Goal: Task Accomplishment & Management: Manage account settings

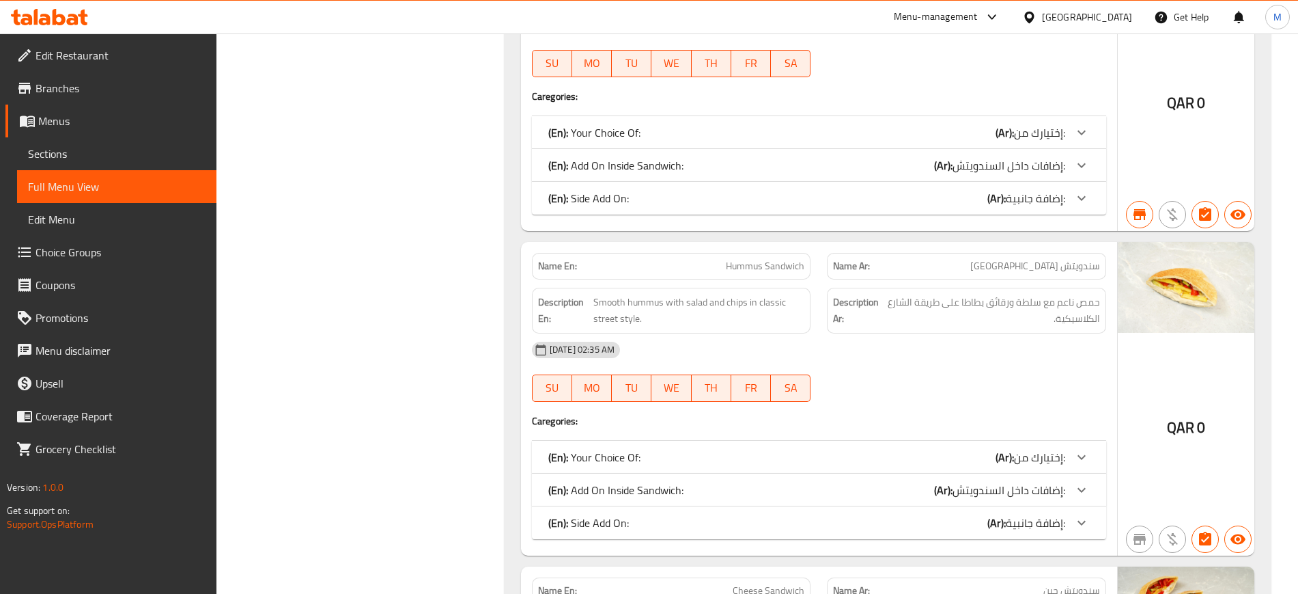
scroll to position [6884, 0]
click at [85, 126] on span "Menus" at bounding box center [121, 121] width 167 height 16
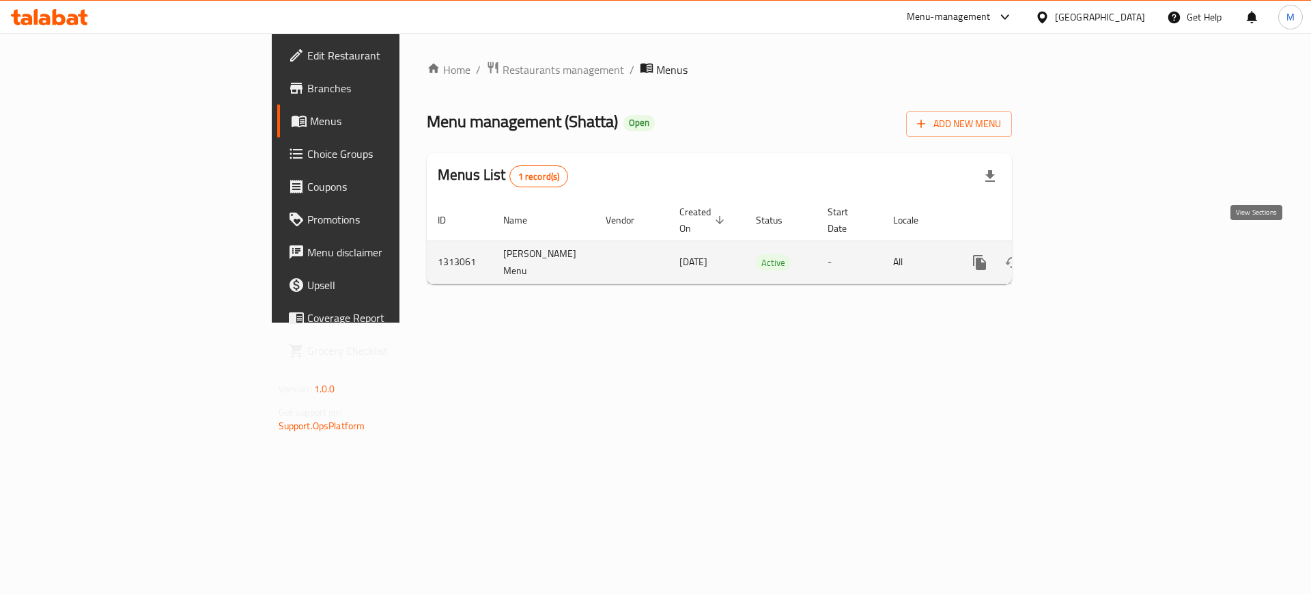
click at [1085, 256] on icon "enhanced table" at bounding box center [1078, 262] width 12 height 12
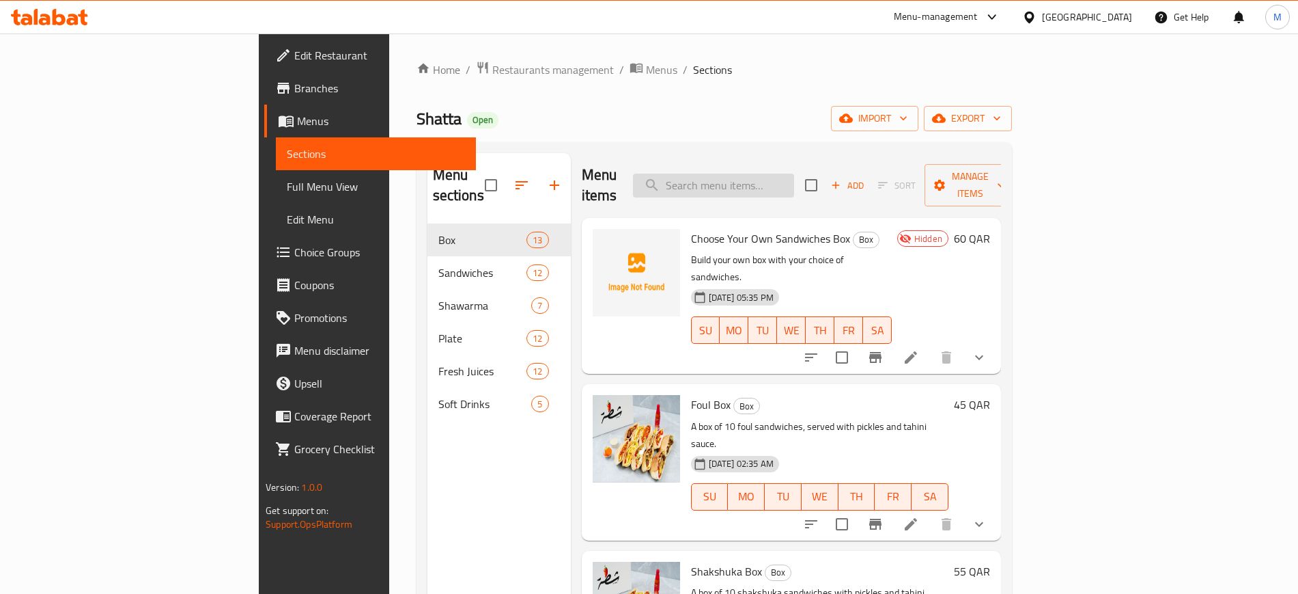
click at [794, 180] on input "search" at bounding box center [713, 185] width 161 height 24
paste input "Hummus Sandwich"
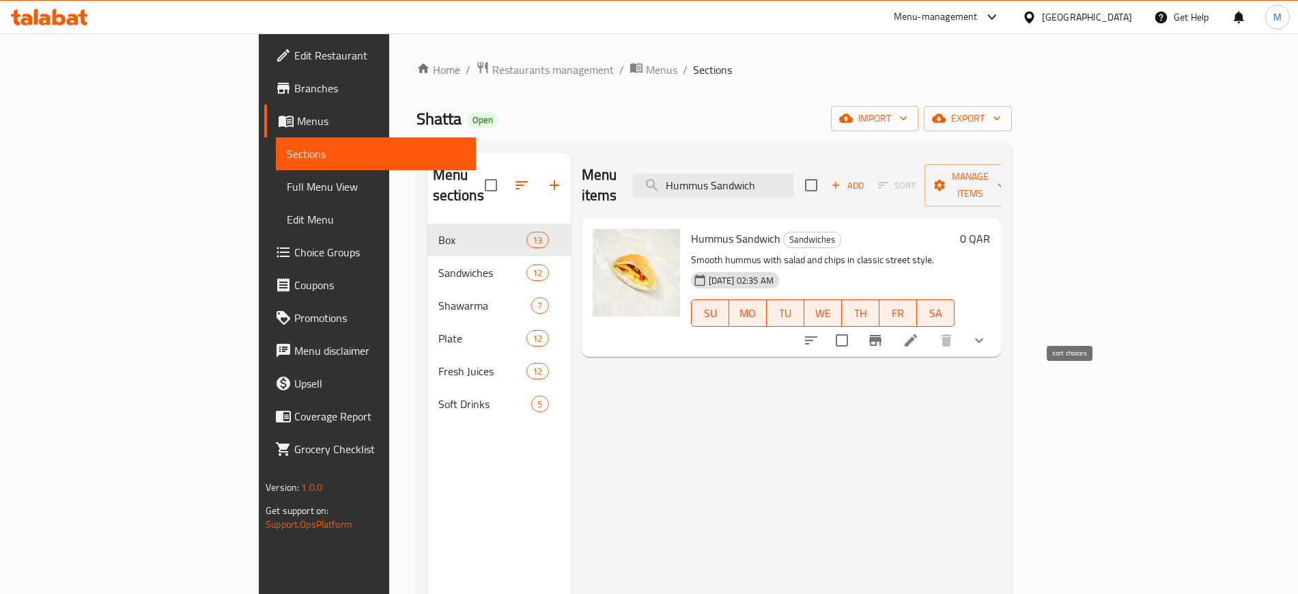
type input "Hummus Sandwich"
click at [818, 336] on icon "sort-choices" at bounding box center [811, 340] width 12 height 8
click at [604, 240] on icon "upload picture" at bounding box center [612, 248] width 16 height 16
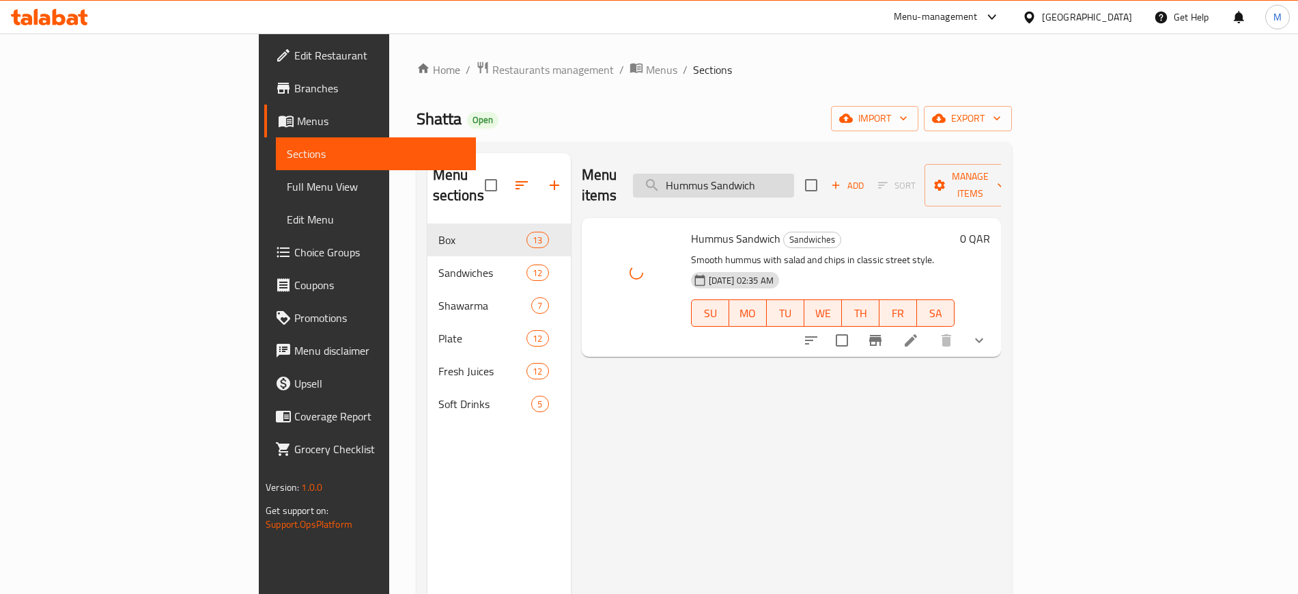
click at [794, 177] on input "Hummus Sandwich" at bounding box center [713, 185] width 161 height 24
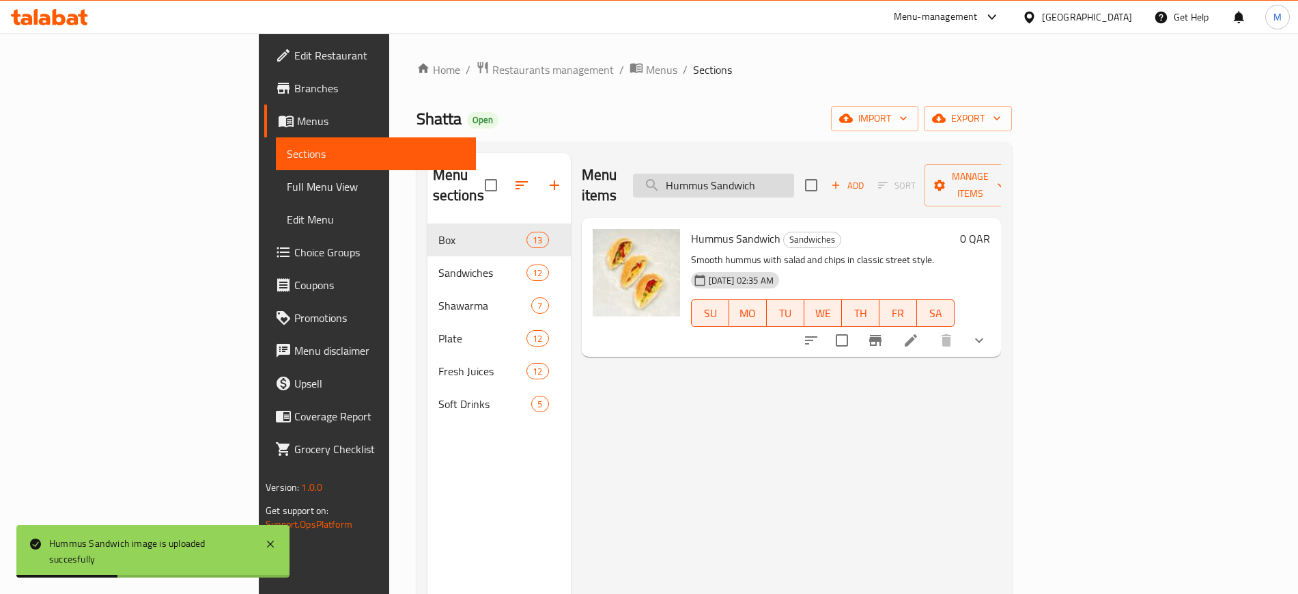
paste input "Shakshuka"
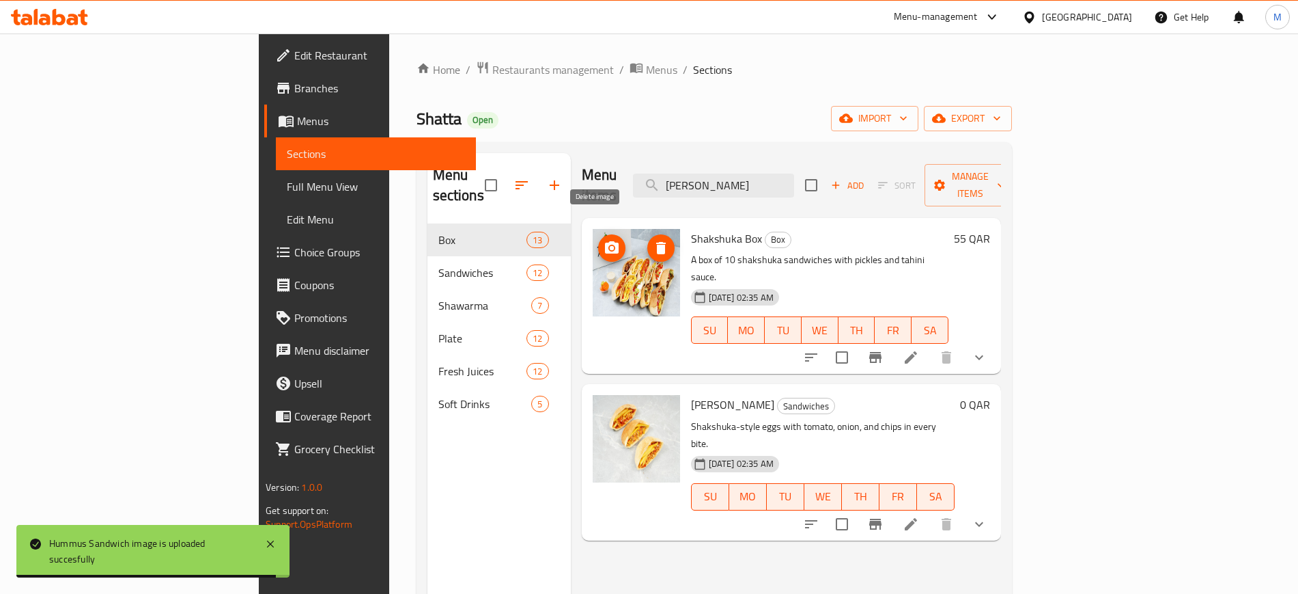
paste input "sausage"
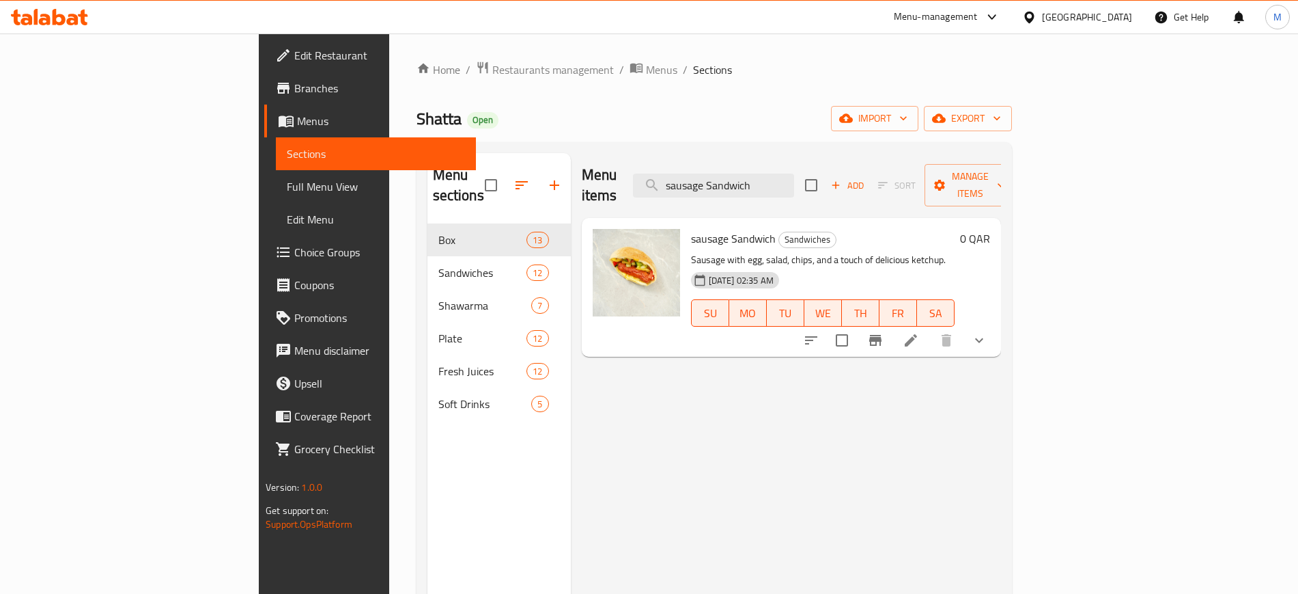
type input "sausage Sandwich"
click at [609, 246] on circle "upload picture" at bounding box center [611, 248] width 4 height 4
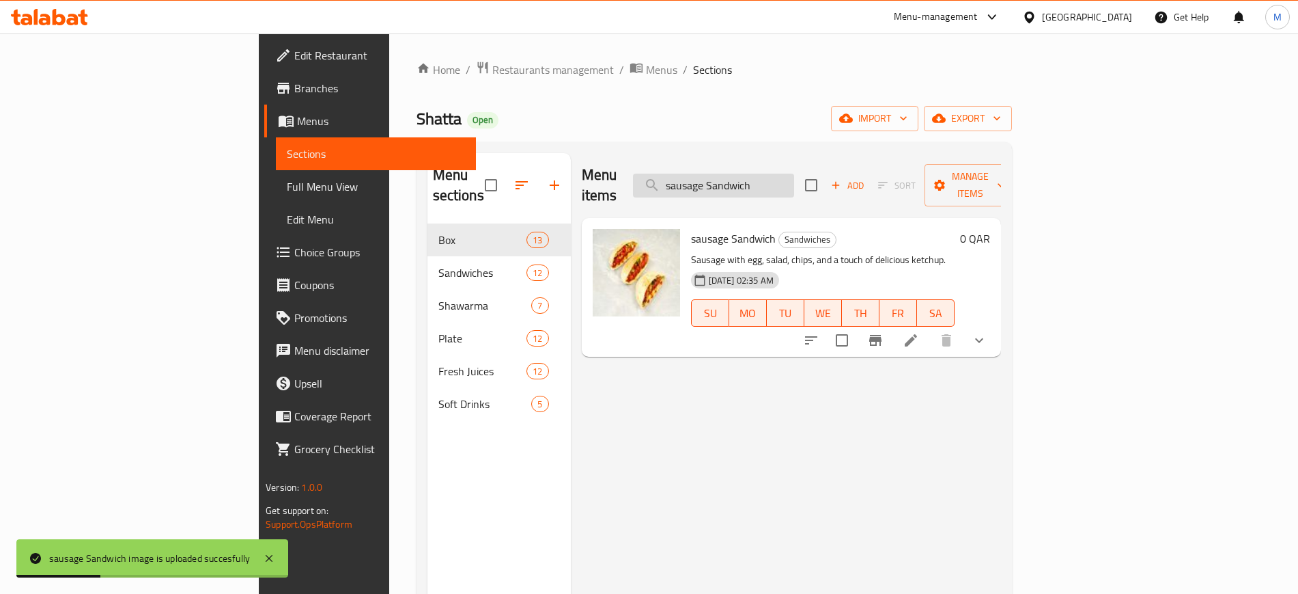
click at [791, 178] on input "sausage Sandwich" at bounding box center [713, 185] width 161 height 24
paste input "Liver"
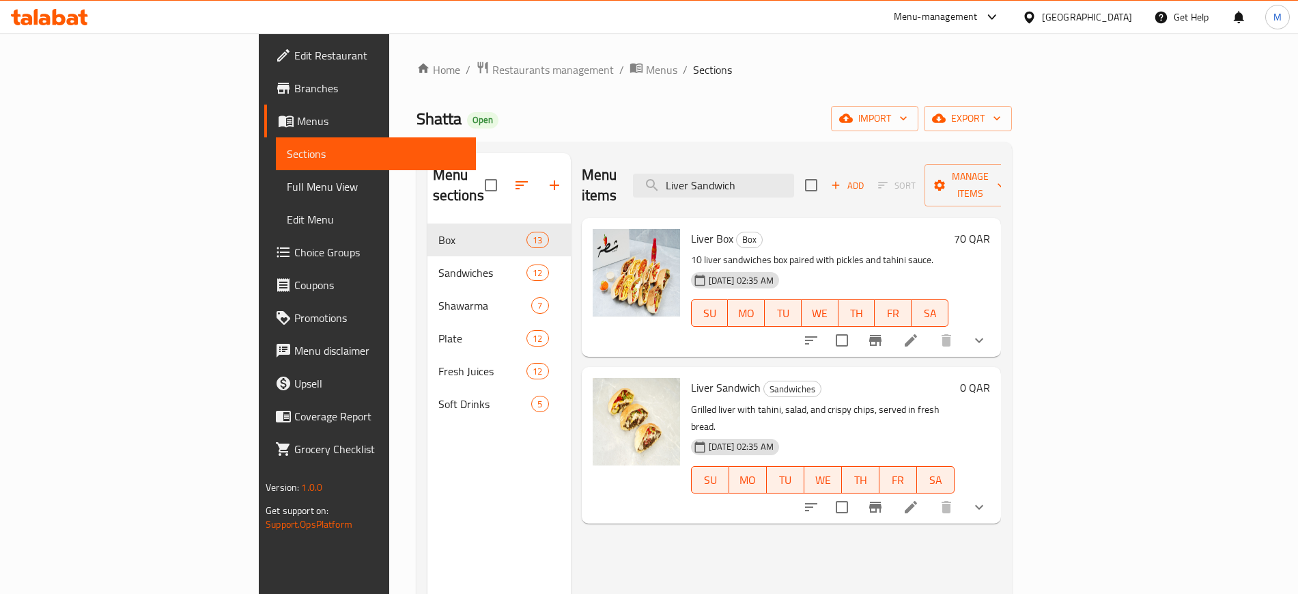
paste input "Water Melon Juice"
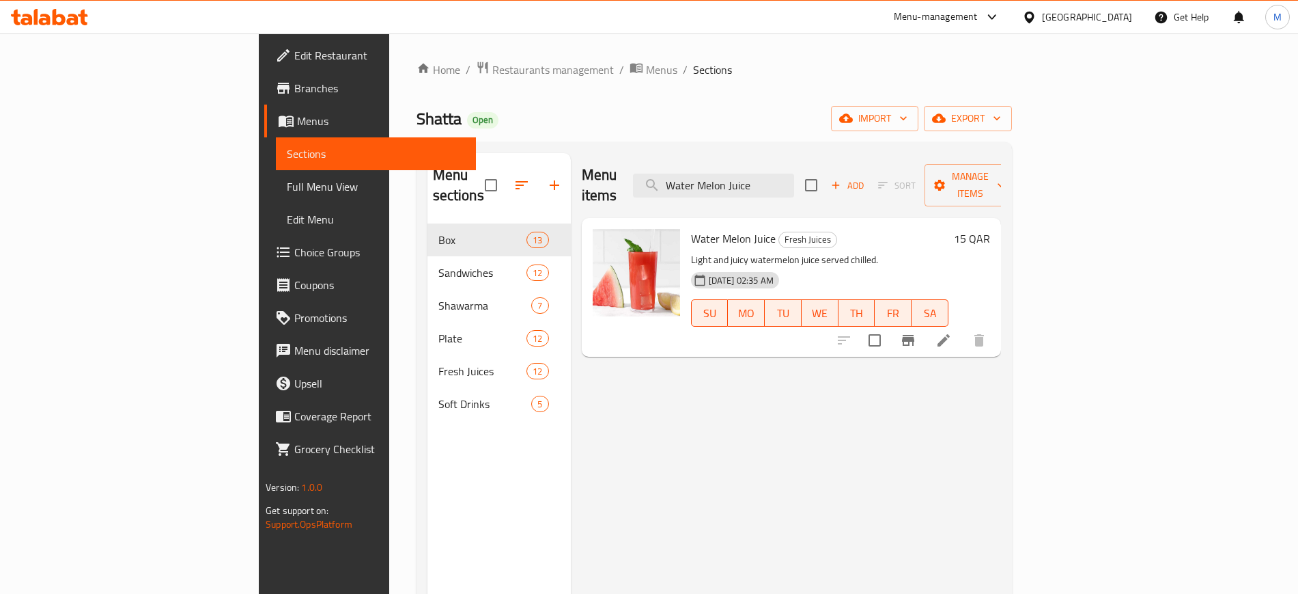
paste input "Hot Sauce"
type input "Hot"
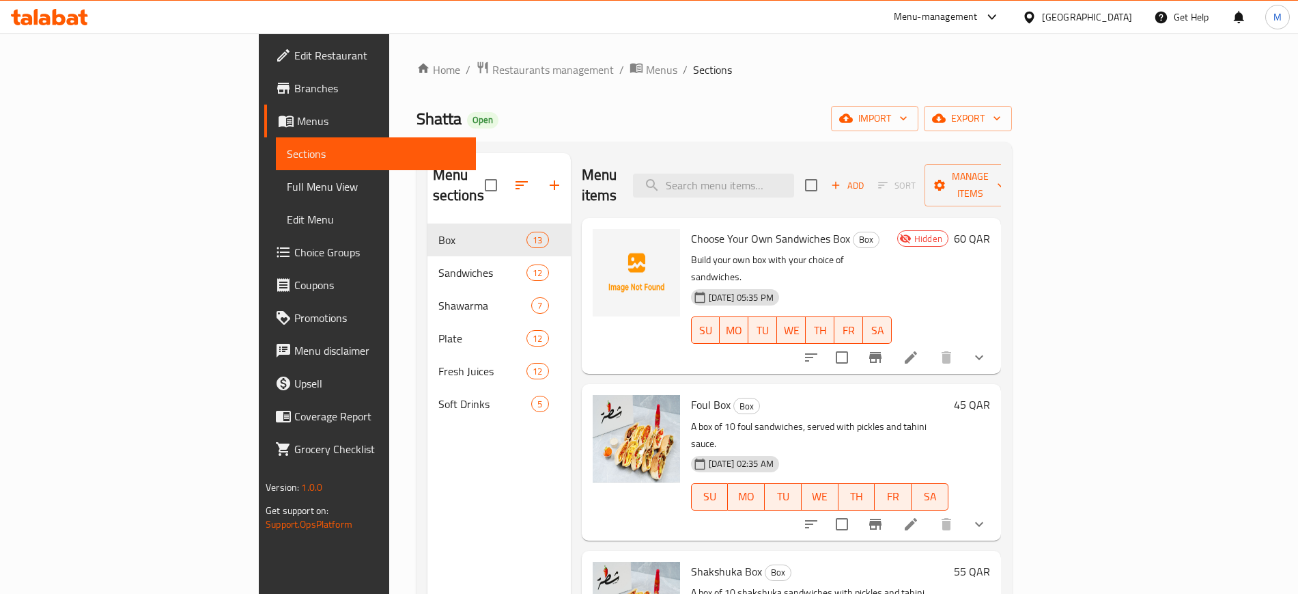
click at [428, 486] on div "Menu sections Box 13 Sandwiches 12 Shawarma 7 Plate 12 Fresh Juices 12 Soft Dri…" at bounding box center [499, 450] width 143 height 594
click at [787, 181] on input "search" at bounding box center [713, 185] width 161 height 24
paste input "Brain Sandwich"
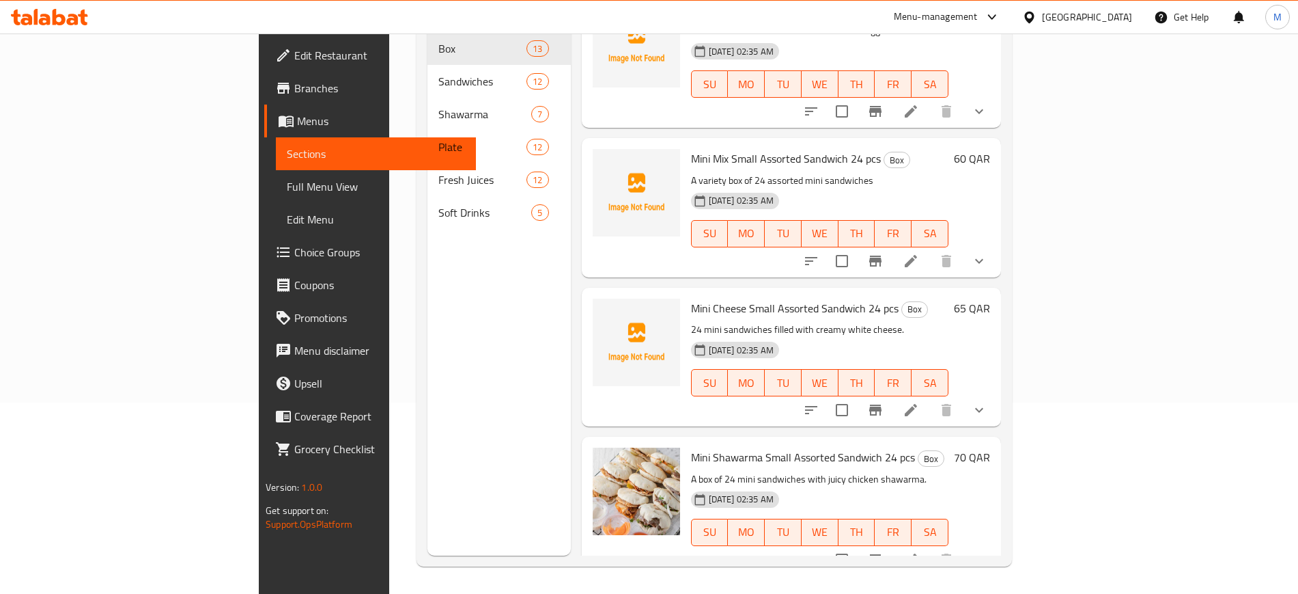
scroll to position [190, 0]
type input "24"
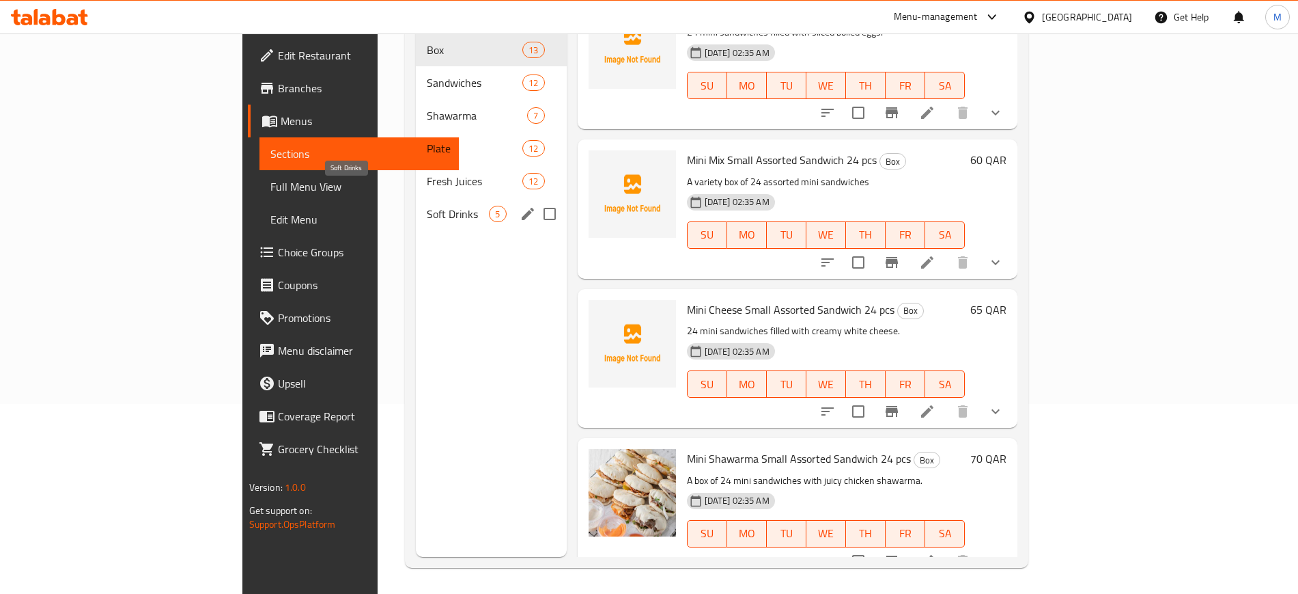
click at [427, 206] on span "Soft Drinks" at bounding box center [458, 214] width 62 height 16
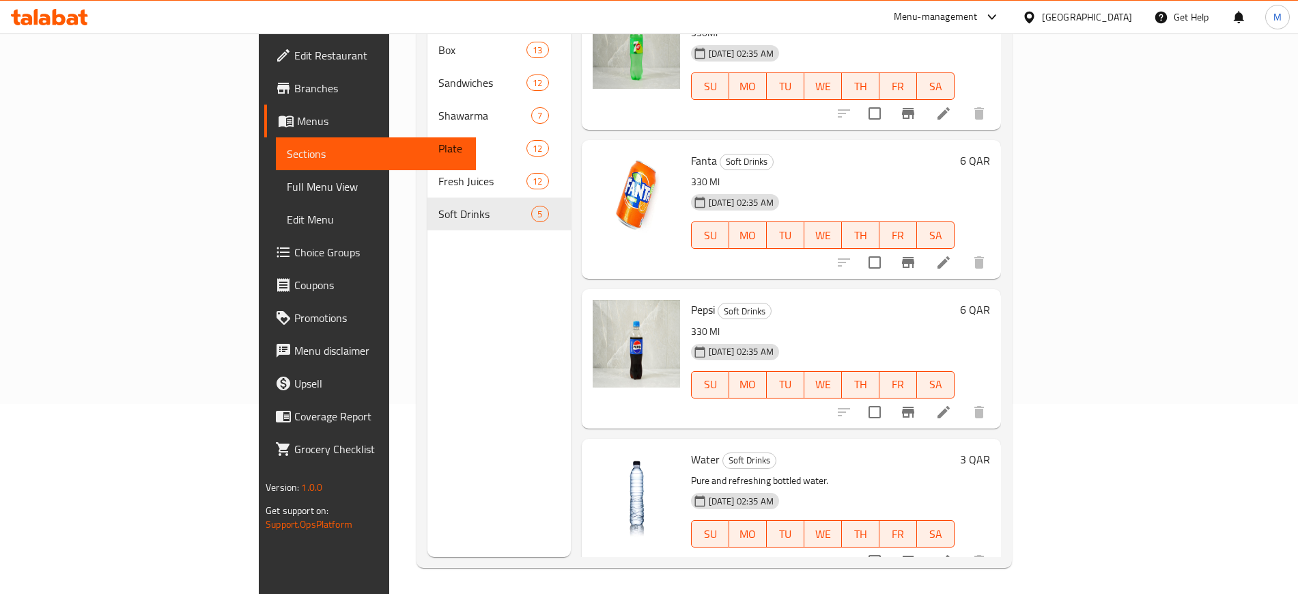
scroll to position [191, 0]
click at [428, 301] on div "Menu sections Box 13 Sandwiches 12 Shawarma 7 Plate 12 Fresh Juices 12 Soft Dri…" at bounding box center [499, 259] width 143 height 594
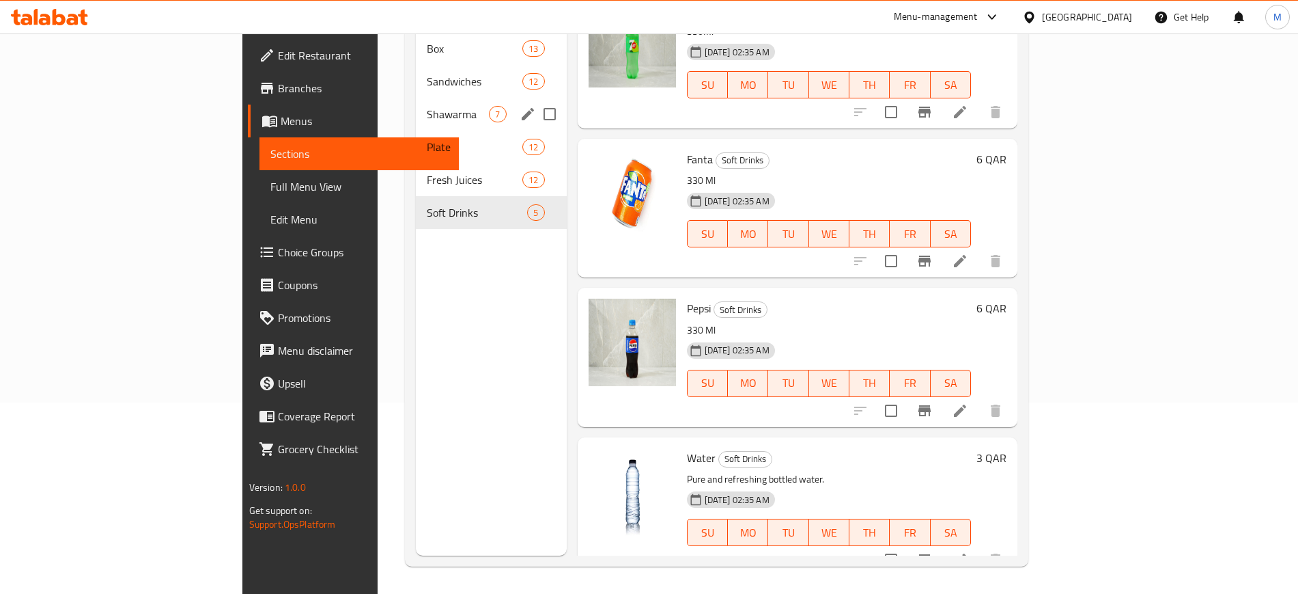
scroll to position [154, 0]
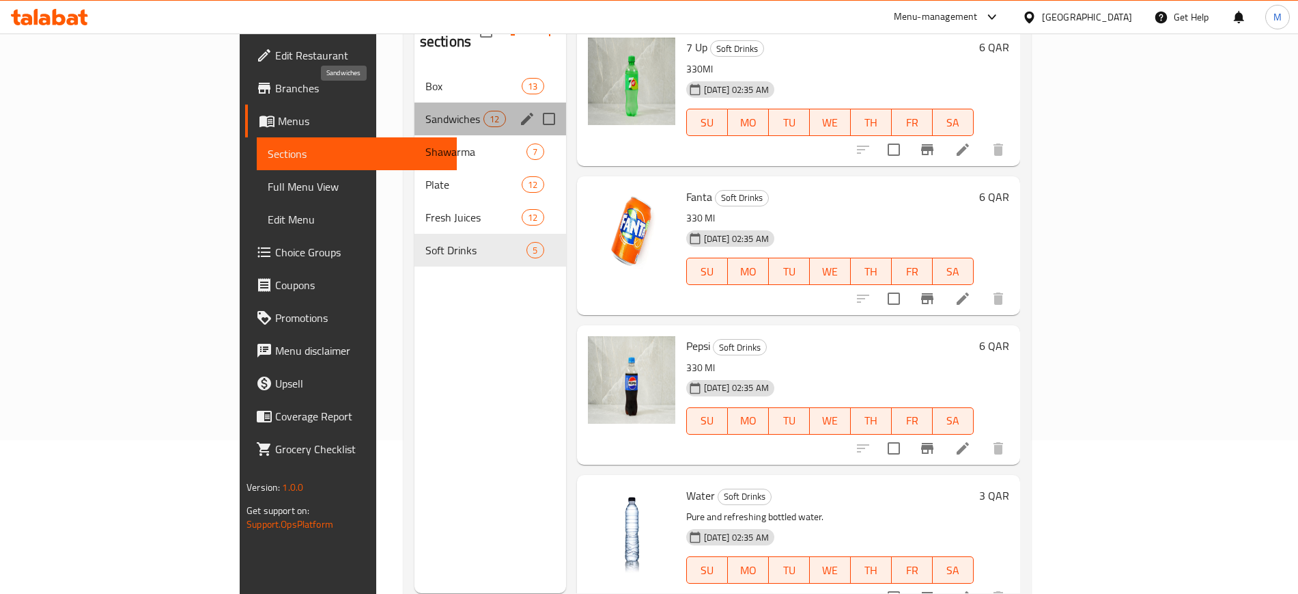
click at [426, 111] on span "Sandwiches" at bounding box center [455, 119] width 58 height 16
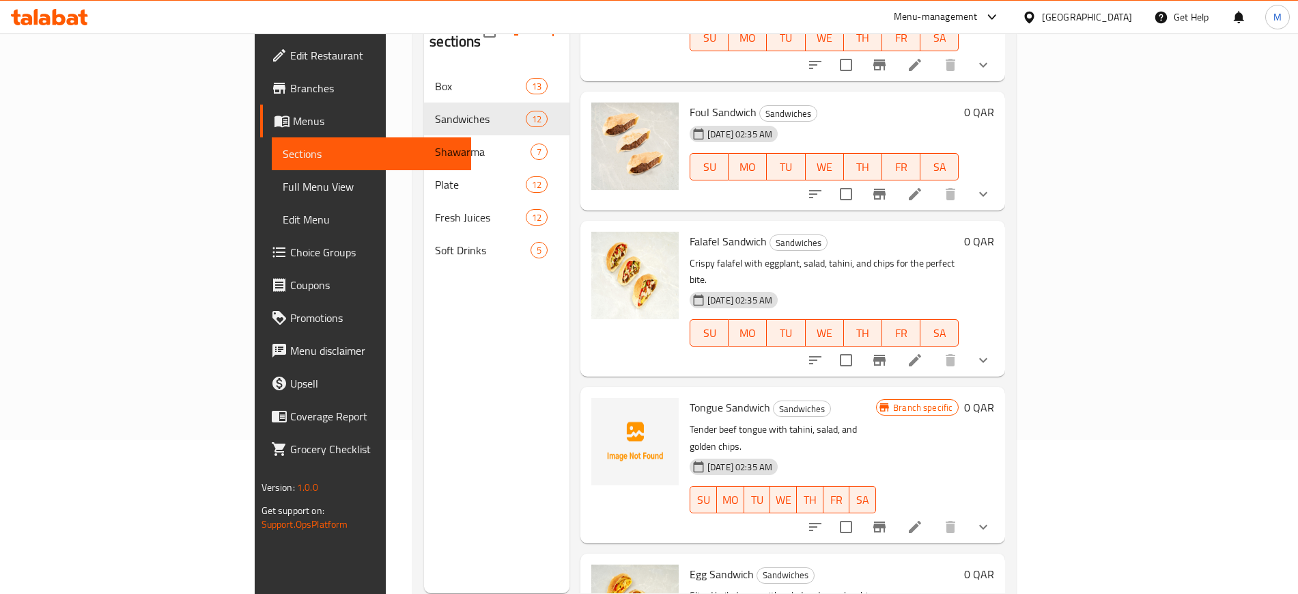
scroll to position [221, 0]
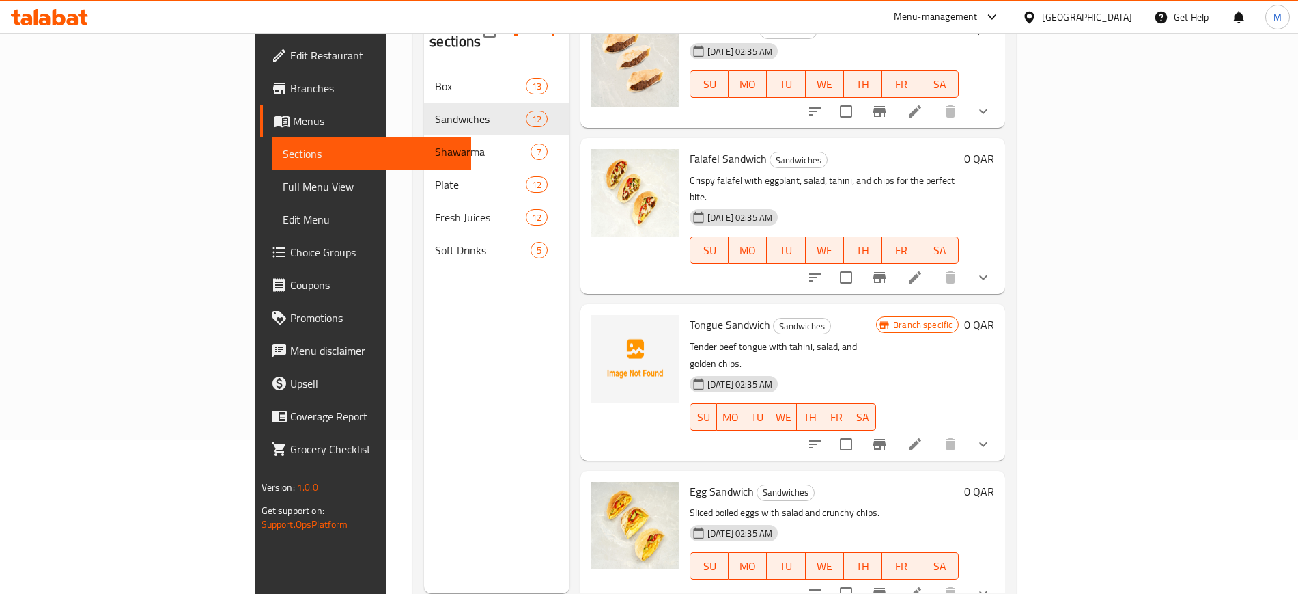
click at [690, 314] on span "Tongue Sandwich" at bounding box center [730, 324] width 81 height 20
copy span "Tongue"
click at [690, 314] on span "Tongue Sandwich" at bounding box center [730, 324] width 81 height 20
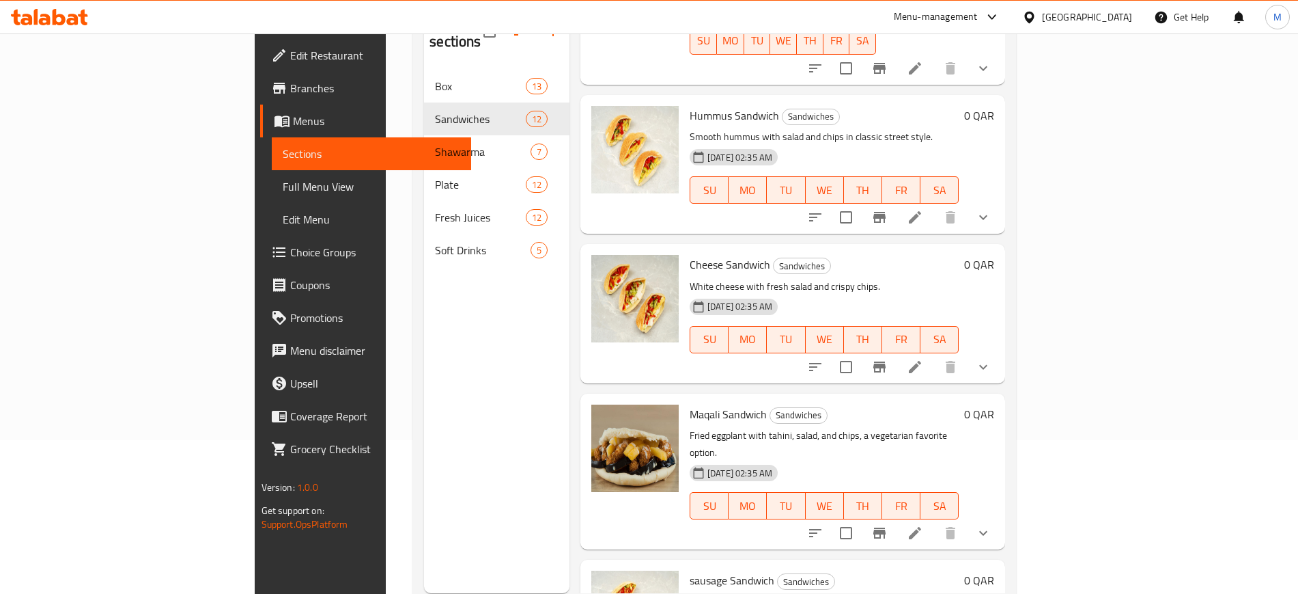
scroll to position [1210, 0]
click at [690, 404] on span "Maqali Sandwich" at bounding box center [728, 414] width 77 height 20
copy span "Maqali"
click at [690, 404] on span "Maqali Sandwich" at bounding box center [728, 414] width 77 height 20
click at [734, 428] on p "Fried eggplant with tahini, salad, and chips, a vegetarian favorite option." at bounding box center [824, 445] width 269 height 34
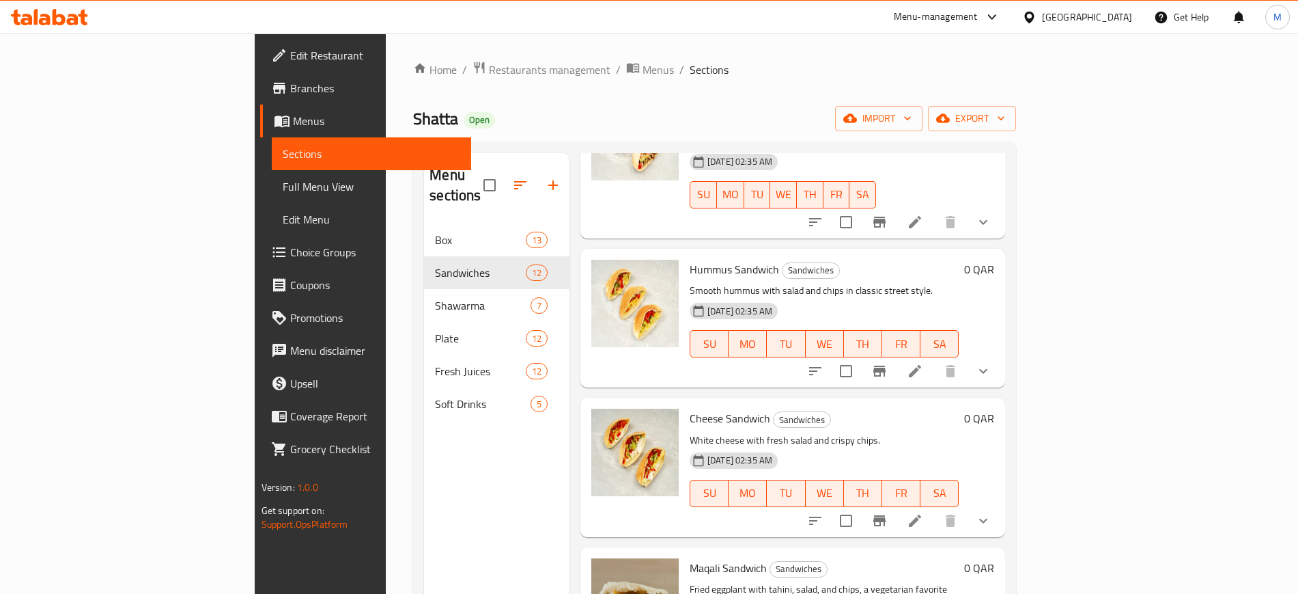
scroll to position [191, 0]
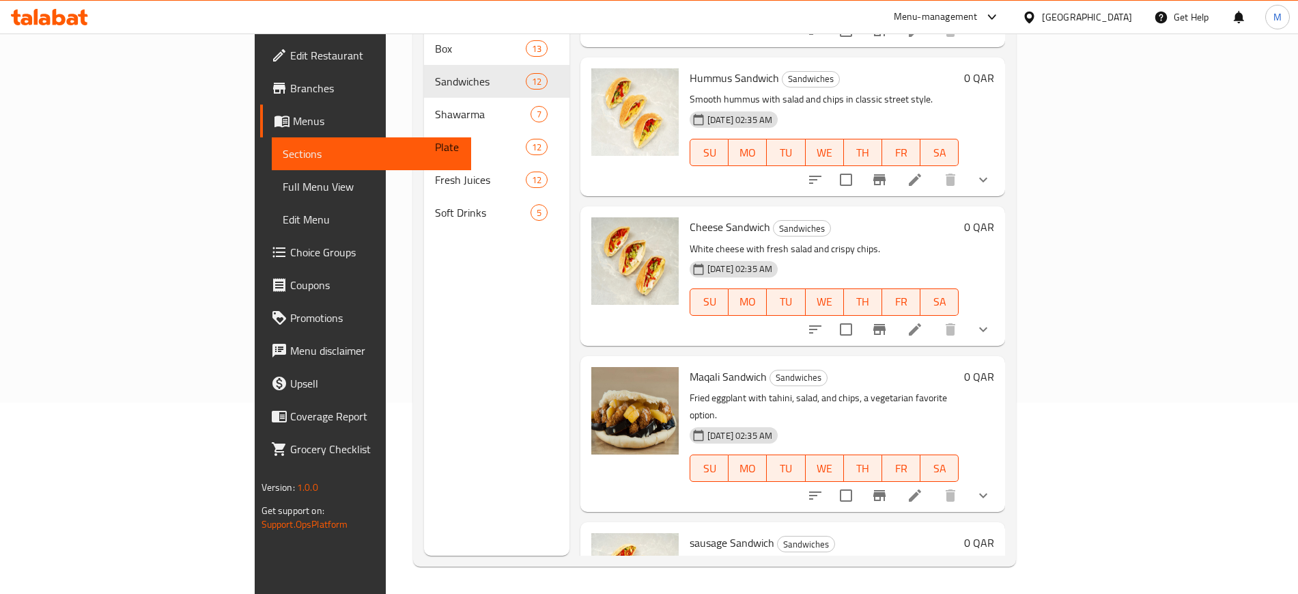
click at [491, 279] on div "Menu sections Box 13 Sandwiches 12 Shawarma 7 Plate 12 Fresh Juices 12 Soft Dri…" at bounding box center [496, 259] width 145 height 594
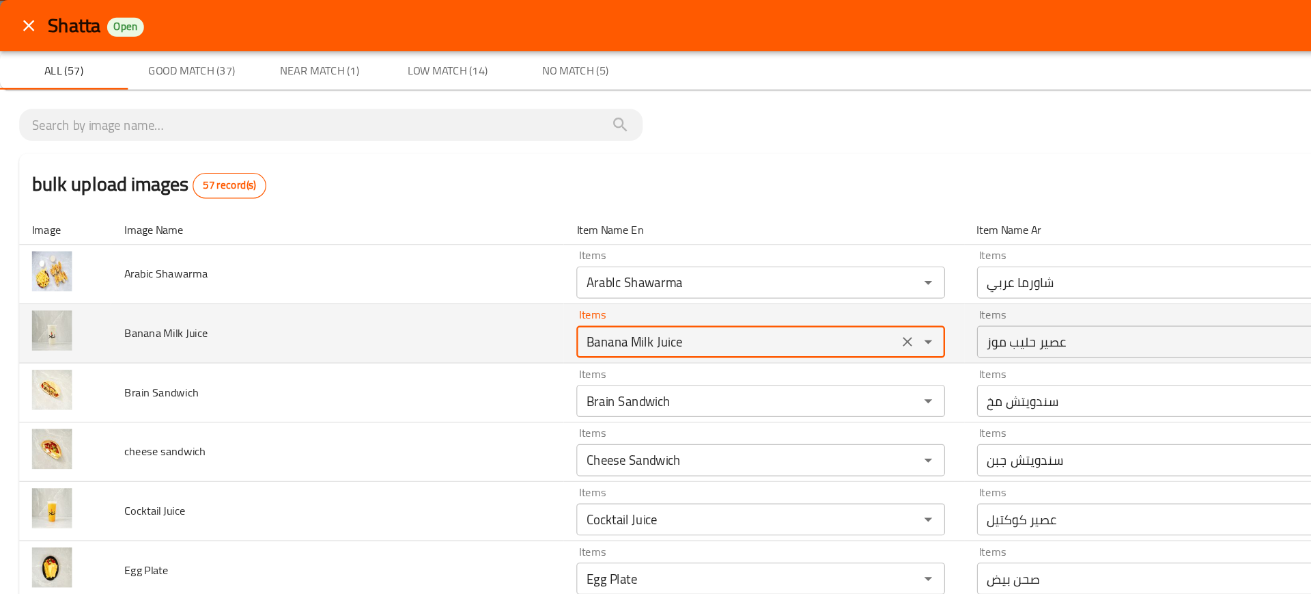
click at [527, 295] on Juice "Banana Milk Juice" at bounding box center [630, 291] width 266 height 19
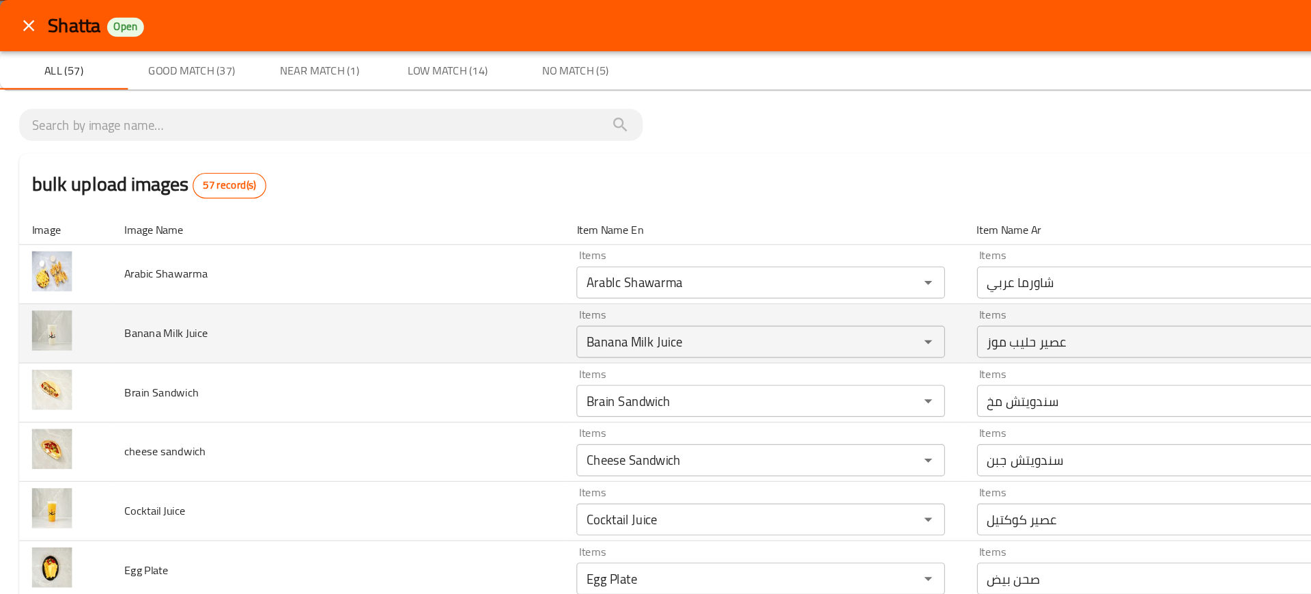
click at [337, 283] on td "Banana Milk Juice" at bounding box center [288, 285] width 387 height 51
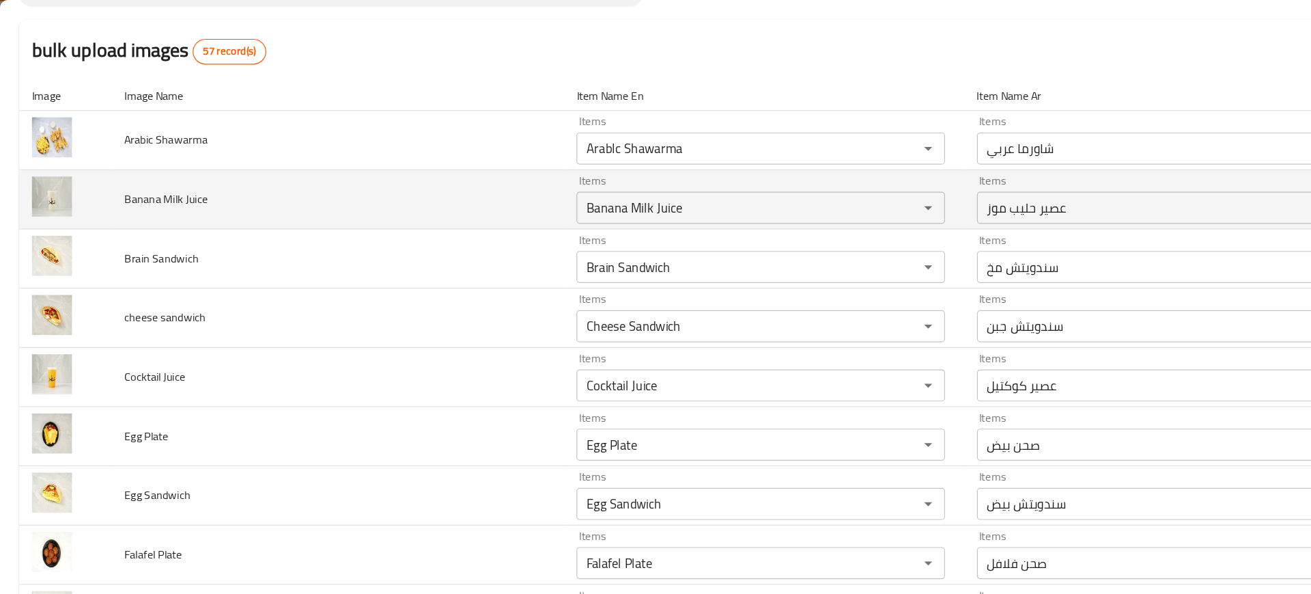
scroll to position [113, 0]
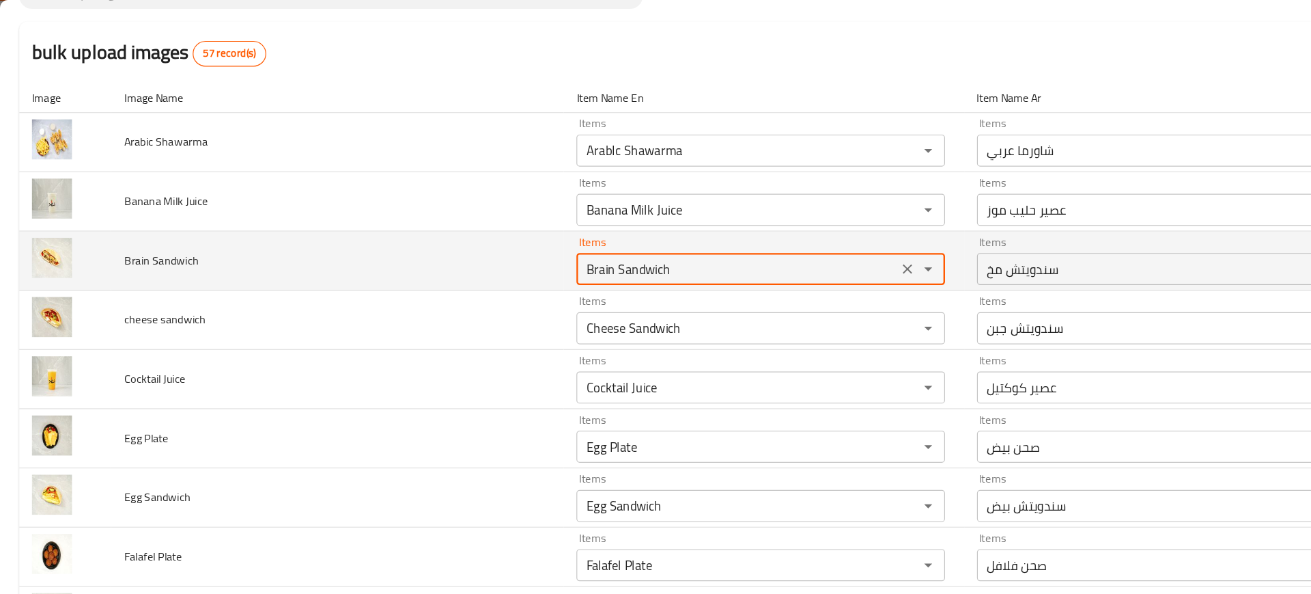
click at [526, 234] on Sandwich "Brain Sandwich" at bounding box center [630, 229] width 266 height 19
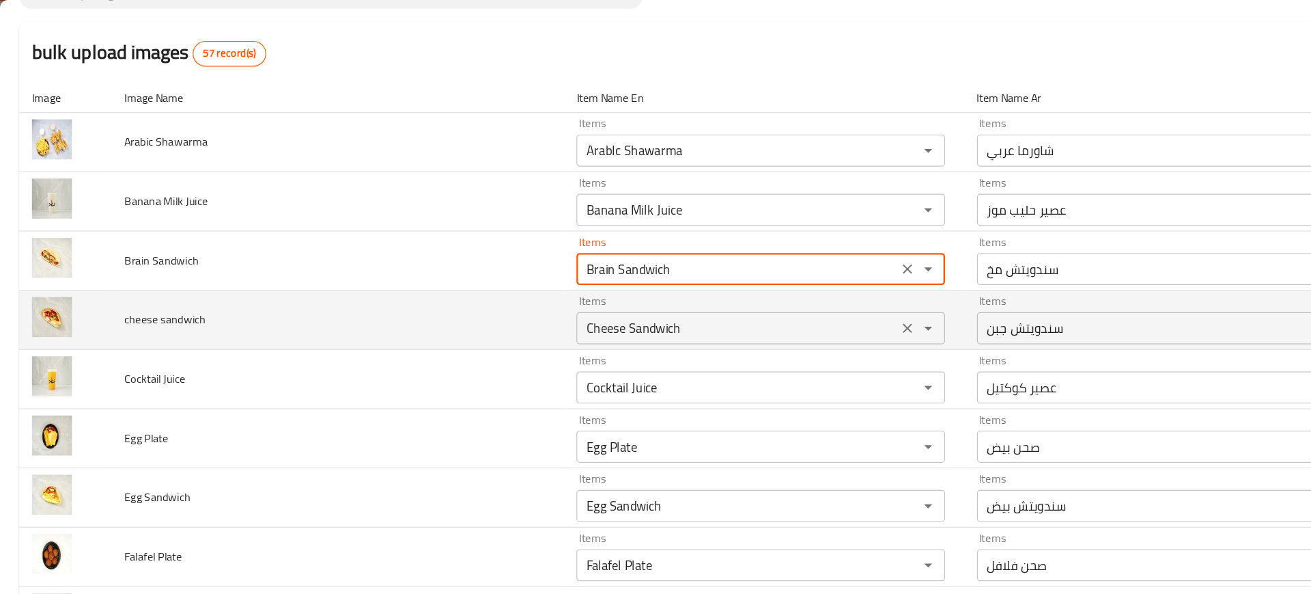
click at [568, 285] on sandwich "Cheese Sandwich" at bounding box center [630, 279] width 266 height 19
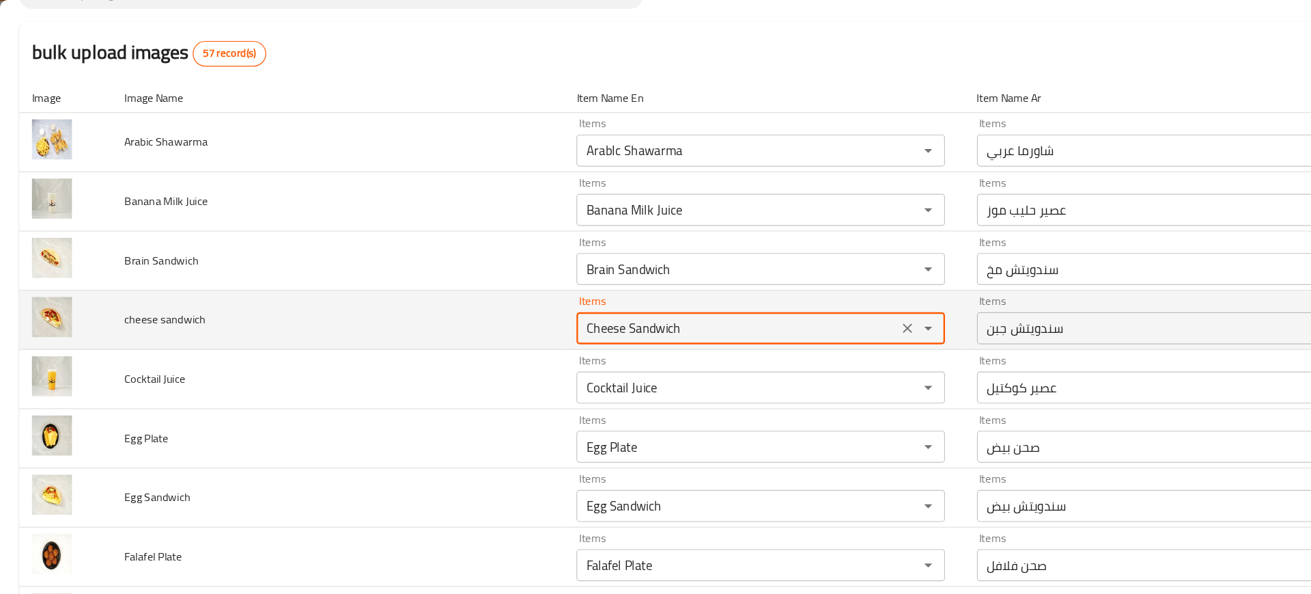
click at [568, 285] on sandwich "Cheese Sandwich" at bounding box center [630, 279] width 266 height 19
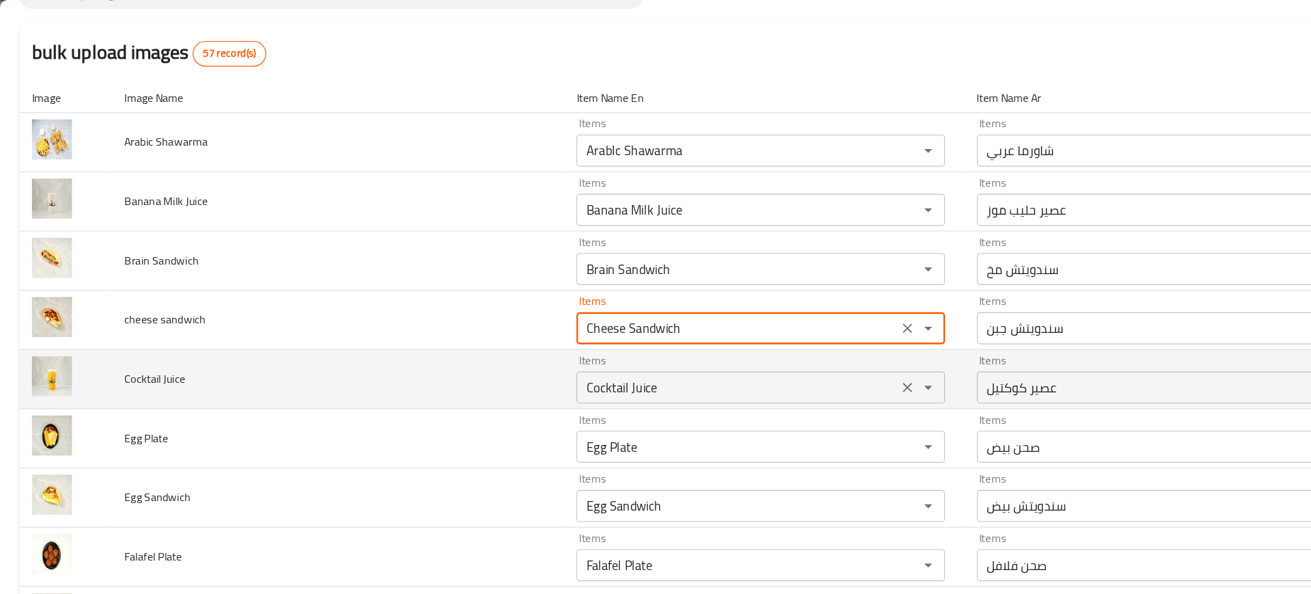
click at [537, 337] on Juice "Cocktail Juice" at bounding box center [630, 330] width 266 height 19
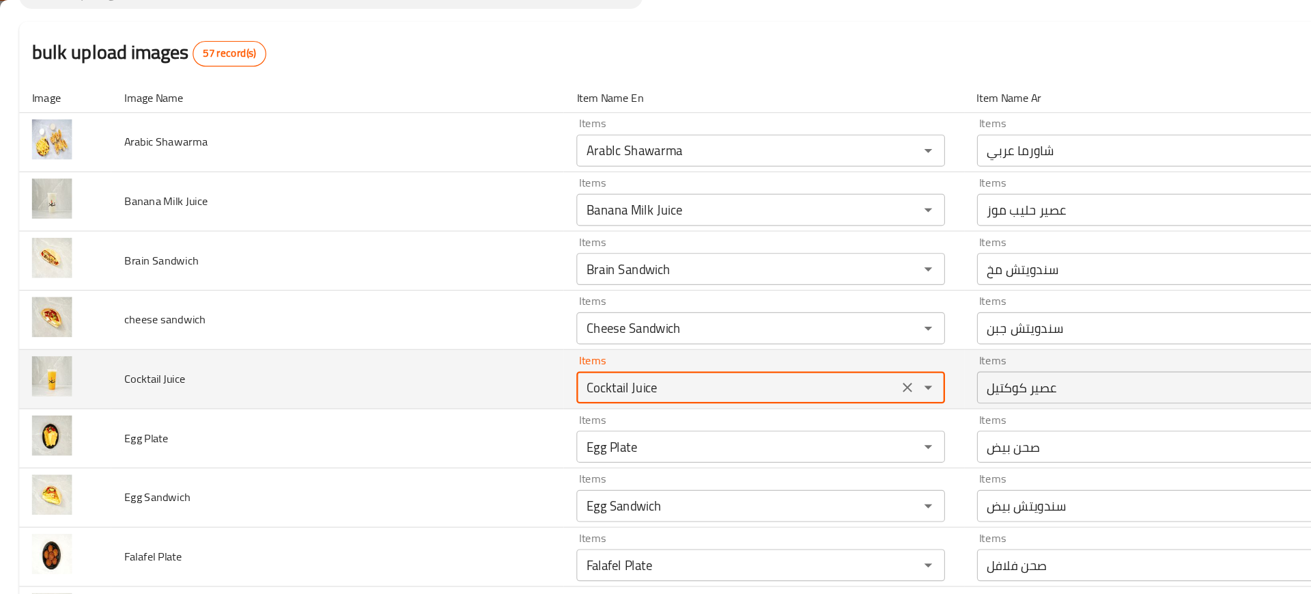
click at [537, 337] on Juice "Cocktail Juice" at bounding box center [630, 330] width 266 height 19
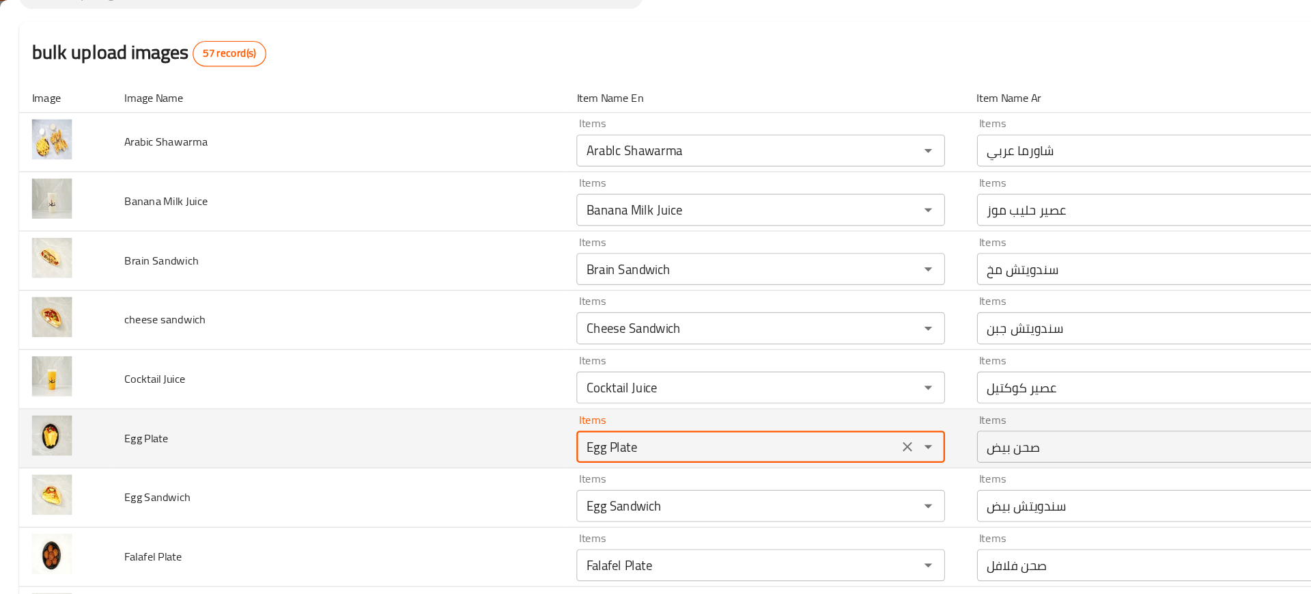
click at [540, 387] on Plate "Egg Plate" at bounding box center [630, 381] width 266 height 19
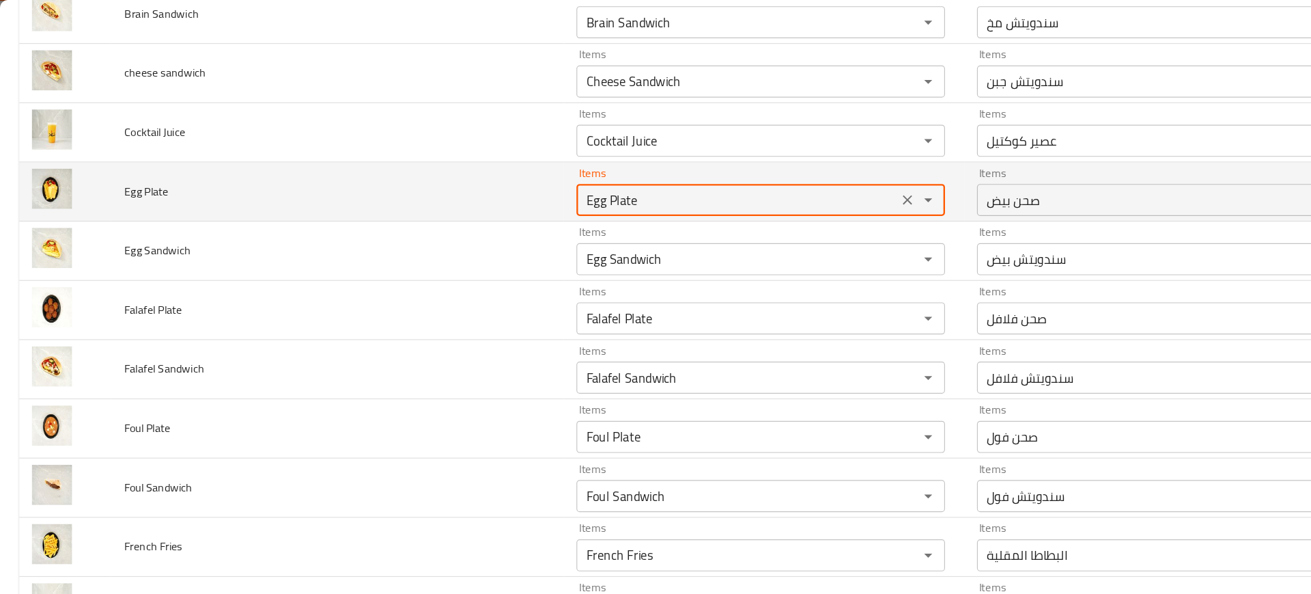
scroll to position [389, 0]
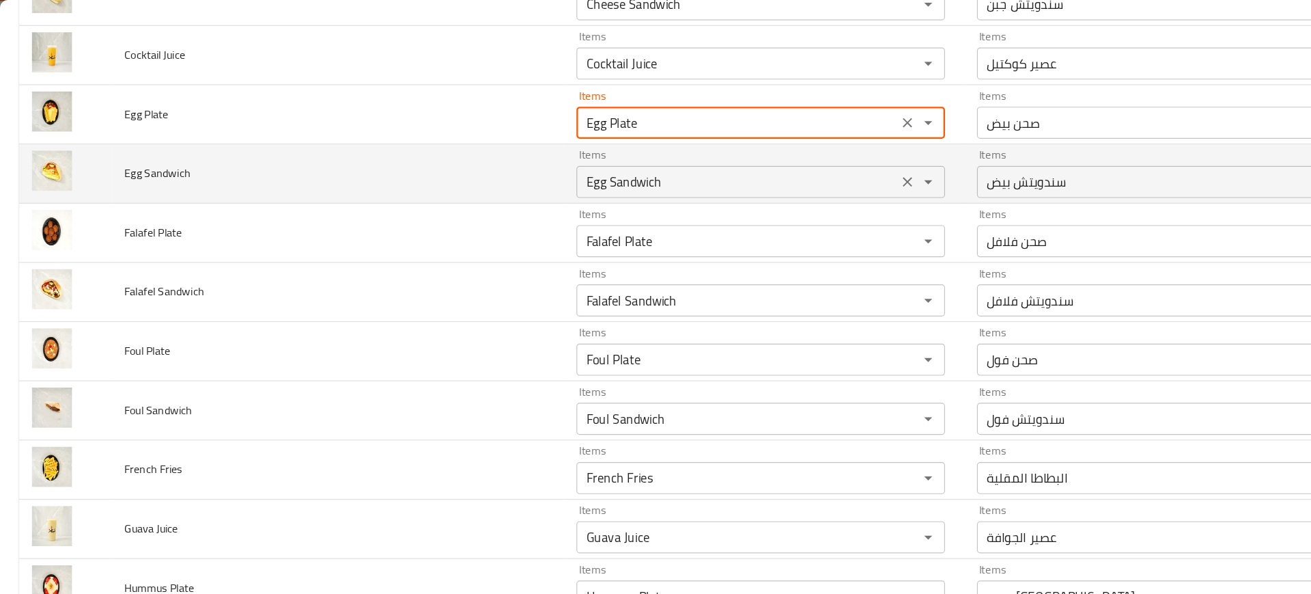
click at [558, 148] on Sandwich "Egg Sandwich" at bounding box center [630, 154] width 266 height 19
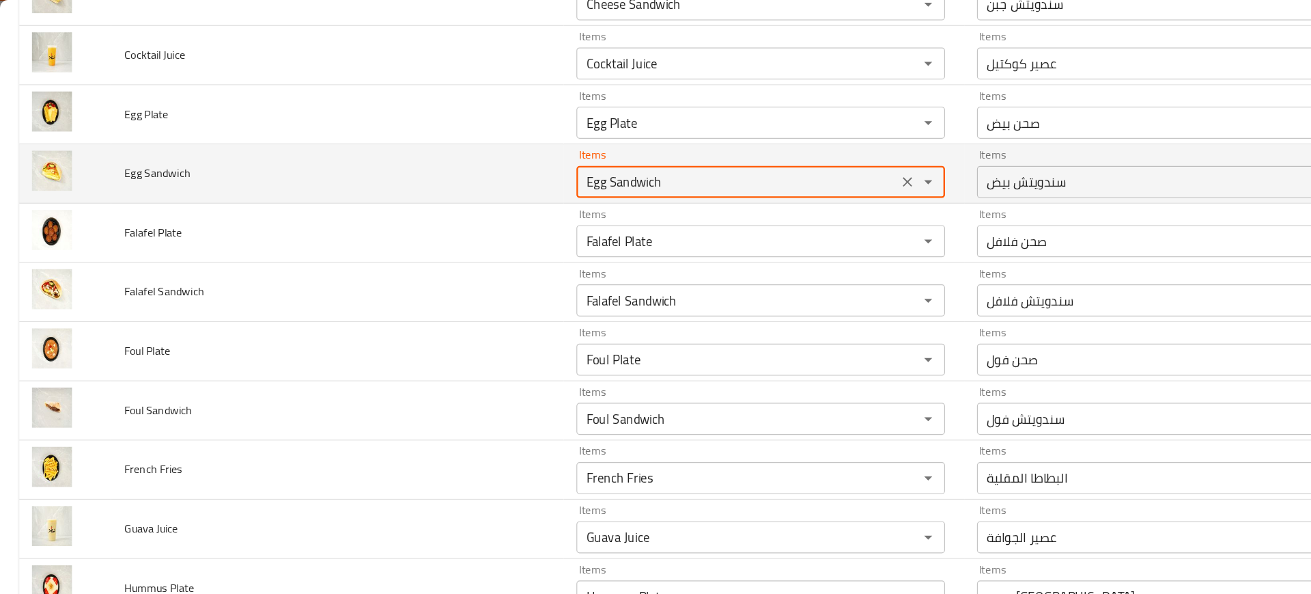
click at [558, 148] on Sandwich "Egg Sandwich" at bounding box center [630, 154] width 266 height 19
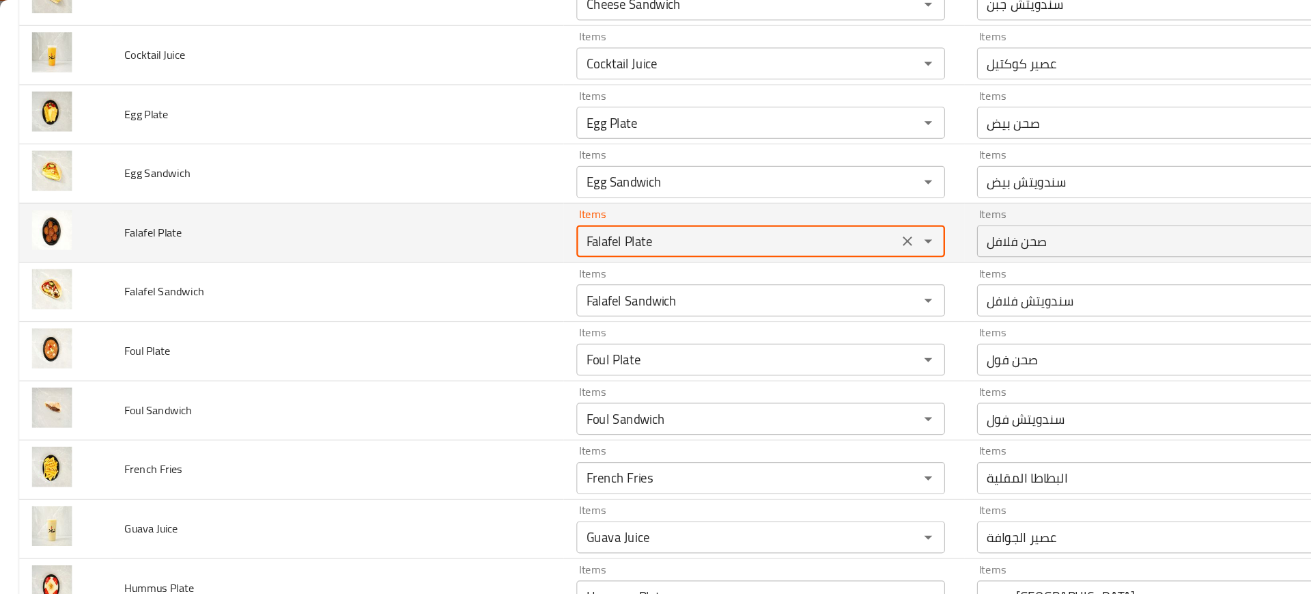
click at [638, 209] on Plate "Falafel Plate" at bounding box center [630, 205] width 266 height 19
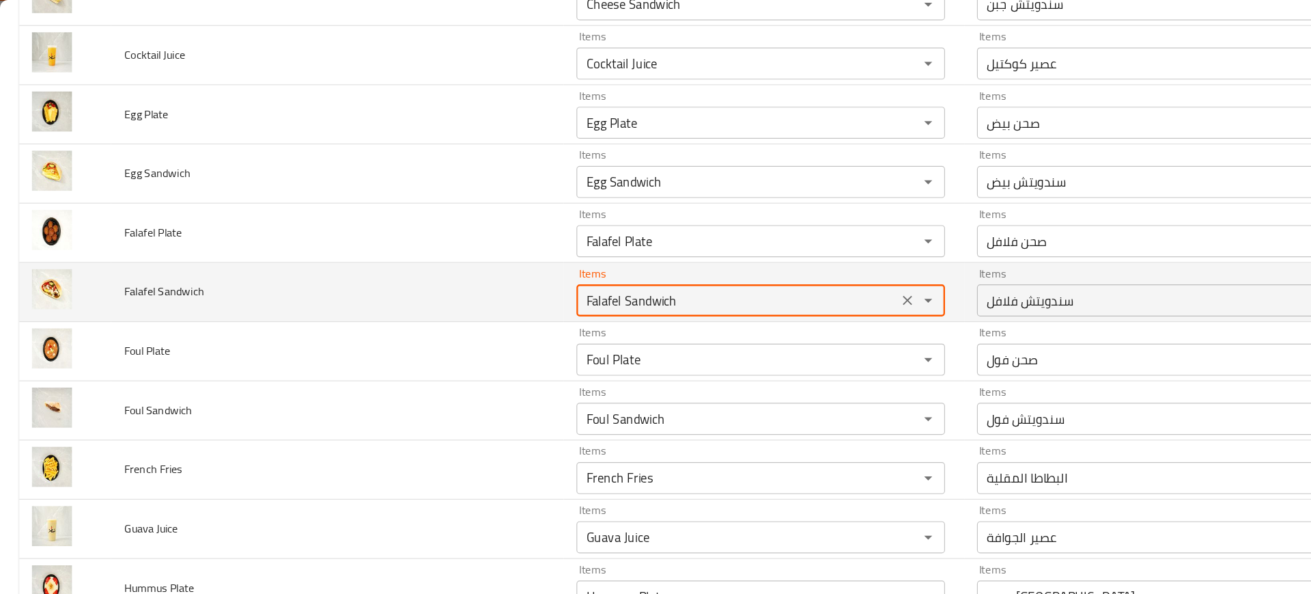
click at [624, 261] on Sandwich "Falafel Sandwich" at bounding box center [630, 256] width 266 height 19
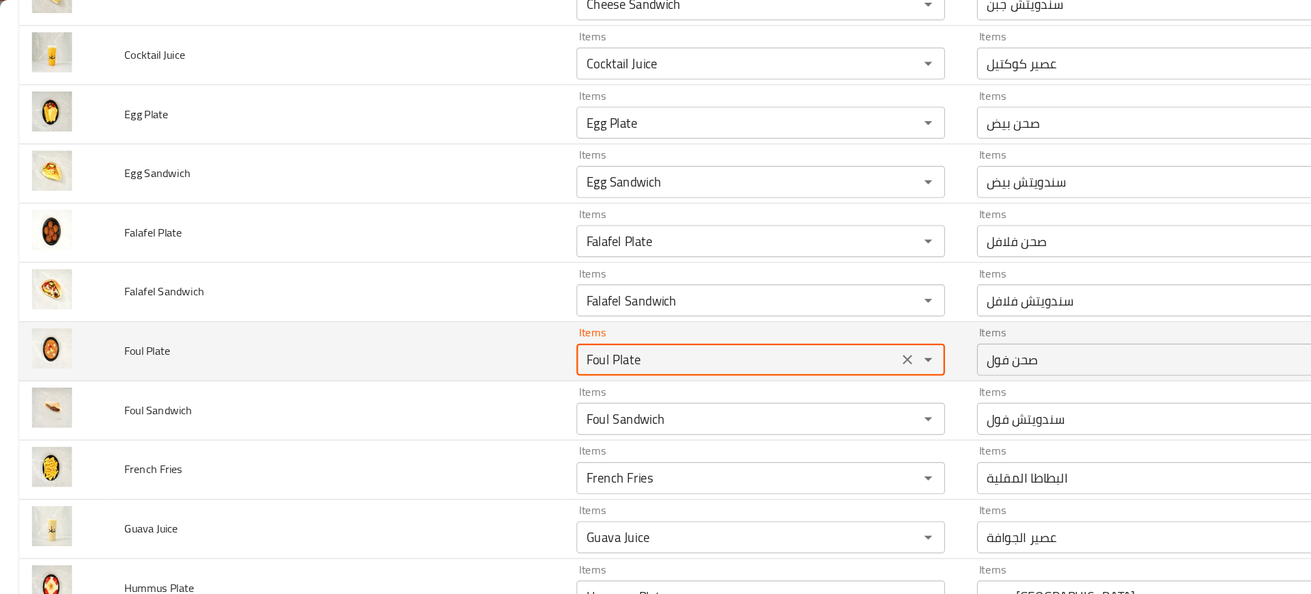
click at [557, 303] on Plate "Foul Plate" at bounding box center [630, 306] width 266 height 19
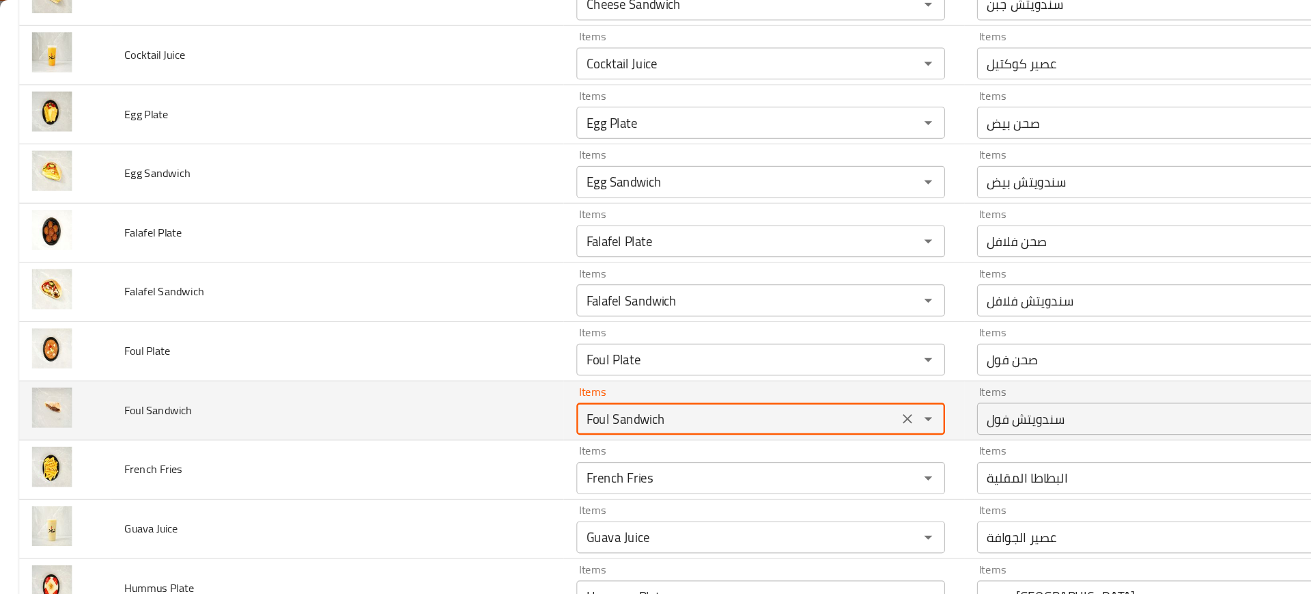
click at [512, 361] on Sandwich "Foul Sandwich" at bounding box center [630, 357] width 266 height 19
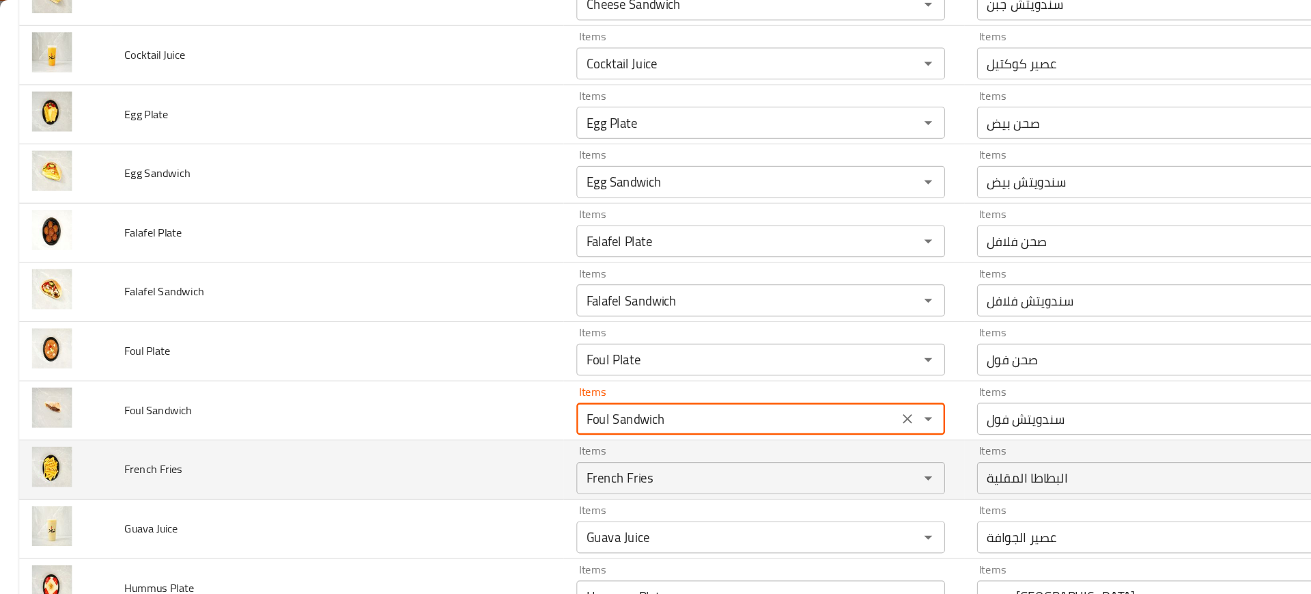
scroll to position [560, 0]
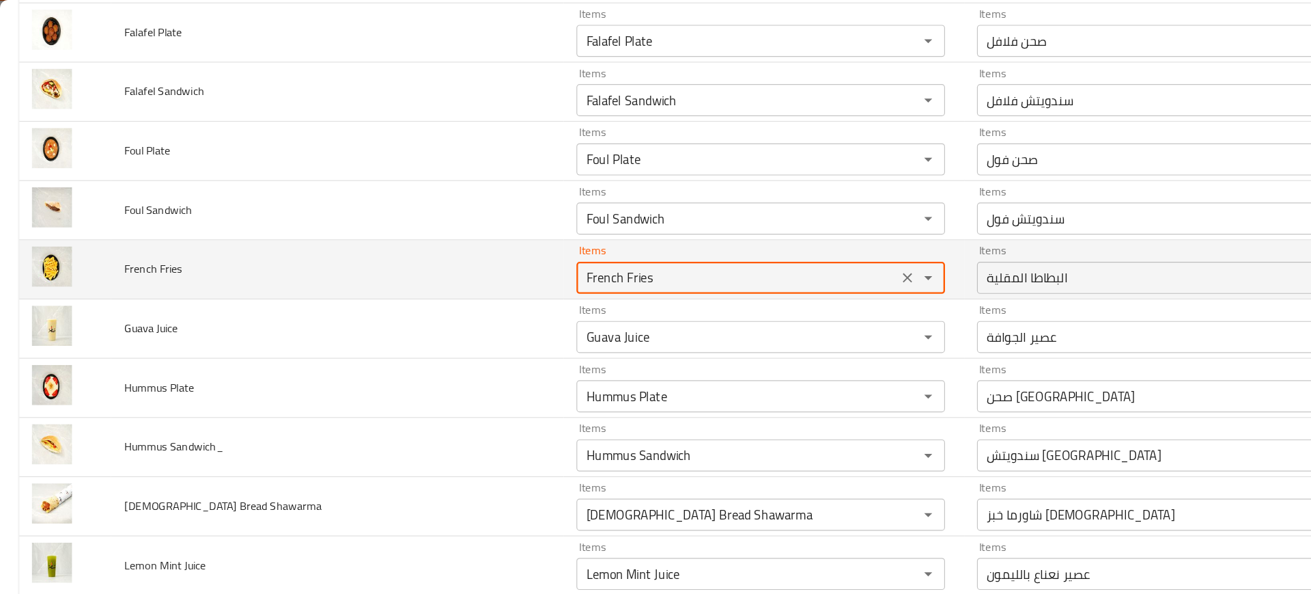
click at [522, 241] on Fries "French Fries" at bounding box center [630, 236] width 266 height 19
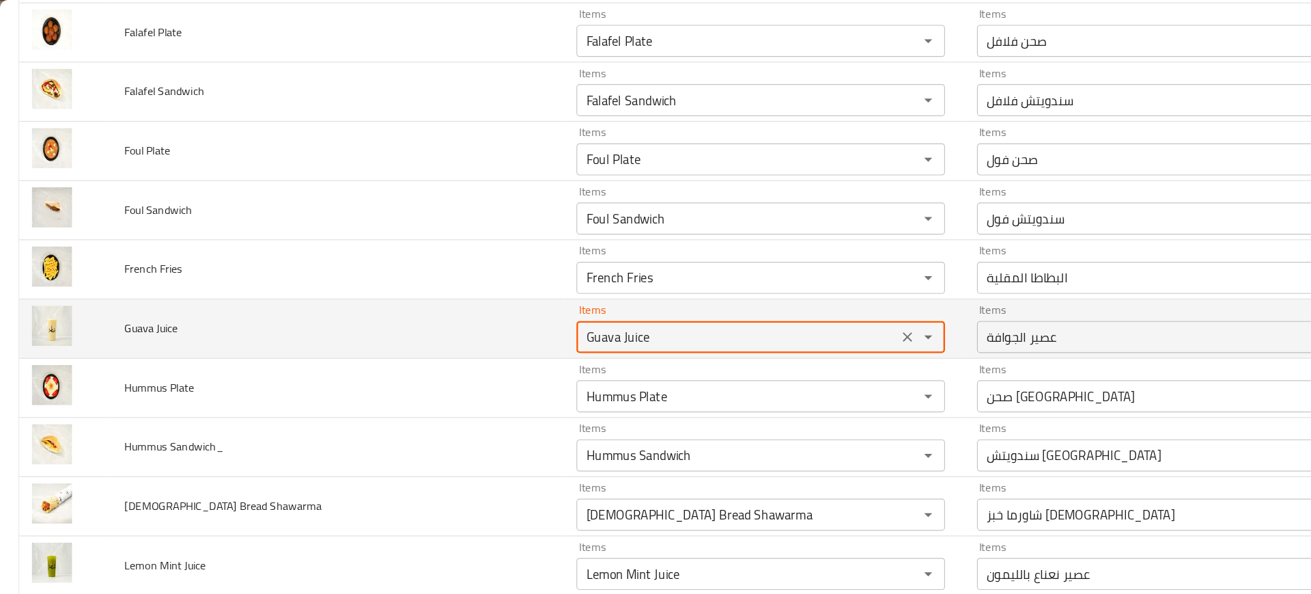
click at [512, 294] on Juice "Guava Juice" at bounding box center [630, 287] width 266 height 19
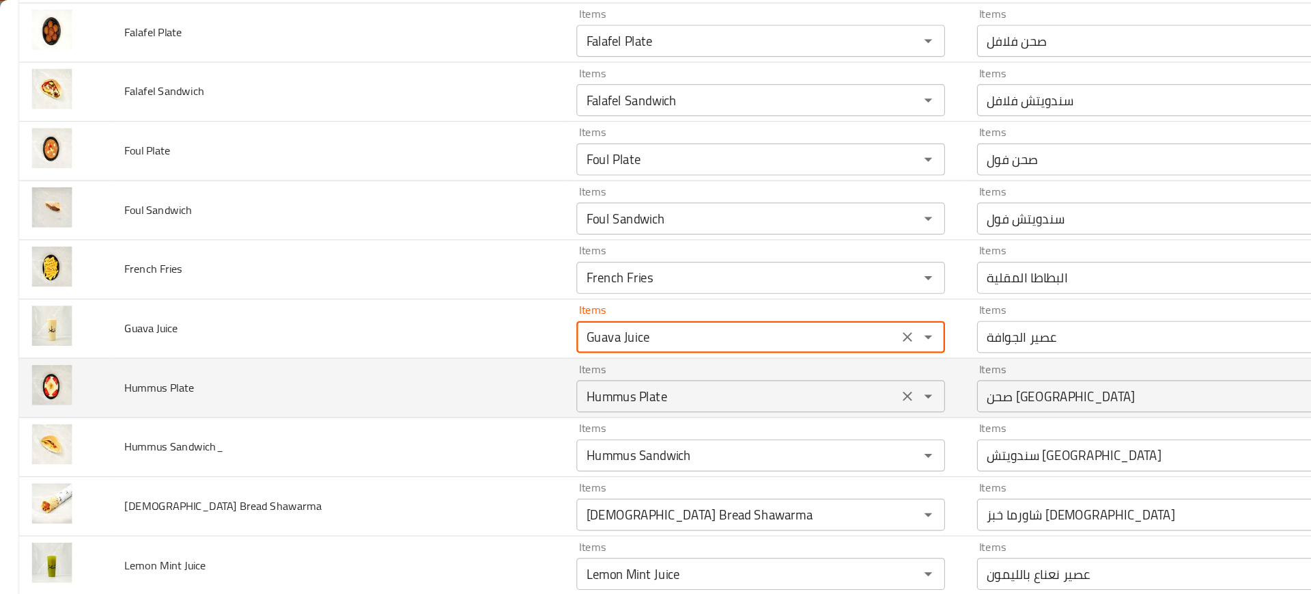
click at [510, 324] on div "Hummus Plate Items" at bounding box center [649, 337] width 314 height 27
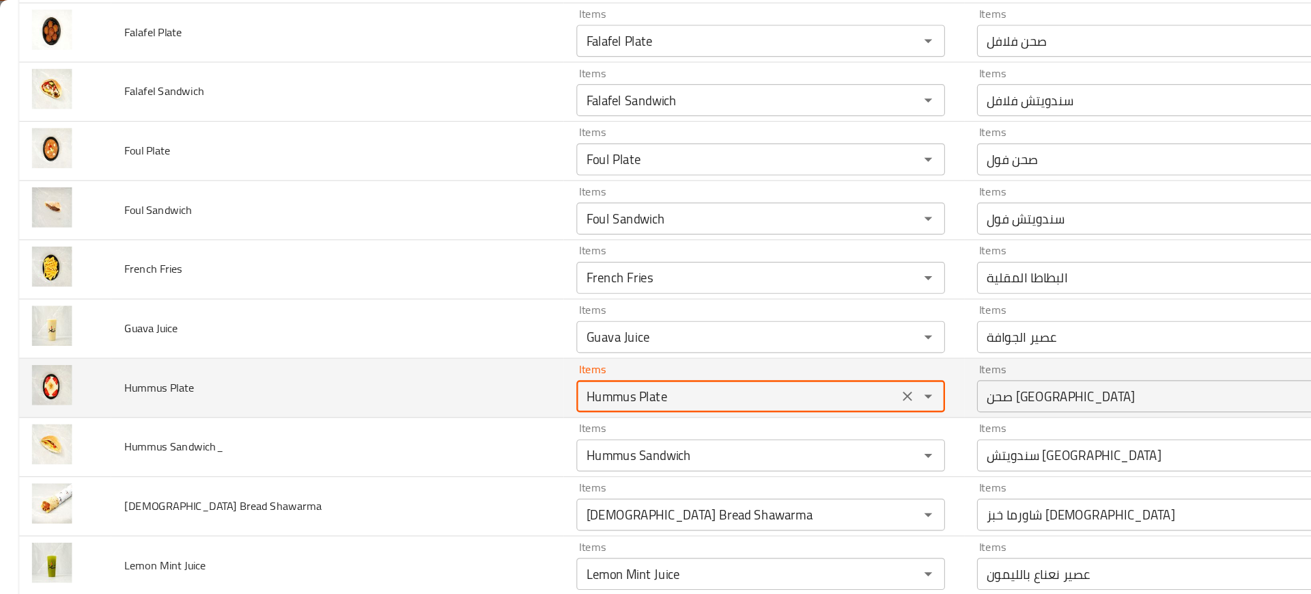
click at [510, 324] on div "Hummus Plate Items" at bounding box center [649, 337] width 314 height 27
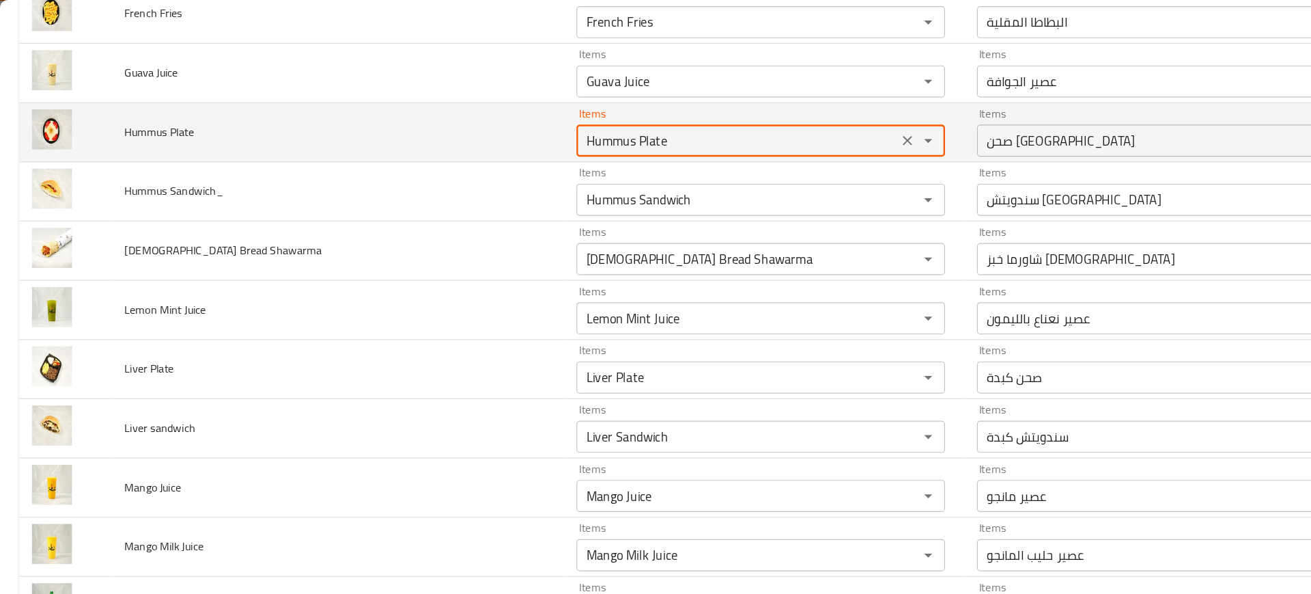
scroll to position [822, 0]
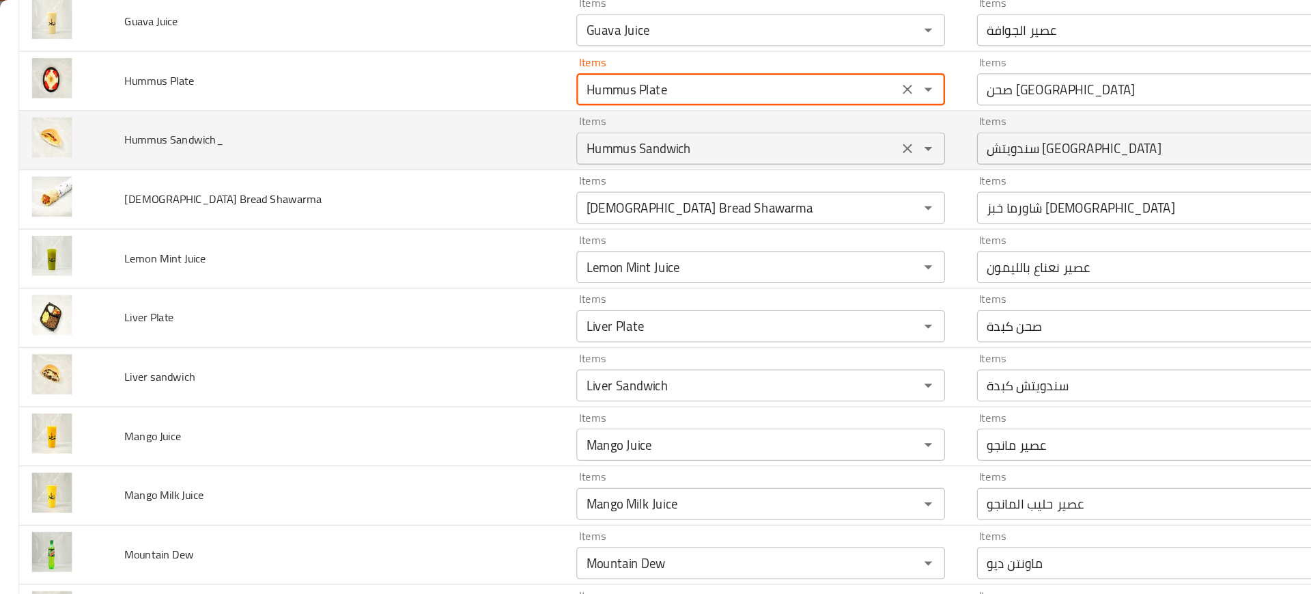
click at [520, 137] on div "Hummus Sandwich Items" at bounding box center [649, 126] width 314 height 27
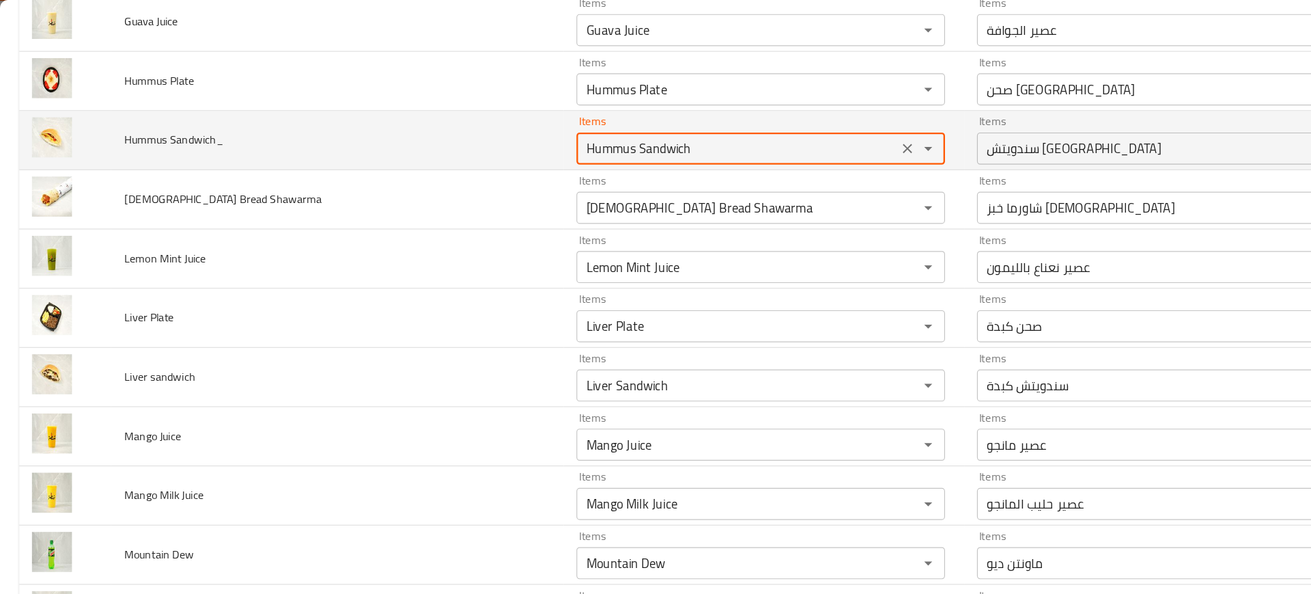
click at [520, 137] on div "Hummus Sandwich Items" at bounding box center [649, 126] width 314 height 27
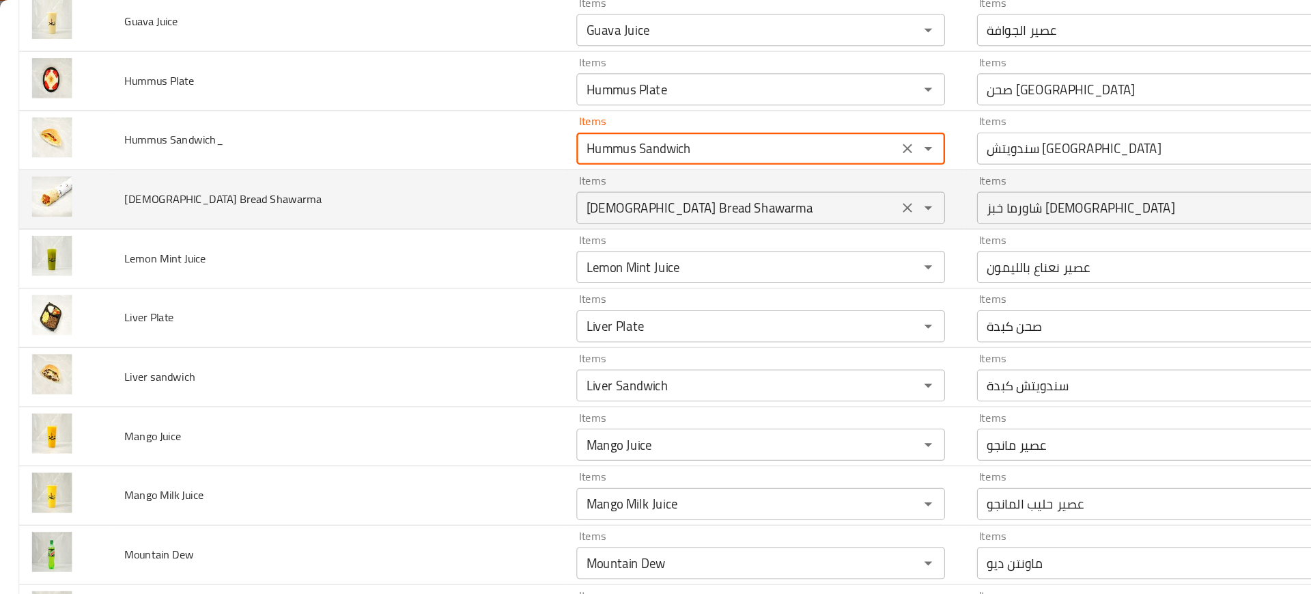
click at [527, 181] on Shawarma "[DEMOGRAPHIC_DATA] Bread Shawarma" at bounding box center [630, 177] width 266 height 19
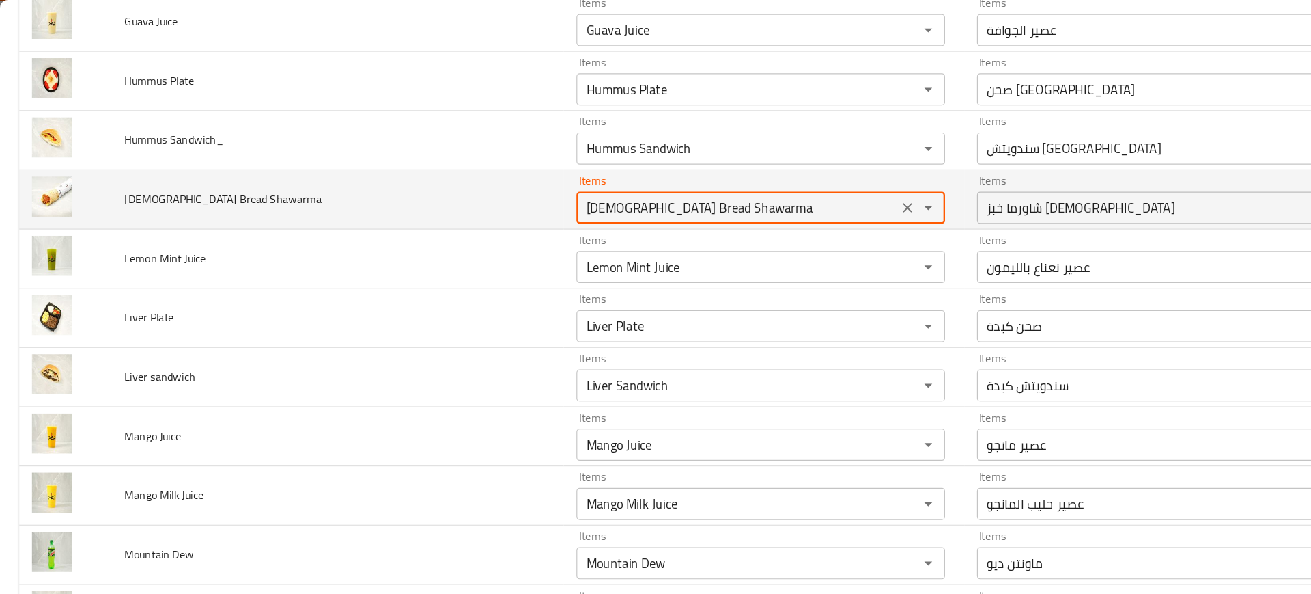
click at [527, 181] on Shawarma "[DEMOGRAPHIC_DATA] Bread Shawarma" at bounding box center [630, 177] width 266 height 19
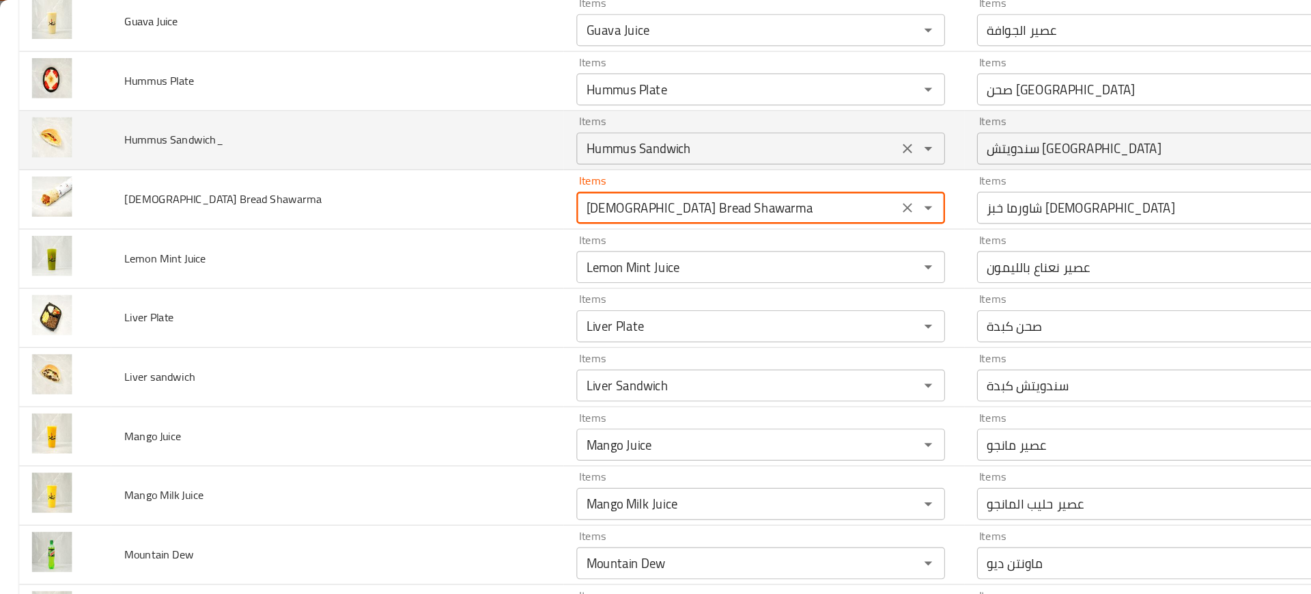
click at [522, 116] on div "Hummus Sandwich Items" at bounding box center [649, 126] width 314 height 27
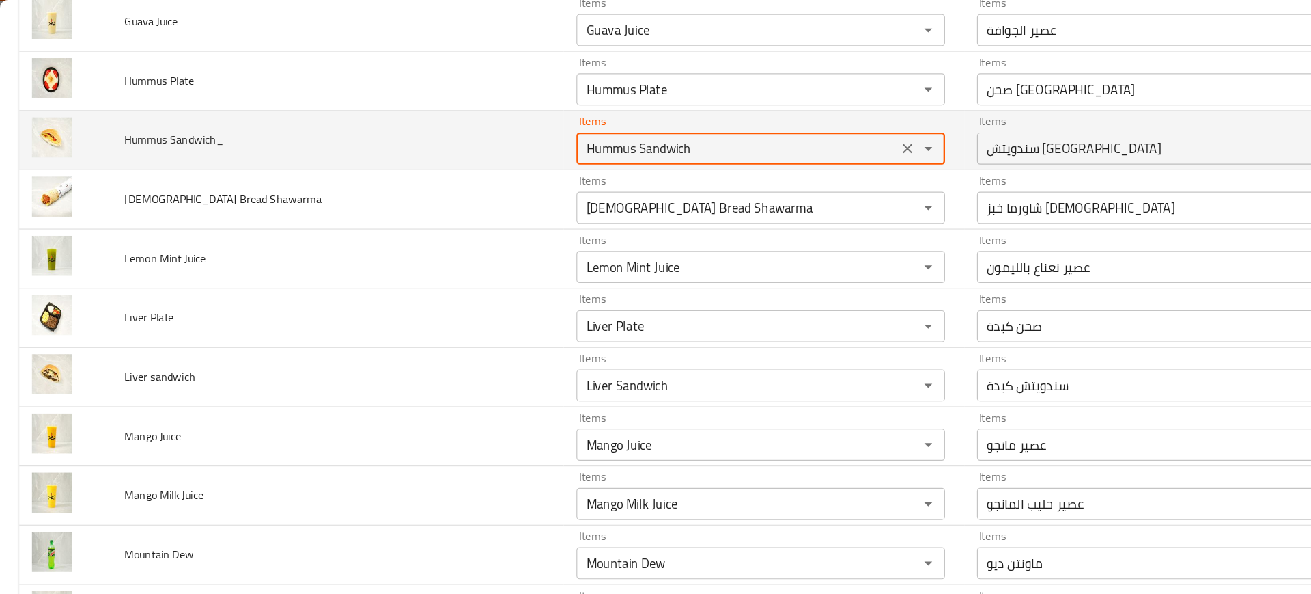
click at [522, 116] on div "Hummus Sandwich Items" at bounding box center [649, 126] width 314 height 27
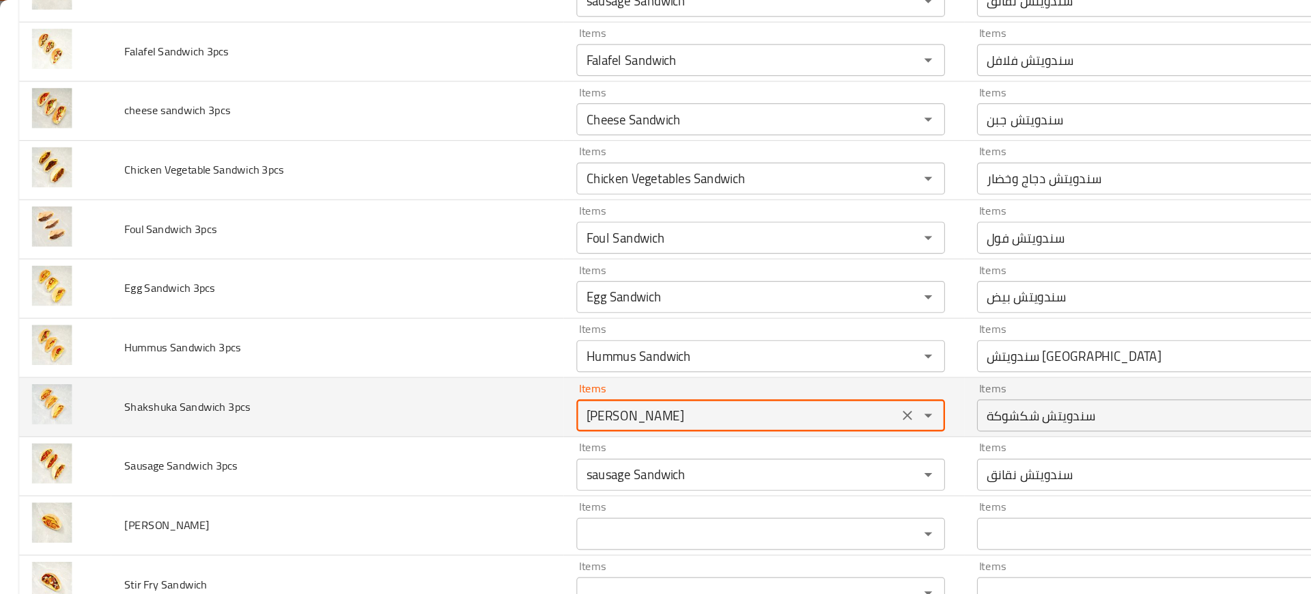
click at [552, 346] on 3pcs "[PERSON_NAME]" at bounding box center [630, 354] width 266 height 19
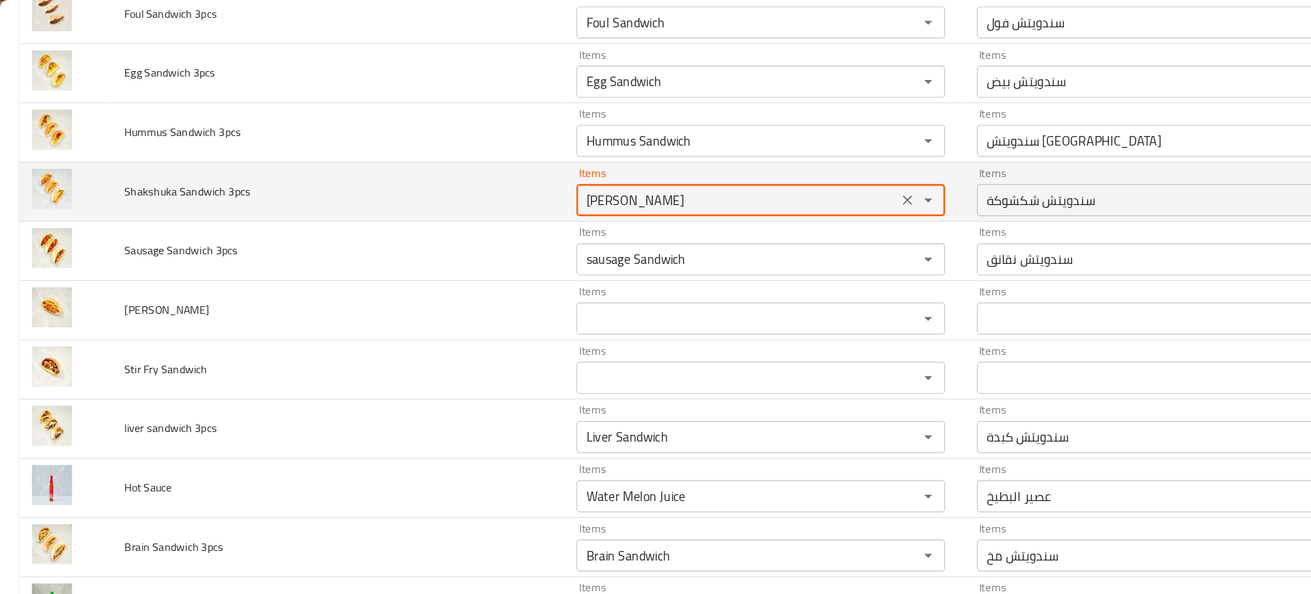
scroll to position [2326, 0]
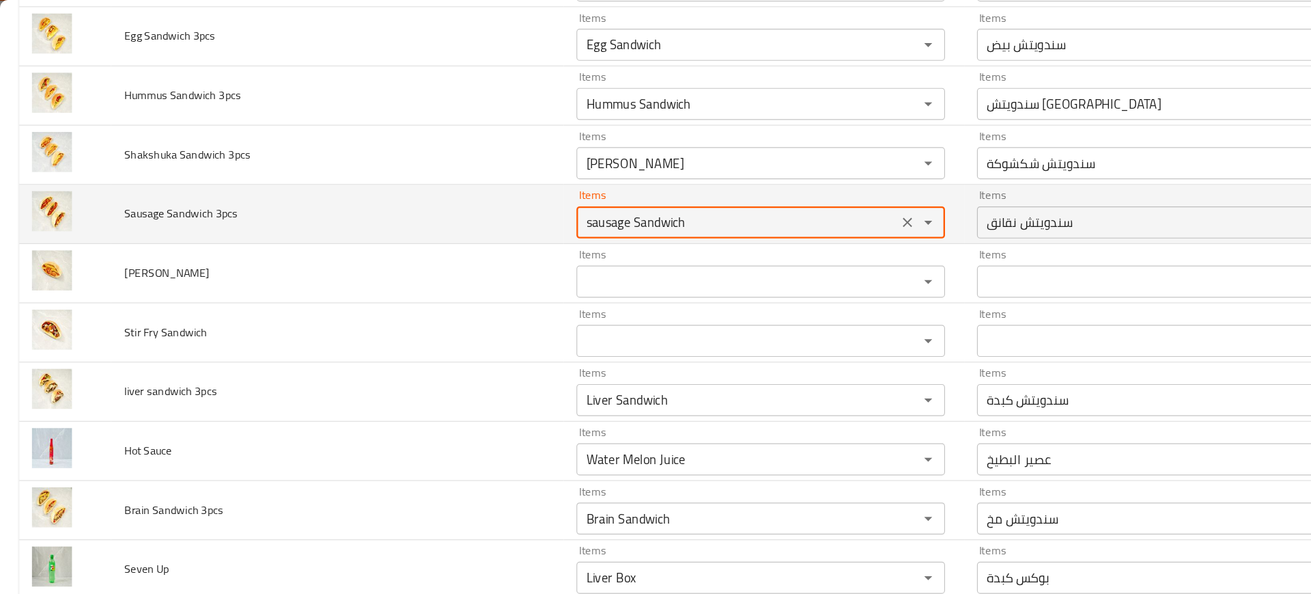
click at [510, 194] on 3pcs "sausage Sandwich" at bounding box center [630, 189] width 266 height 19
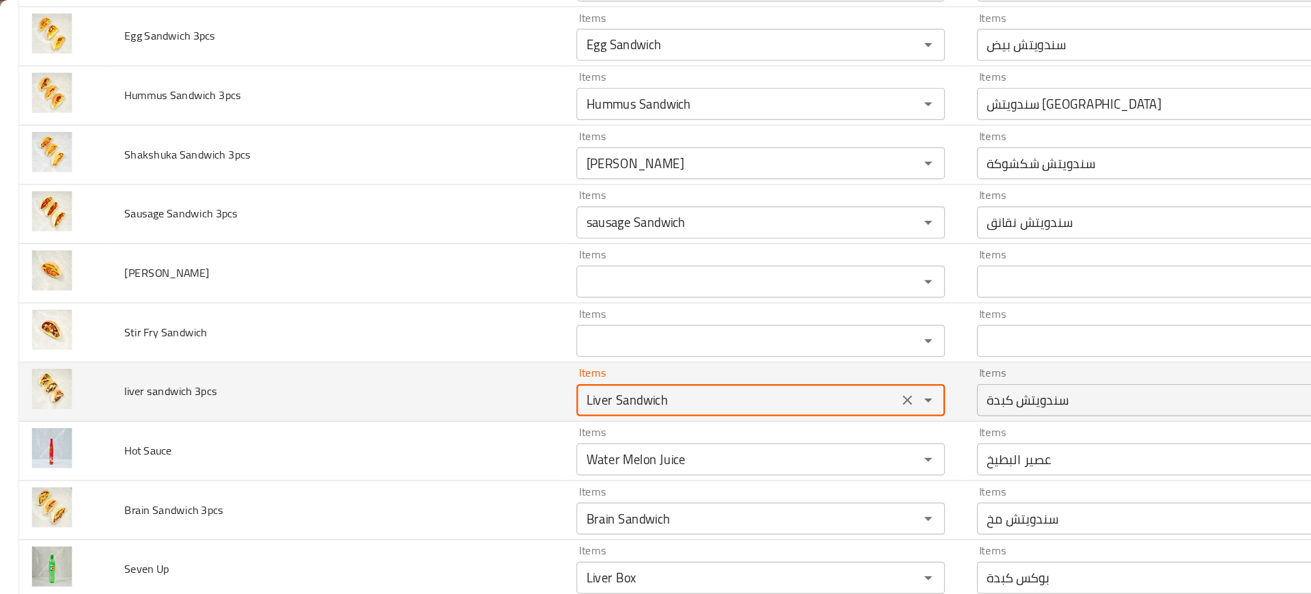
click at [518, 347] on 3pcs "Liver Sandwich" at bounding box center [630, 341] width 266 height 19
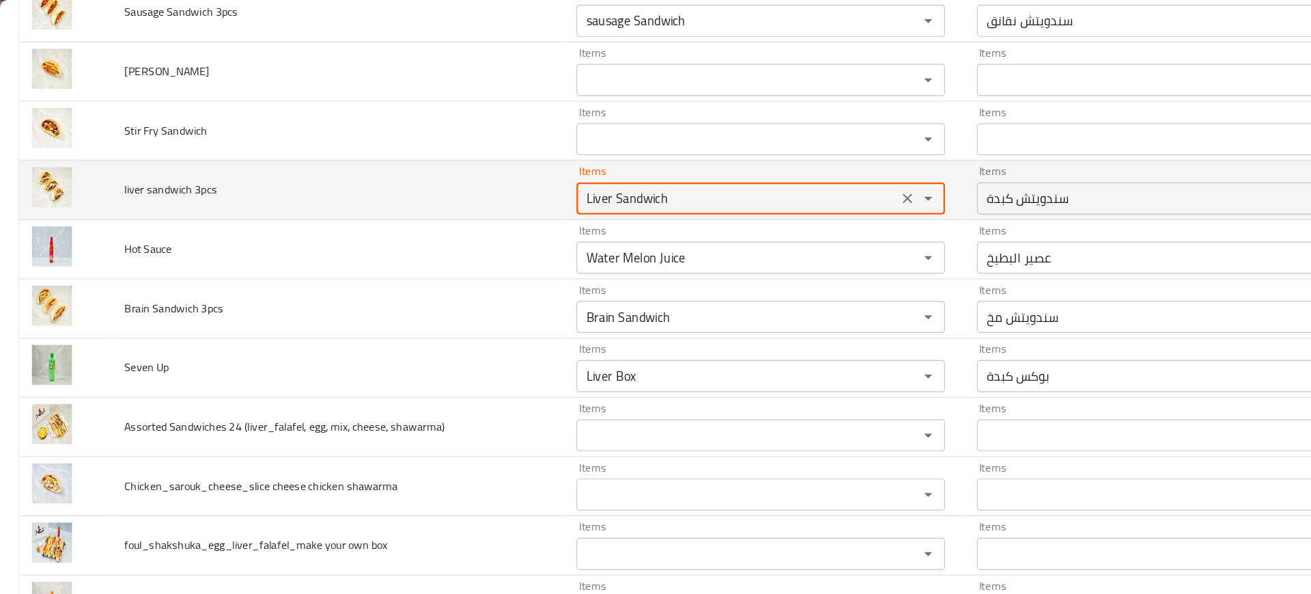
scroll to position [2497, 0]
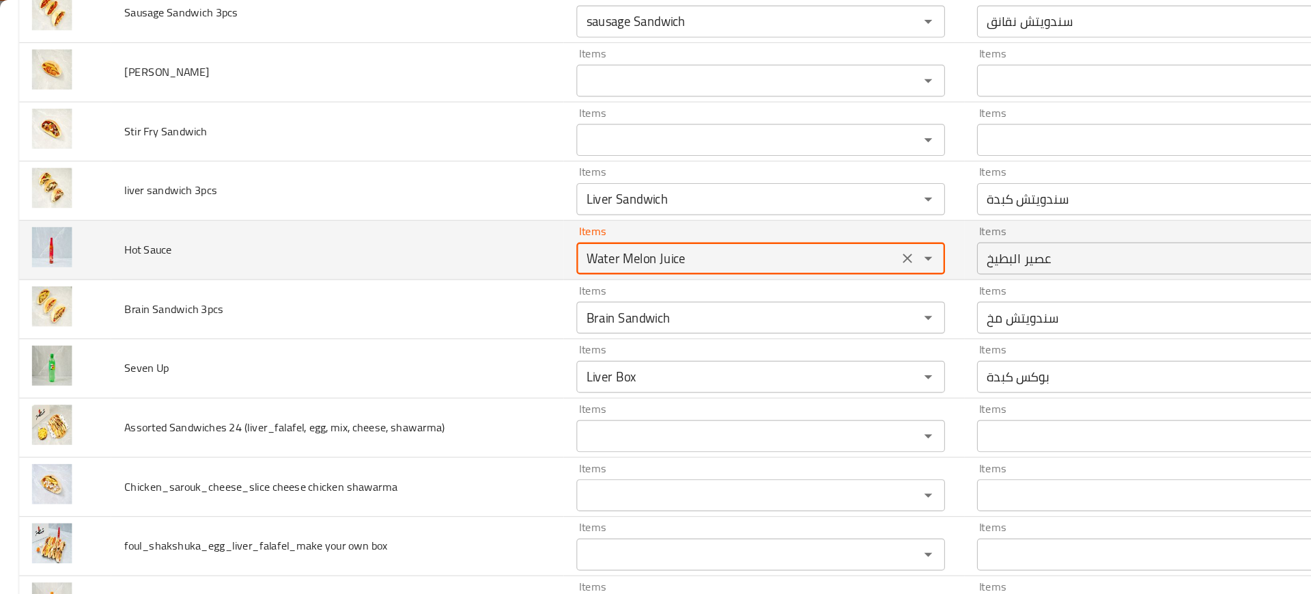
click at [510, 227] on Sauce "Water Melon Juice" at bounding box center [630, 220] width 266 height 19
click at [114, 211] on span "Hot Sauce" at bounding box center [126, 213] width 40 height 18
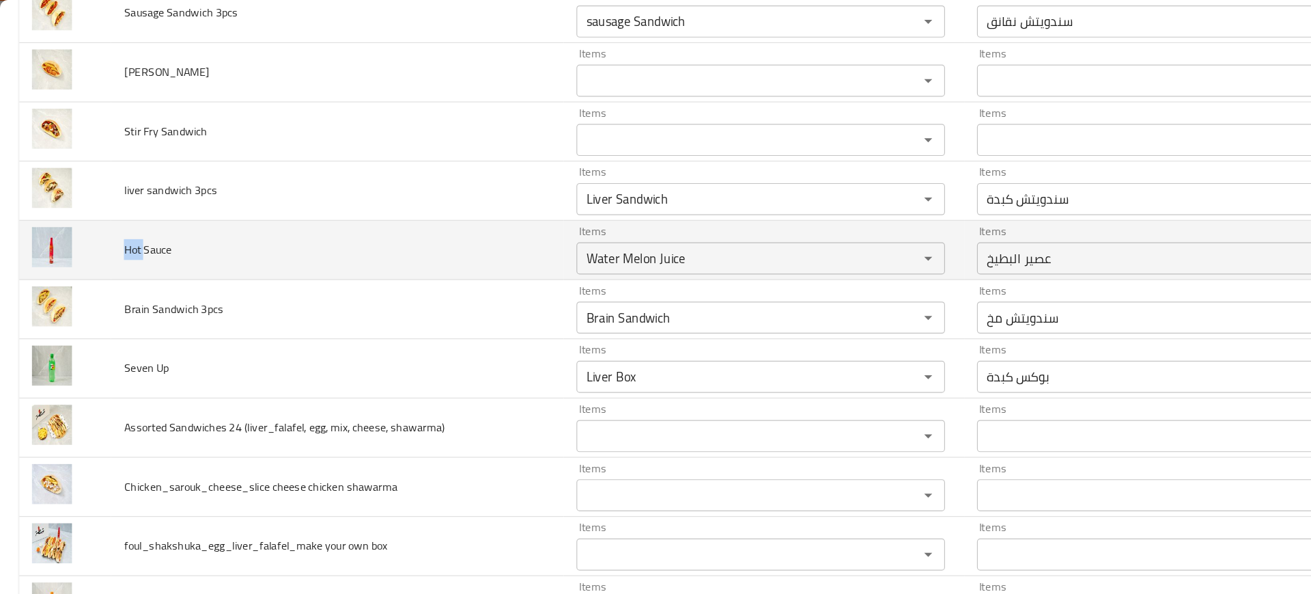
click at [114, 211] on span "Hot Sauce" at bounding box center [126, 213] width 40 height 18
copy span "Hot Sauce"
click at [772, 223] on icon "Clear" at bounding box center [775, 221] width 14 height 14
click at [376, 210] on td "Hot Sauce" at bounding box center [288, 214] width 387 height 51
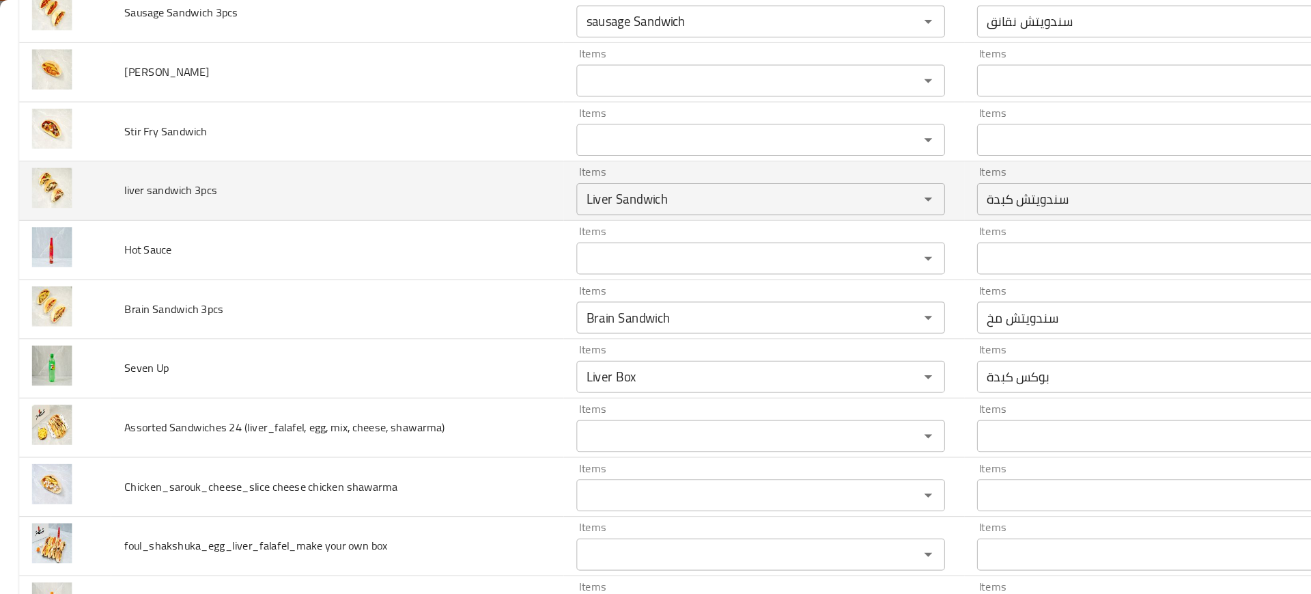
click at [335, 175] on td "liver sandwich 3pcs" at bounding box center [288, 163] width 387 height 51
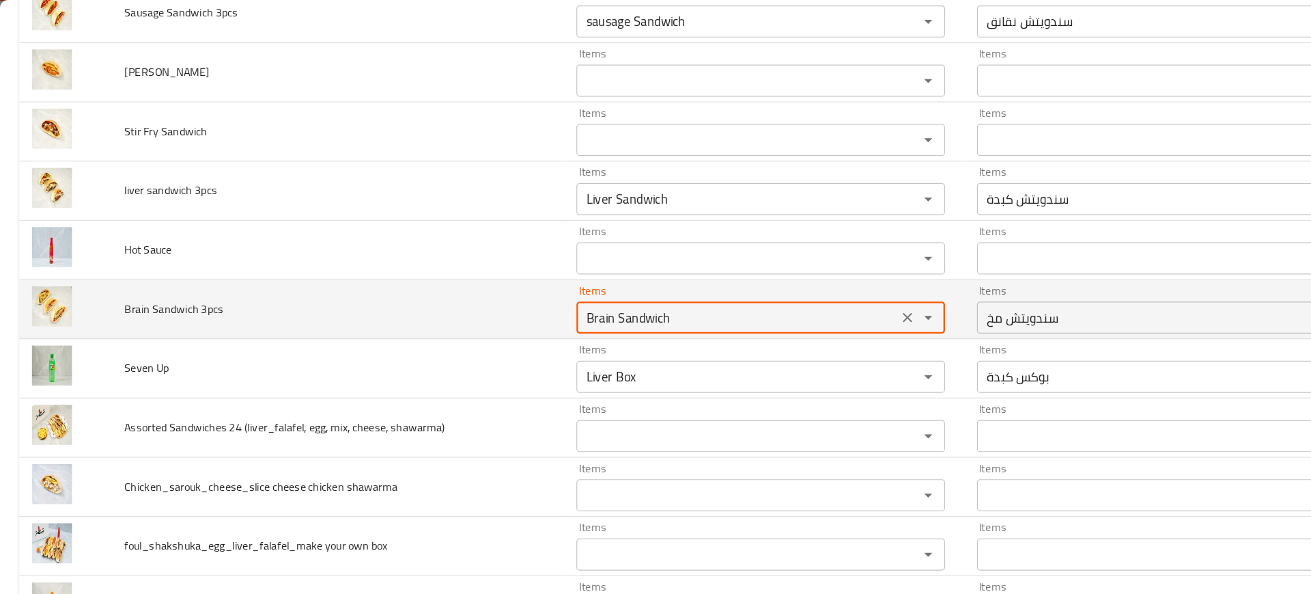
click at [565, 268] on 3pcs "Brain Sandwich" at bounding box center [630, 271] width 266 height 19
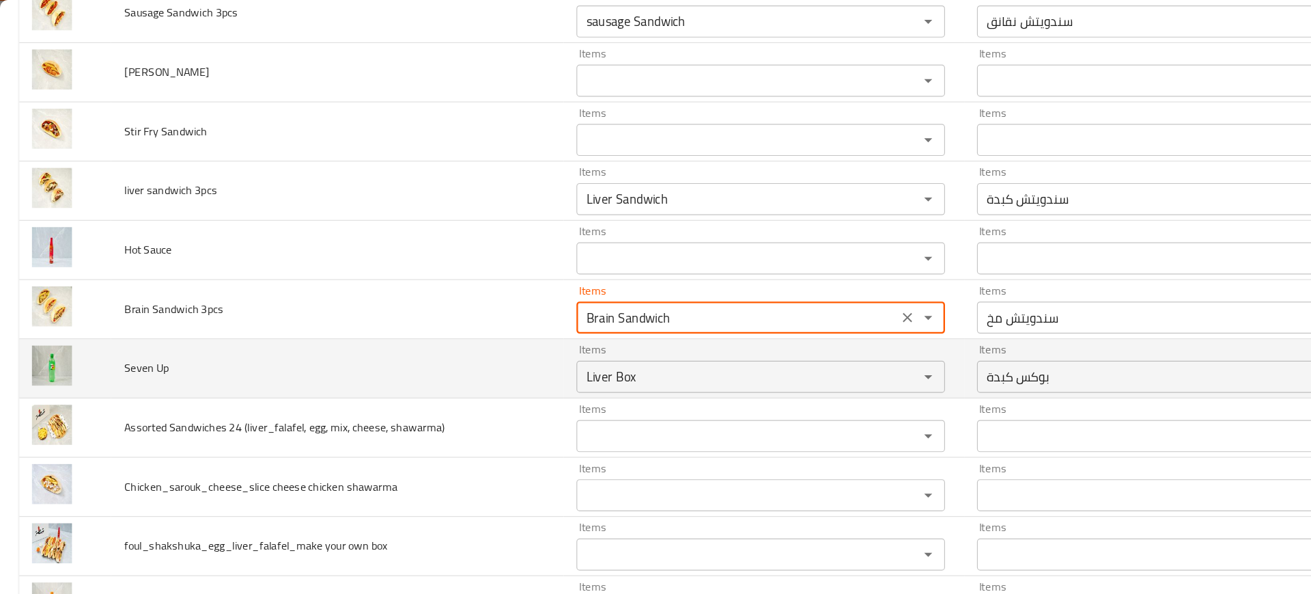
scroll to position [2524, 0]
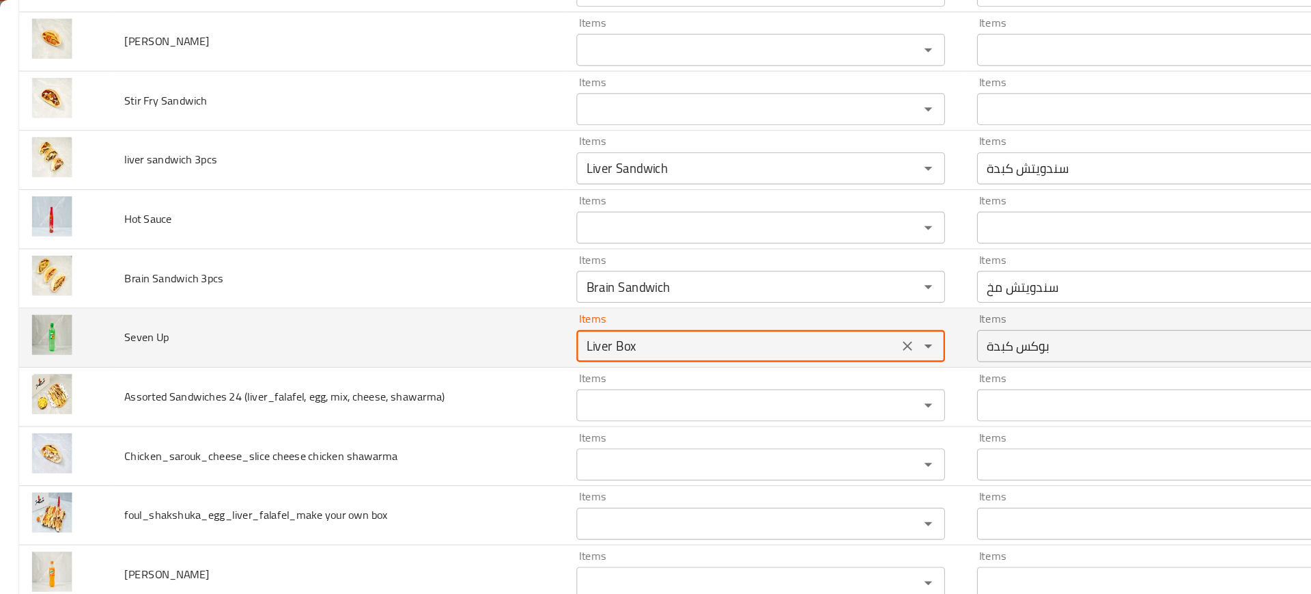
click at [507, 301] on Up "Liver Box" at bounding box center [630, 294] width 266 height 19
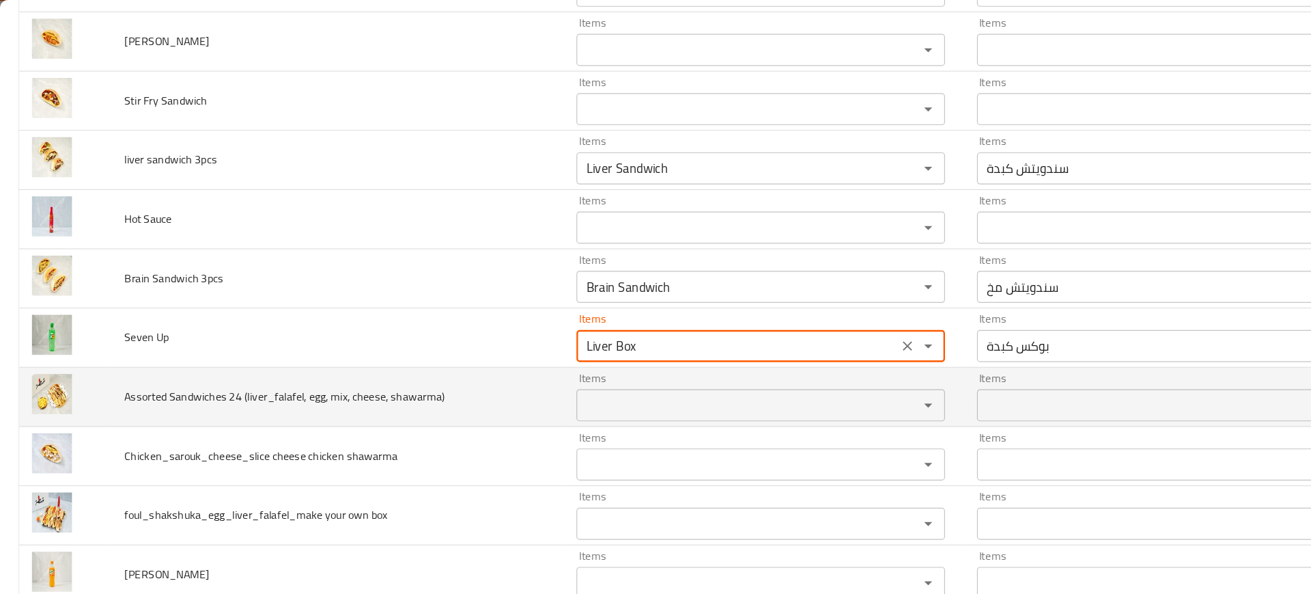
click at [270, 339] on span "Assorted Sandwiches 24 (liver_falafel, egg, mix, cheese, shawarma)" at bounding box center [243, 338] width 274 height 18
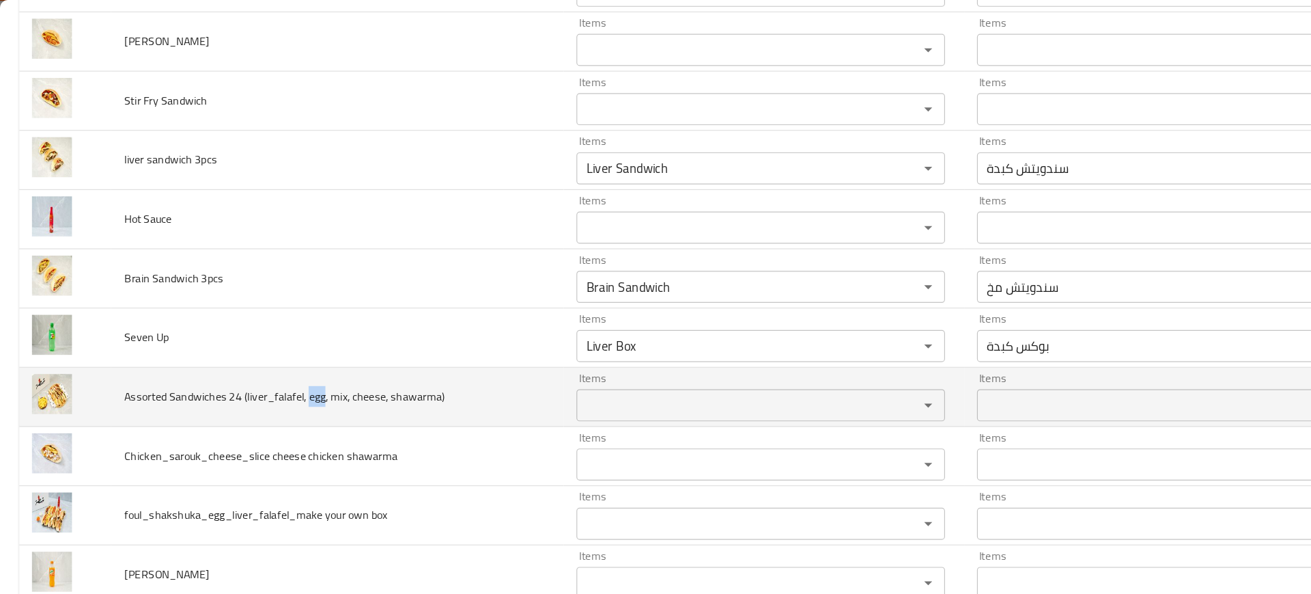
click at [270, 339] on span "Assorted Sandwiches 24 (liver_falafel, egg, mix, cheese, shawarma)" at bounding box center [243, 338] width 274 height 18
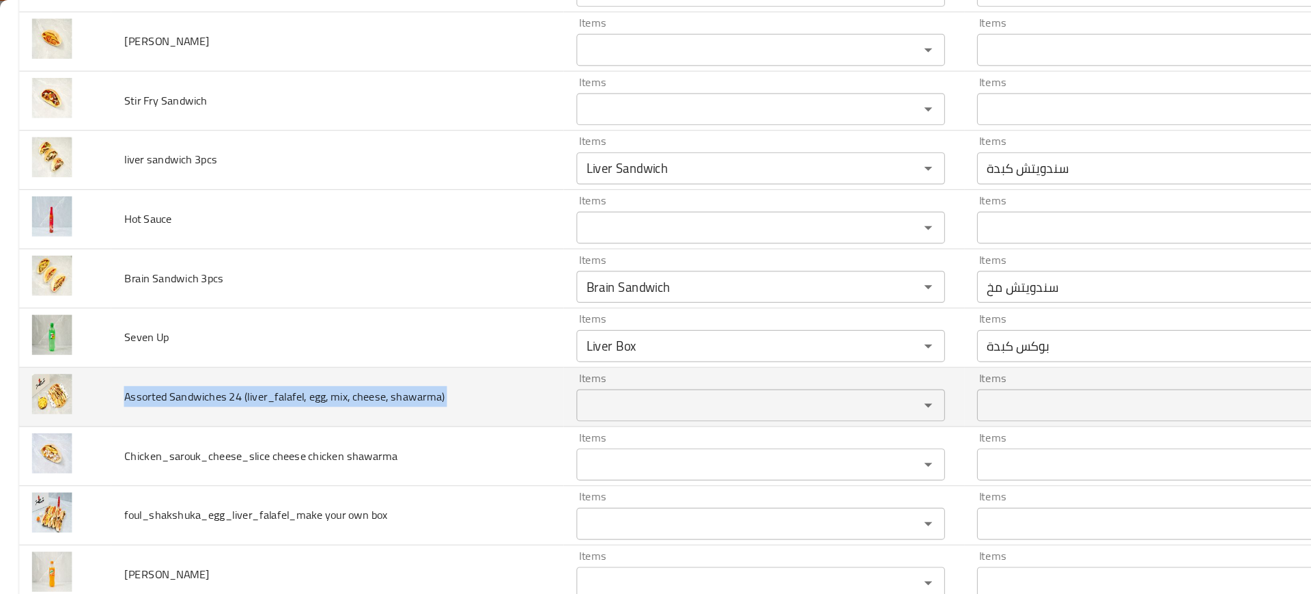
copy span "Assorted Sandwiches 24 (liver_falafel, egg, mix, cheese, shawarma)"
click at [270, 339] on span "Assorted Sandwiches 24 (liver_falafel, egg, mix, cheese, shawarma)" at bounding box center [243, 338] width 274 height 18
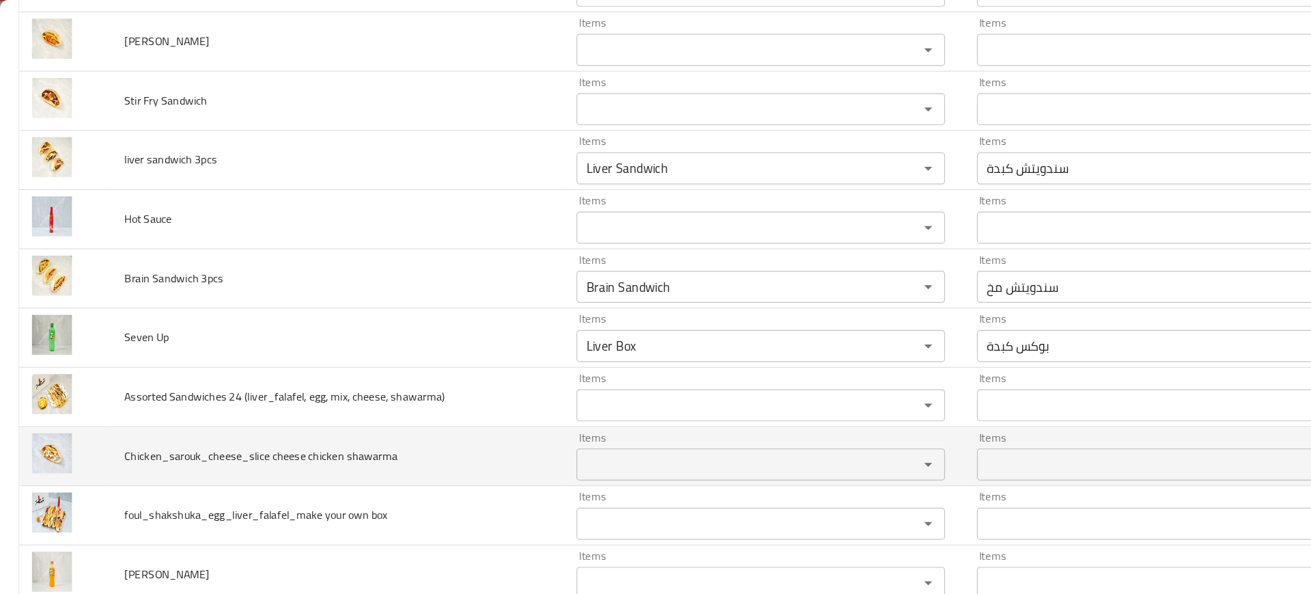
click at [240, 389] on span "Chicken_sarouk_cheese_slice cheese chicken shawarma" at bounding box center [223, 389] width 234 height 18
copy span "Chicken_sarouk_cheese_slice cheese chicken shawarma"
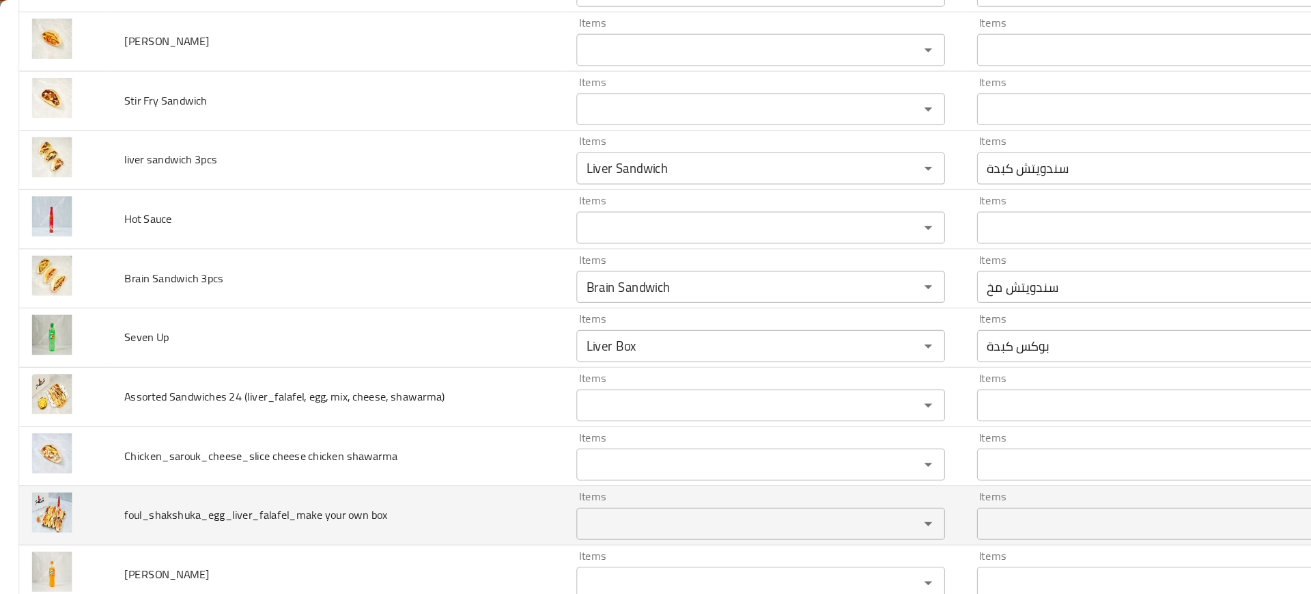
click at [223, 434] on span "foul_shakshuka_egg_liver_falafel_make your own box" at bounding box center [218, 439] width 225 height 18
copy span "foul_shakshuka_egg_liver_falafel_make your own box"
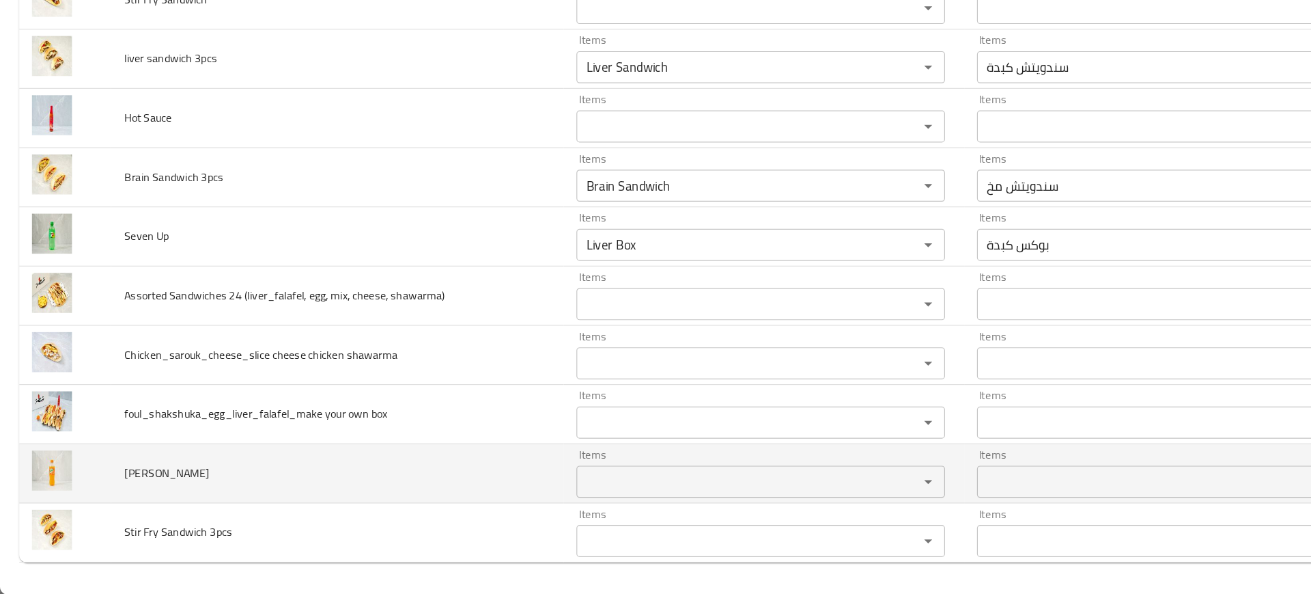
click at [130, 492] on span "Mirinda" at bounding box center [142, 490] width 73 height 18
copy span "Mirinda"
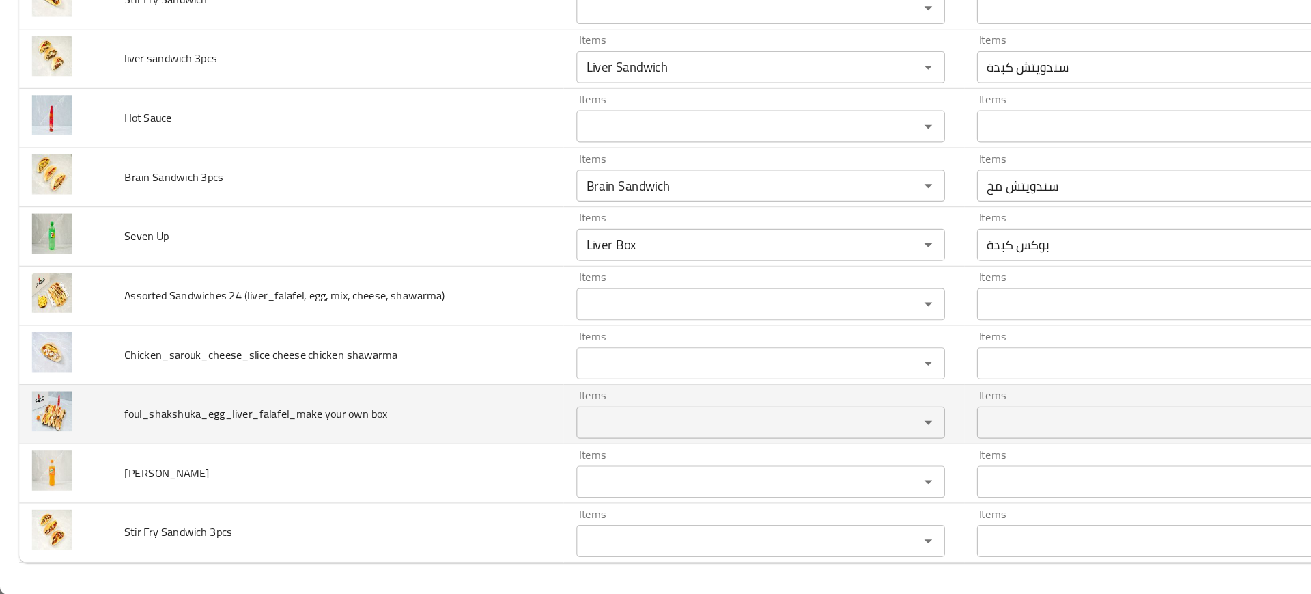
click at [163, 436] on span "foul_shakshuka_egg_liver_falafel_make your own box" at bounding box center [218, 439] width 225 height 18
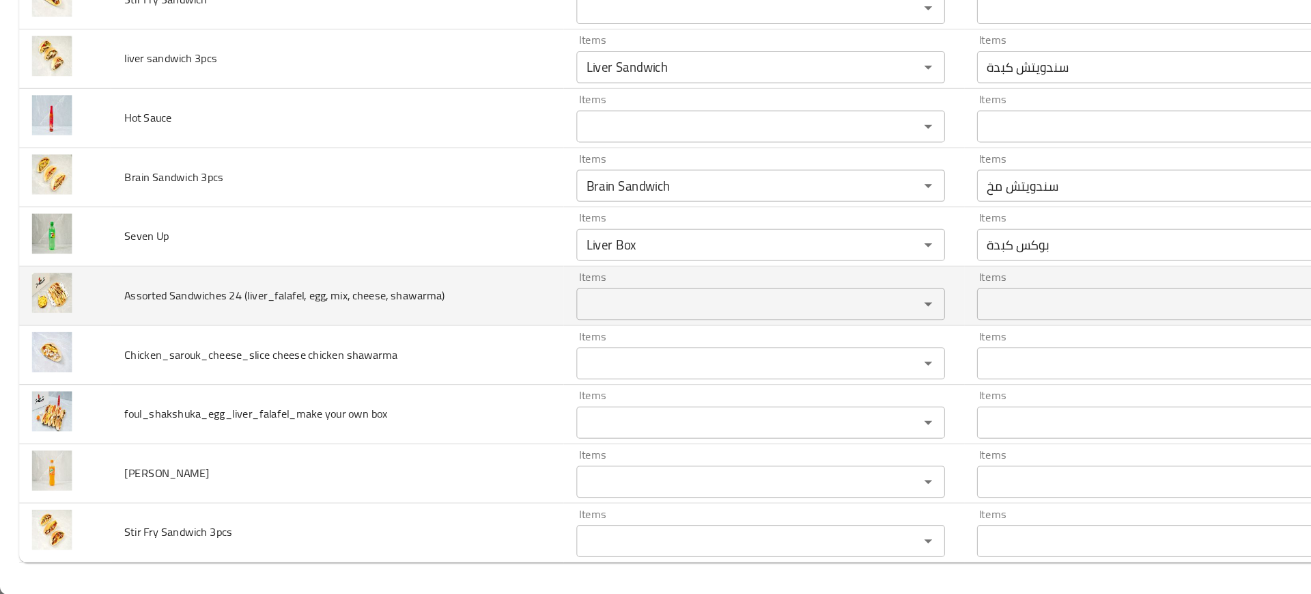
click at [238, 341] on span "Assorted Sandwiches 24 (liver_falafel, egg, mix, cheese, shawarma)" at bounding box center [243, 338] width 274 height 18
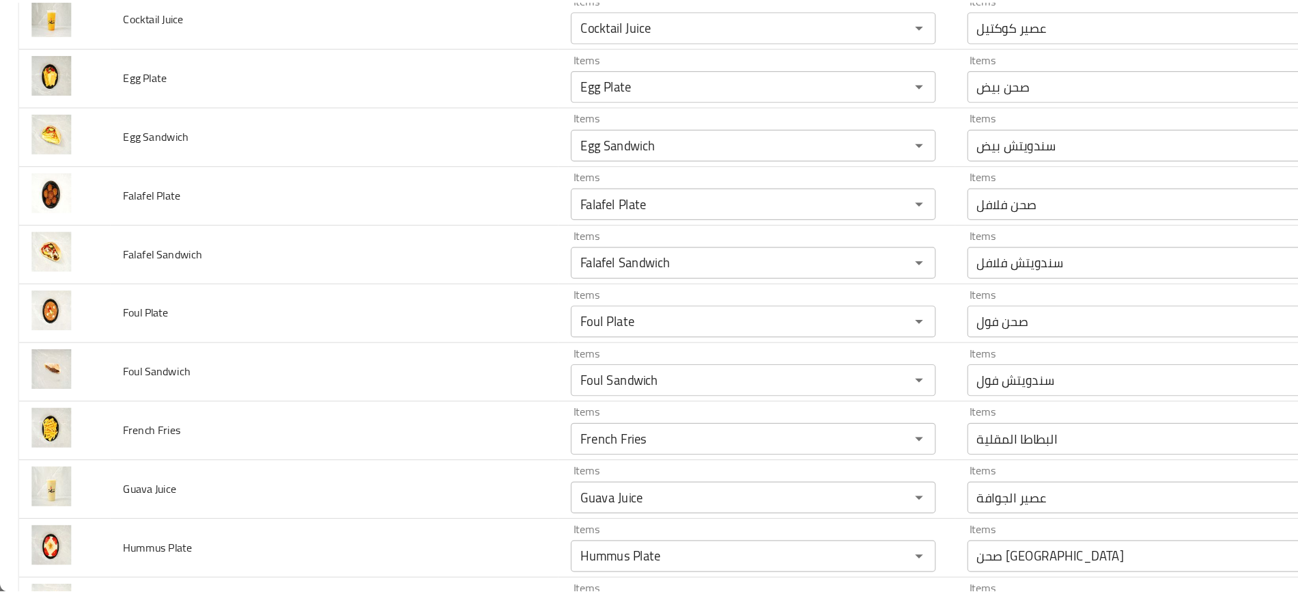
scroll to position [0, 0]
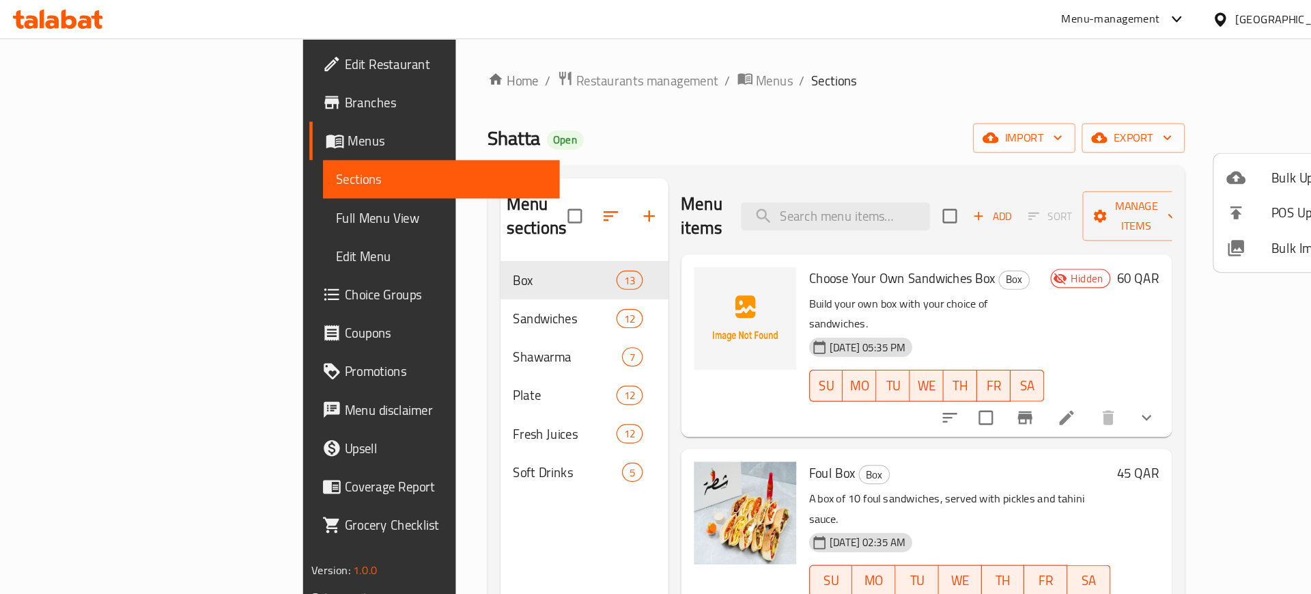
click at [387, 417] on div at bounding box center [655, 297] width 1311 height 594
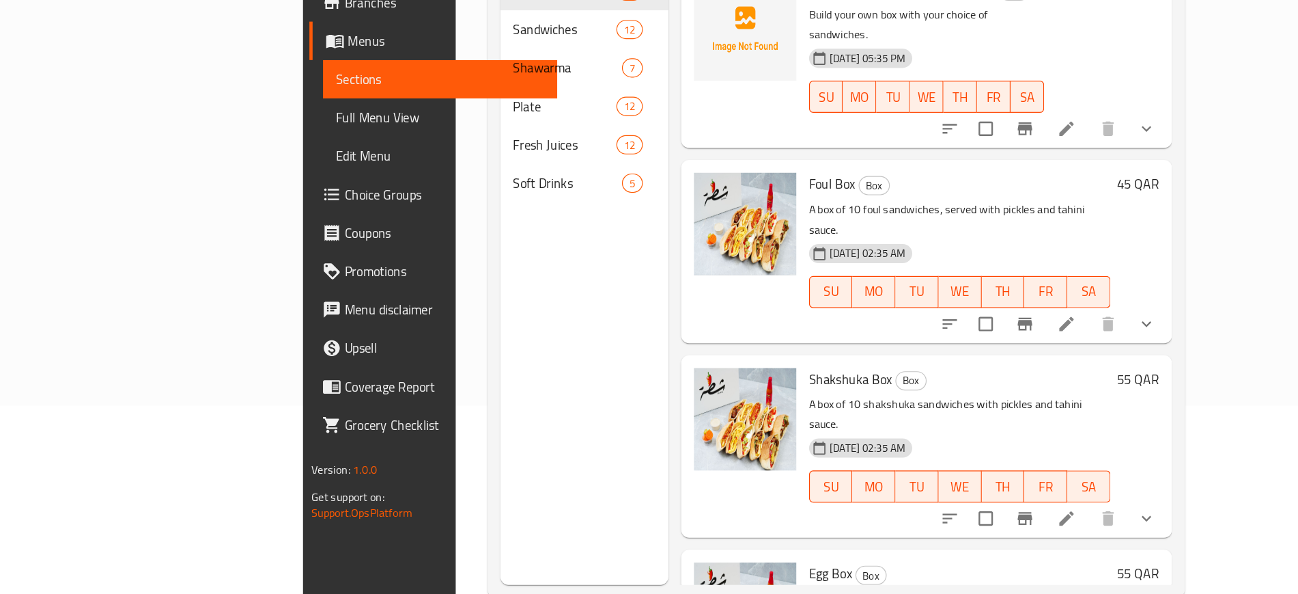
scroll to position [167, 0]
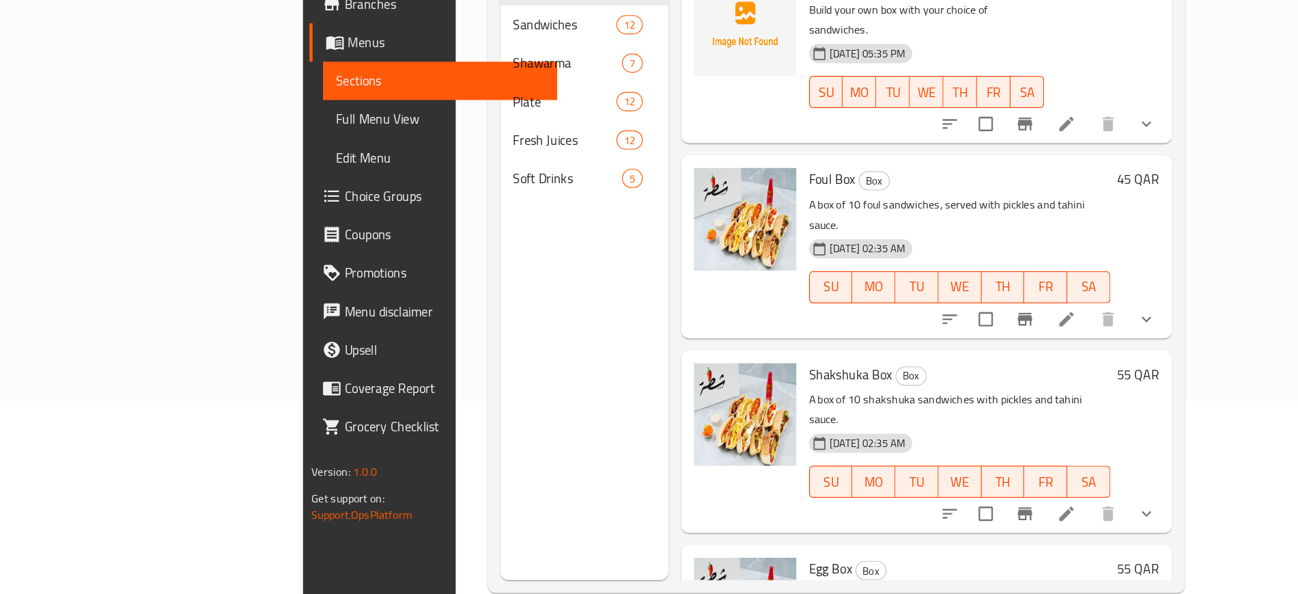
click at [571, 471] on div "Menu items Add Sort Manage items Choose Your Own Sandwiches Box Box Build your …" at bounding box center [786, 283] width 430 height 594
click at [467, 387] on div "Menu sections Box 13 Sandwiches 12 Shawarma 7 Plate 12 Fresh Juices 12 Soft Dri…" at bounding box center [499, 283] width 143 height 594
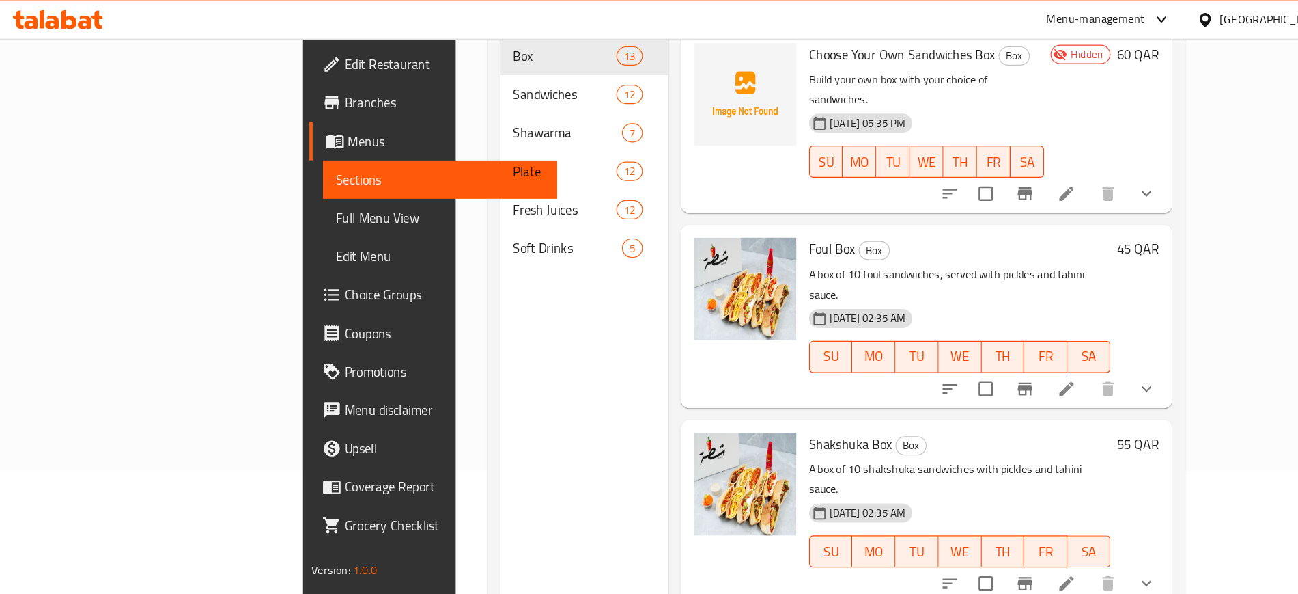
scroll to position [0, 0]
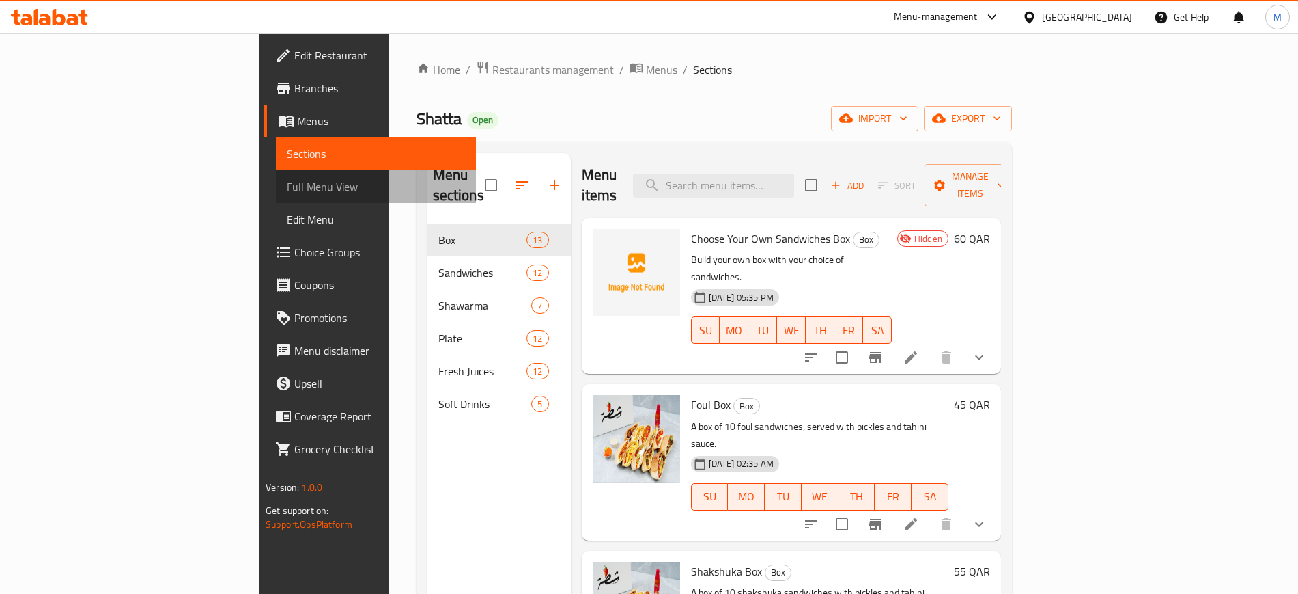
click at [287, 184] on span "Full Menu View" at bounding box center [376, 186] width 178 height 16
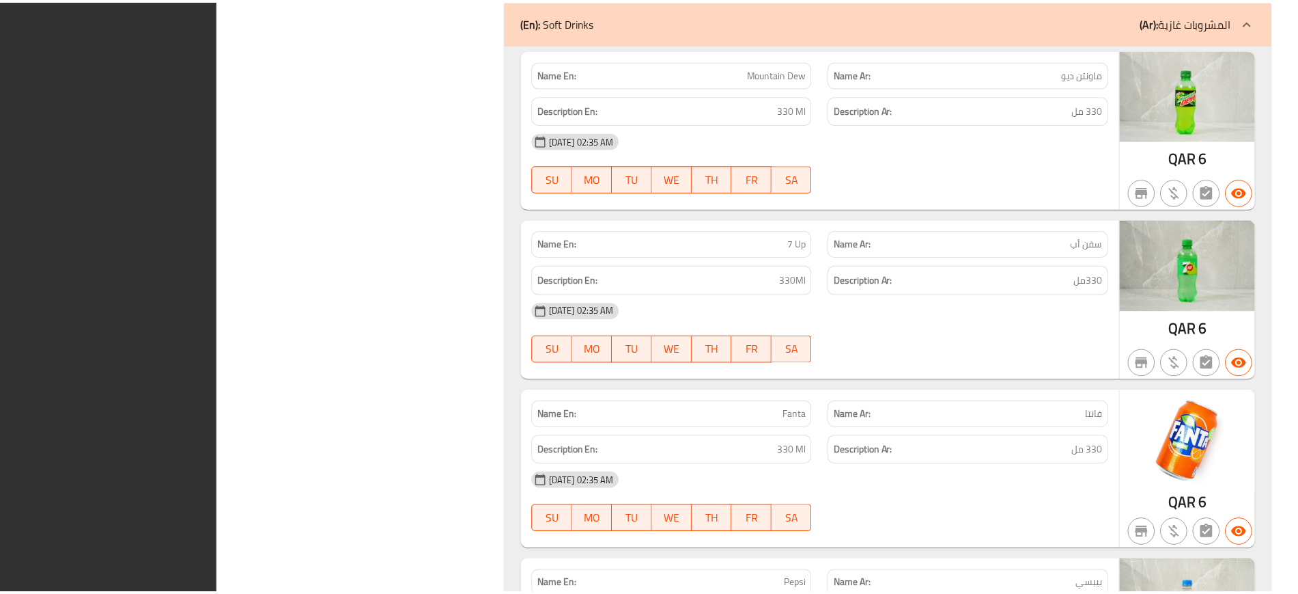
scroll to position [13989, 0]
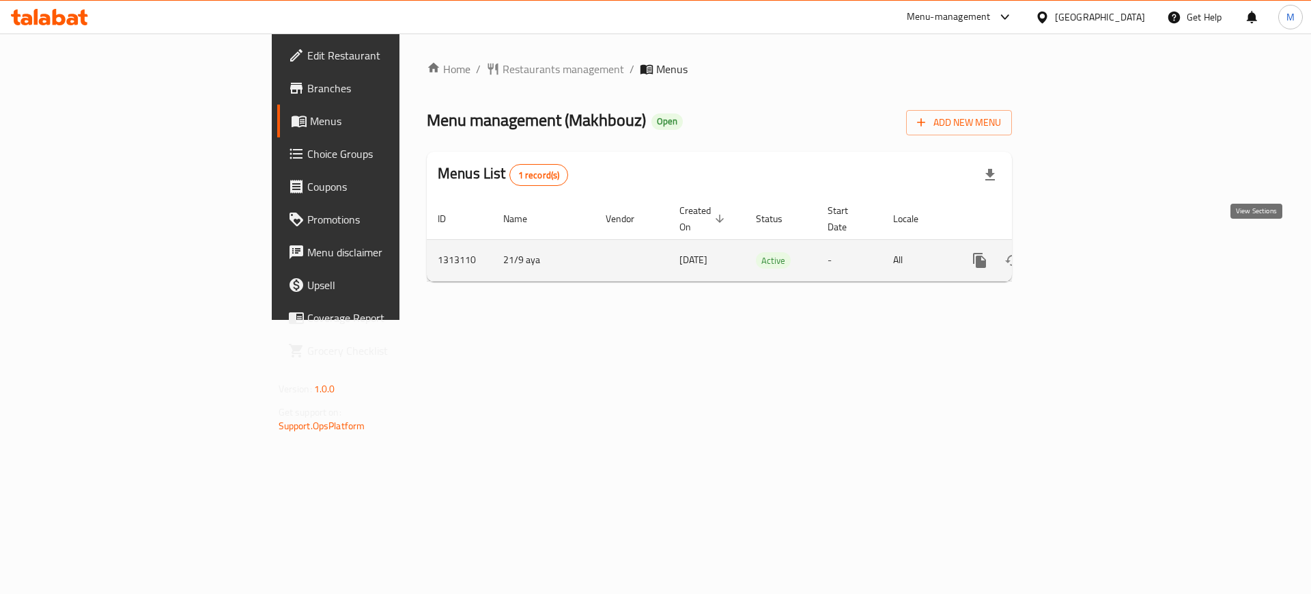
click at [1087, 252] on icon "enhanced table" at bounding box center [1078, 260] width 16 height 16
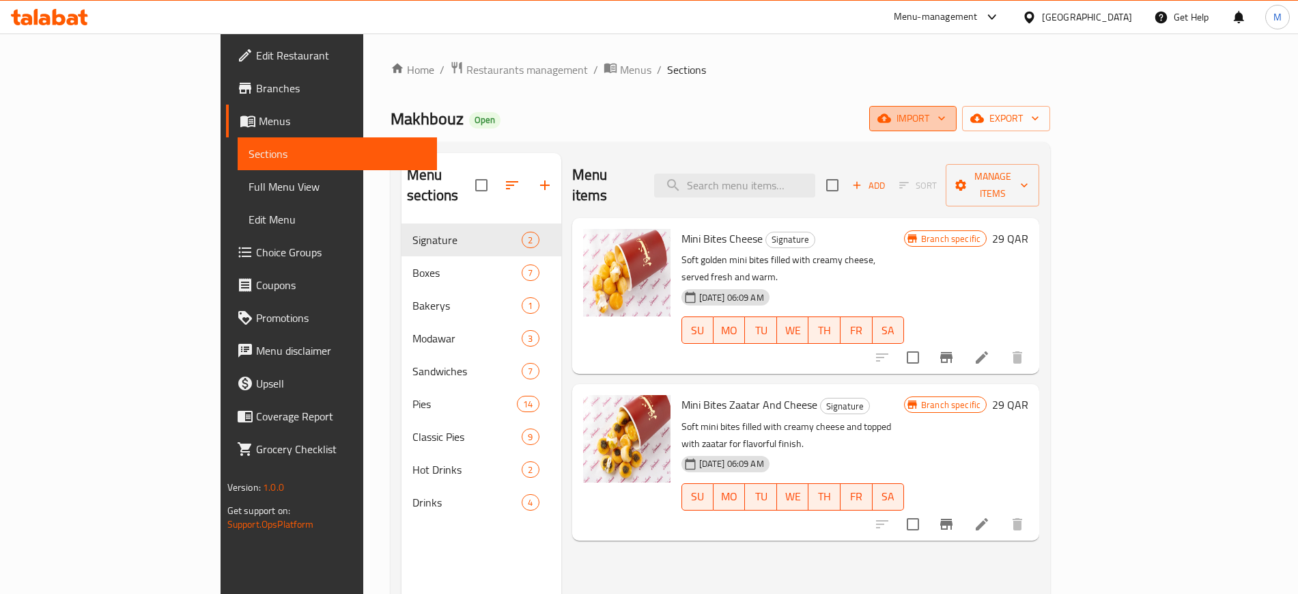
click at [957, 121] on button "import" at bounding box center [912, 118] width 87 height 25
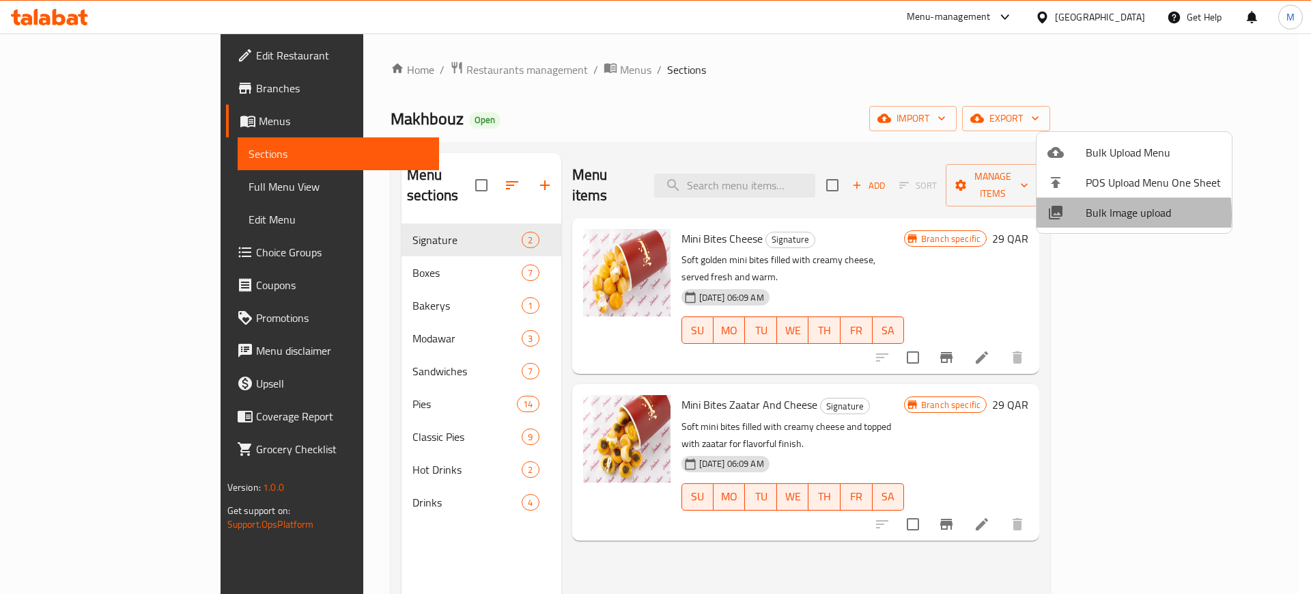
click at [1085, 214] on div at bounding box center [1067, 212] width 38 height 16
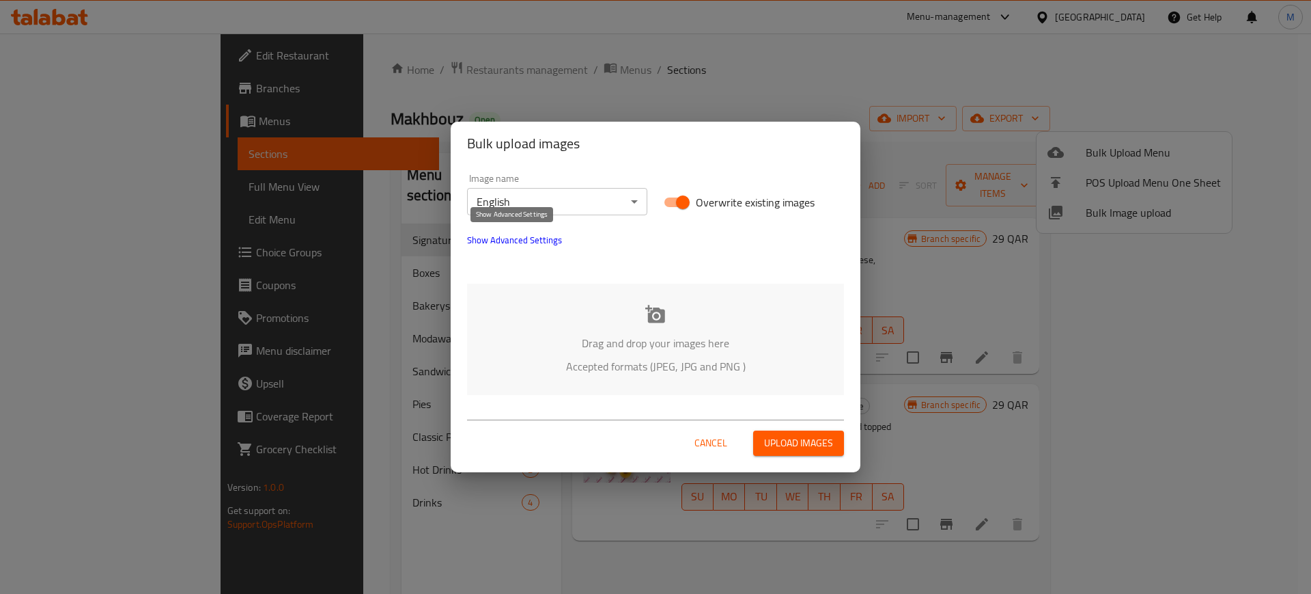
click at [499, 246] on span "Show Advanced Settings" at bounding box center [514, 240] width 95 height 16
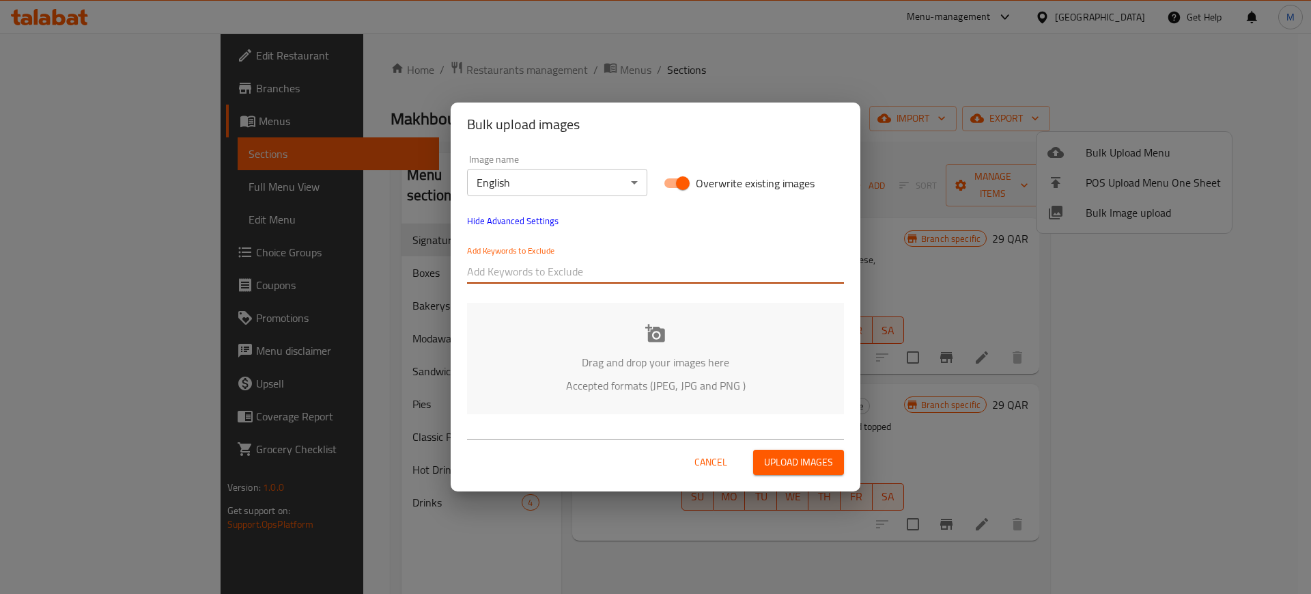
click at [526, 277] on input "text" at bounding box center [655, 271] width 377 height 22
paste input "IMG_"
type input "IMG_"
click at [678, 348] on div "Drag and drop your images here Accepted formats (JPEG, JPG and PNG )" at bounding box center [655, 358] width 377 height 111
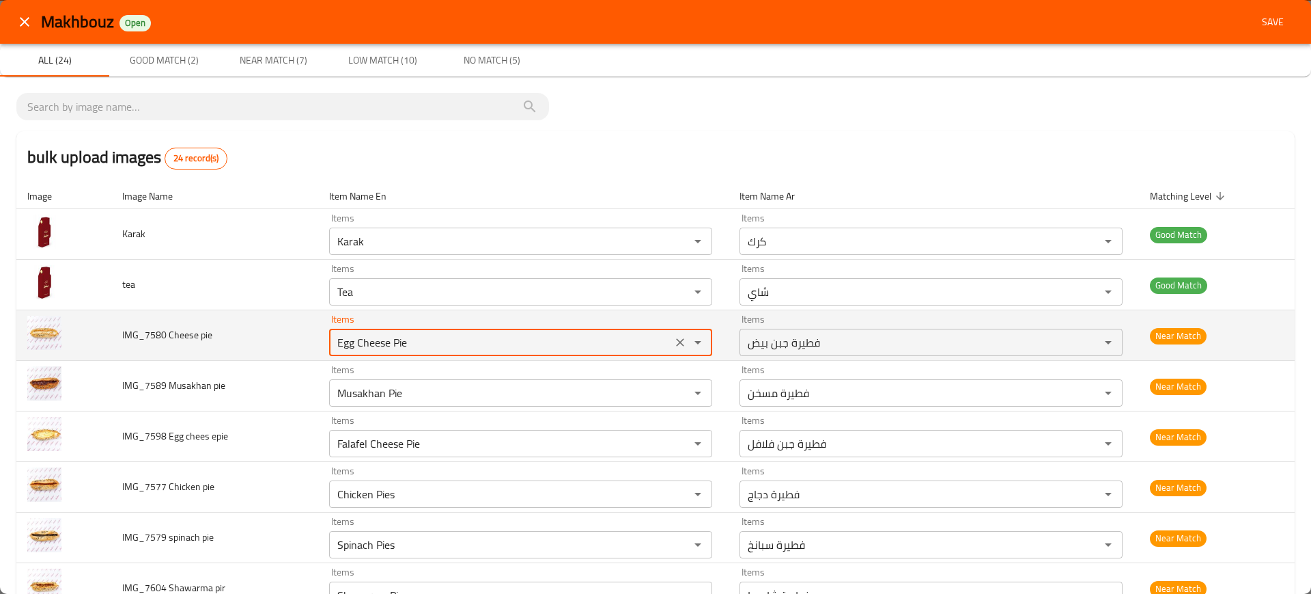
click at [418, 340] on pie "Egg Cheese Pie" at bounding box center [500, 342] width 335 height 19
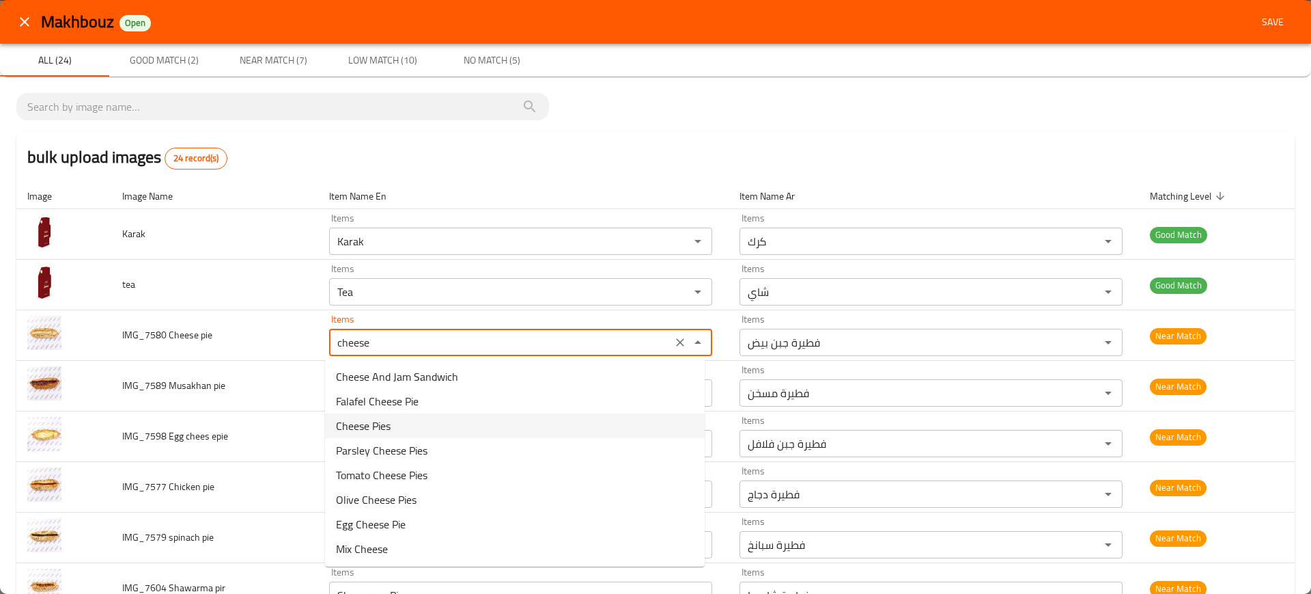
click at [392, 423] on pie-option-2 "Cheese Pies" at bounding box center [515, 425] width 380 height 25
type pie "Cheese Pies"
type pie-ar "فطيرة جبن"
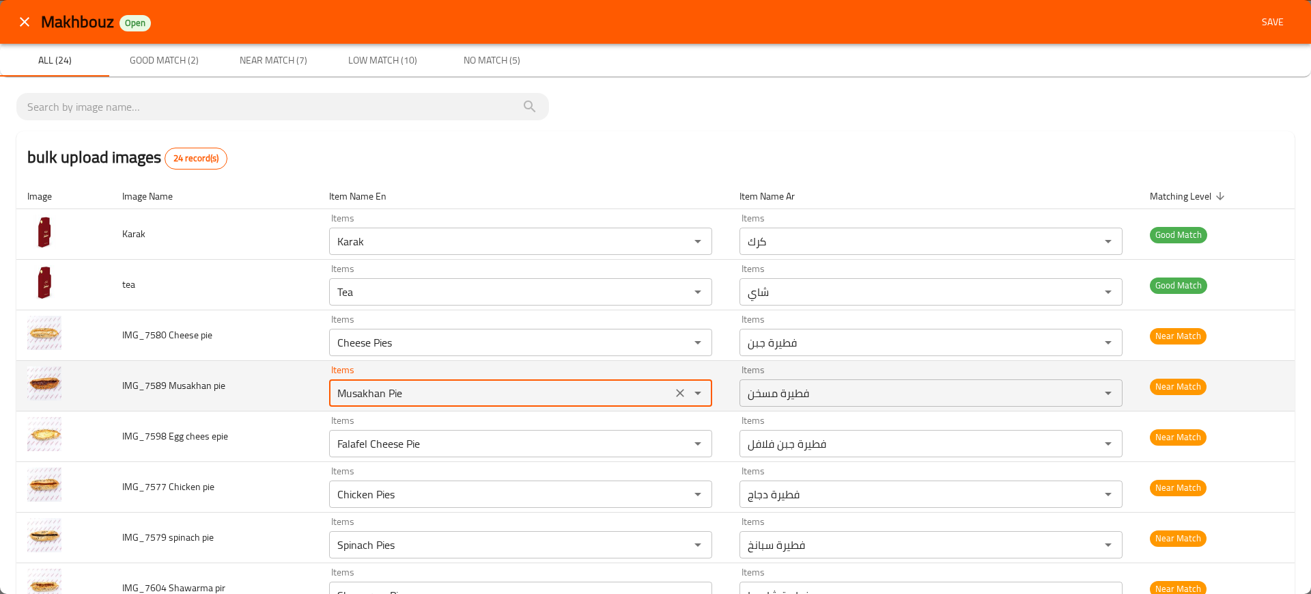
click at [365, 384] on pie "Musakhan Pie" at bounding box center [500, 392] width 335 height 19
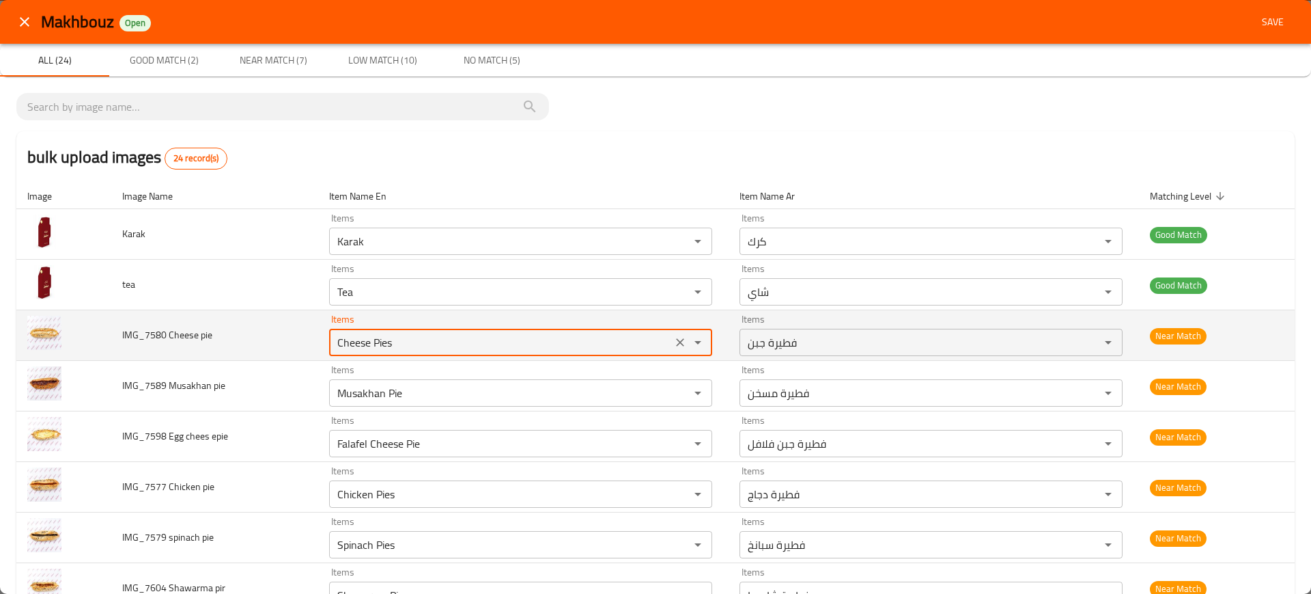
drag, startPoint x: 397, startPoint y: 337, endPoint x: 425, endPoint y: 346, distance: 28.5
click at [425, 346] on pie "Cheese Pies" at bounding box center [500, 342] width 335 height 19
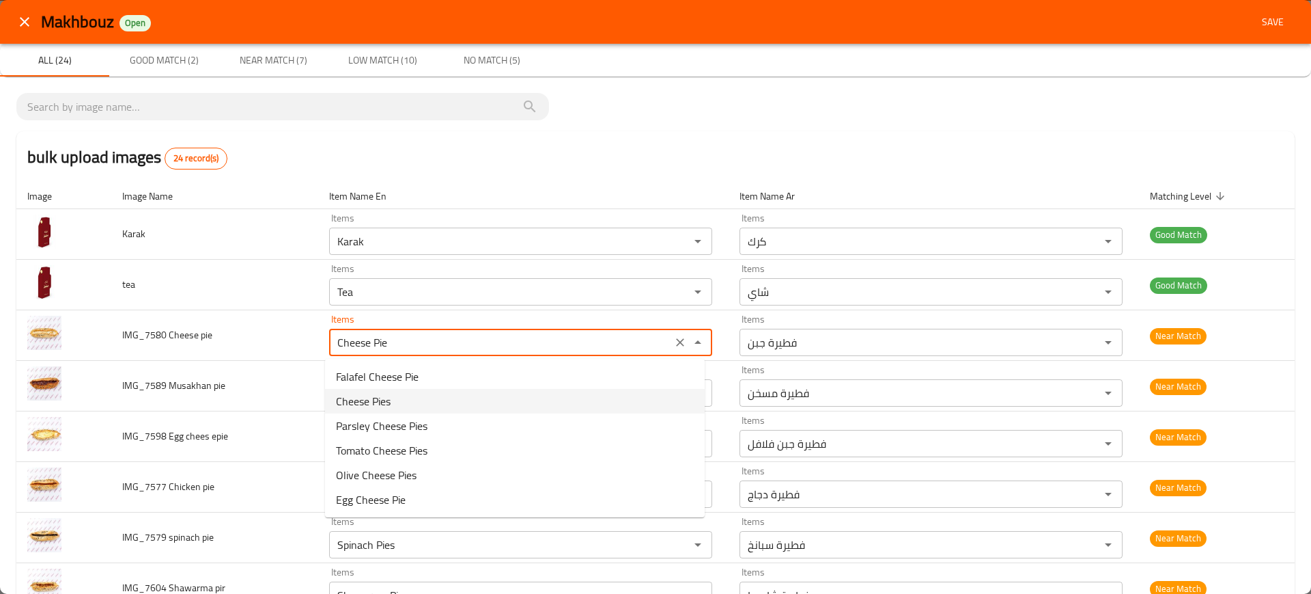
click at [362, 402] on span "Cheese Pies" at bounding box center [363, 401] width 55 height 16
type pie "Cheese Pies"
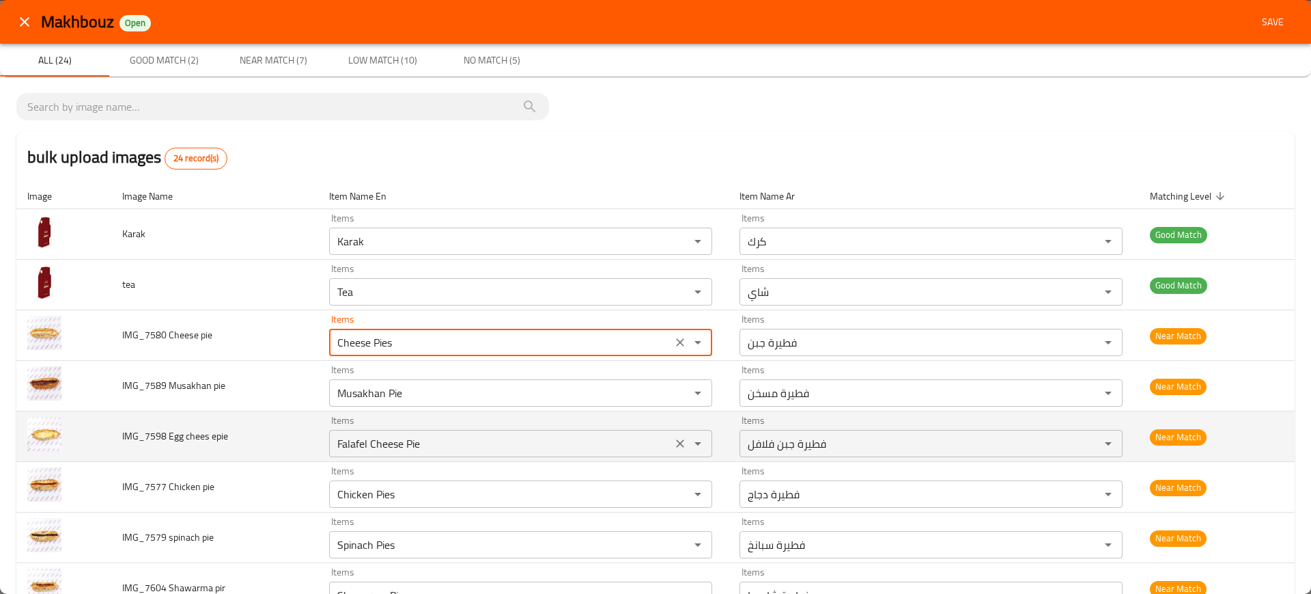
click at [383, 453] on div "Falafel Cheese Pie Items" at bounding box center [520, 443] width 383 height 27
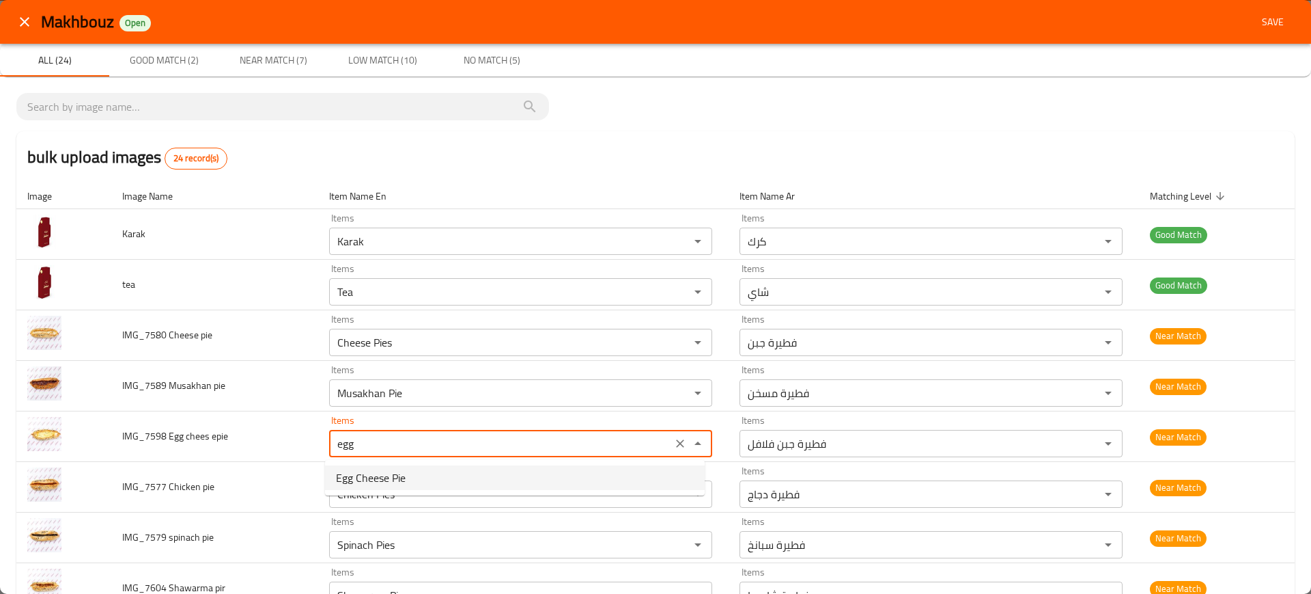
click at [397, 481] on span "Egg Cheese Pie" at bounding box center [371, 477] width 70 height 16
type epie "Egg Cheese Pie"
type epie-ar "فطيرة جبن بيض"
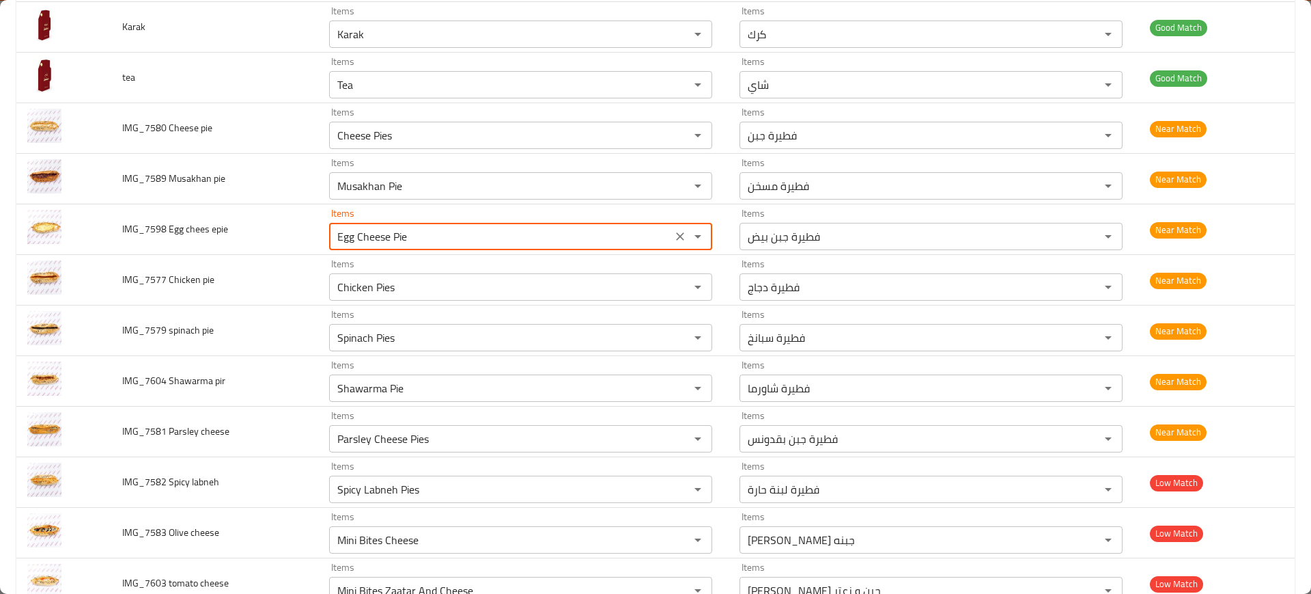
scroll to position [221, 0]
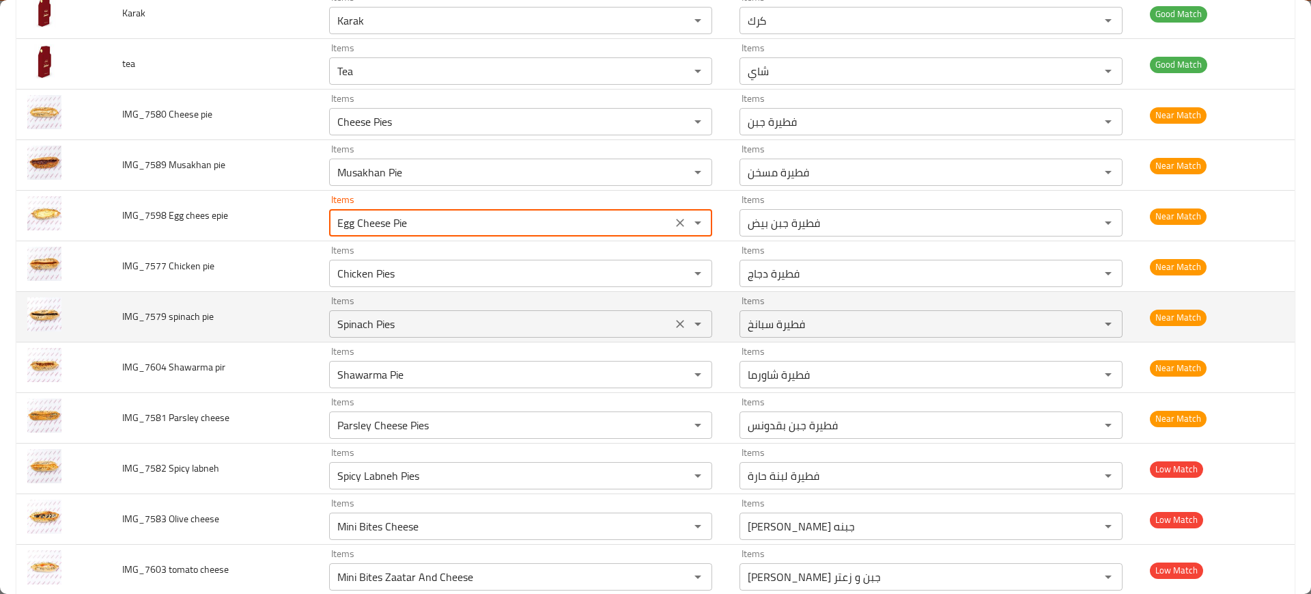
type epie "Egg Cheese Pie"
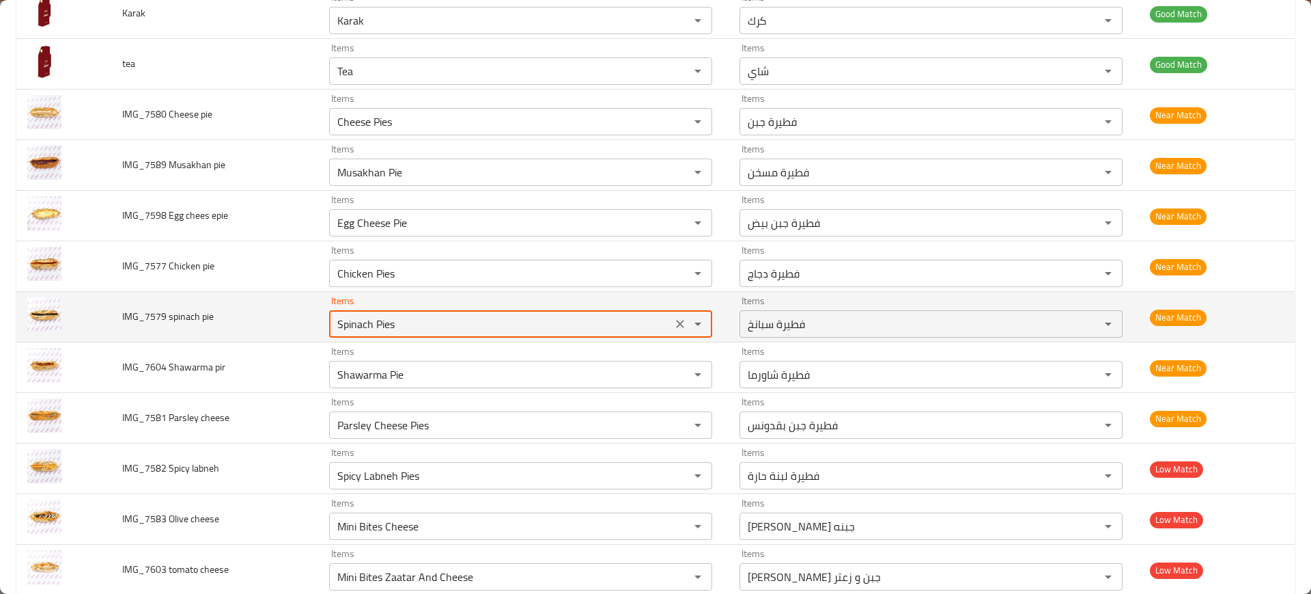
click at [378, 331] on pie "Spinach Pies" at bounding box center [500, 323] width 335 height 19
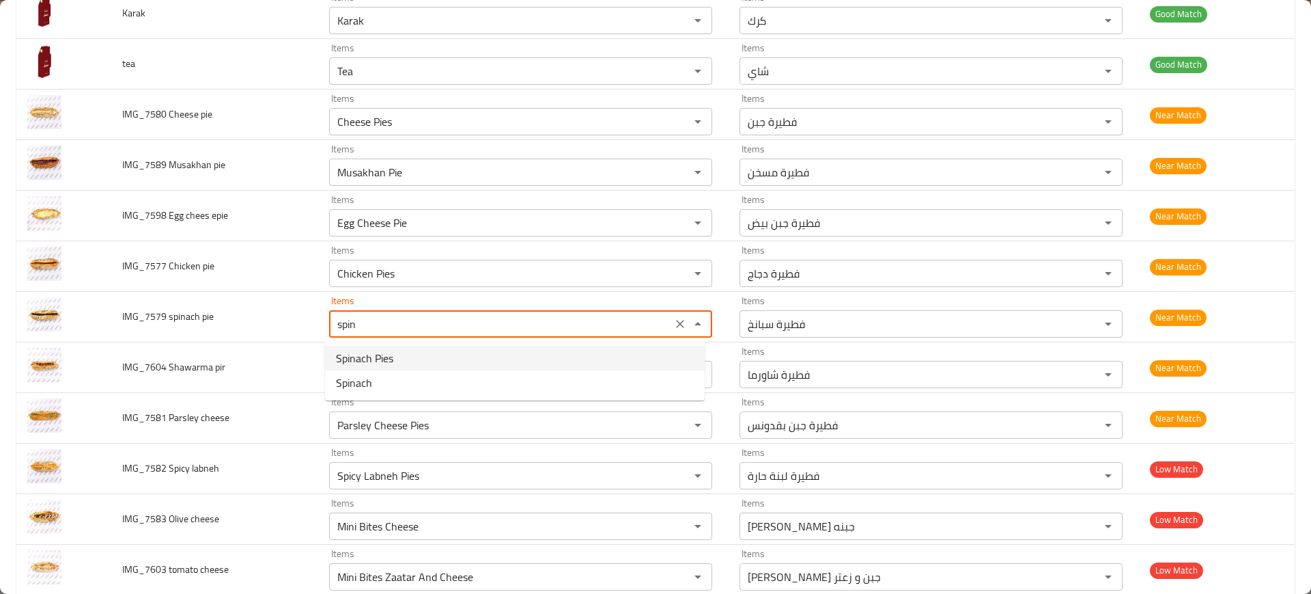
click at [378, 358] on span "Spinach Pies" at bounding box center [364, 358] width 57 height 16
type pie "Spinach Pies"
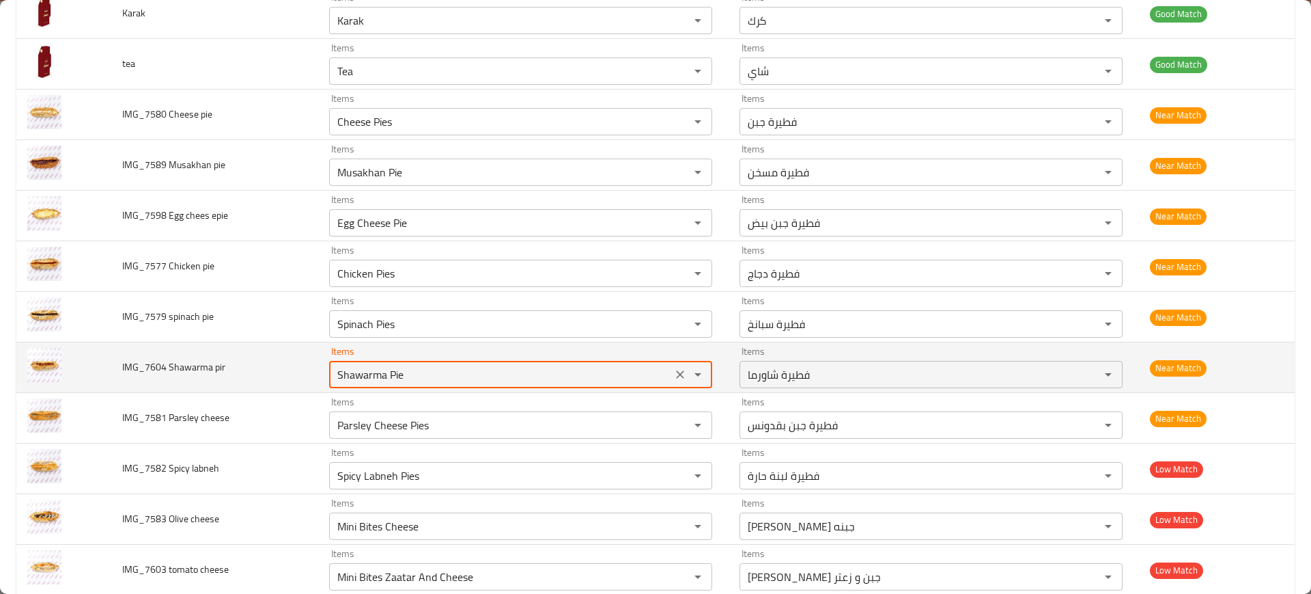
click at [392, 380] on pir "Shawarma Pie" at bounding box center [500, 374] width 335 height 19
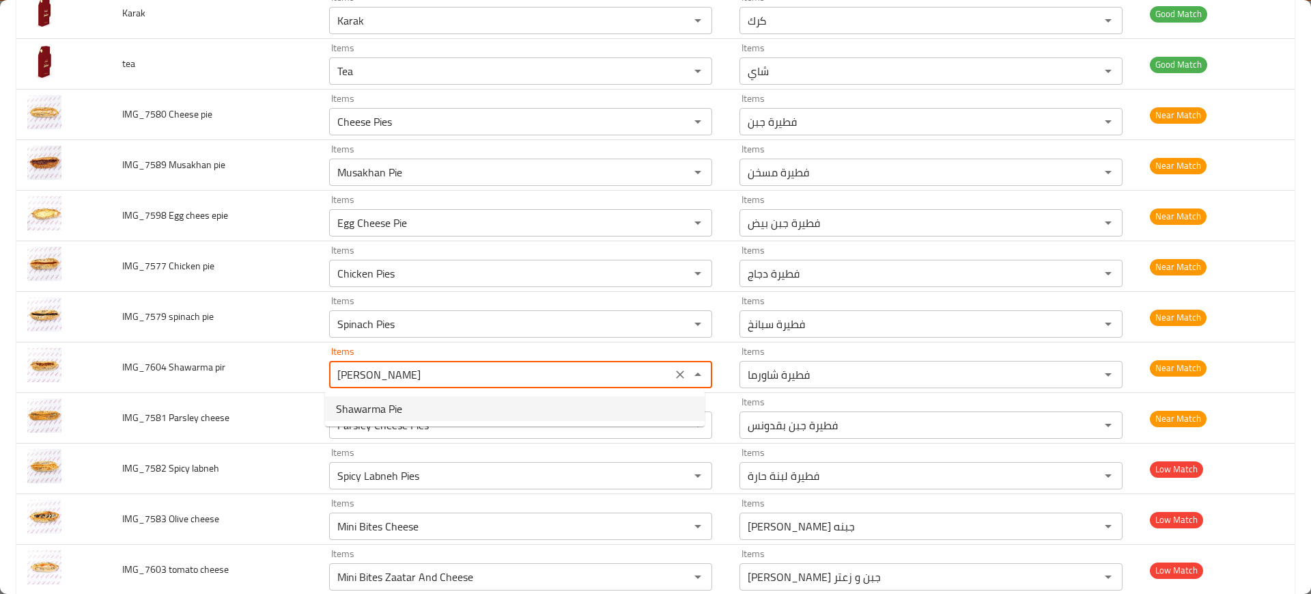
click at [393, 404] on span "Shawarma Pie" at bounding box center [369, 408] width 66 height 16
type pir "Shawarma Pie"
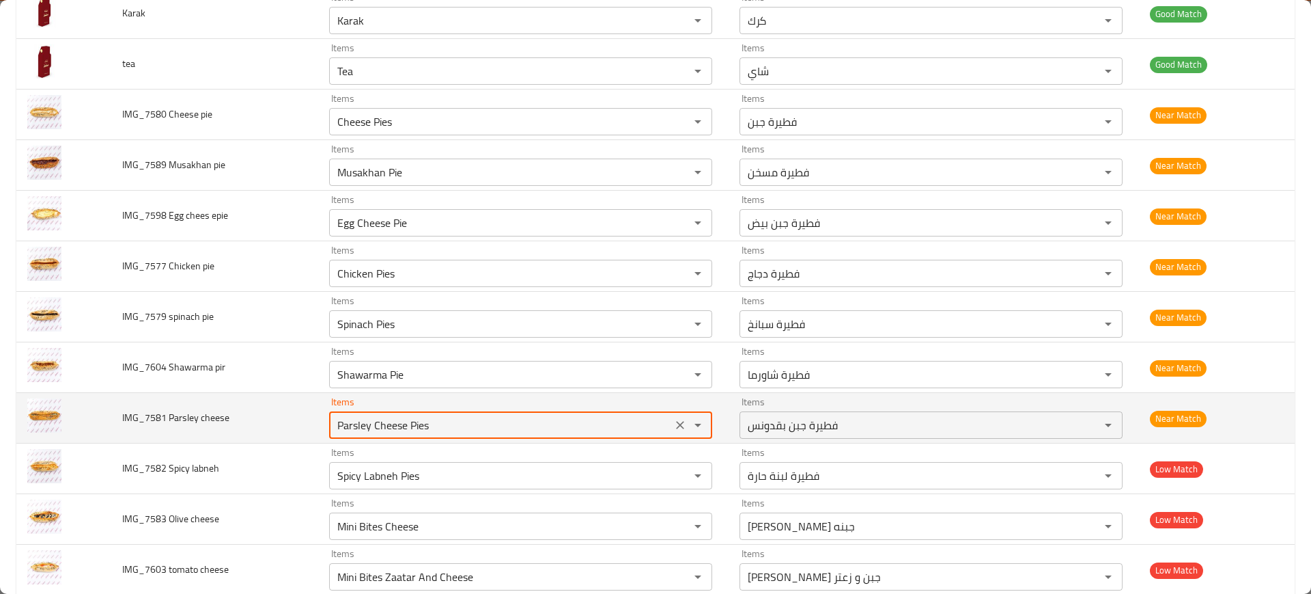
click at [402, 428] on cheese "Parsley Cheese Pies" at bounding box center [500, 424] width 335 height 19
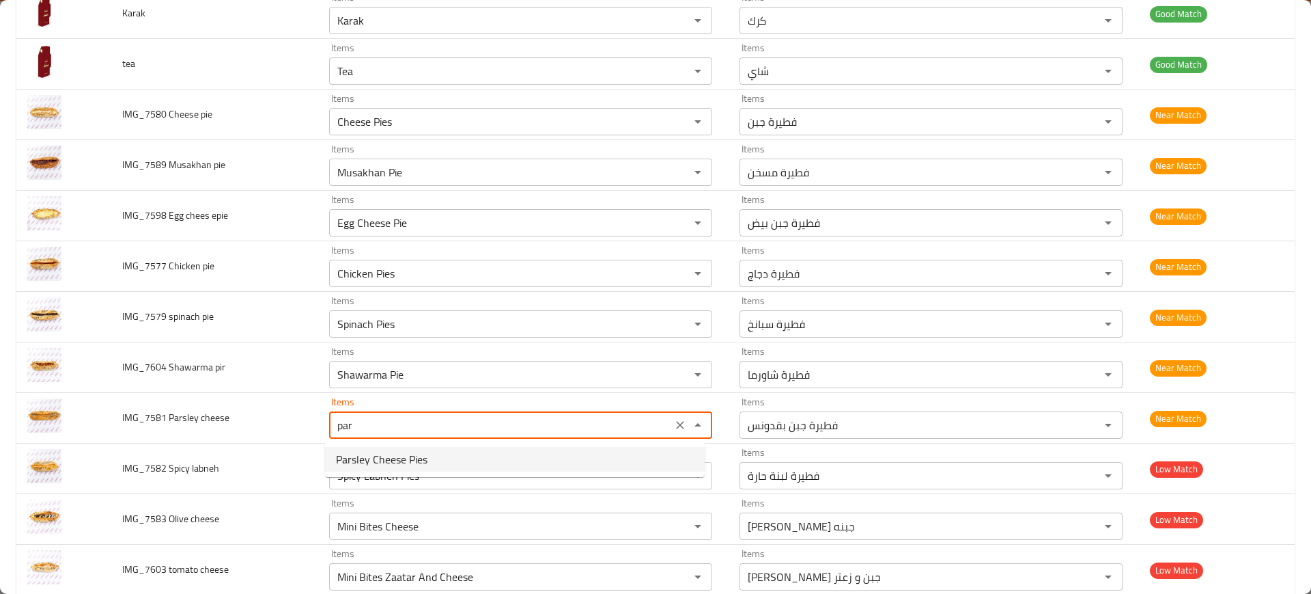
click at [395, 454] on span "Parsley Cheese Pies" at bounding box center [382, 459] width 92 height 16
type cheese "Parsley Cheese Pies"
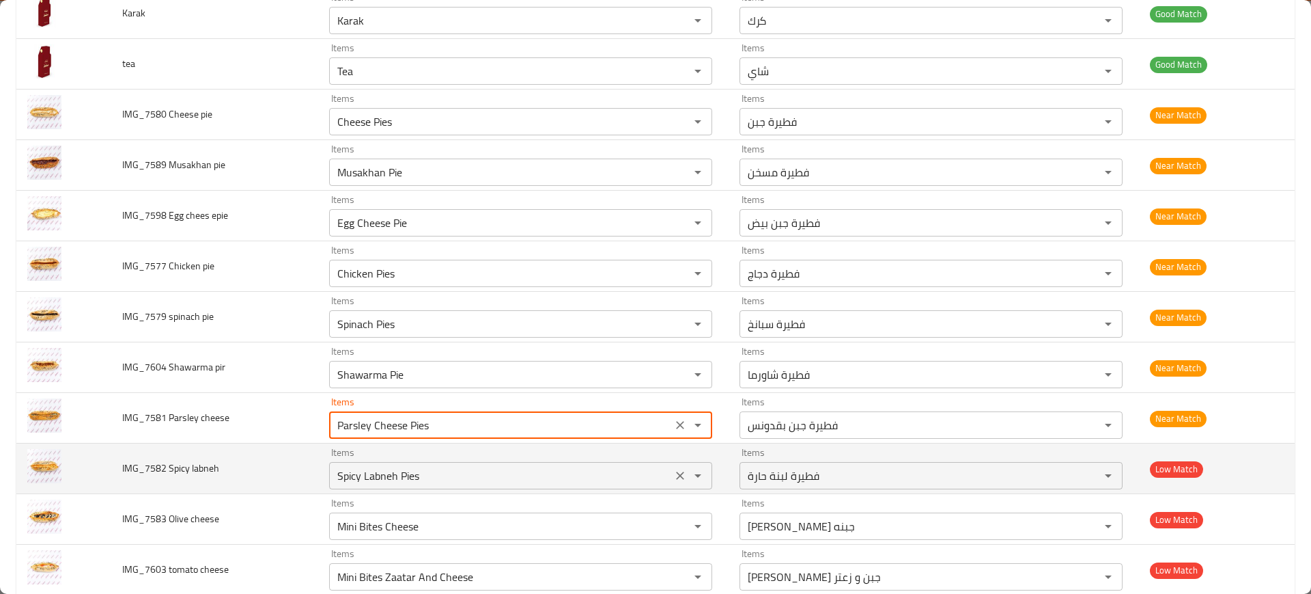
click at [402, 464] on div "Spicy Labneh Pies Items" at bounding box center [520, 475] width 383 height 27
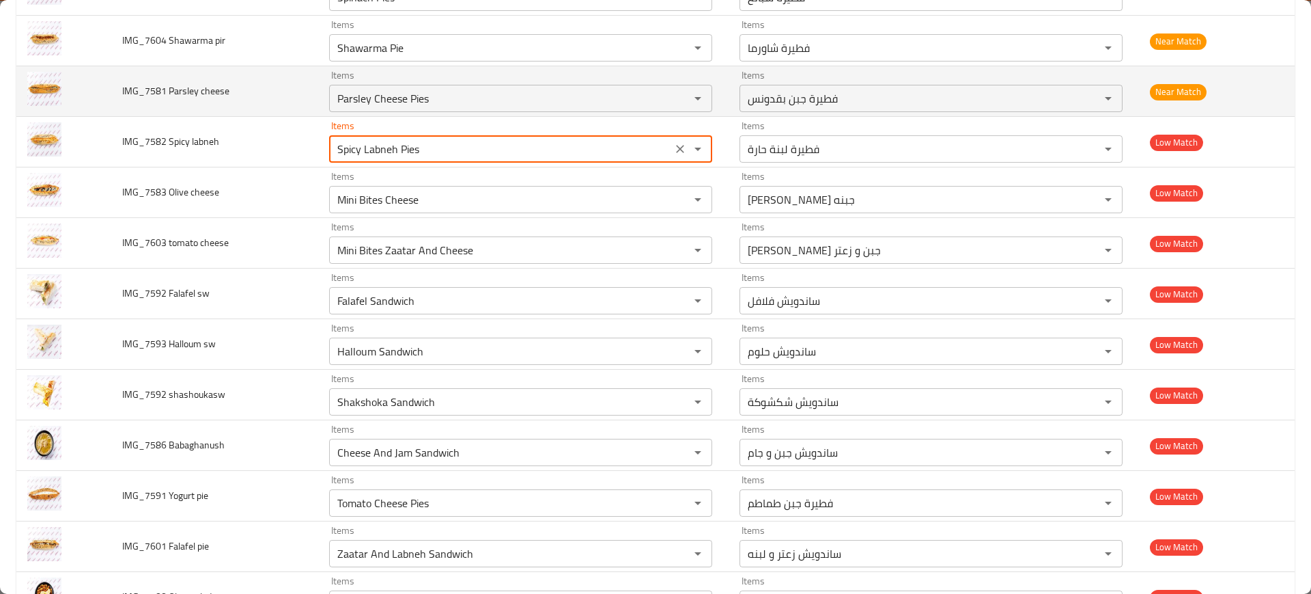
scroll to position [563, 0]
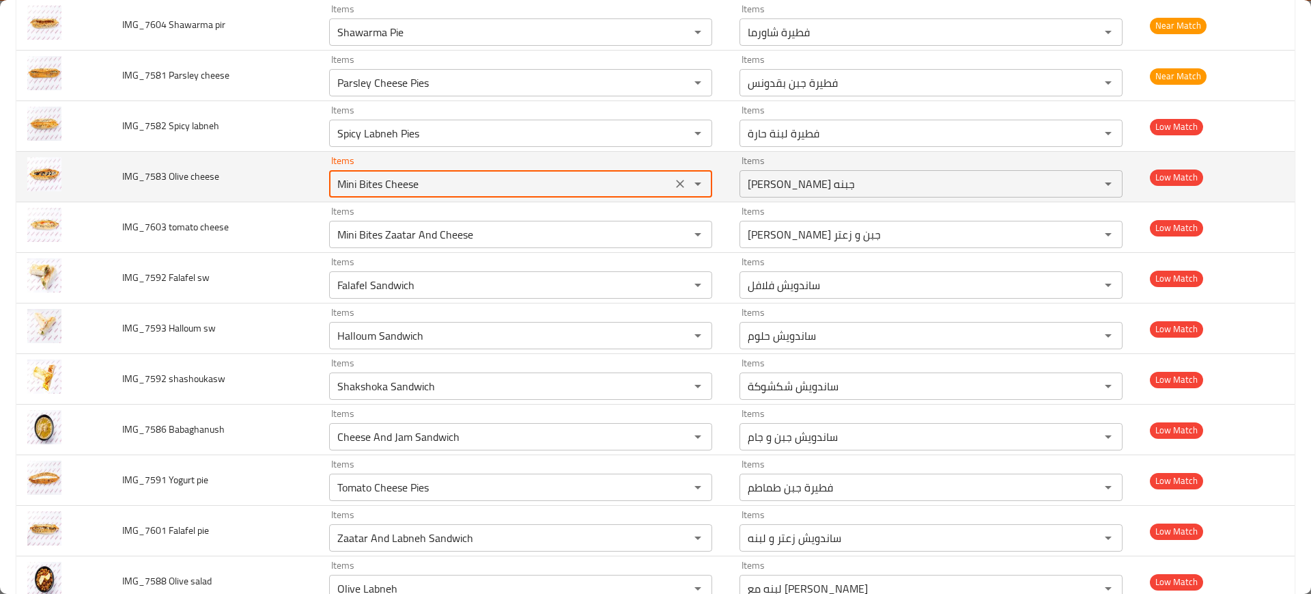
click at [348, 182] on cheese "Mini Bites Cheese" at bounding box center [500, 183] width 335 height 19
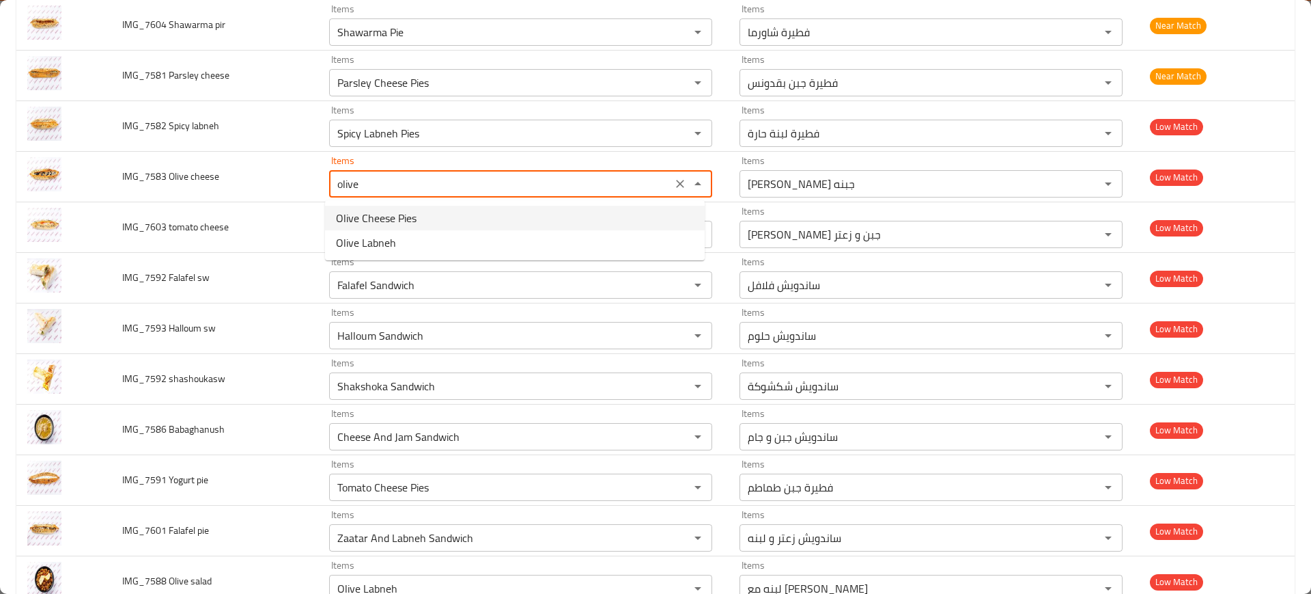
click at [428, 217] on cheese-option-0 "Olive Cheese Pies" at bounding box center [515, 218] width 380 height 25
type cheese "Olive Cheese Pies"
type cheese-ar "فطيرة جبن زيتون"
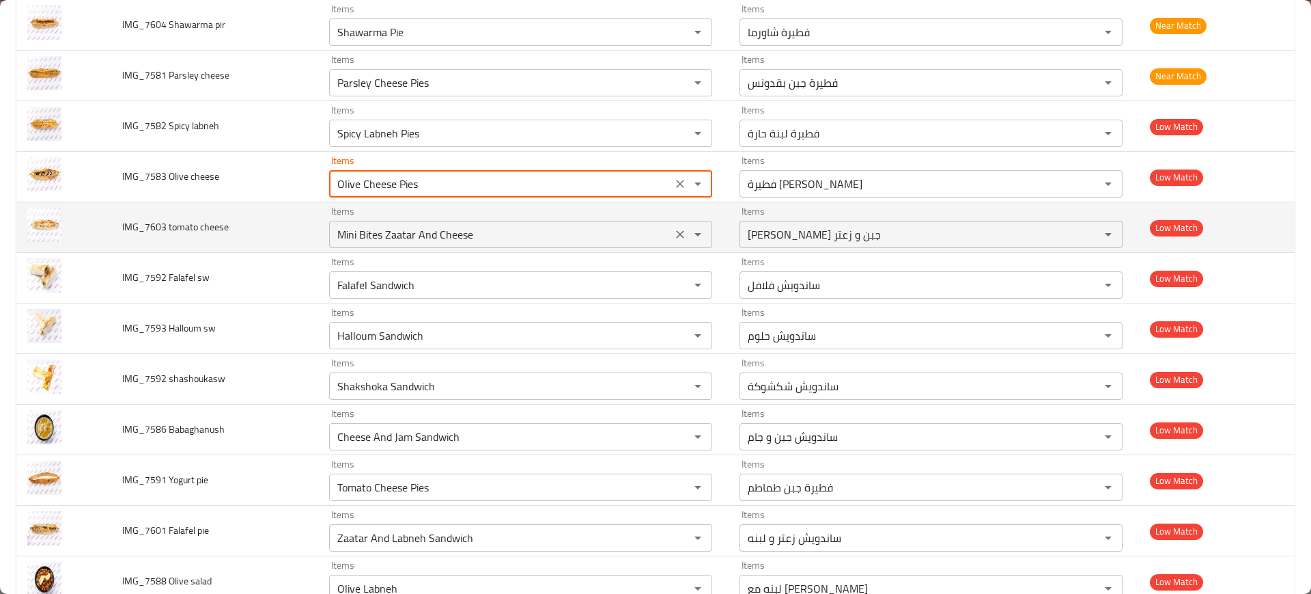
type cheese "Olive Cheese Pies"
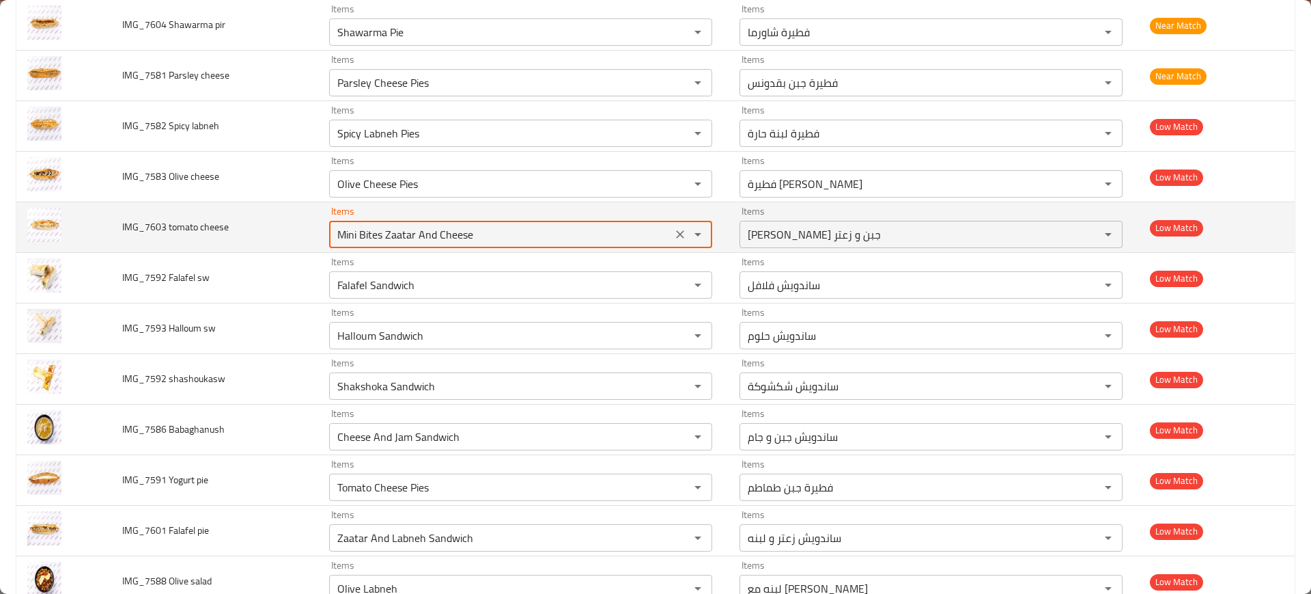
click at [416, 237] on cheese "Mini Bites Zaatar And Cheese" at bounding box center [500, 234] width 335 height 19
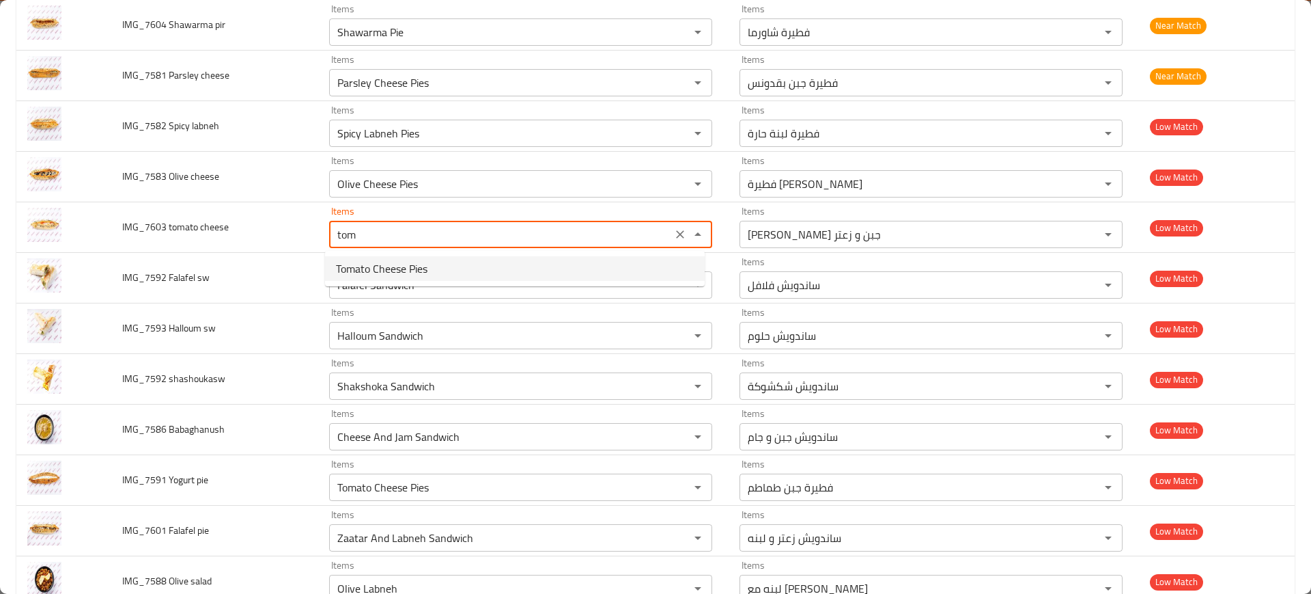
click at [420, 265] on span "Tomato Cheese Pies" at bounding box center [382, 268] width 92 height 16
type cheese "Tomato Cheese Pies"
type cheese-ar "فطيرة جبن طماطم"
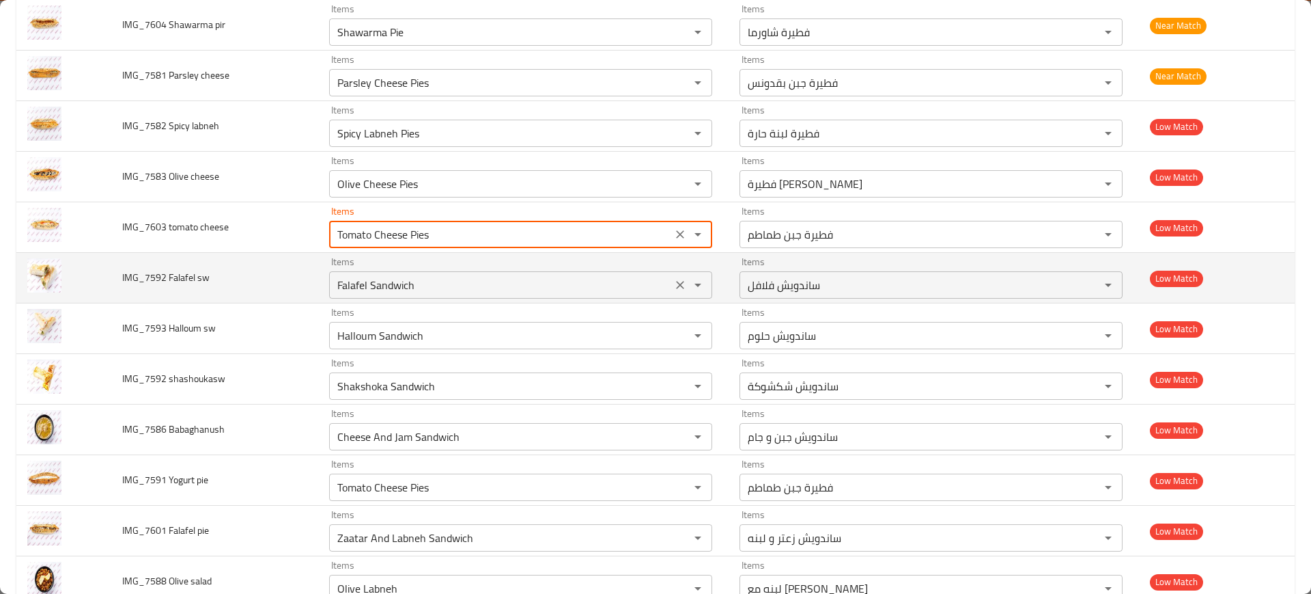
type cheese "Tomato Cheese Pies"
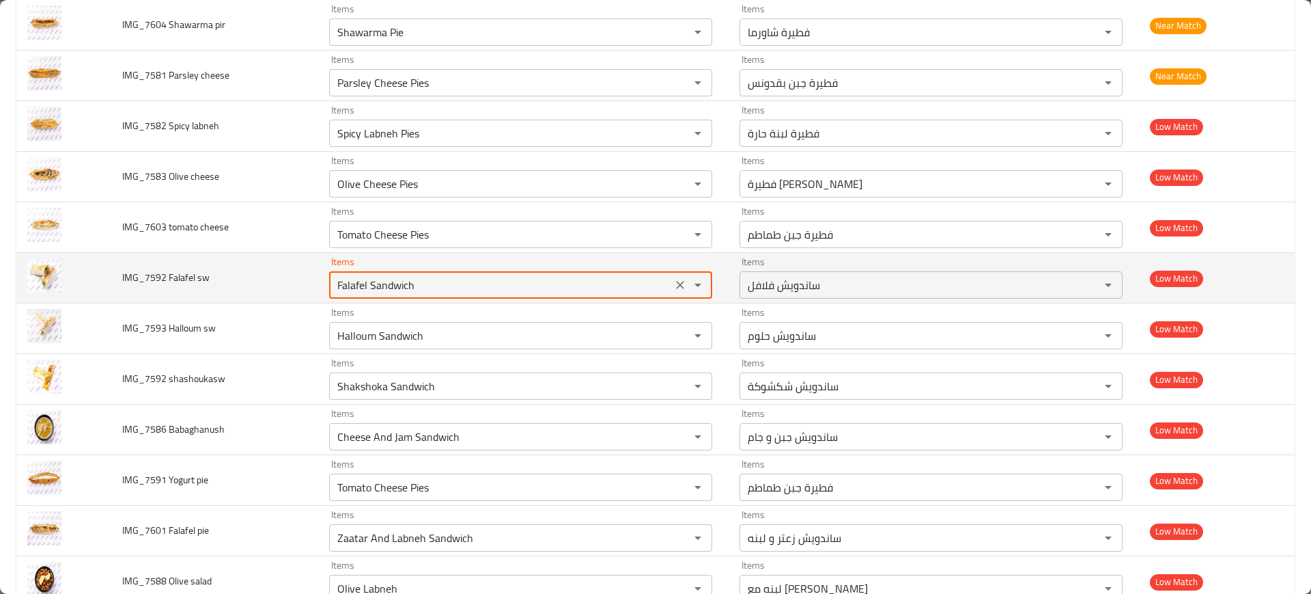
click at [417, 283] on sw "Falafel Sandwich" at bounding box center [500, 284] width 335 height 19
click at [393, 286] on sw "Falafel Sandwich" at bounding box center [500, 284] width 335 height 19
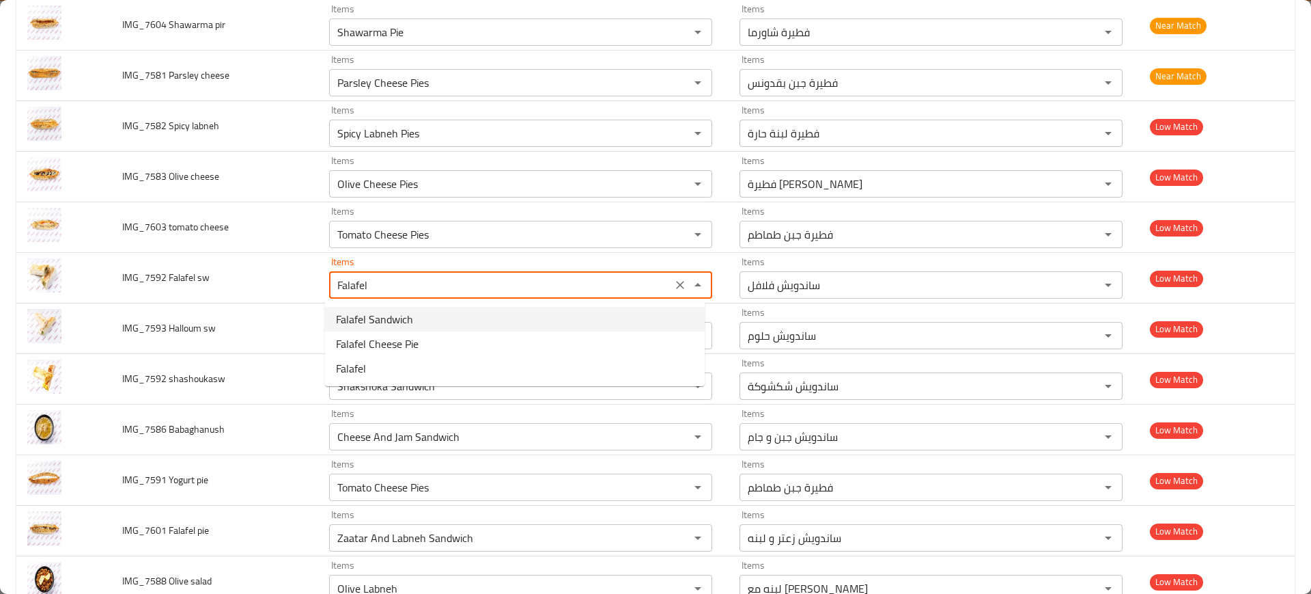
click at [396, 318] on span "Falafel Sandwich" at bounding box center [374, 319] width 77 height 16
type sw "Falafel Sandwich"
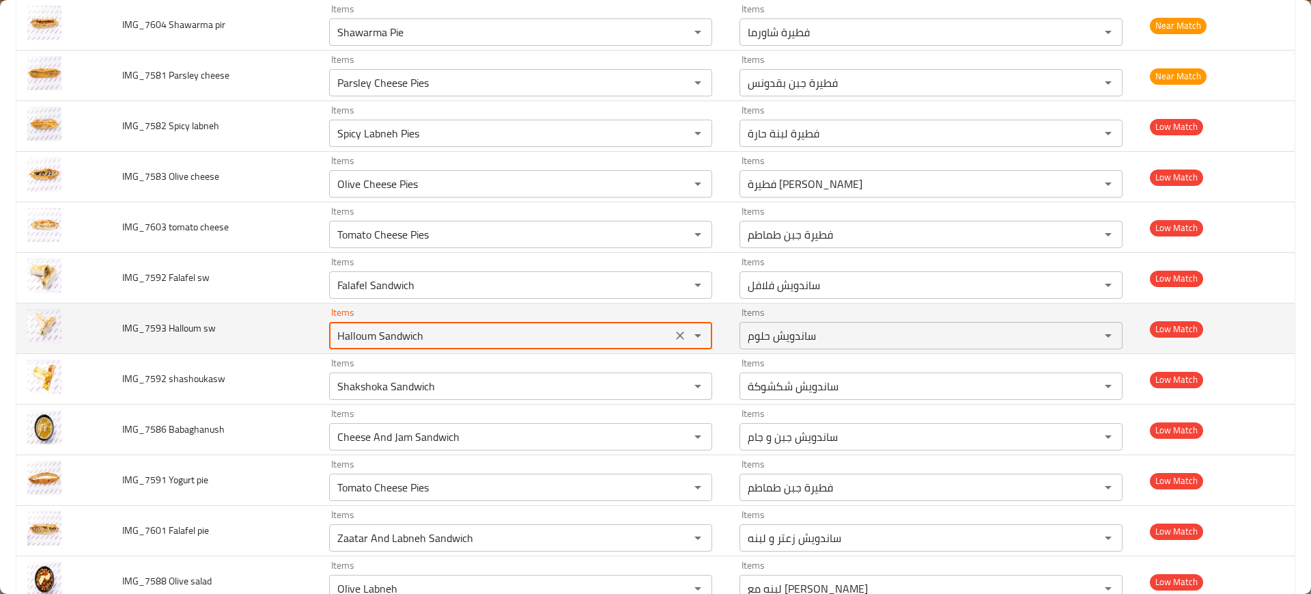
click at [412, 337] on sw "Halloum Sandwich" at bounding box center [500, 335] width 335 height 19
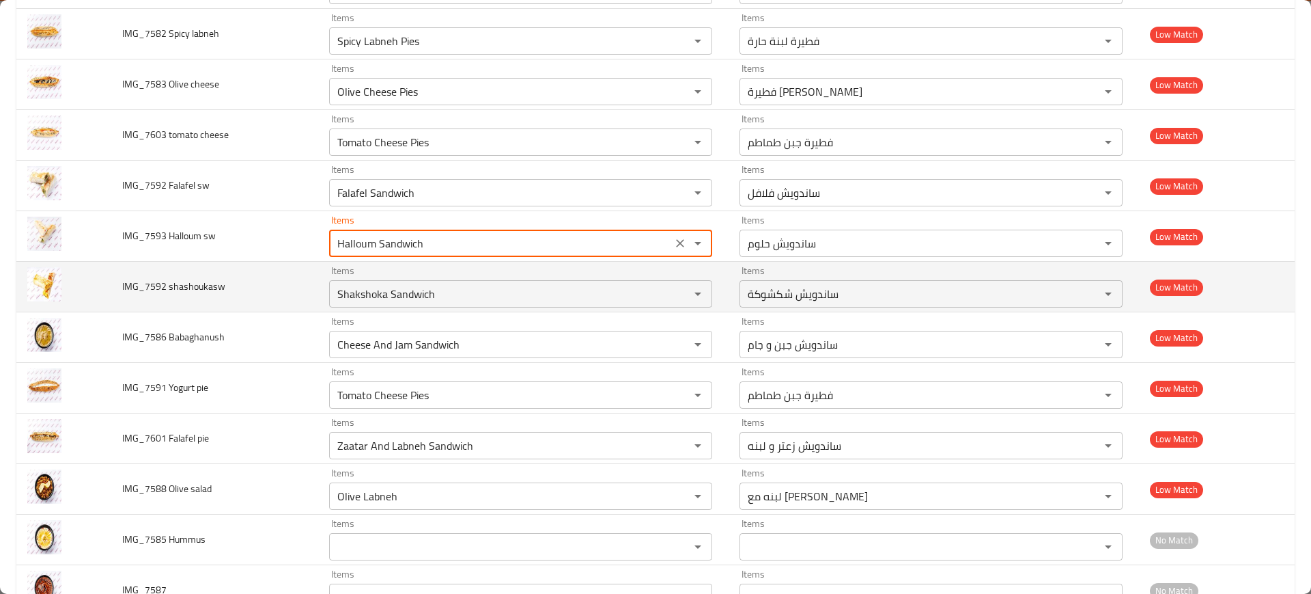
scroll to position [656, 0]
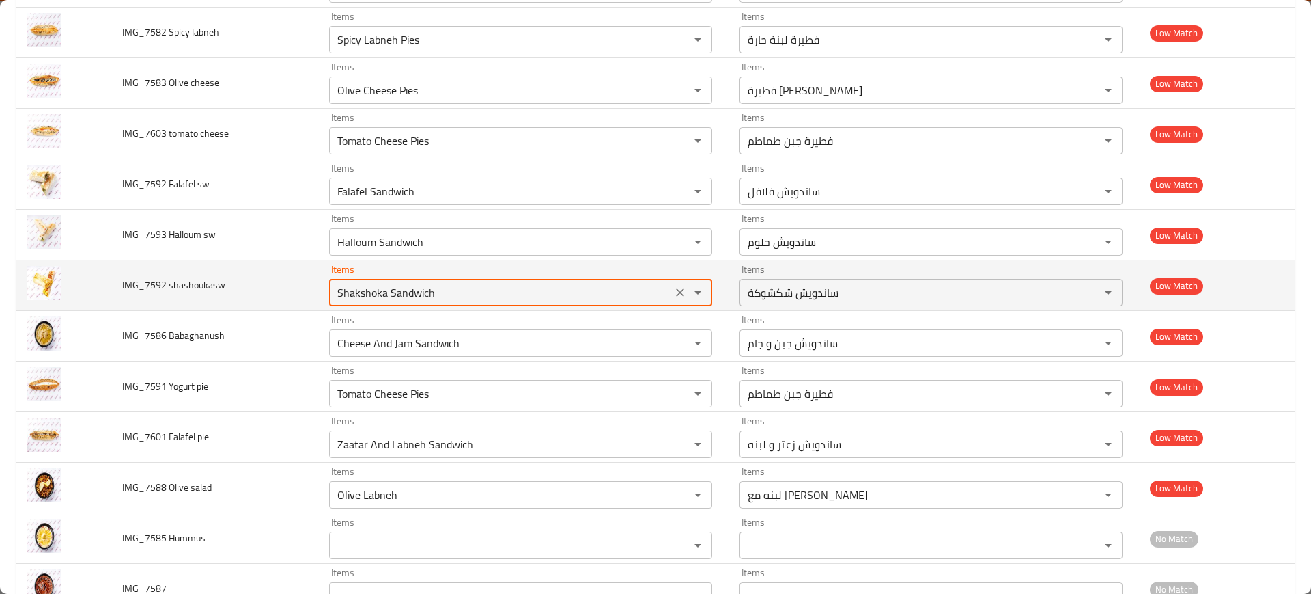
click at [391, 297] on shashoukasw "Shakshoka Sandwich" at bounding box center [500, 292] width 335 height 19
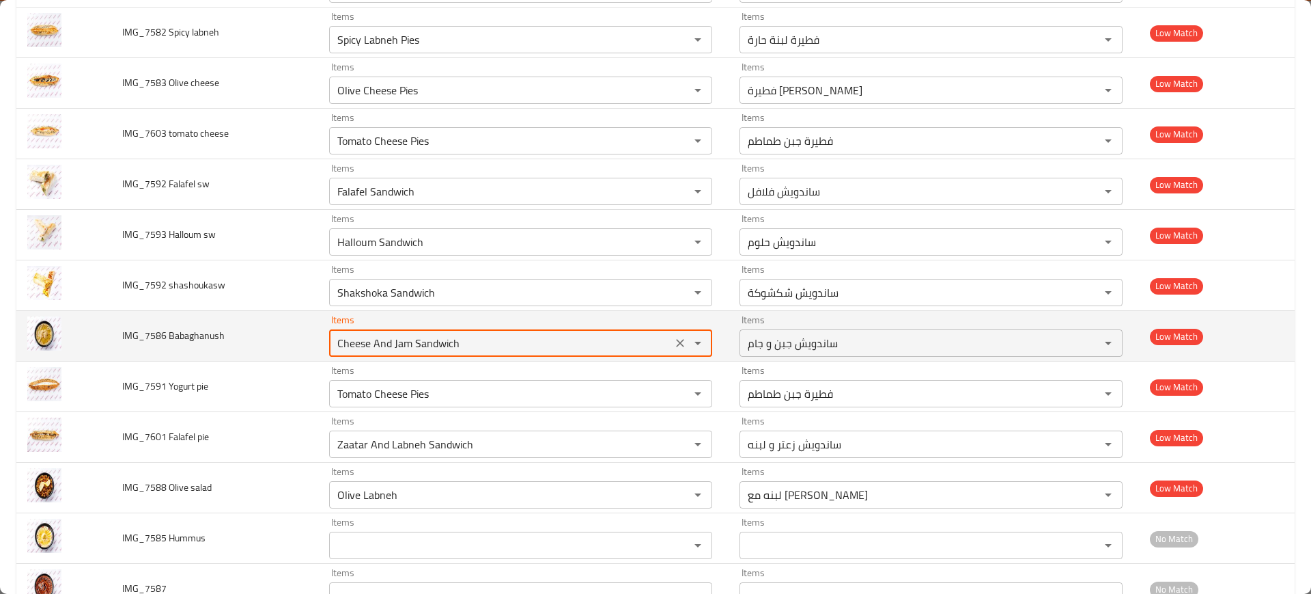
click at [369, 339] on Babaghanush "Cheese And Jam Sandwich" at bounding box center [500, 342] width 335 height 19
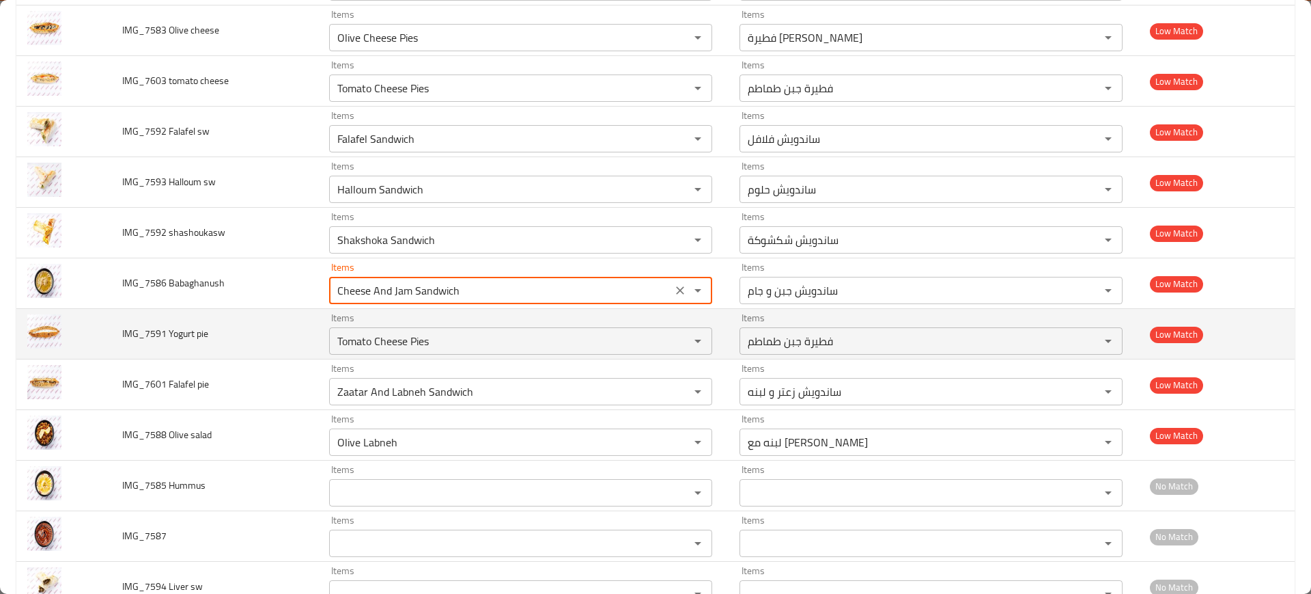
scroll to position [708, 0]
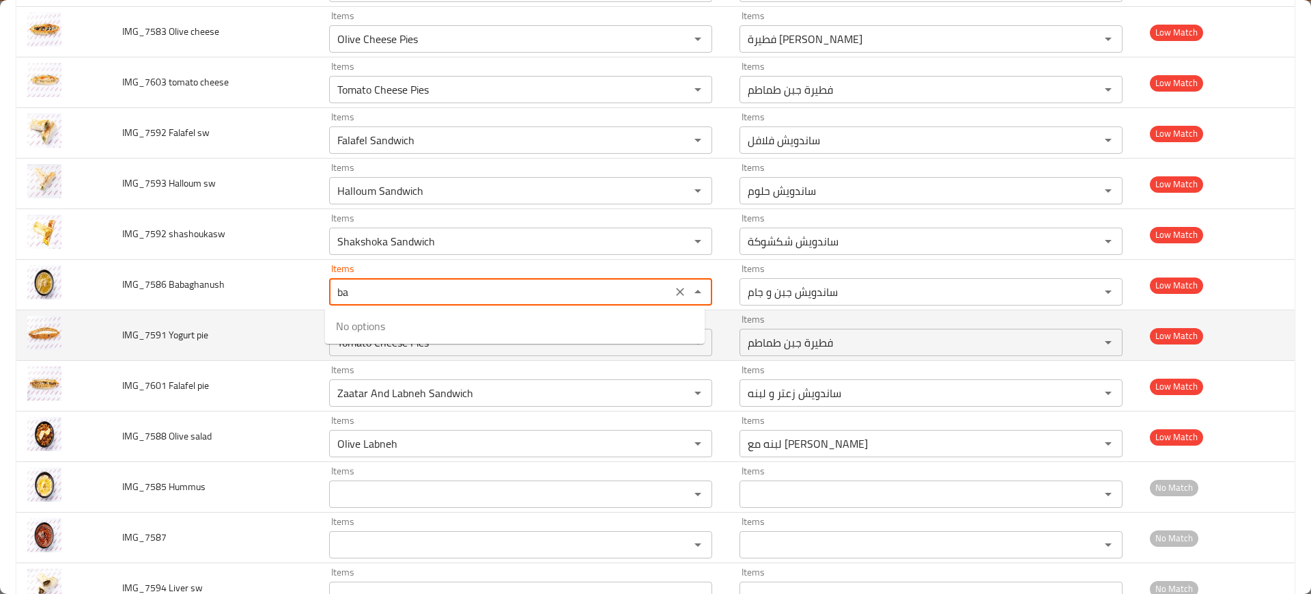
type Babaghanush "b"
type Babaghanush "g"
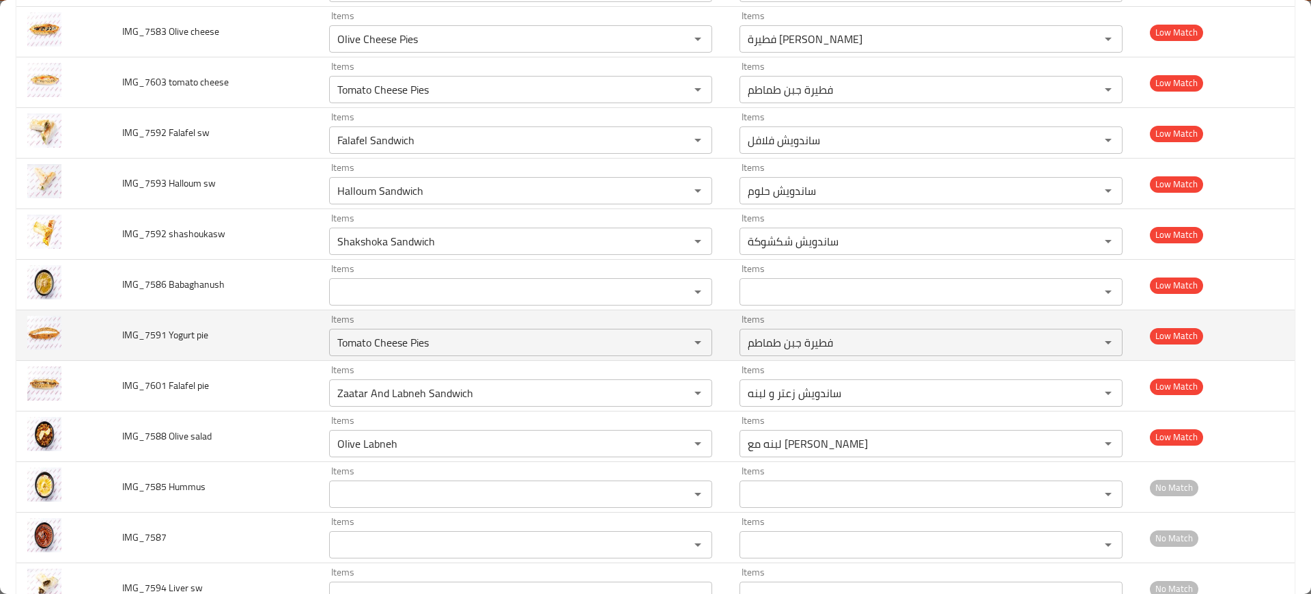
click at [240, 366] on td "IMG_7601 Falafel pie" at bounding box center [215, 386] width 208 height 51
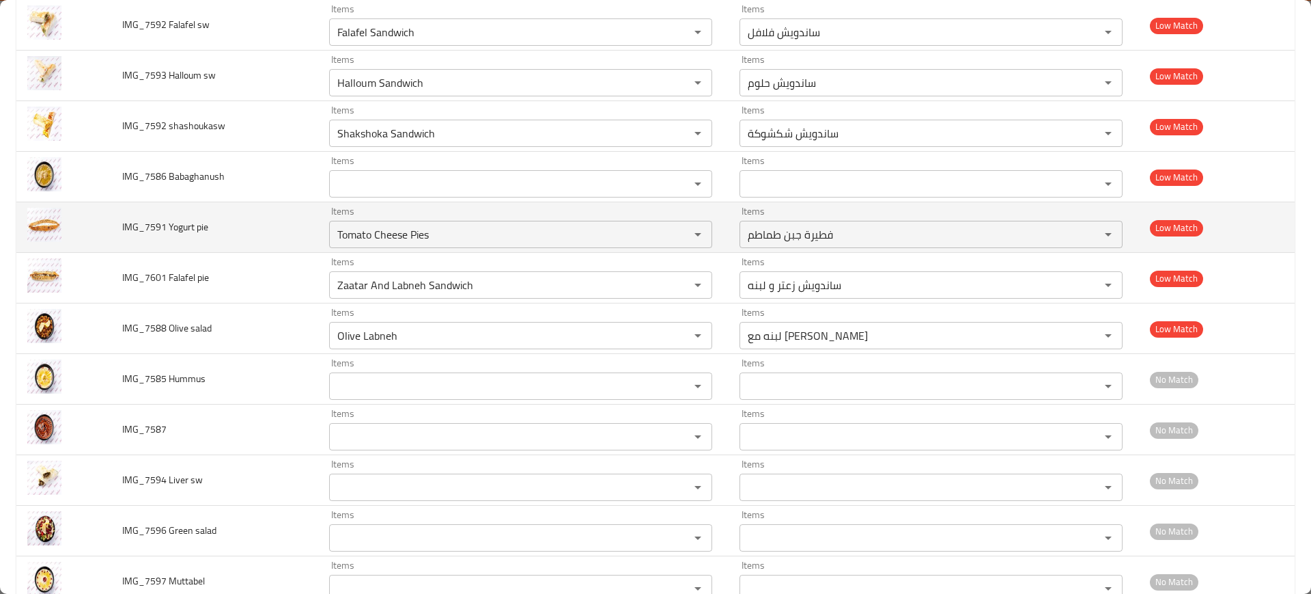
scroll to position [817, 0]
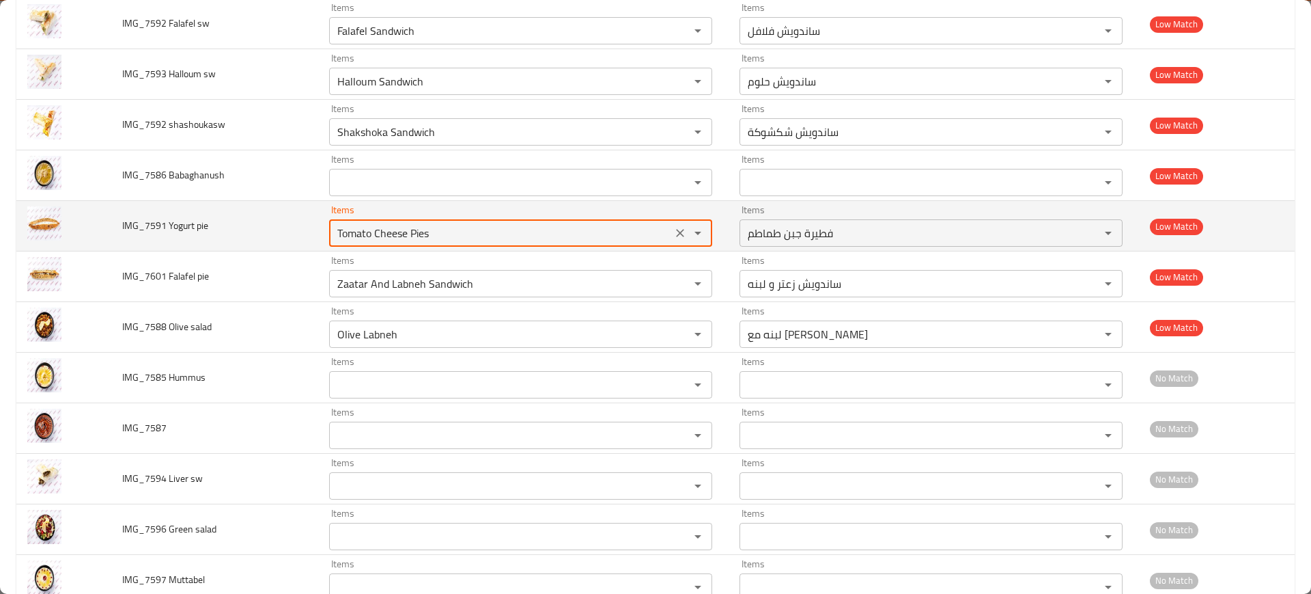
click at [346, 233] on pie "Tomato Cheese Pies" at bounding box center [500, 232] width 335 height 19
type pie "yo"
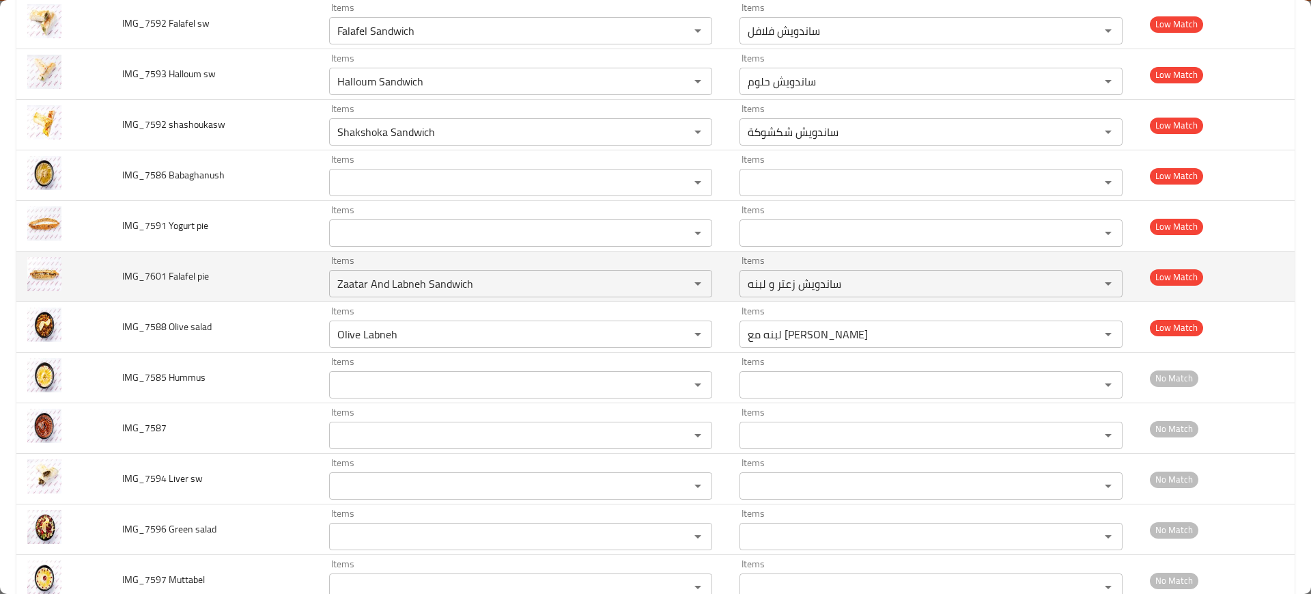
click at [293, 251] on td "IMG_7601 Falafel pie" at bounding box center [215, 276] width 208 height 51
click at [372, 277] on pie "Zaatar And Labneh Sandwich" at bounding box center [500, 283] width 335 height 19
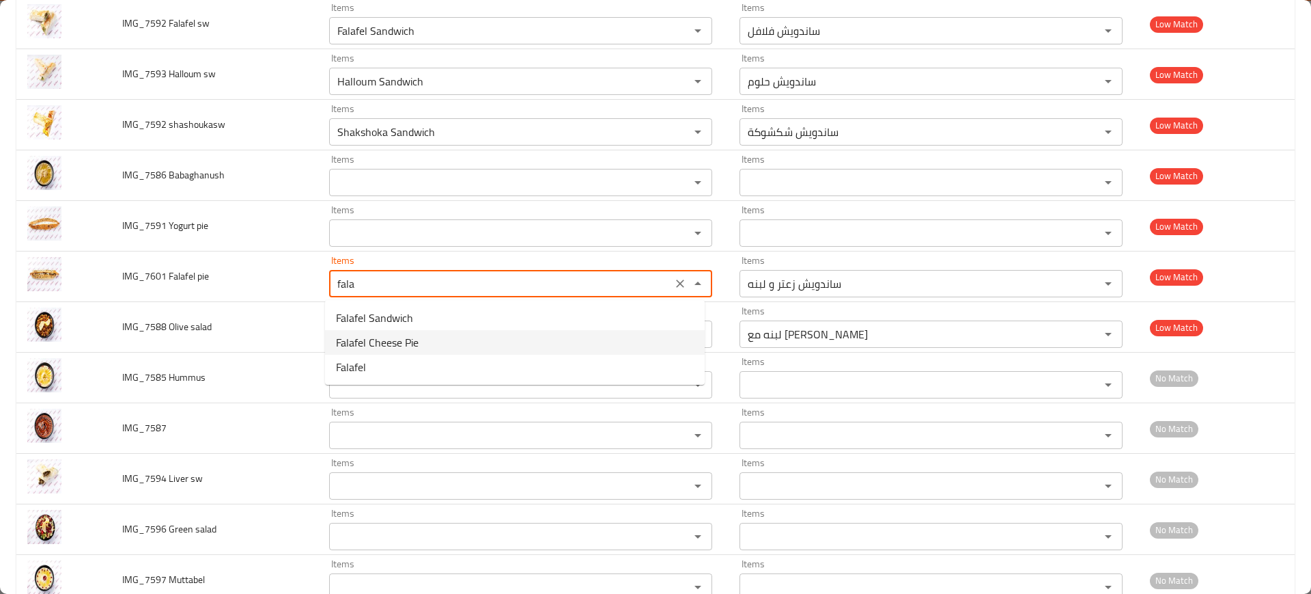
click at [384, 345] on span "Falafel Cheese Pie" at bounding box center [377, 342] width 83 height 16
type pie "Falafel Cheese Pie"
type pie-ar "فطيرة جبن فلافل"
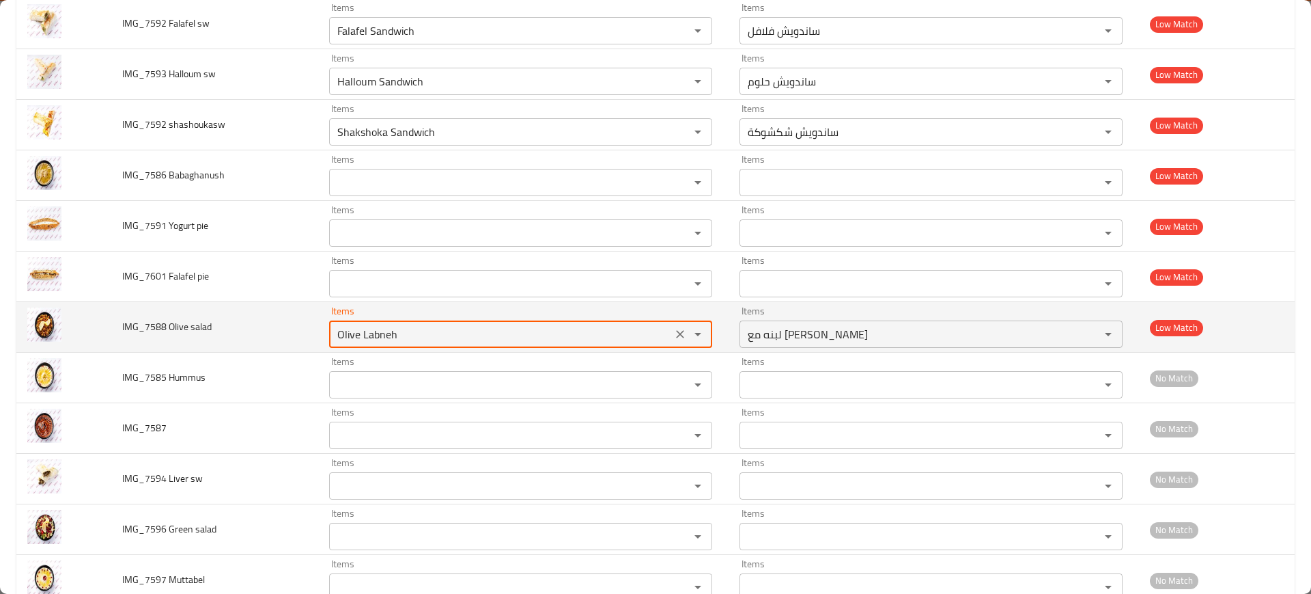
click at [413, 331] on salad "Olive Labneh" at bounding box center [500, 333] width 335 height 19
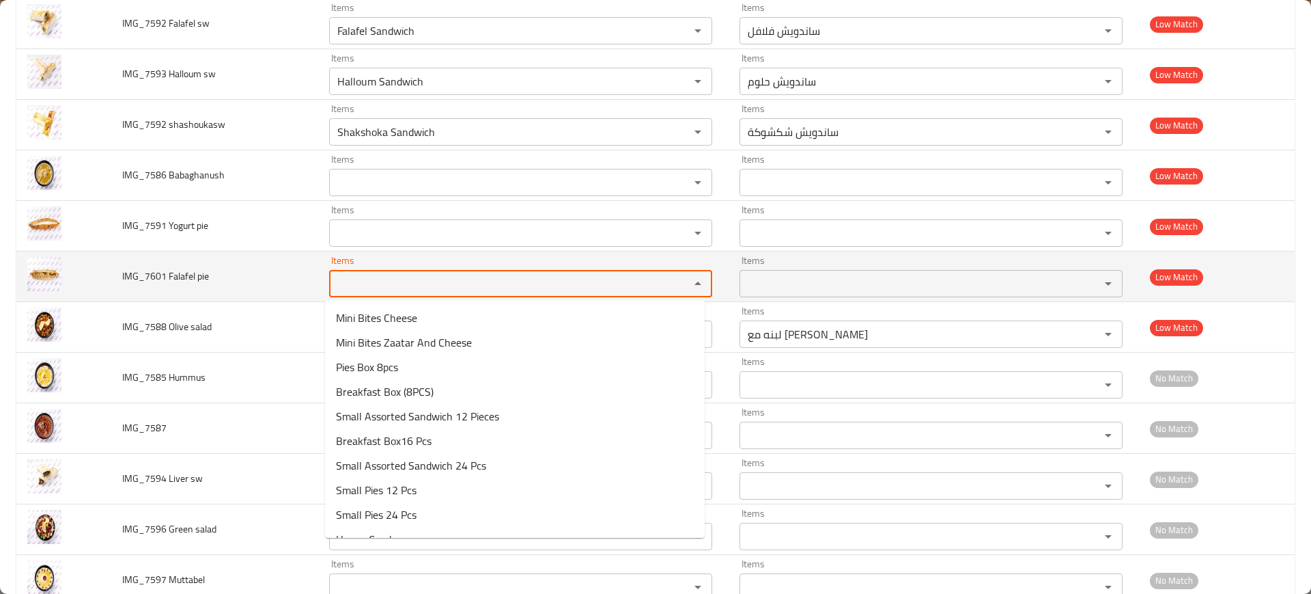
click at [382, 280] on pie "Items" at bounding box center [500, 283] width 335 height 19
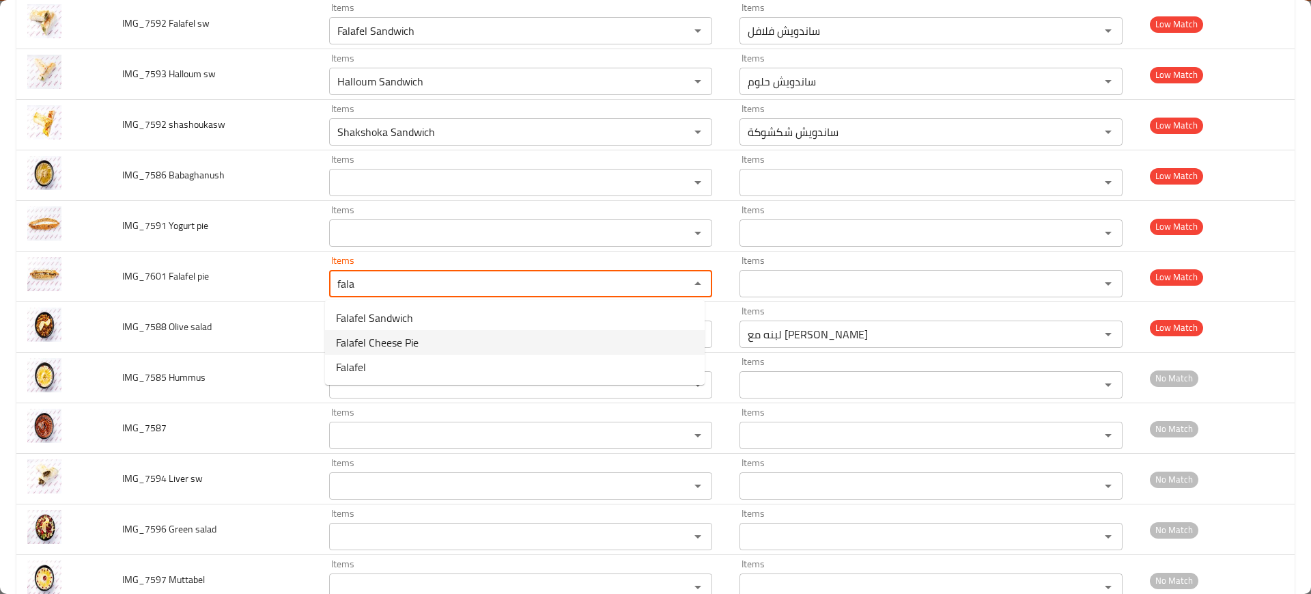
click at [404, 337] on span "Falafel Cheese Pie" at bounding box center [377, 342] width 83 height 16
type pie "Falafel Cheese Pie"
type pie-ar "فطيرة جبن فلافل"
type pie "Falafel Cheese Pie"
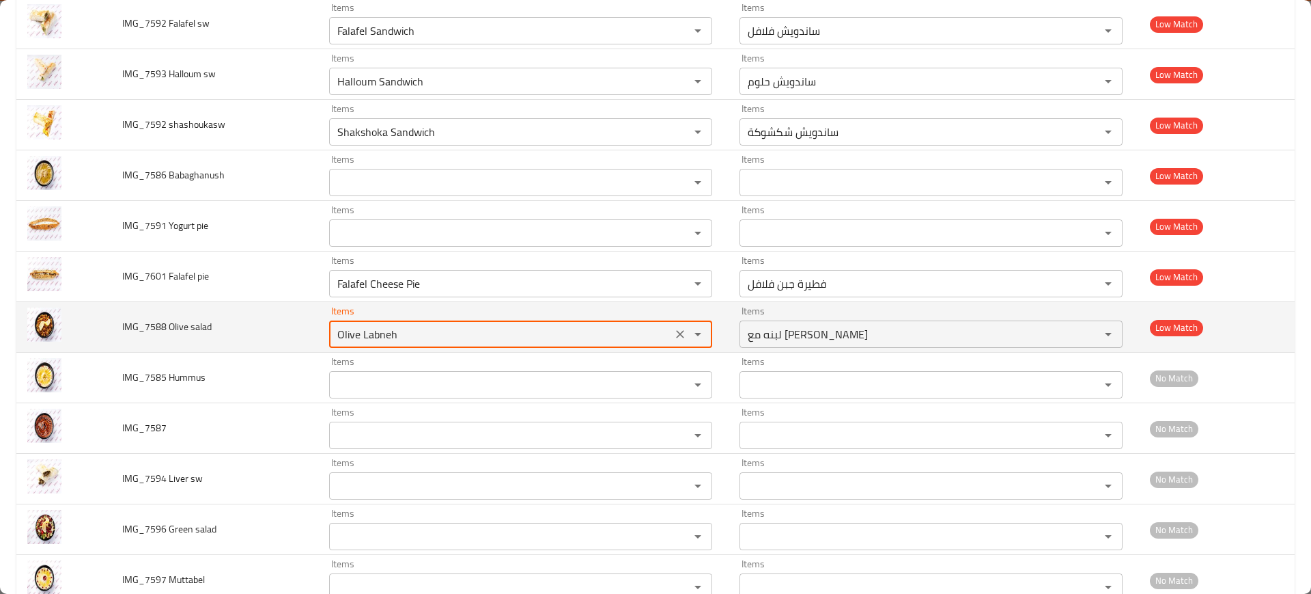
click at [387, 341] on salad "Olive Labneh" at bounding box center [500, 333] width 335 height 19
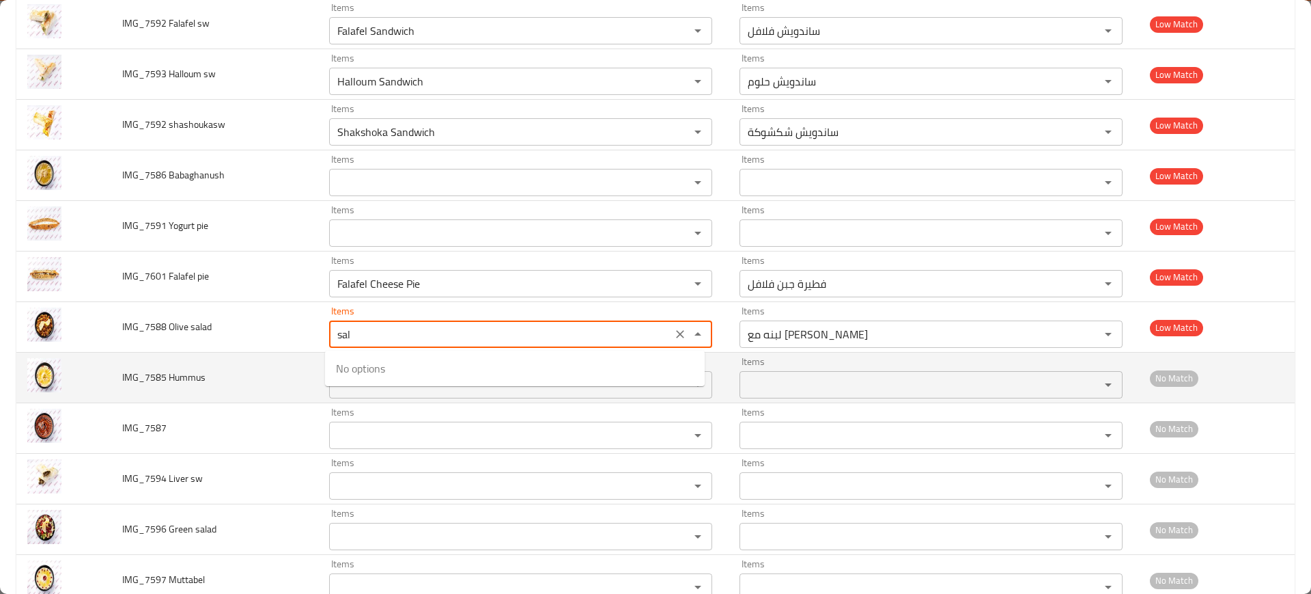
type salad "sala"
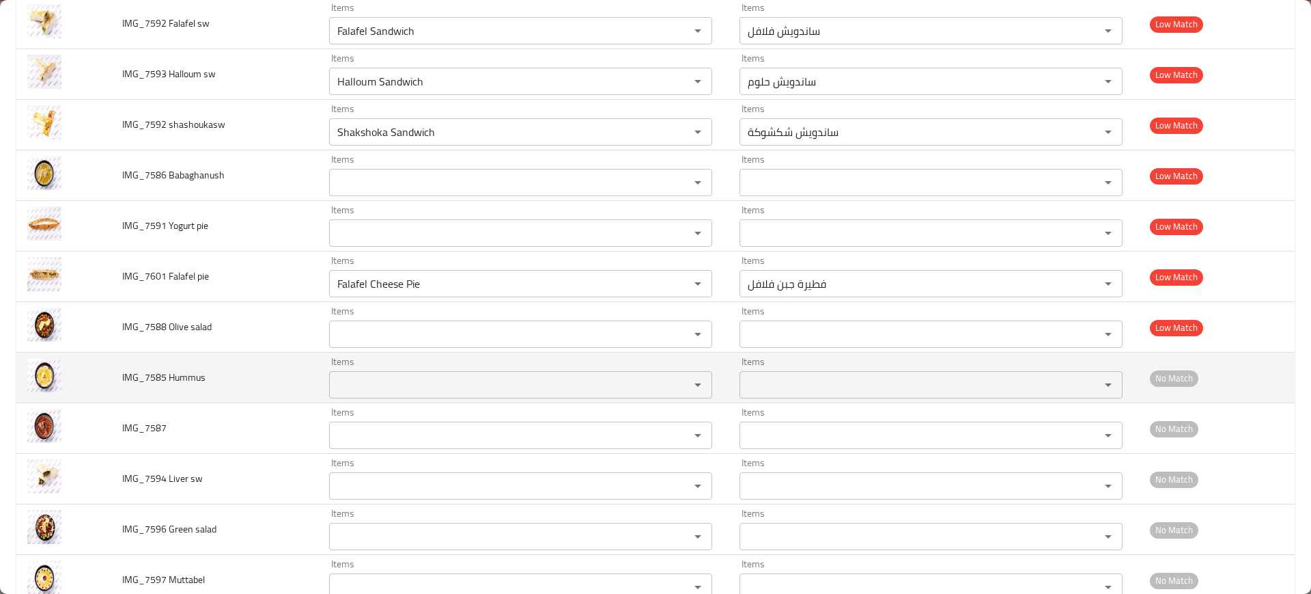
click at [283, 365] on td "IMG_7585 Hummus" at bounding box center [215, 377] width 208 height 51
click at [421, 382] on Hummus "Items" at bounding box center [500, 384] width 335 height 19
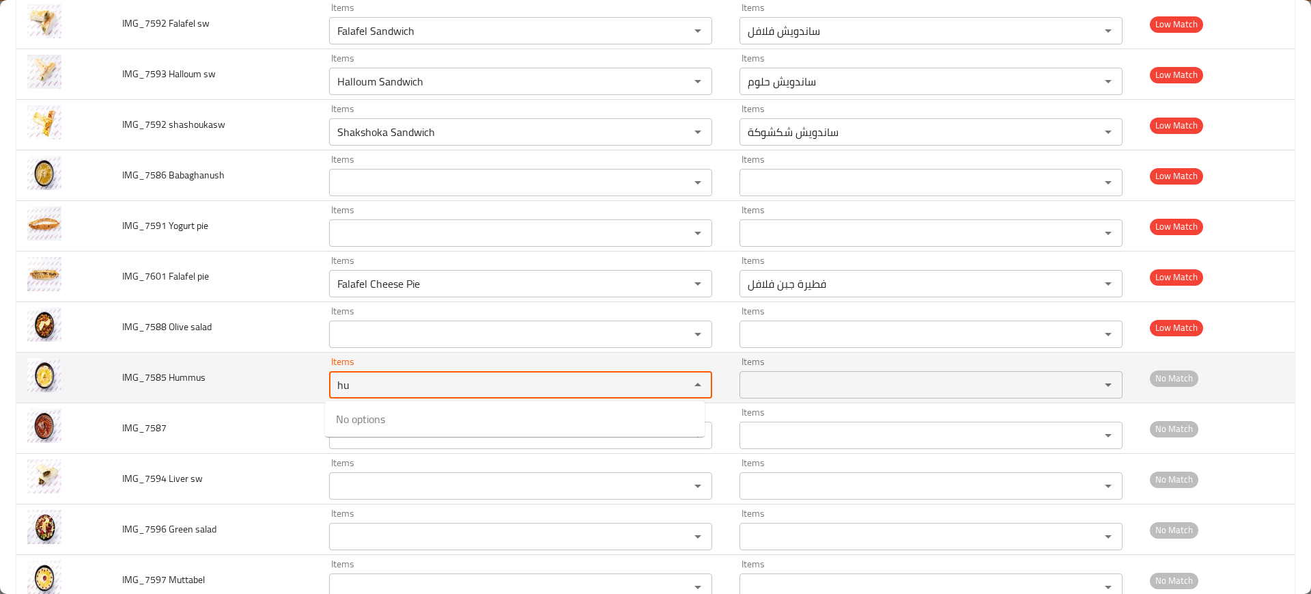
type Hummus "hum"
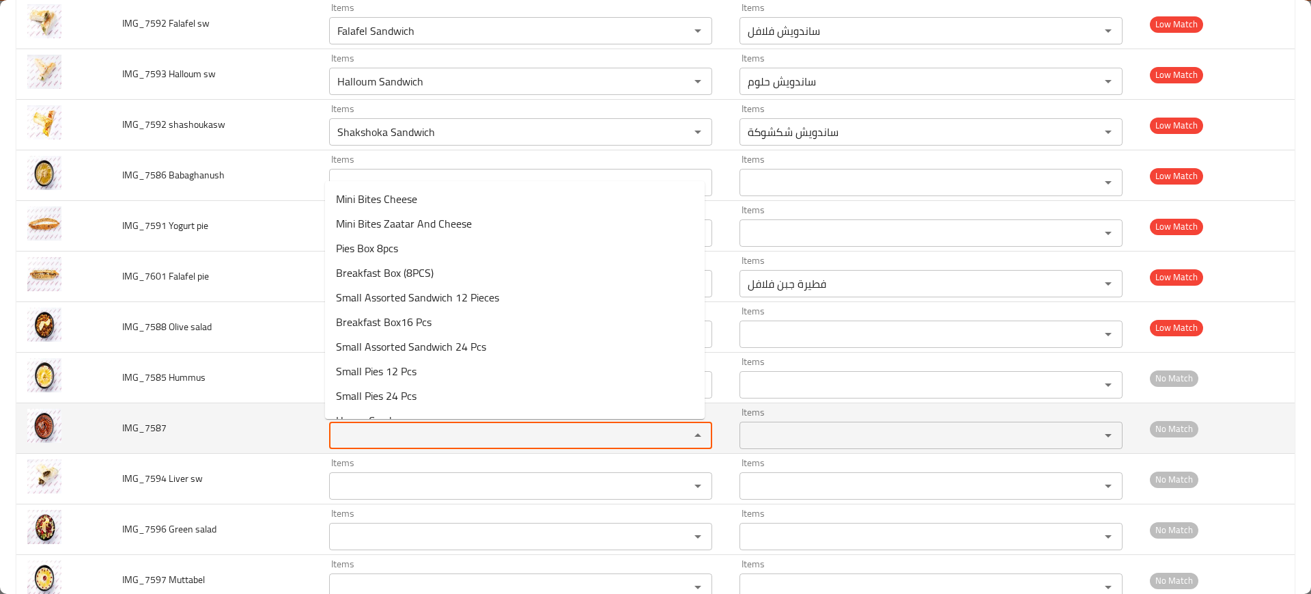
click at [350, 431] on input "Items" at bounding box center [500, 435] width 335 height 19
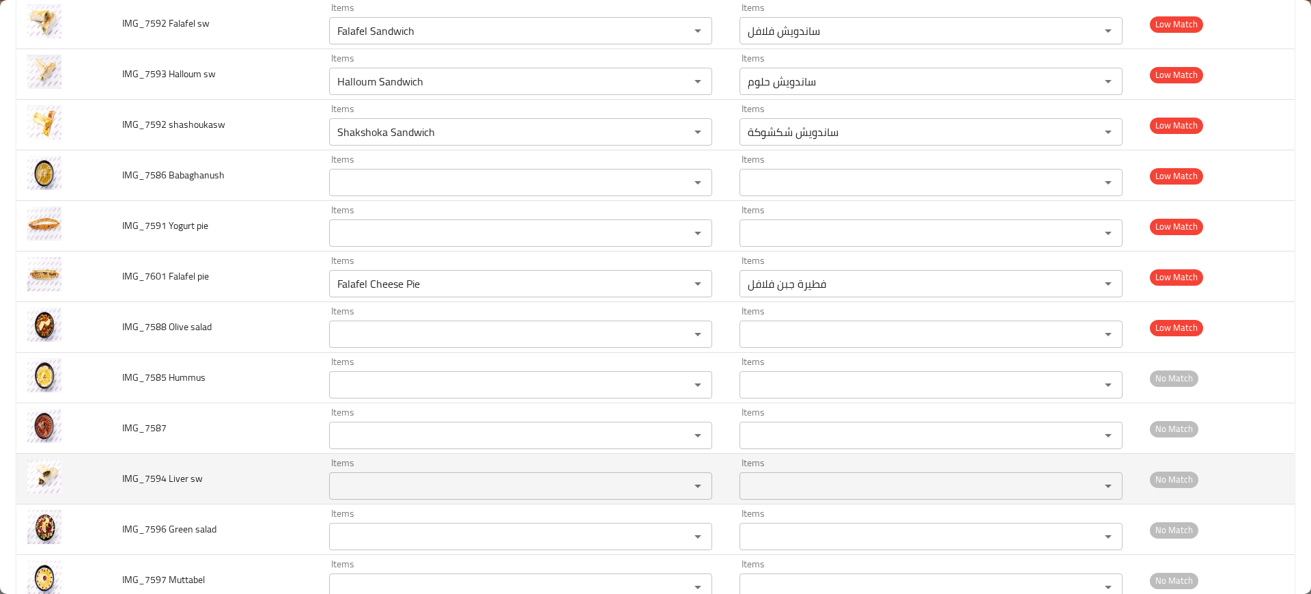
click at [208, 470] on td "IMG_7594 Liver sw" at bounding box center [215, 479] width 208 height 51
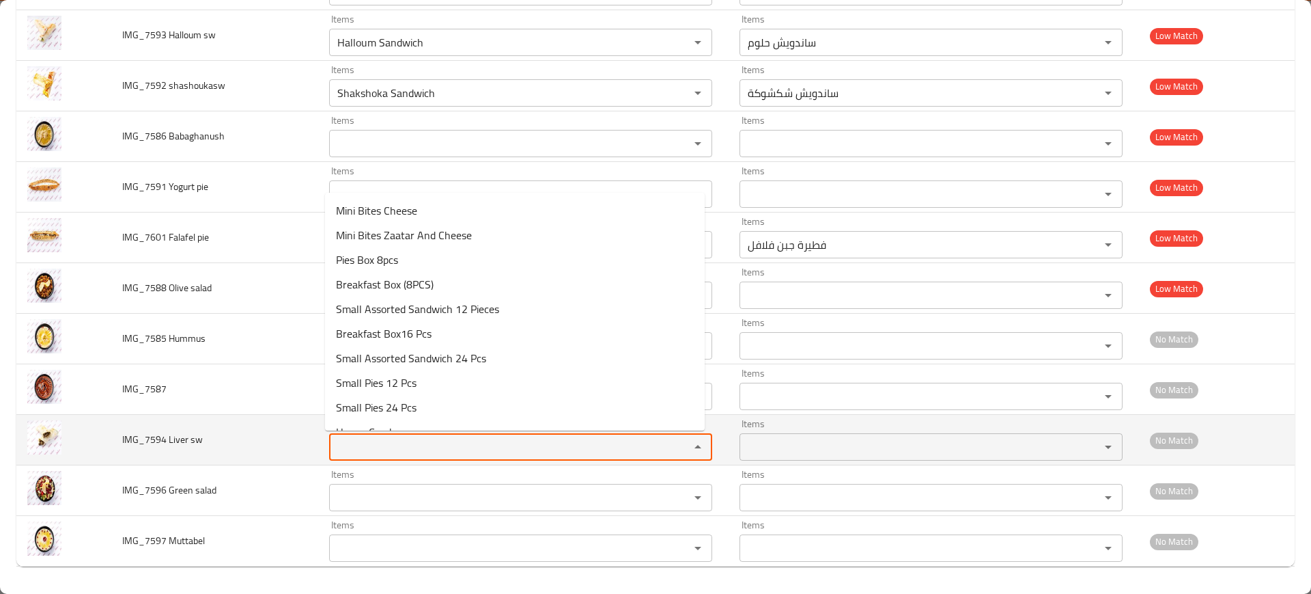
click at [382, 451] on sw "Items" at bounding box center [500, 446] width 335 height 19
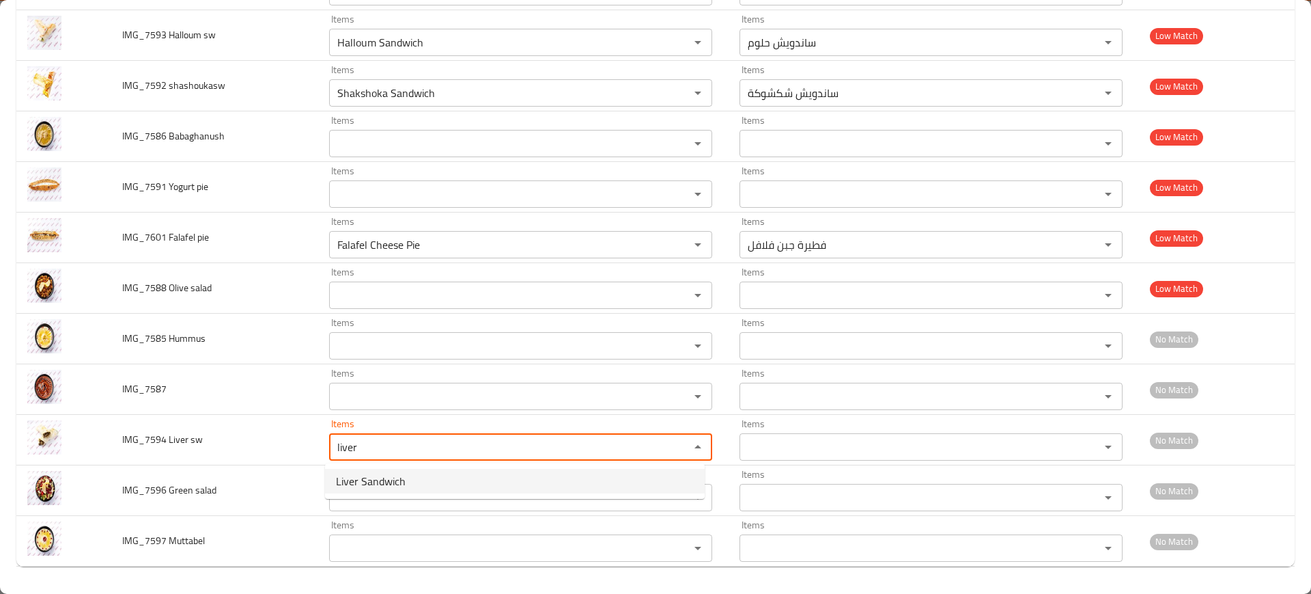
click at [381, 483] on span "Liver Sandwich" at bounding box center [371, 481] width 70 height 16
type sw "Liver Sandwich"
type sw-ar "ساندويش كبدة"
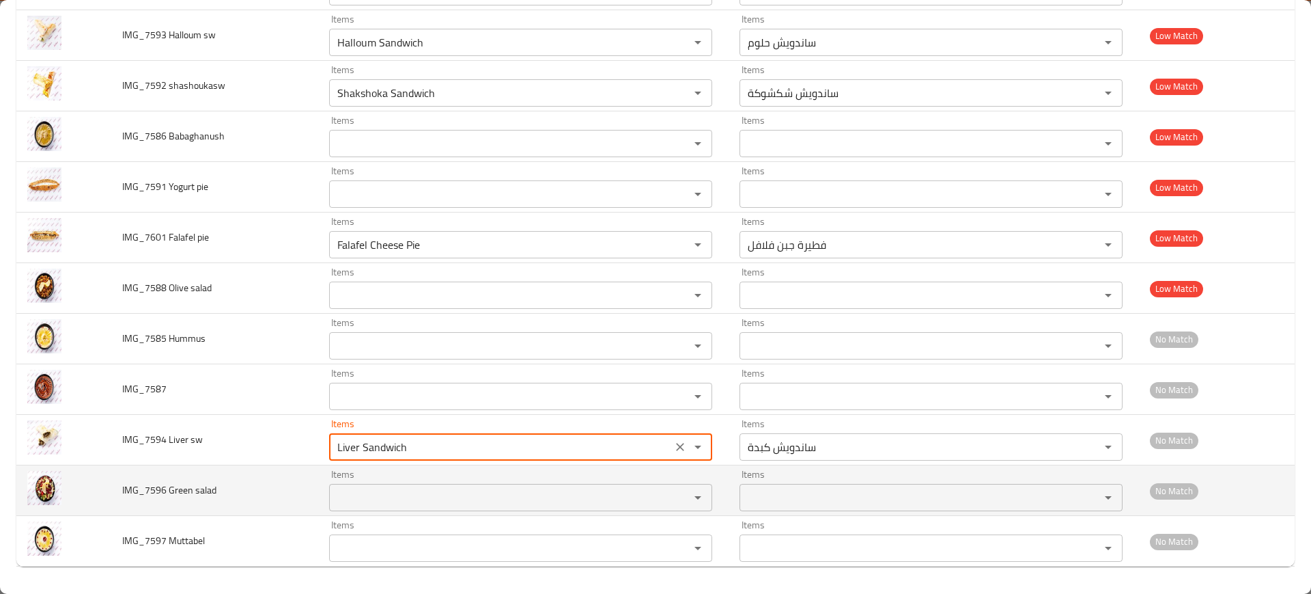
type sw "Liver Sandwich"
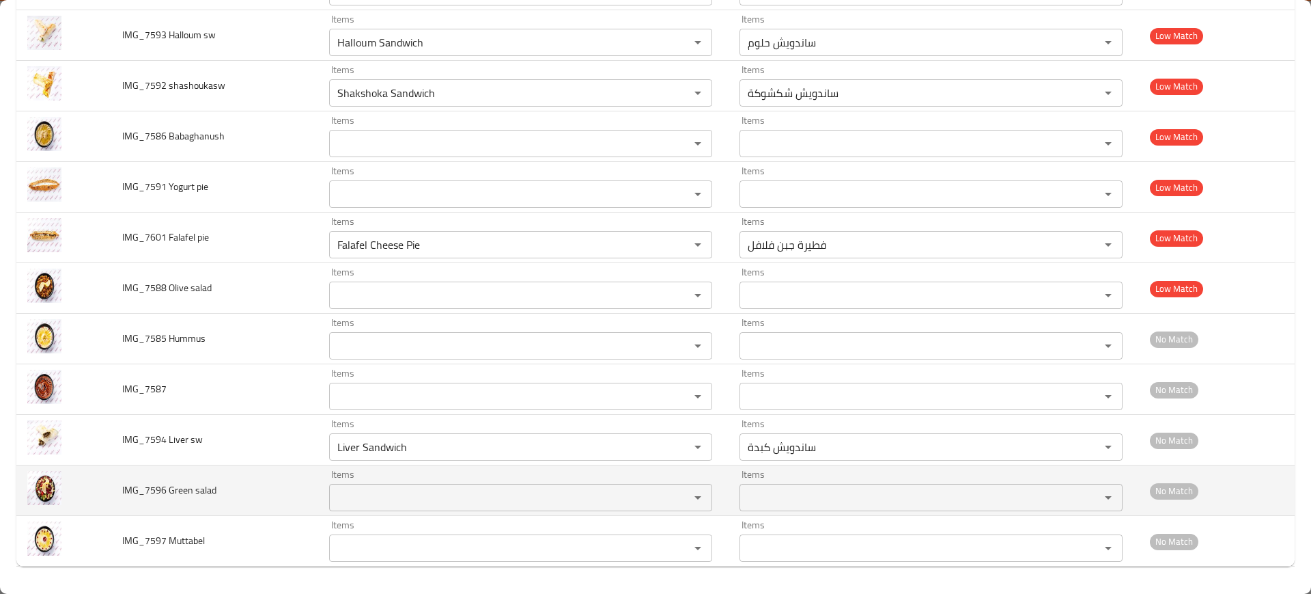
click at [393, 511] on td "Items Items" at bounding box center [523, 490] width 410 height 51
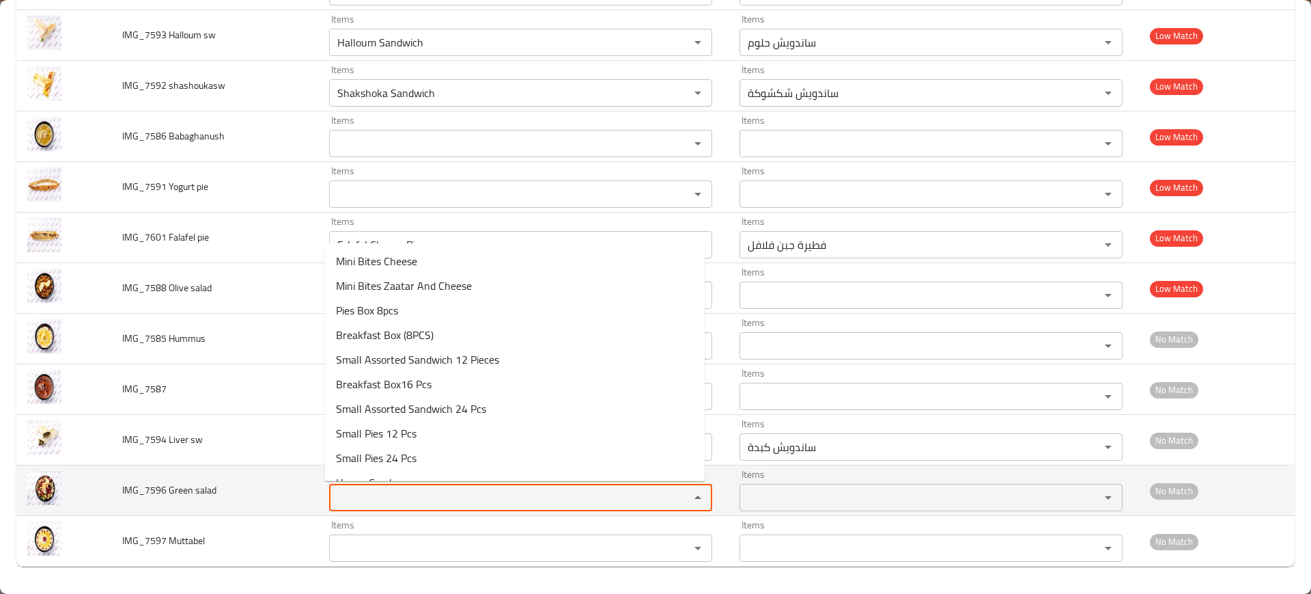
click at [367, 496] on salad "Items" at bounding box center [500, 497] width 335 height 19
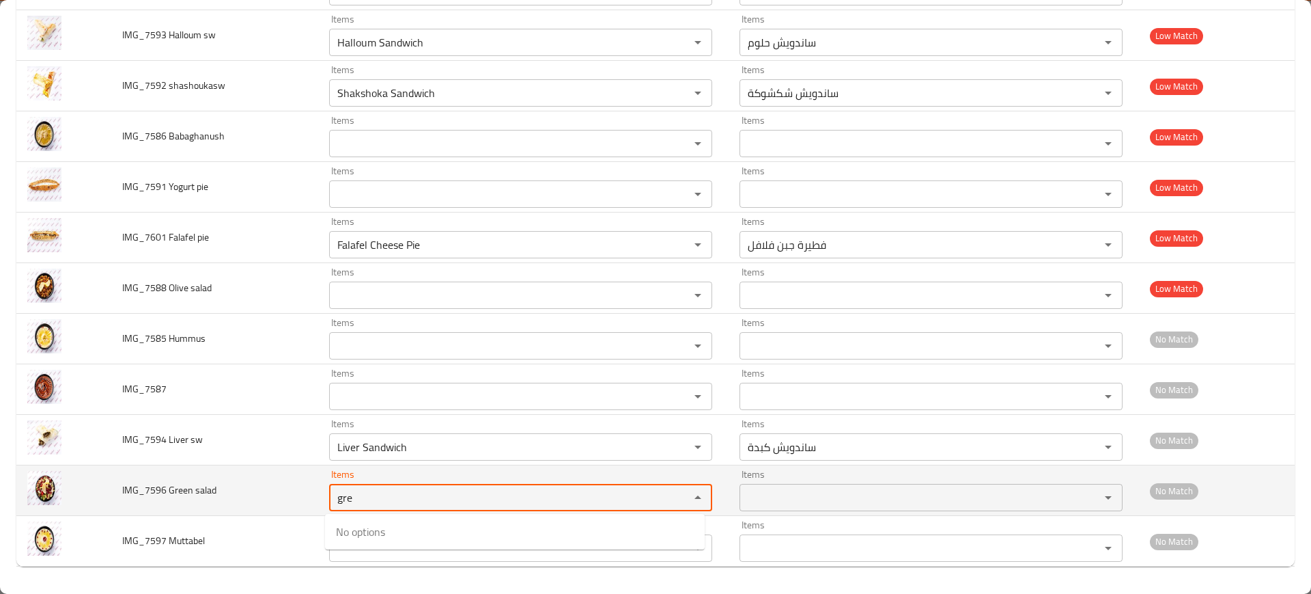
type salad "gree"
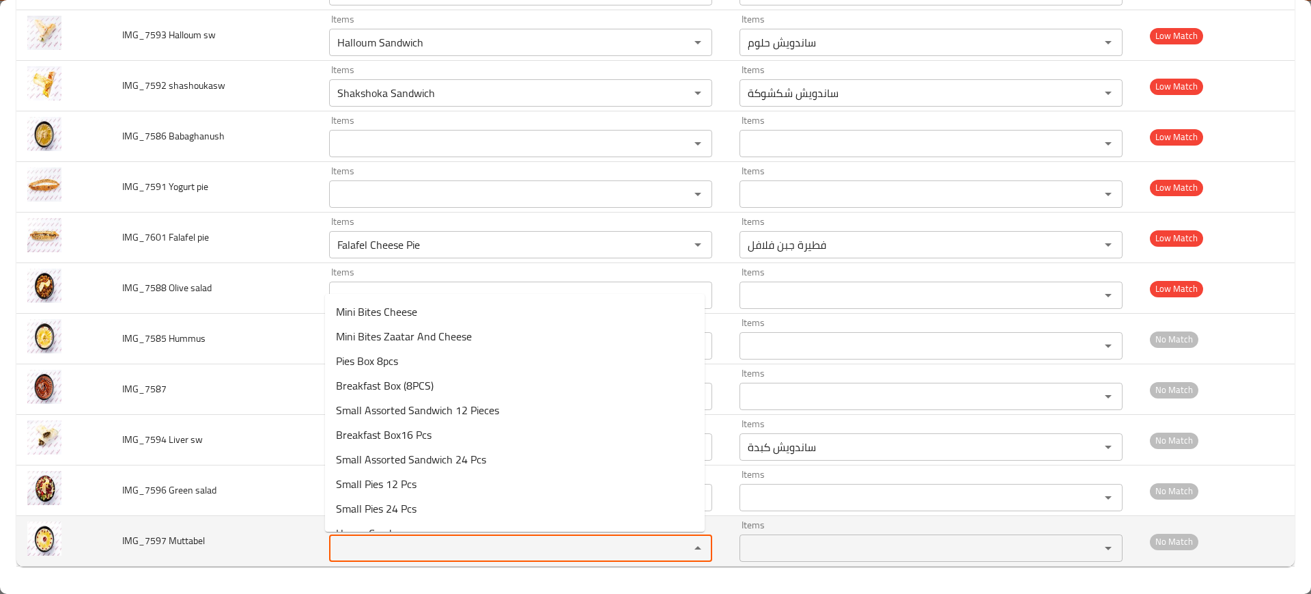
click at [365, 551] on Muttabel "Items" at bounding box center [500, 547] width 335 height 19
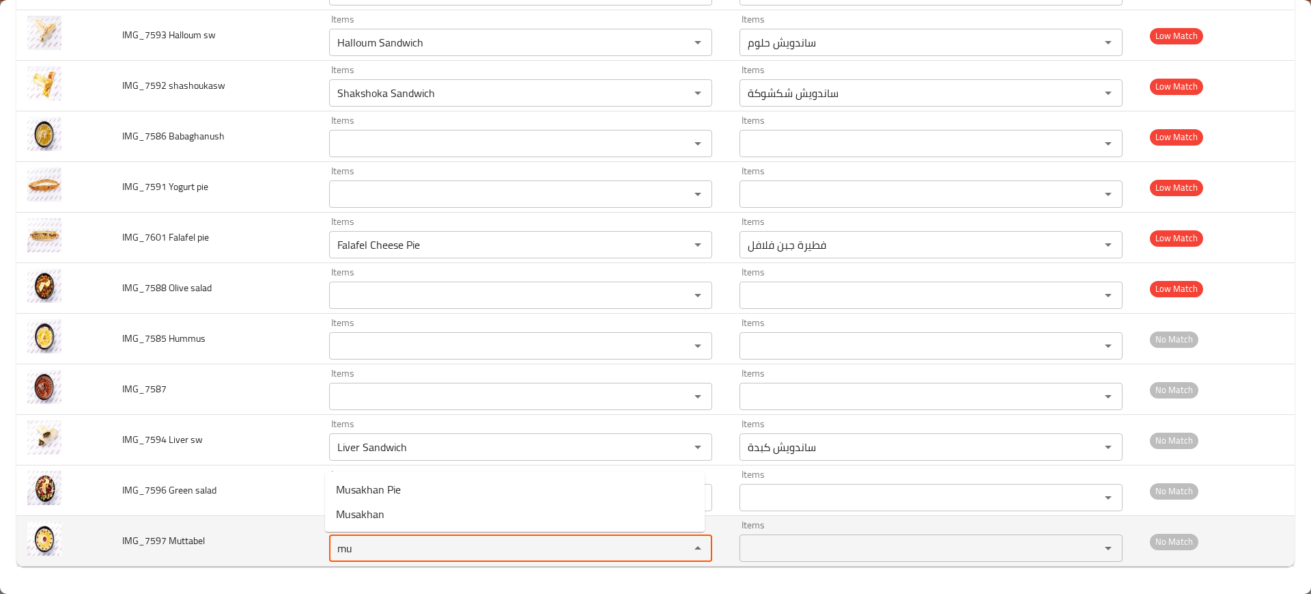
type Muttabel "m"
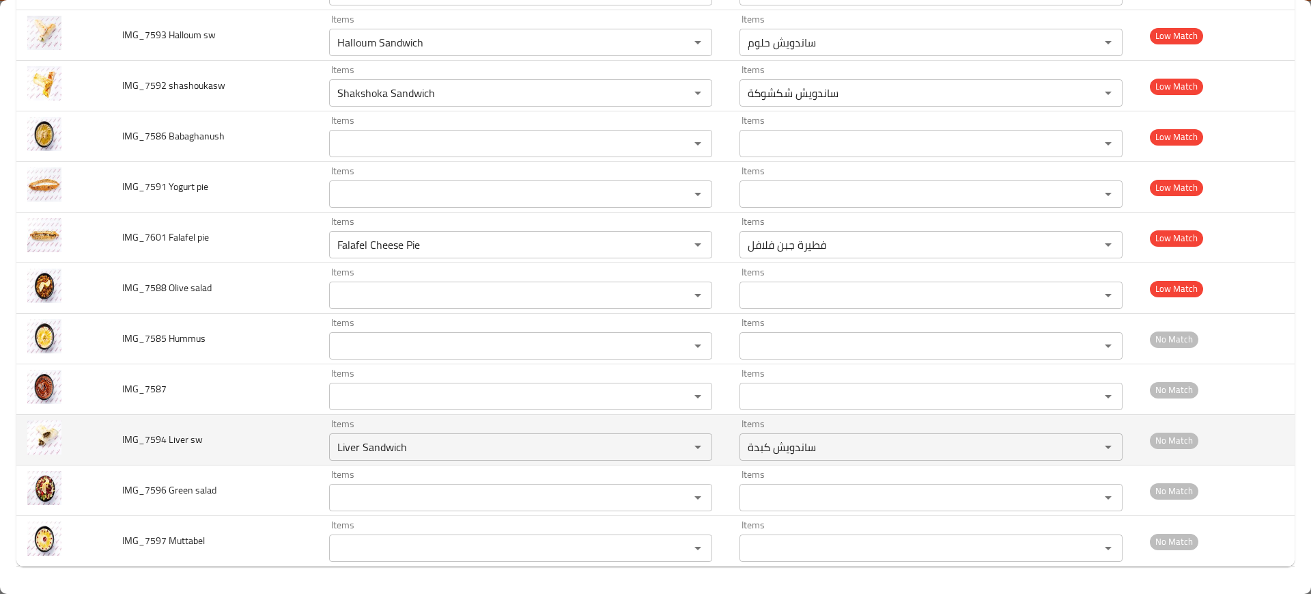
click at [108, 436] on td "enhanced table" at bounding box center [63, 440] width 95 height 51
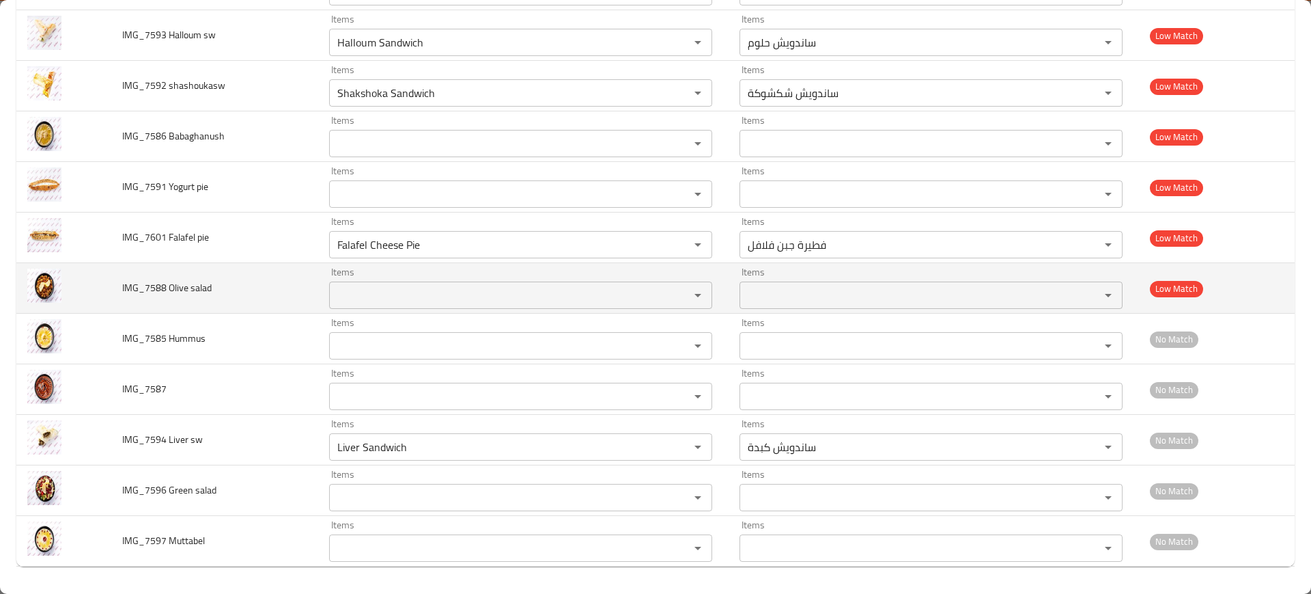
click at [128, 294] on span "IMG_7588 Olive salad" at bounding box center [166, 288] width 89 height 18
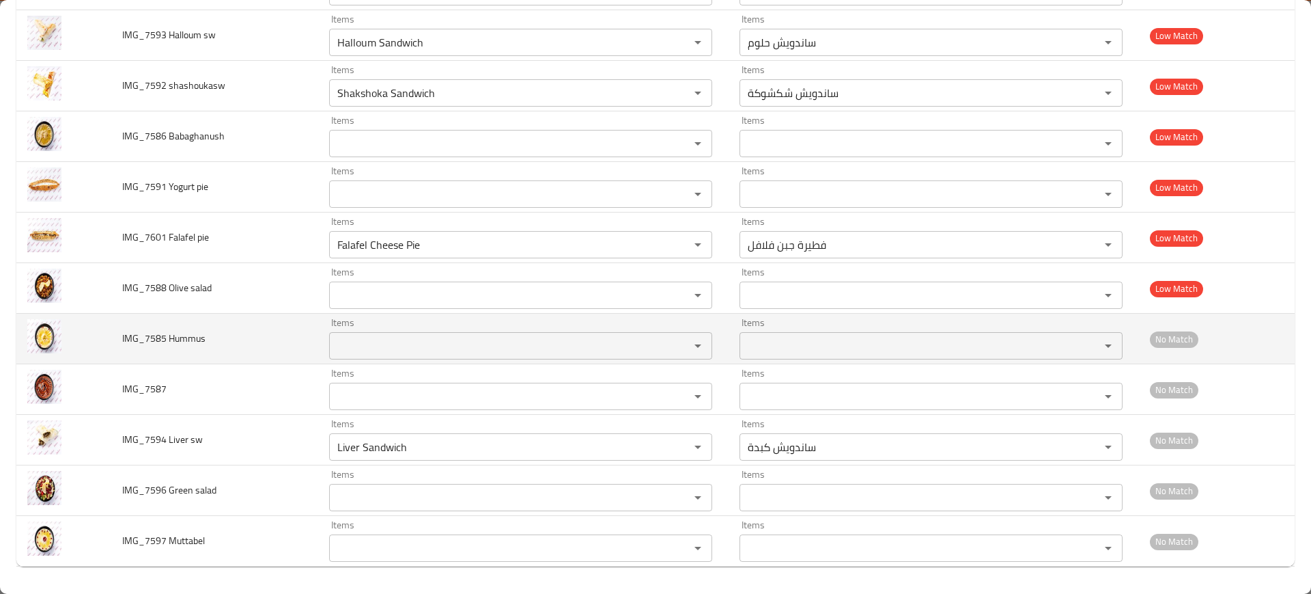
click at [161, 345] on span "IMG_7585 Hummus" at bounding box center [163, 338] width 83 height 18
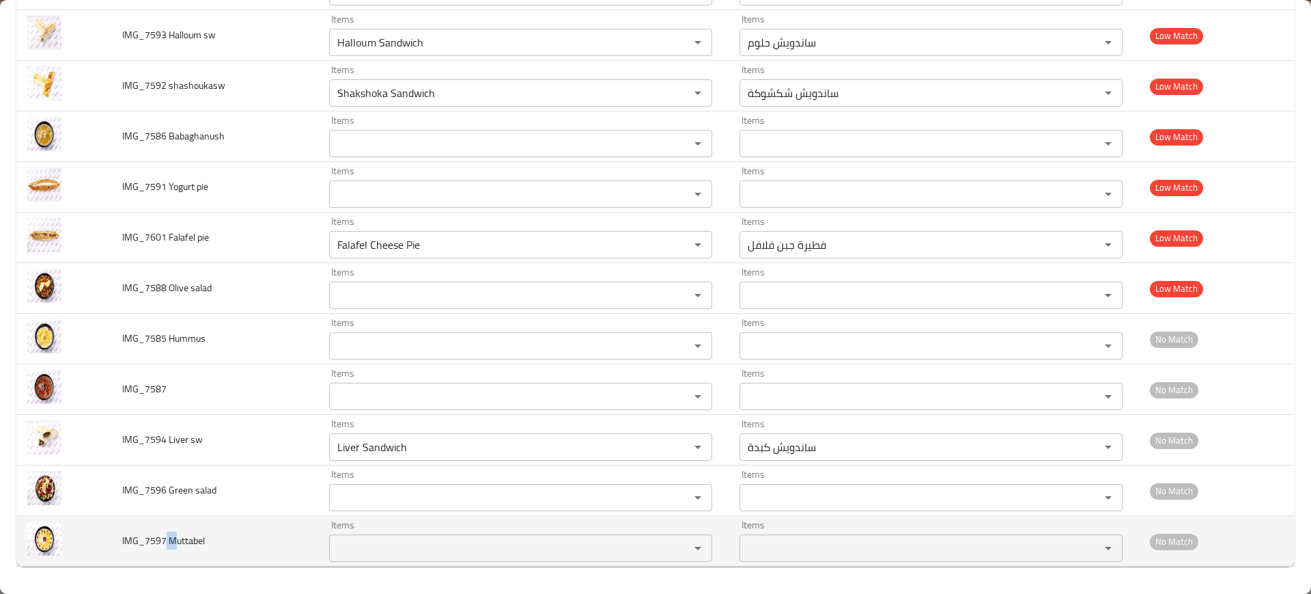
drag, startPoint x: 166, startPoint y: 544, endPoint x: 173, endPoint y: 544, distance: 6.9
click at [173, 544] on span "IMG_7597 Muttabel" at bounding box center [163, 540] width 83 height 18
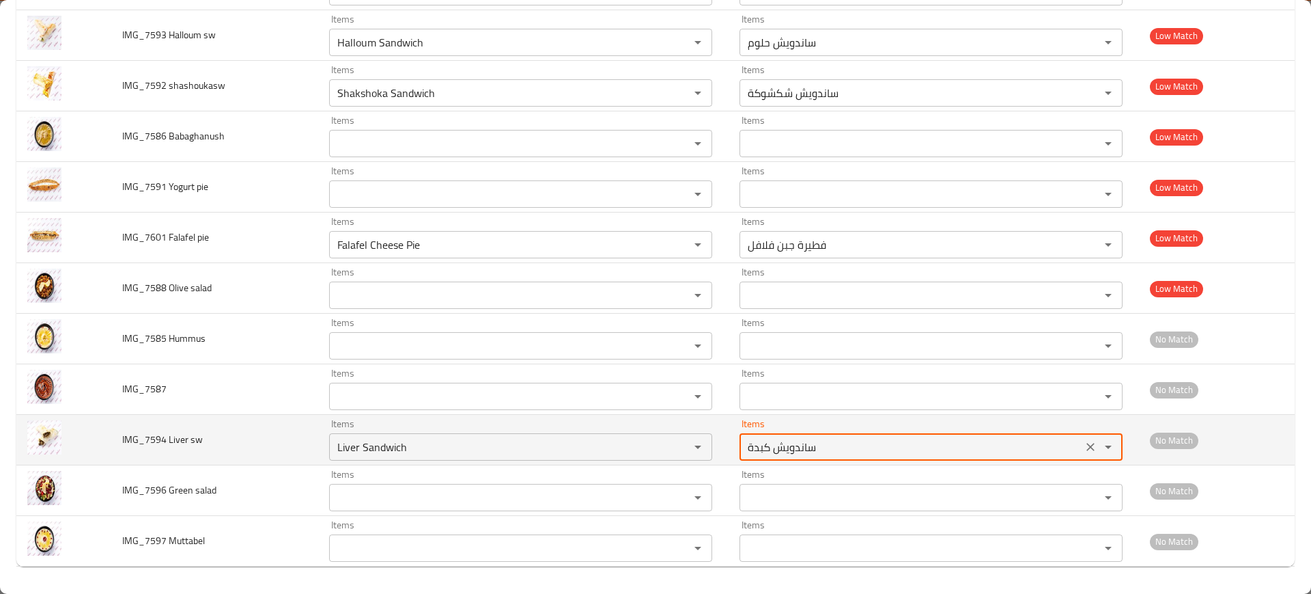
click at [826, 445] on sw-ar "ساندويش كبدة" at bounding box center [911, 446] width 335 height 19
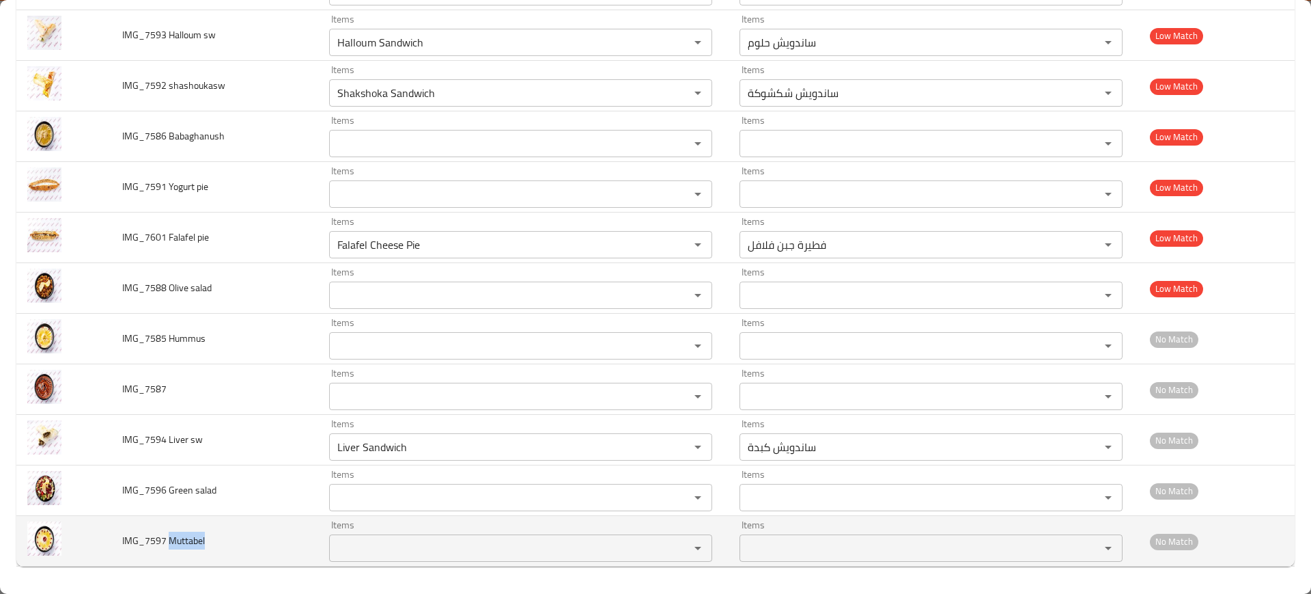
drag, startPoint x: 168, startPoint y: 540, endPoint x: 243, endPoint y: 537, distance: 75.2
click at [243, 537] on td "IMG_7597 Muttabel" at bounding box center [215, 541] width 208 height 51
copy span "Muttabel"
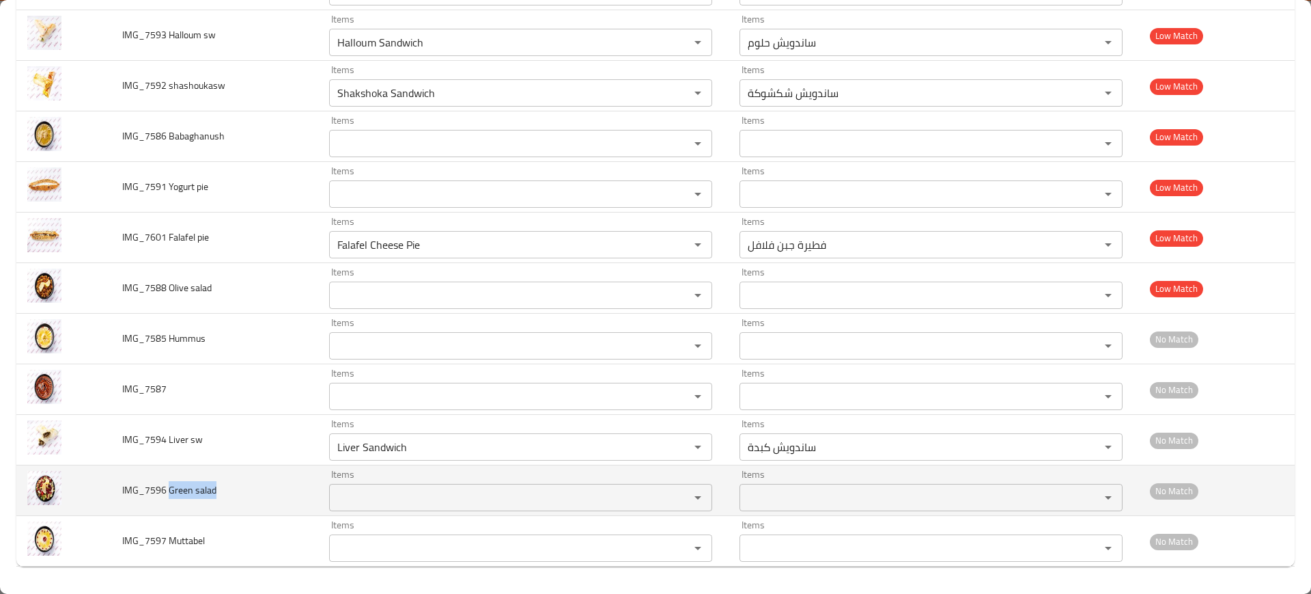
drag, startPoint x: 167, startPoint y: 490, endPoint x: 249, endPoint y: 485, distance: 82.1
click at [249, 485] on td "IMG_7596 Green salad" at bounding box center [215, 490] width 208 height 51
copy span "Green salad"
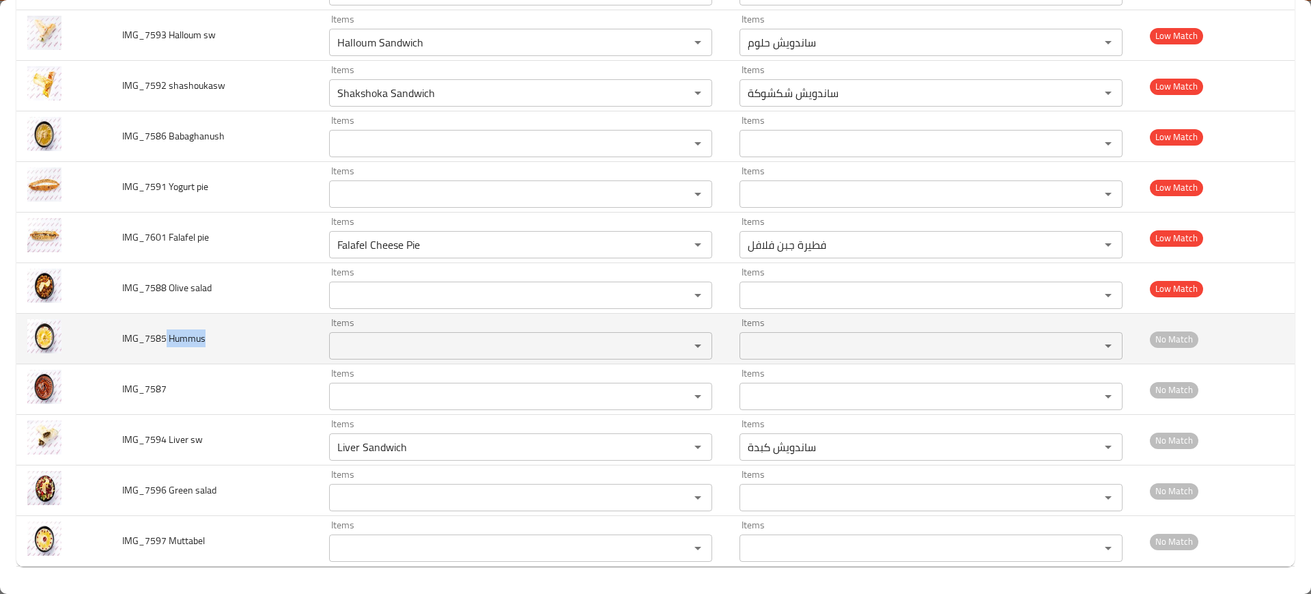
drag, startPoint x: 165, startPoint y: 339, endPoint x: 217, endPoint y: 340, distance: 51.2
click at [217, 340] on td "IMG_7585 Hummus" at bounding box center [215, 338] width 208 height 51
copy span "Hummus"
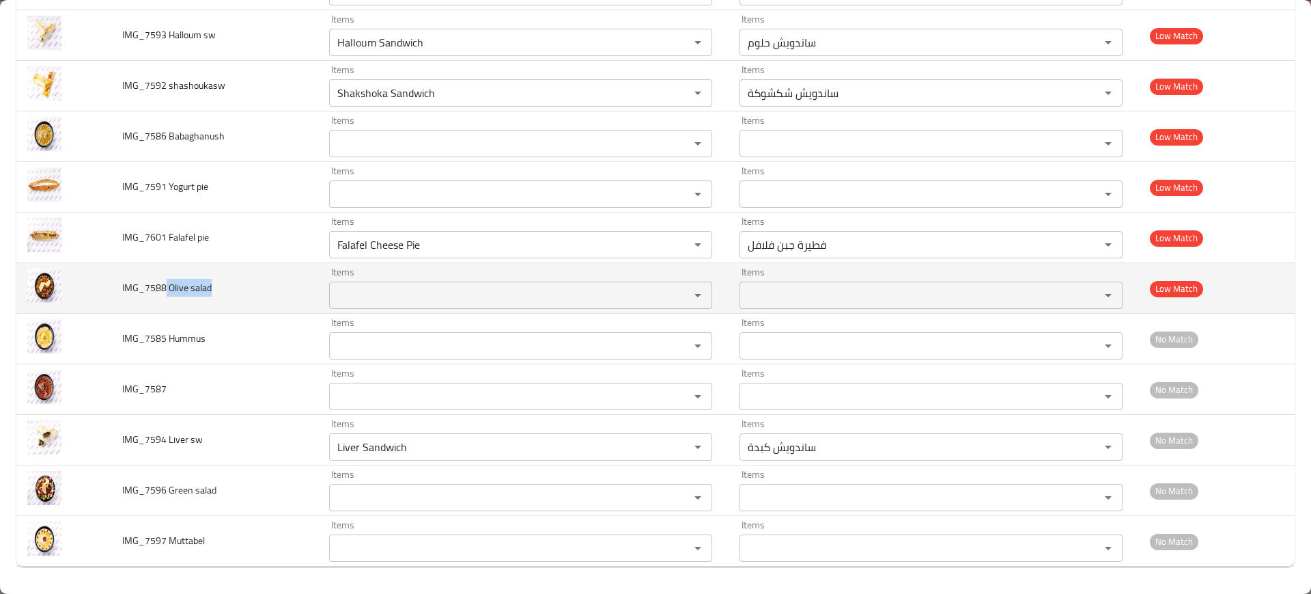
drag, startPoint x: 165, startPoint y: 282, endPoint x: 236, endPoint y: 279, distance: 71.1
click at [236, 279] on td "IMG_7588 Olive salad" at bounding box center [215, 288] width 208 height 51
copy span "Olive salad"
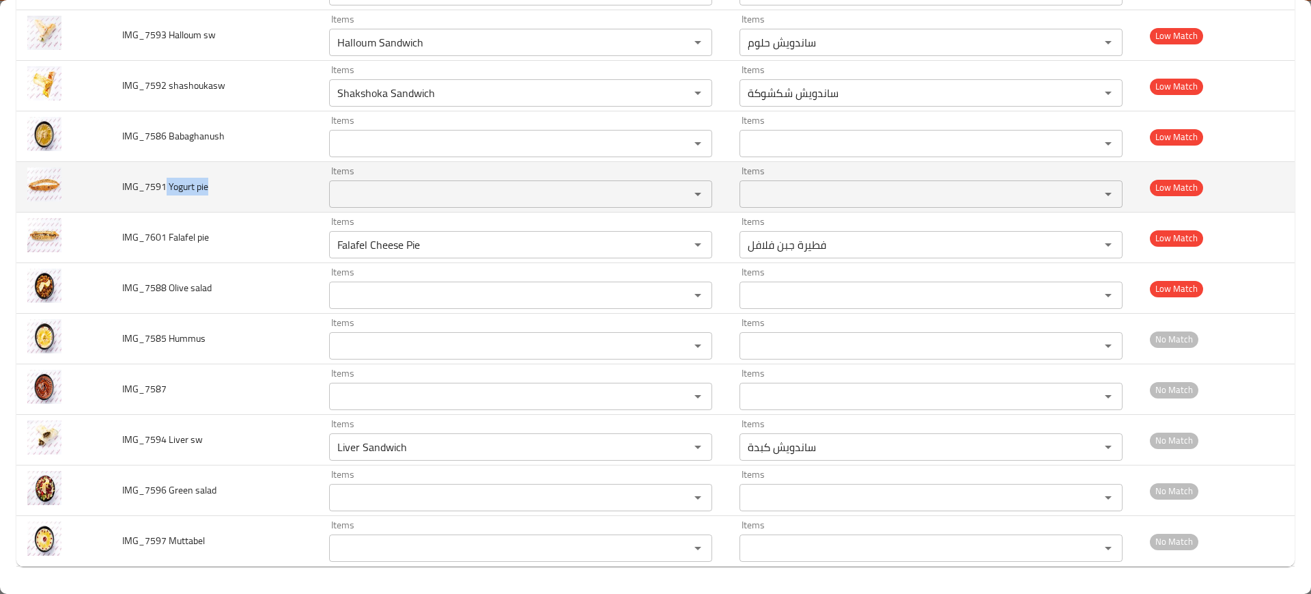
drag, startPoint x: 165, startPoint y: 186, endPoint x: 265, endPoint y: 177, distance: 100.2
click at [265, 177] on td "IMG_7591 Yogurt pie" at bounding box center [215, 187] width 208 height 51
copy span "Yogurt pie"
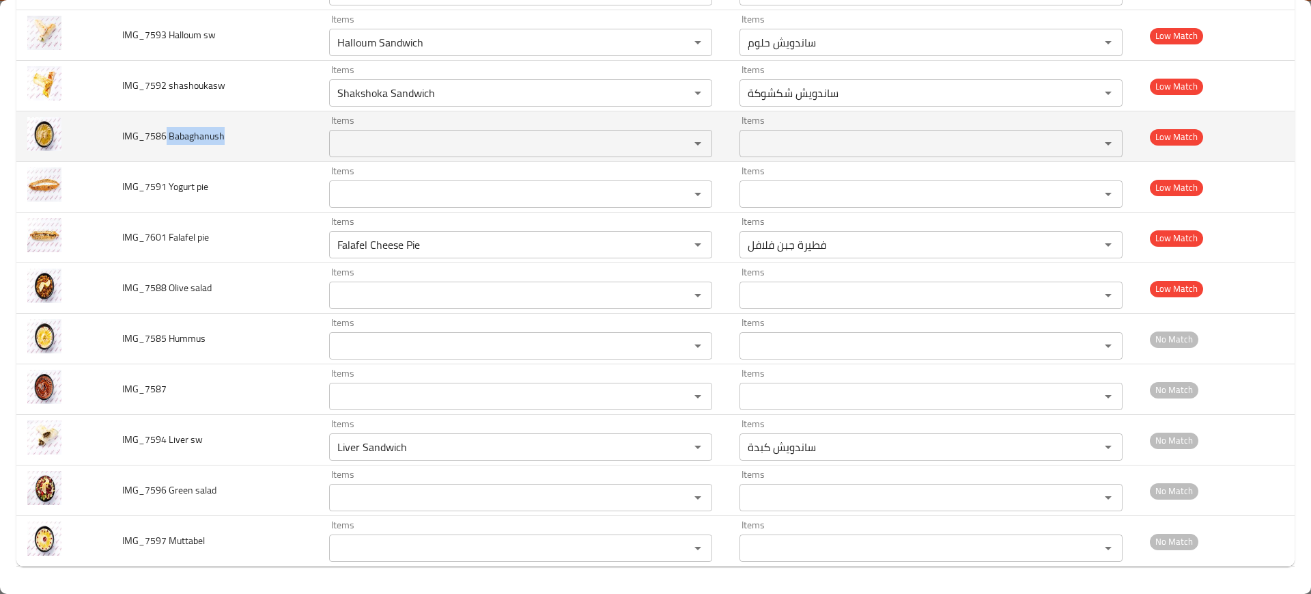
drag, startPoint x: 165, startPoint y: 137, endPoint x: 277, endPoint y: 137, distance: 111.3
click at [277, 137] on td "IMG_7586 Babaghanush" at bounding box center [215, 136] width 208 height 51
copy span "Babaghanush"
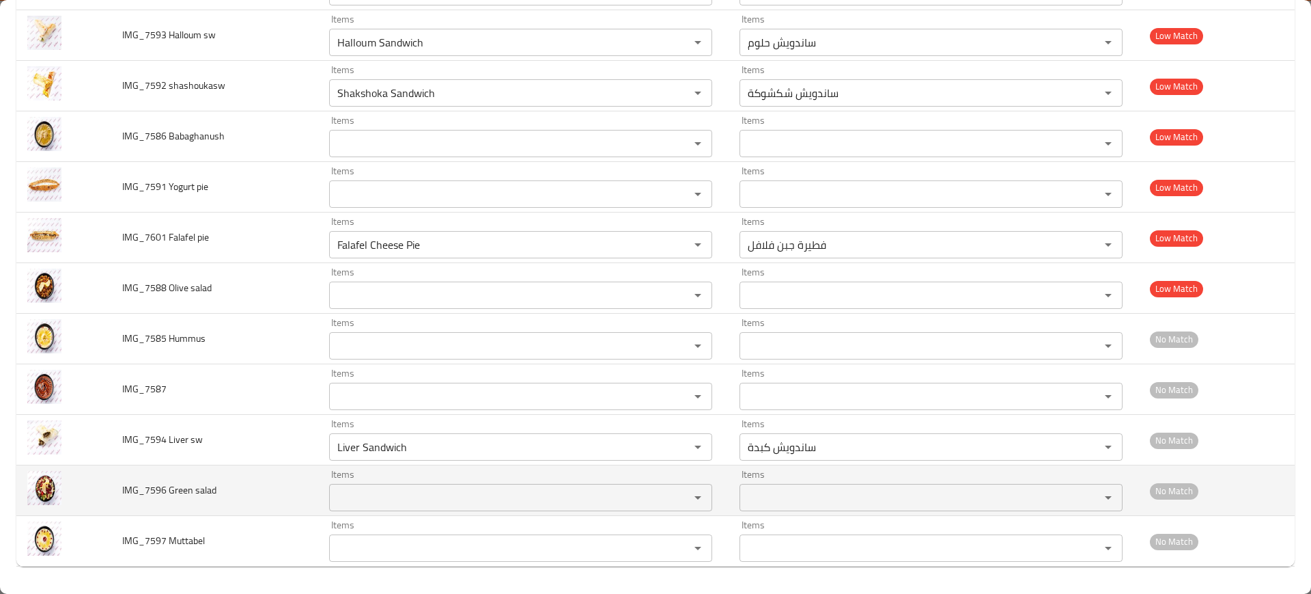
click at [318, 491] on td "Items Items" at bounding box center [523, 490] width 410 height 51
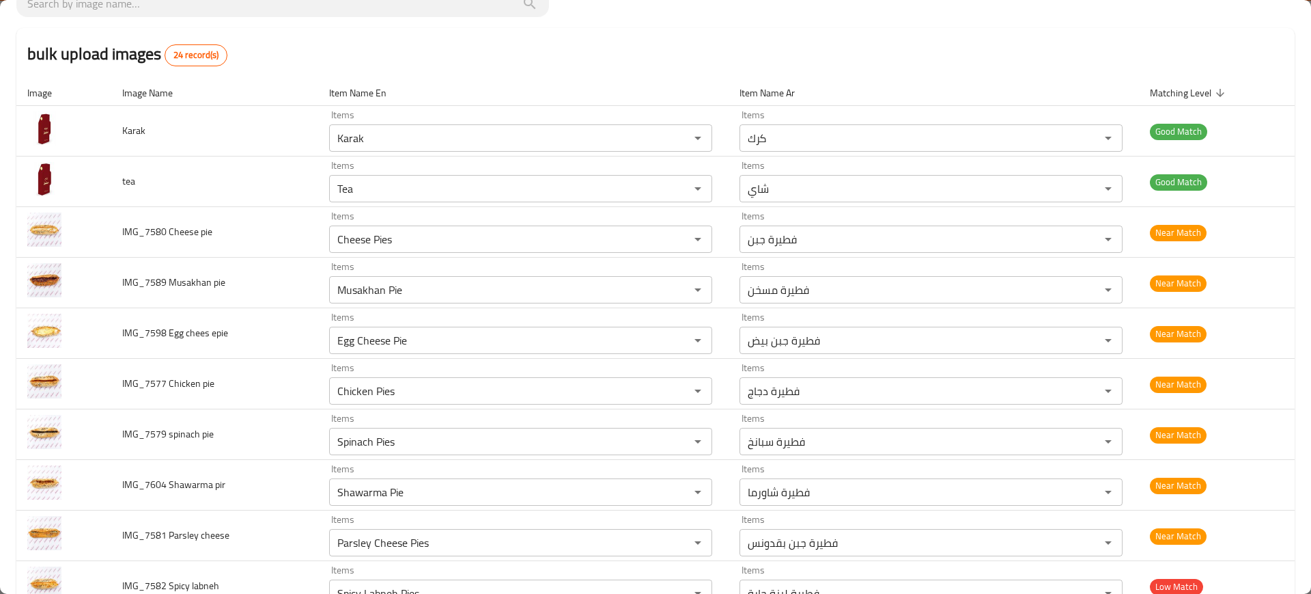
scroll to position [0, 0]
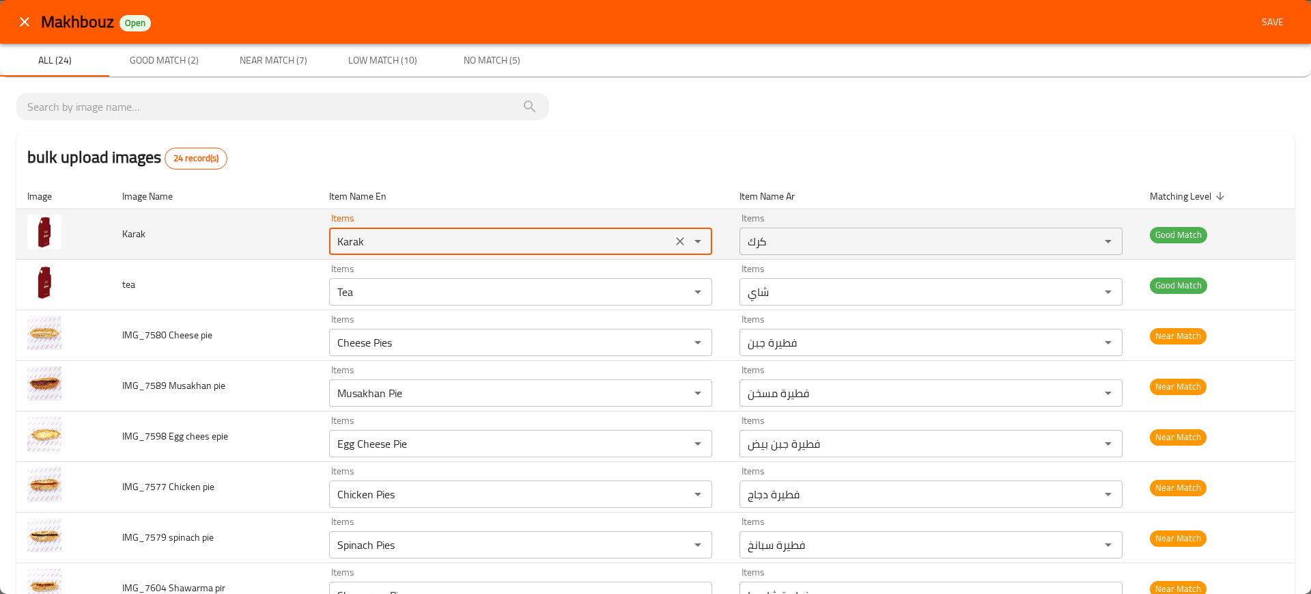
click at [358, 247] on input "Karak" at bounding box center [500, 241] width 335 height 19
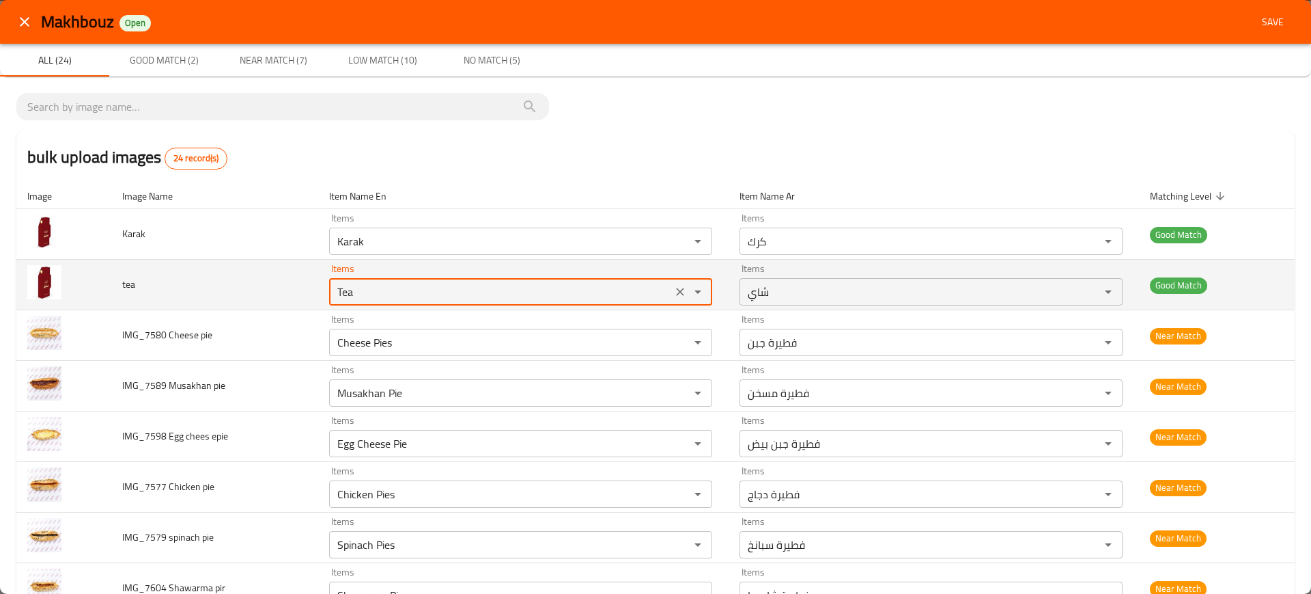
click at [443, 286] on input "Tea" at bounding box center [500, 291] width 335 height 19
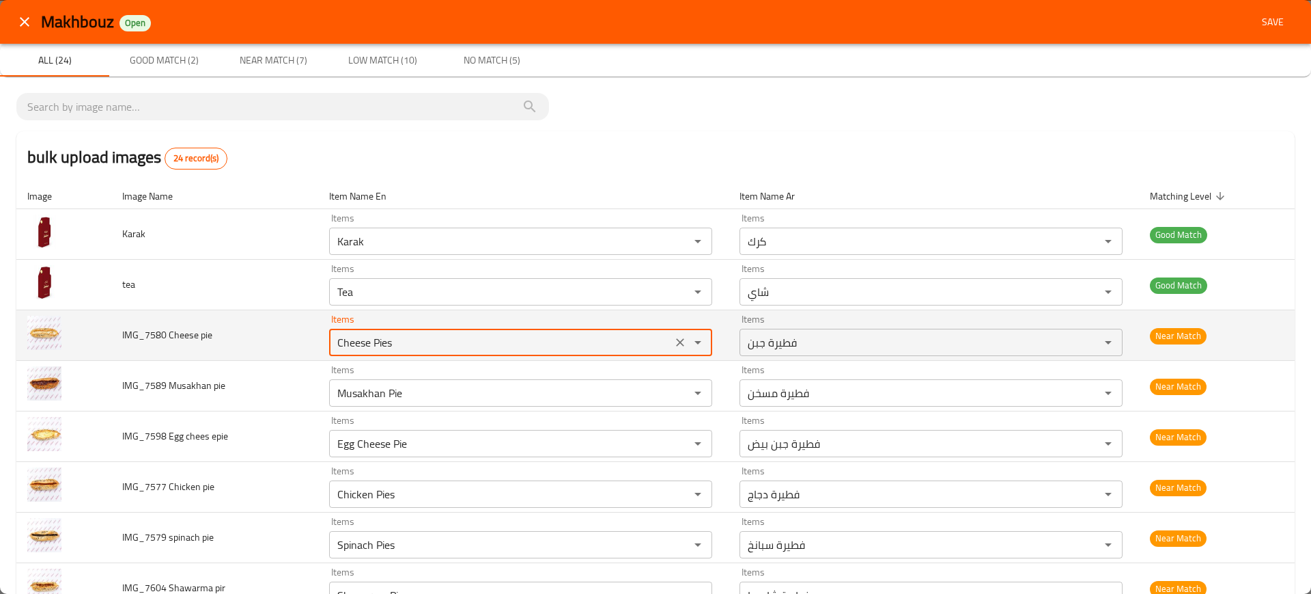
click at [428, 346] on pie "Cheese Pies" at bounding box center [500, 342] width 335 height 19
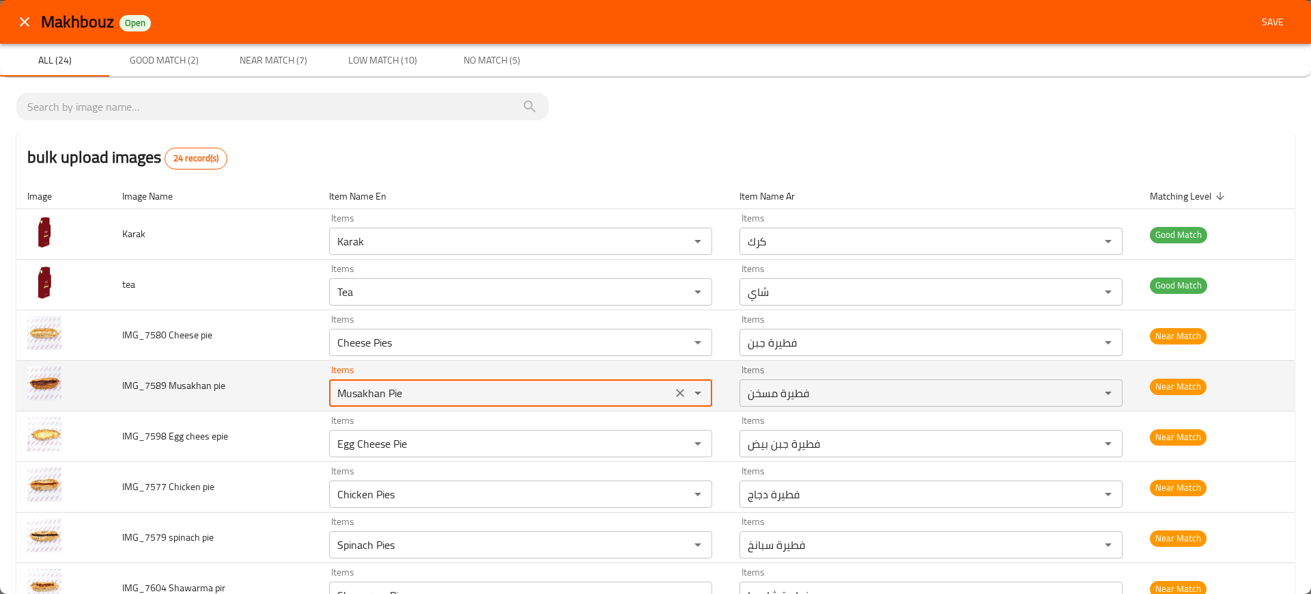
click at [406, 401] on pie "Musakhan Pie" at bounding box center [500, 392] width 335 height 19
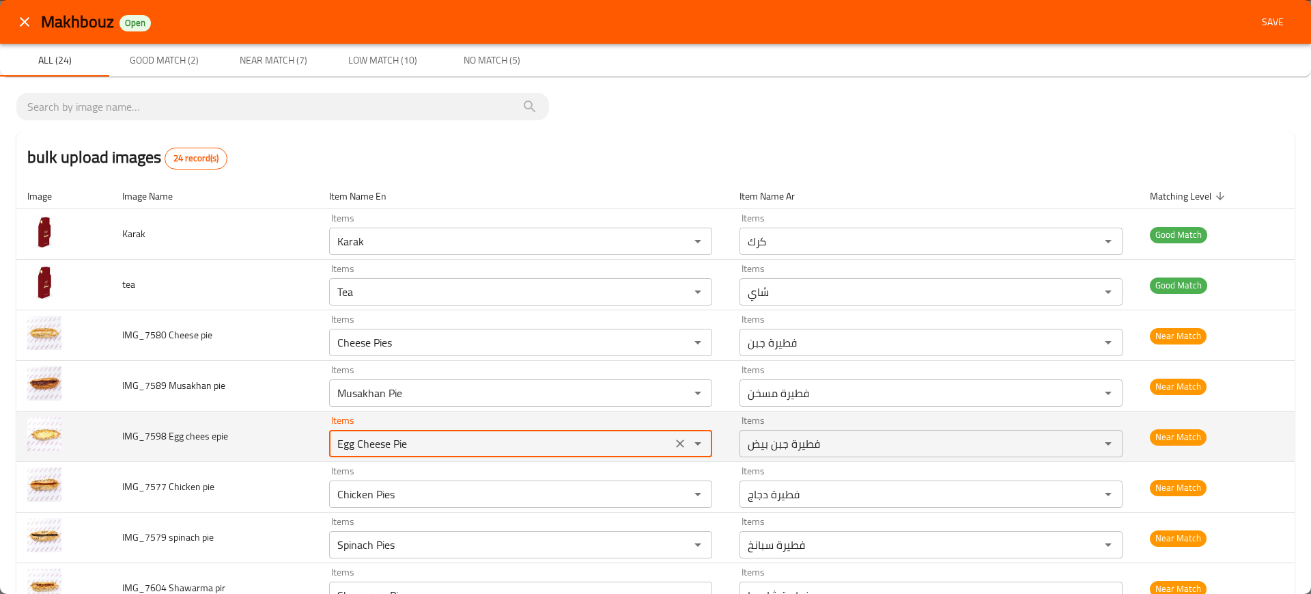
click at [441, 441] on epie "Egg Cheese Pie" at bounding box center [500, 443] width 335 height 19
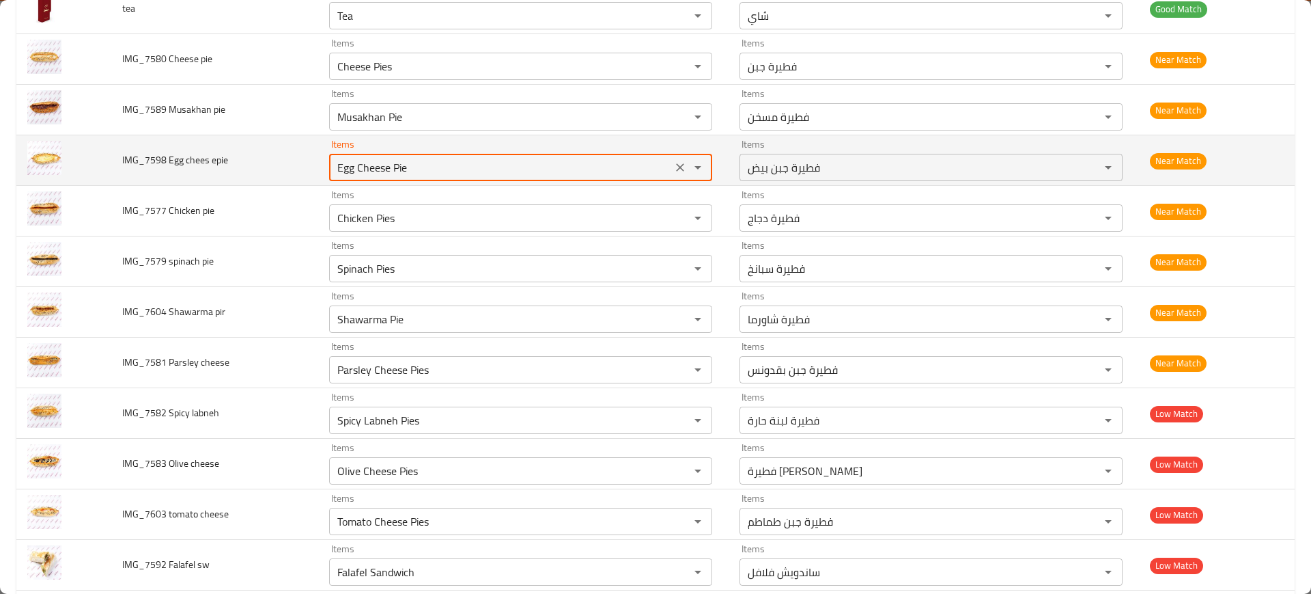
scroll to position [277, 0]
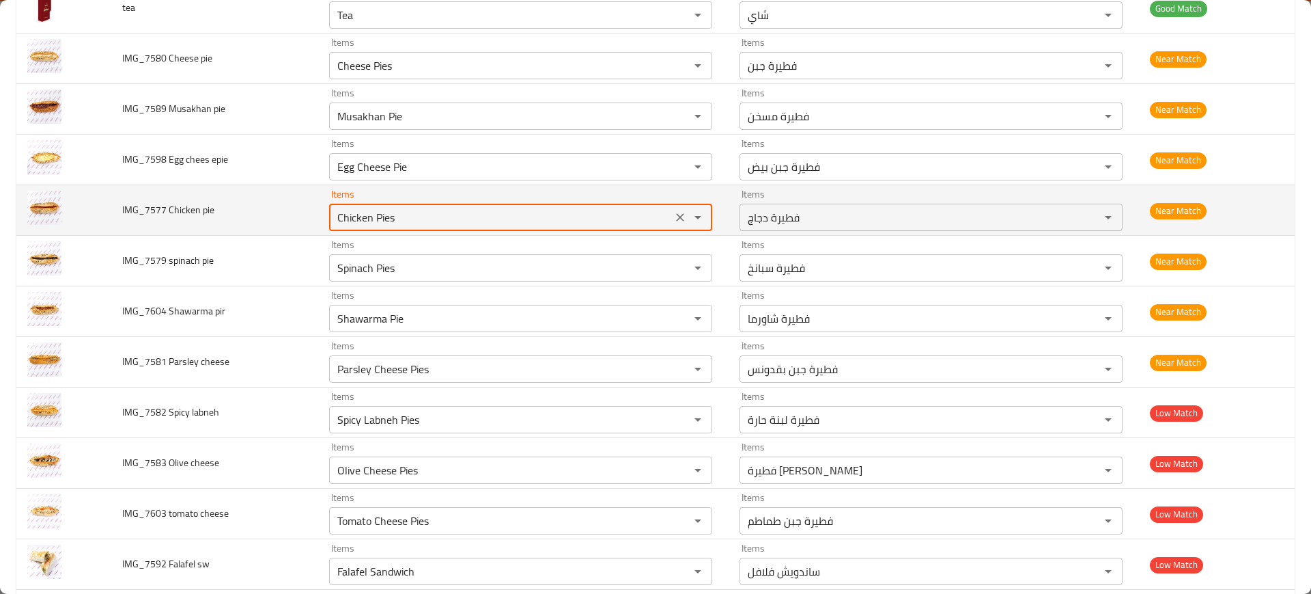
click at [380, 217] on pie "Chicken Pies" at bounding box center [500, 217] width 335 height 19
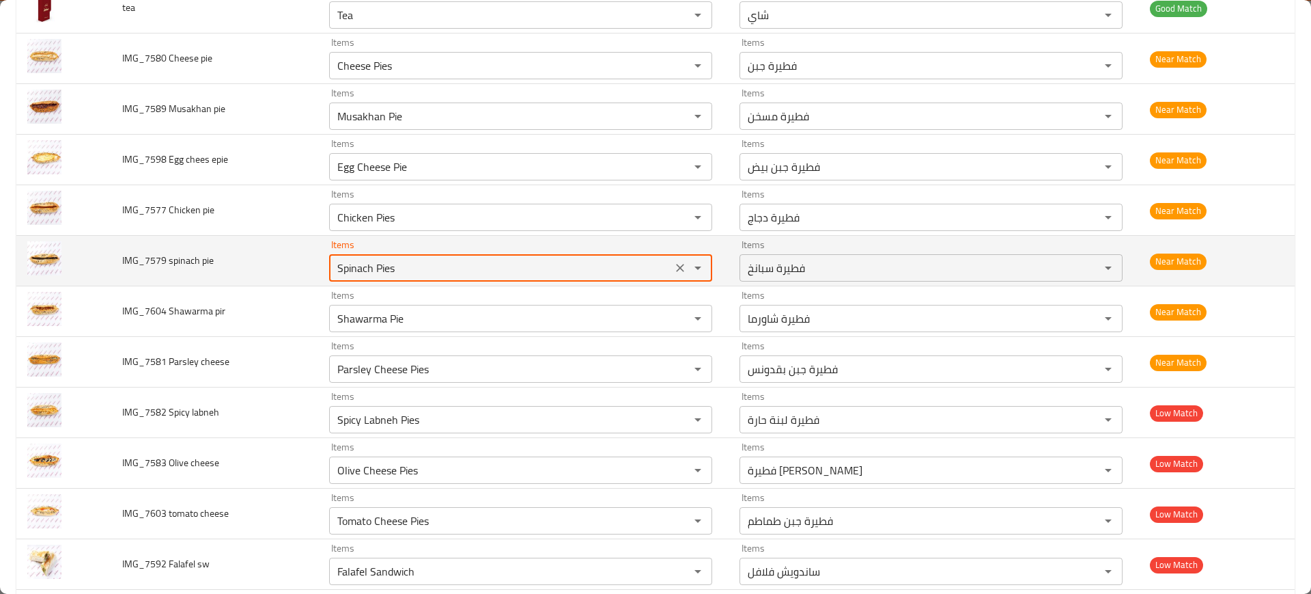
click at [363, 275] on pie "Spinach Pies" at bounding box center [500, 267] width 335 height 19
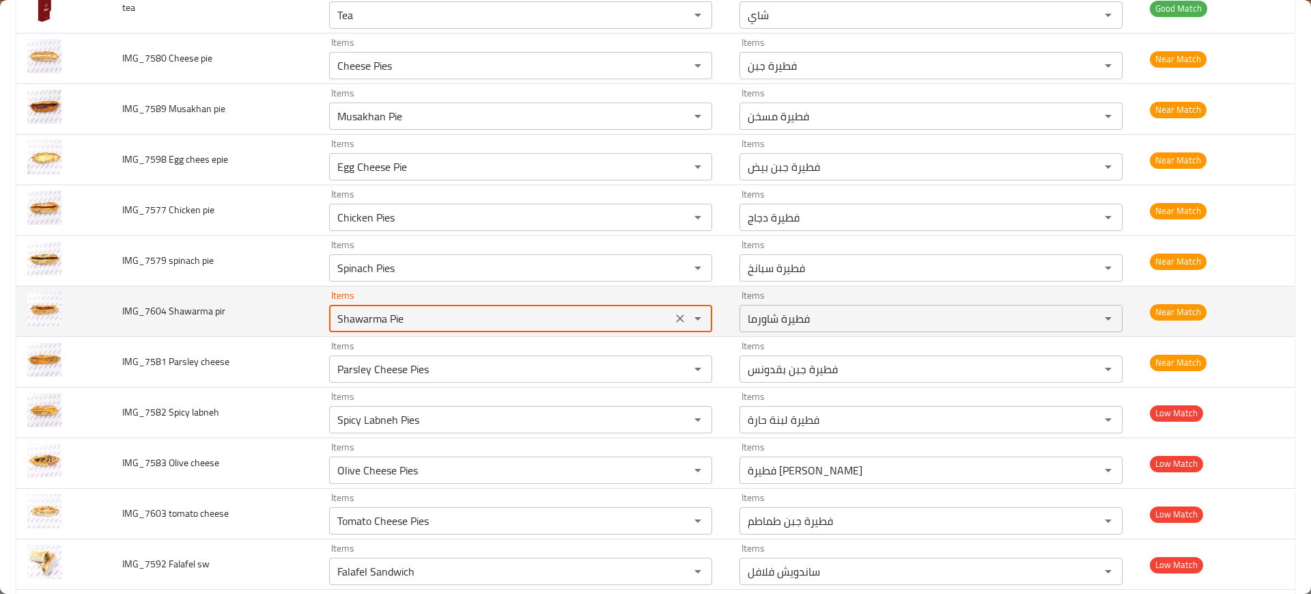
click at [386, 319] on pir "Shawarma Pie" at bounding box center [500, 318] width 335 height 19
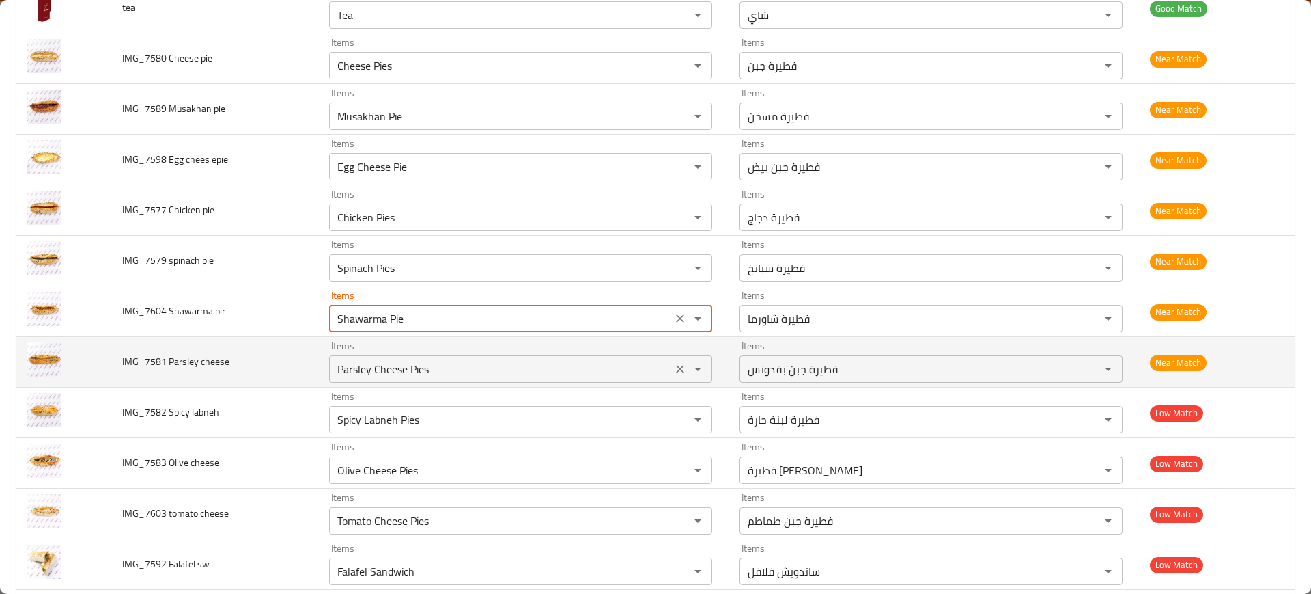
click at [398, 365] on cheese "Parsley Cheese Pies" at bounding box center [500, 368] width 335 height 19
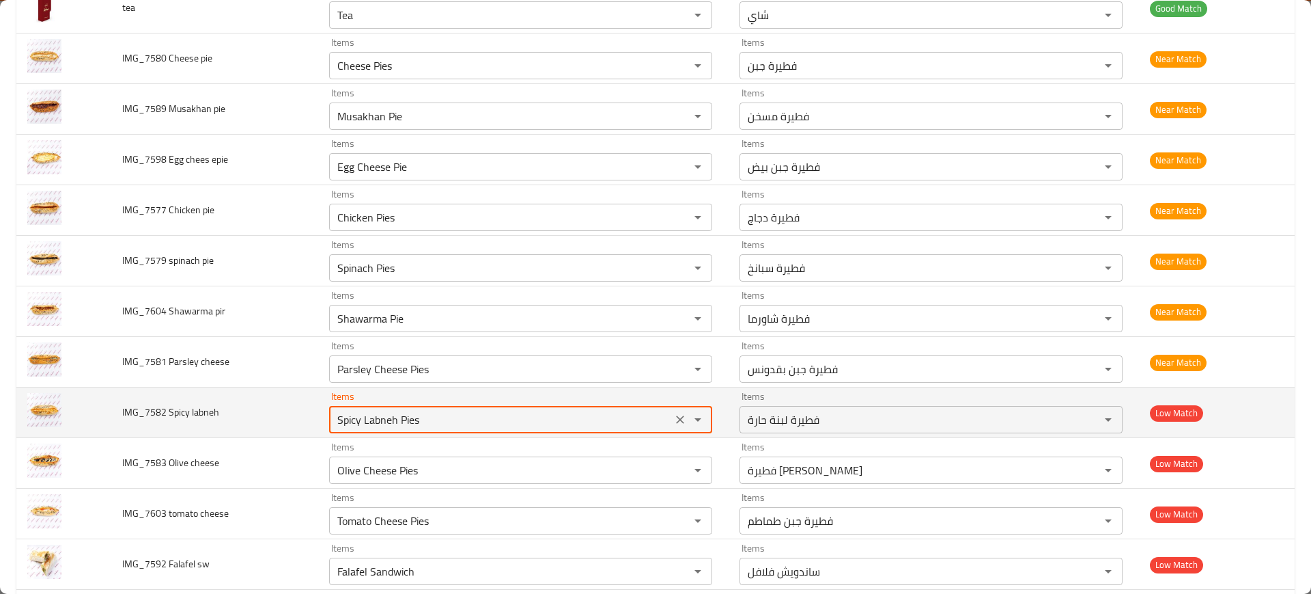
click at [396, 423] on labneh "Spicy Labneh Pies" at bounding box center [500, 419] width 335 height 19
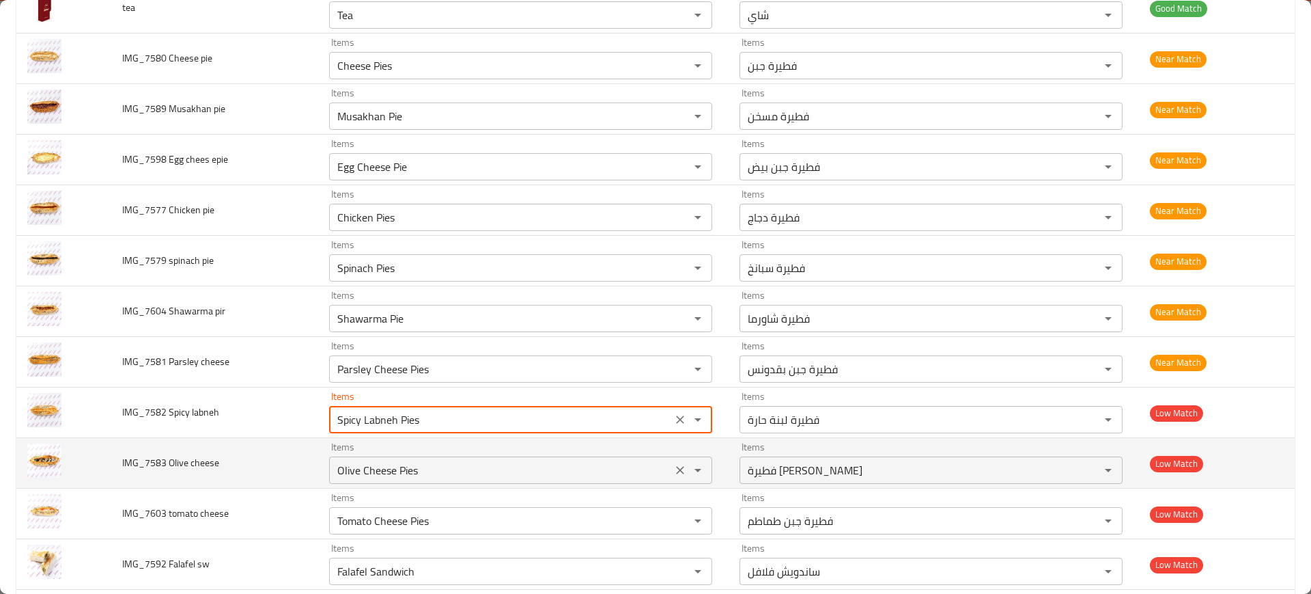
click at [401, 458] on div "Olive Cheese Pies Items" at bounding box center [520, 469] width 383 height 27
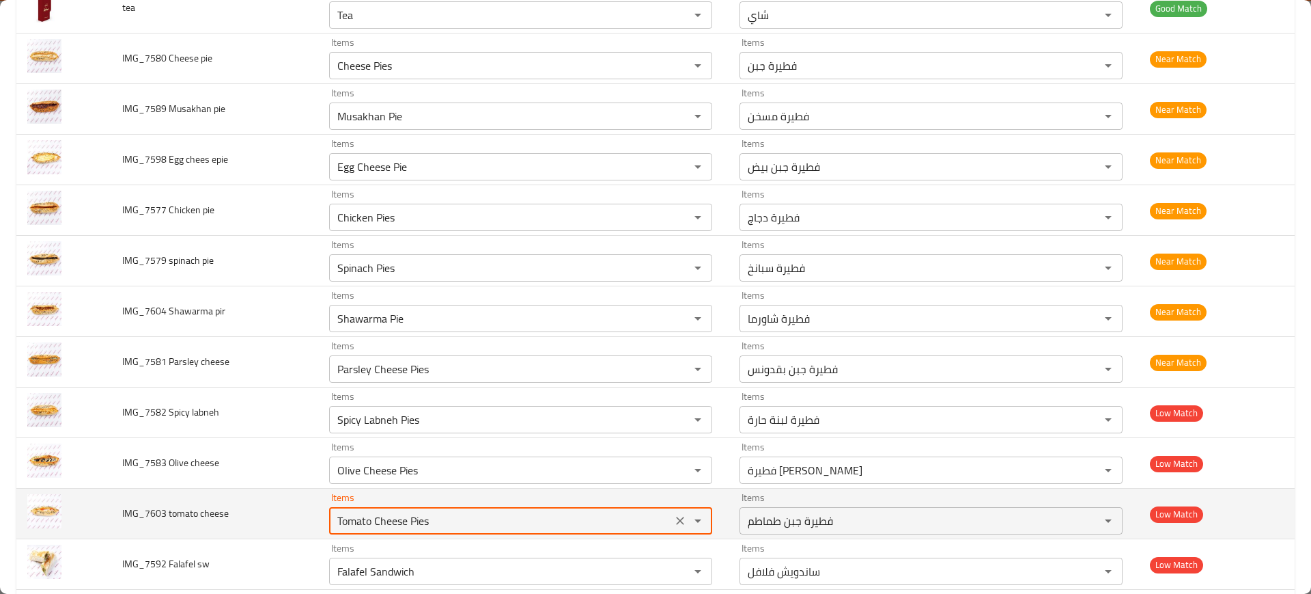
click at [400, 517] on cheese "Tomato Cheese Pies" at bounding box center [500, 520] width 335 height 19
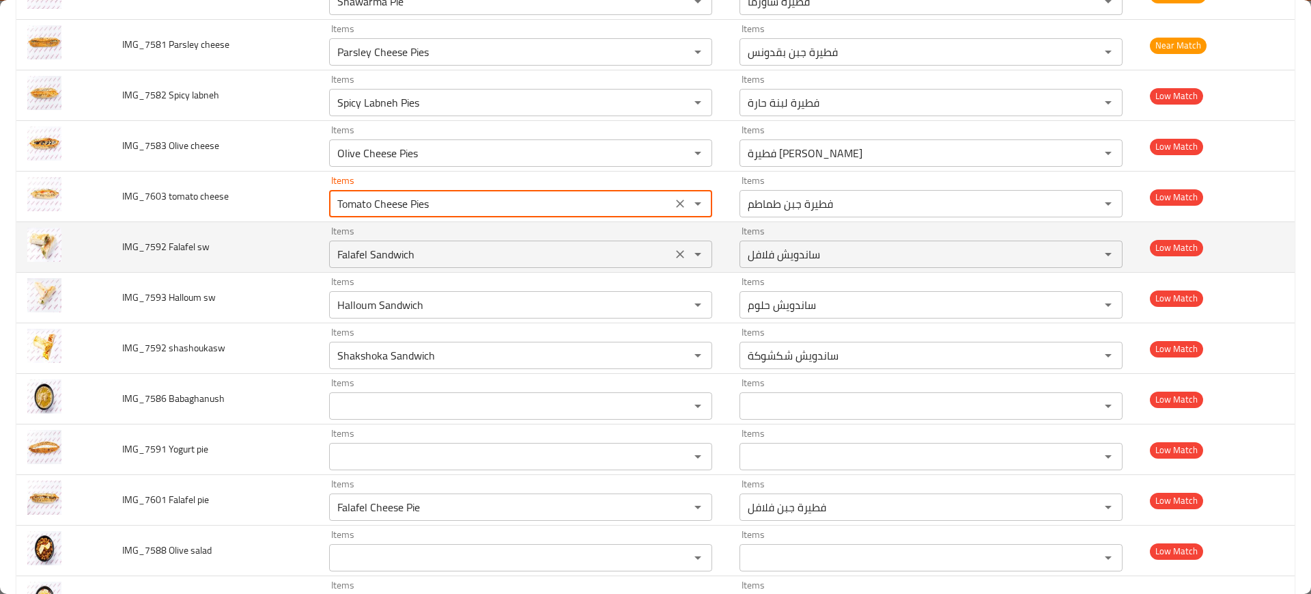
scroll to position [598, 0]
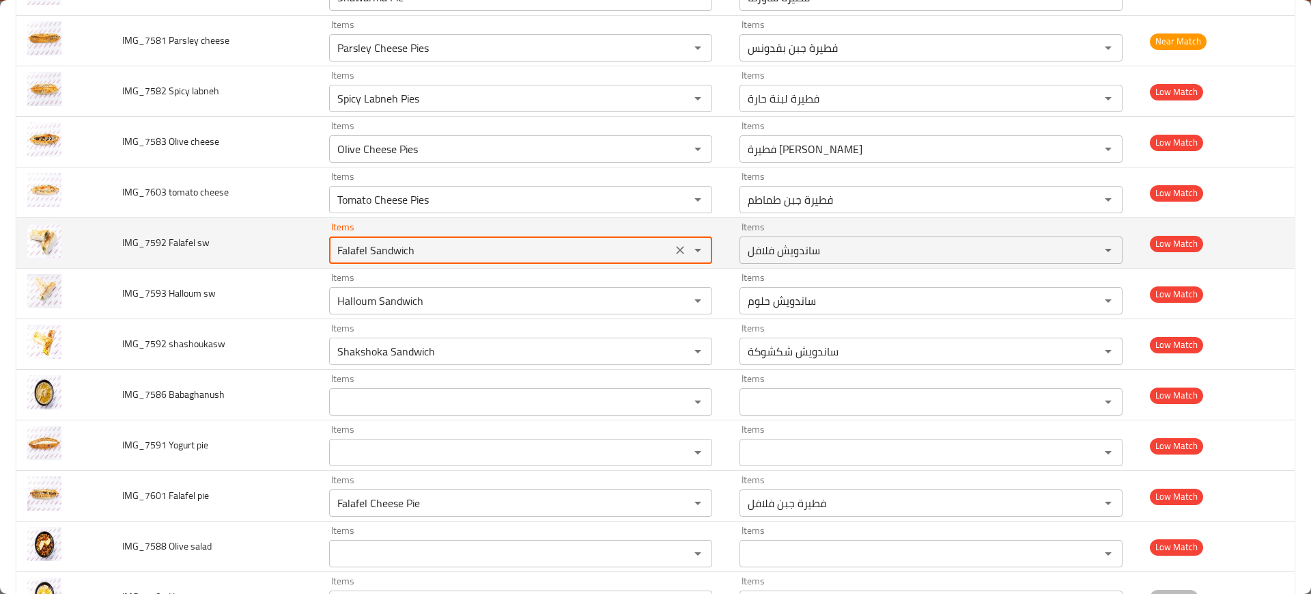
click at [404, 250] on sw "Falafel Sandwich" at bounding box center [500, 249] width 335 height 19
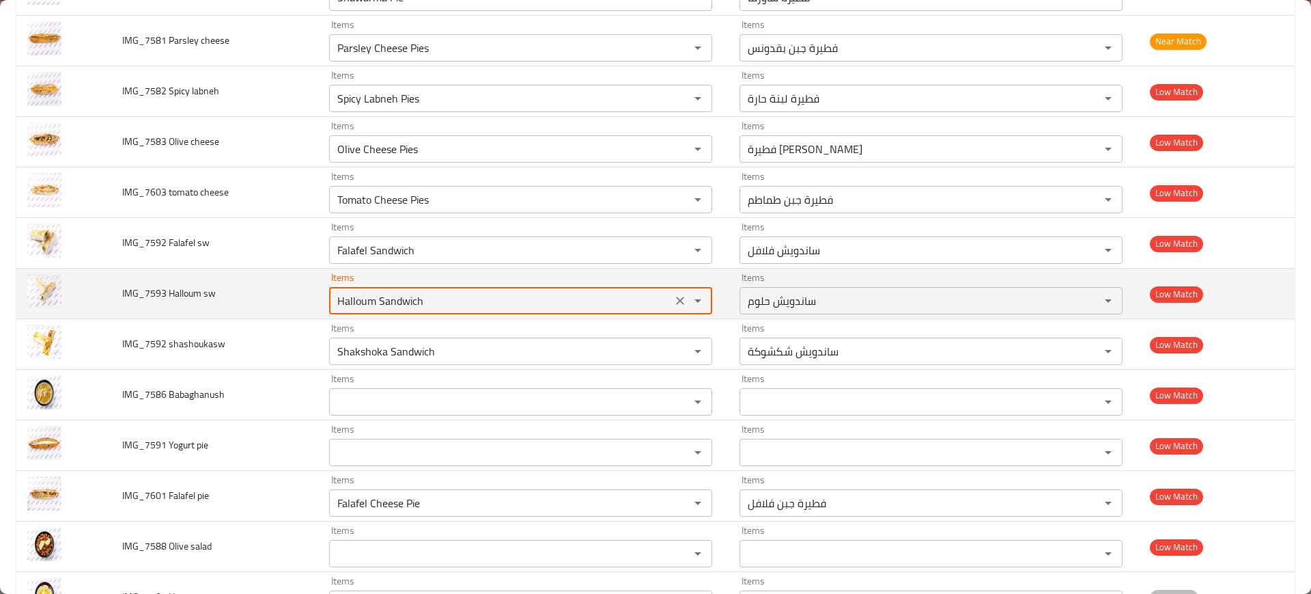
click at [404, 307] on sw "Halloum Sandwich" at bounding box center [500, 300] width 335 height 19
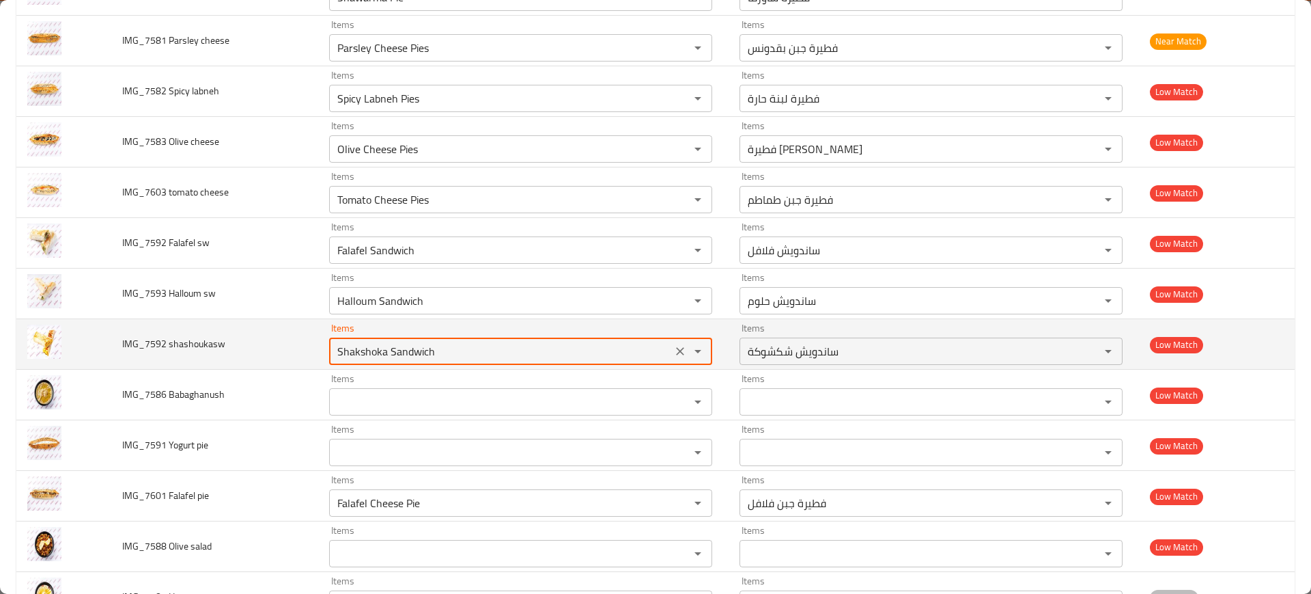
click at [406, 346] on shashoukasw "Shakshoka Sandwich" at bounding box center [500, 350] width 335 height 19
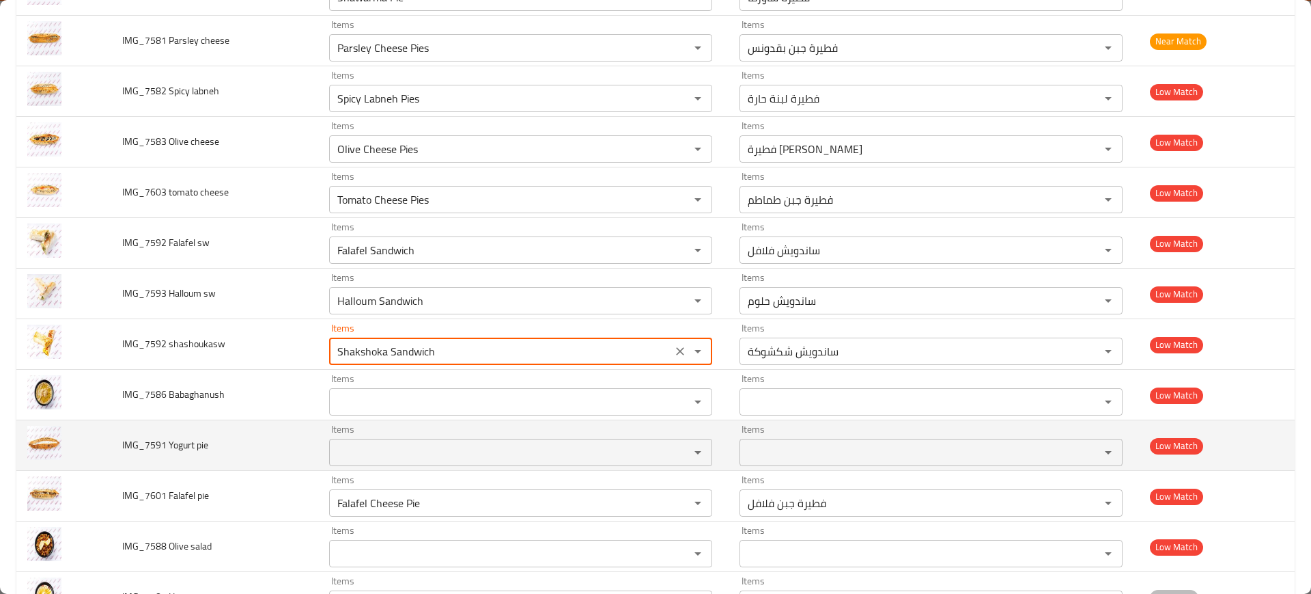
scroll to position [791, 0]
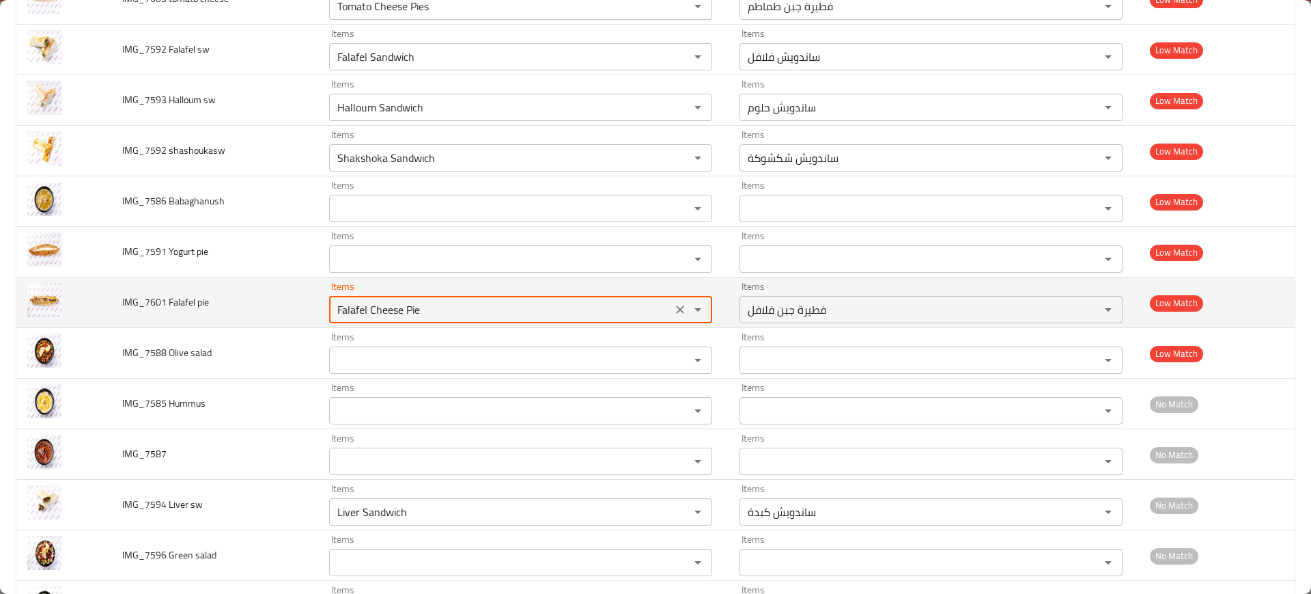
click at [391, 302] on pie "Falafel Cheese Pie" at bounding box center [500, 309] width 335 height 19
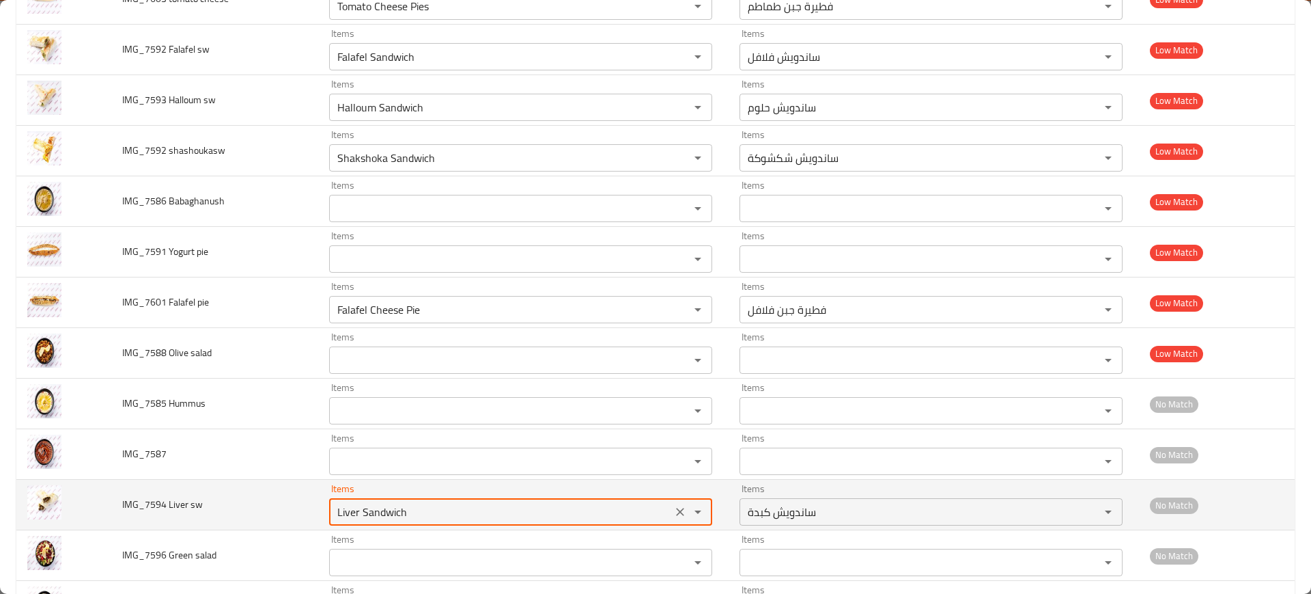
click at [398, 515] on sw "Liver Sandwich" at bounding box center [500, 511] width 335 height 19
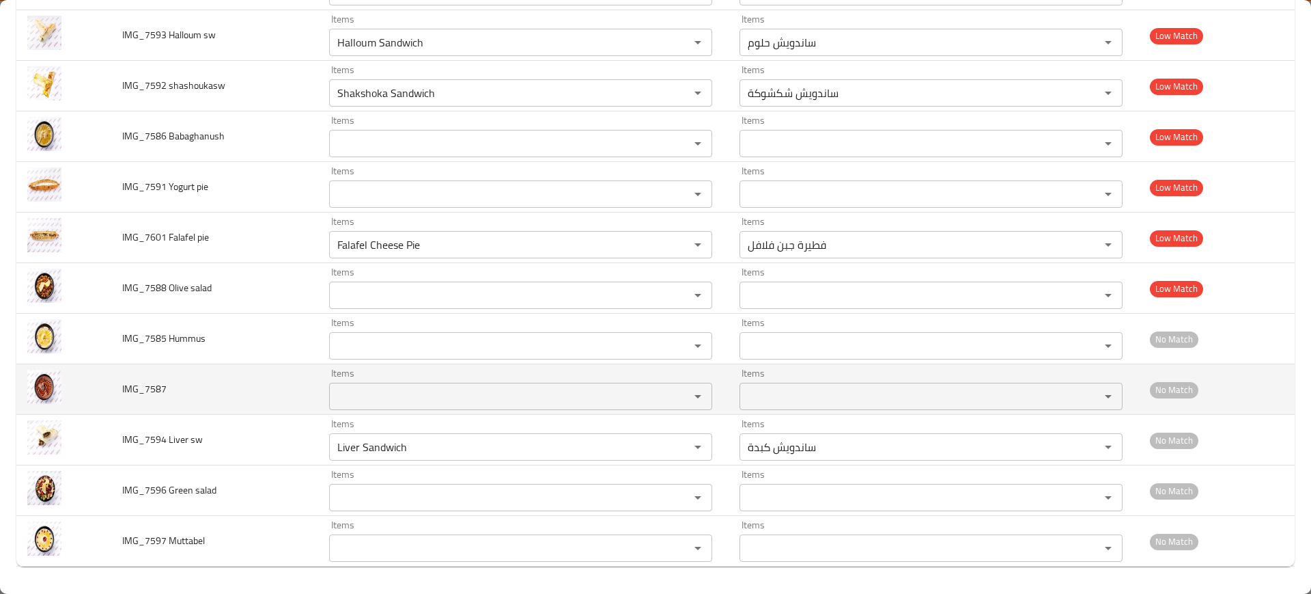
click at [258, 406] on td "IMG_7587" at bounding box center [215, 389] width 208 height 51
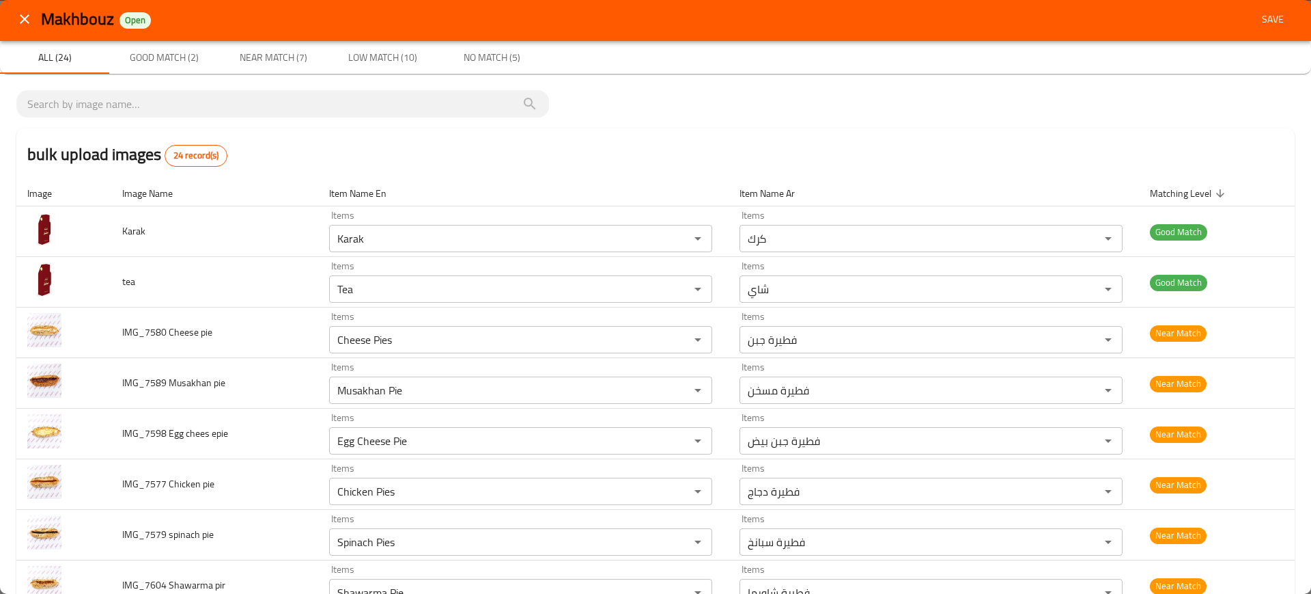
scroll to position [0, 0]
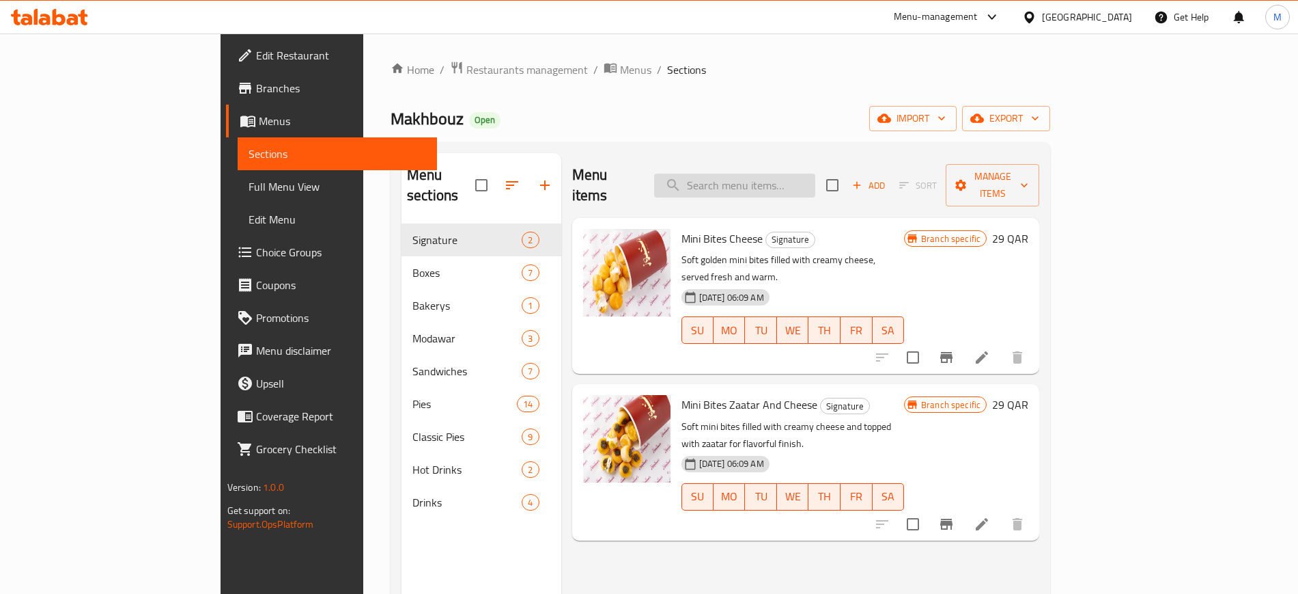
click at [811, 186] on input "search" at bounding box center [734, 185] width 161 height 24
paste input "Cheese Pies"
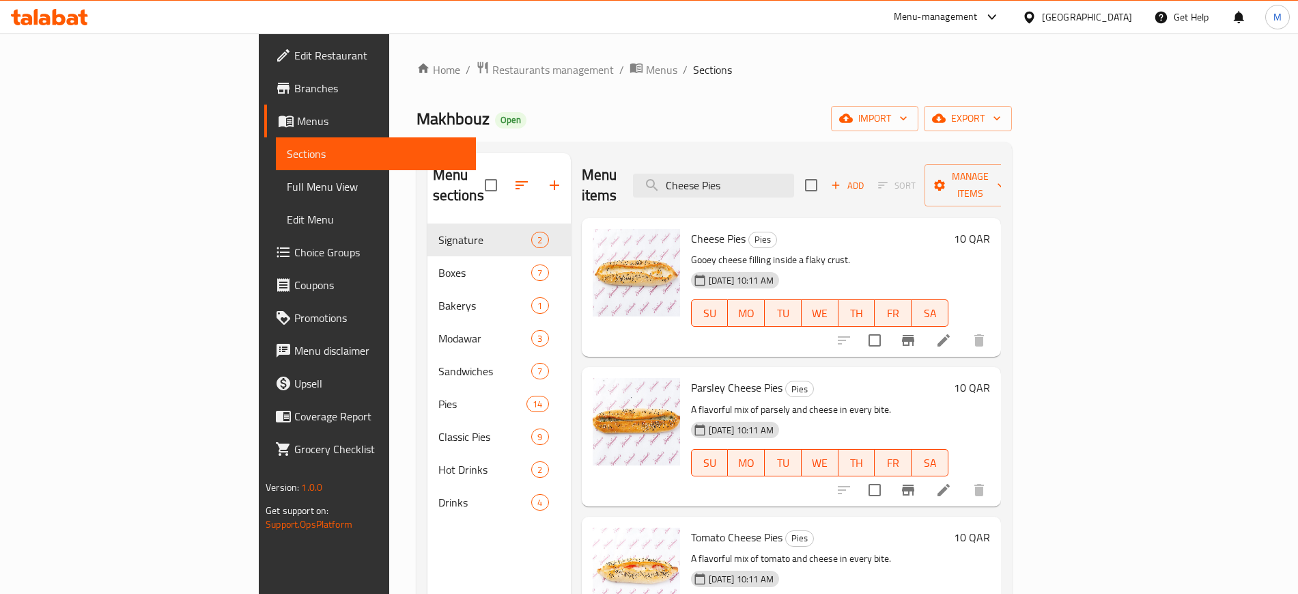
paste input "Falafel Cheese Pie"
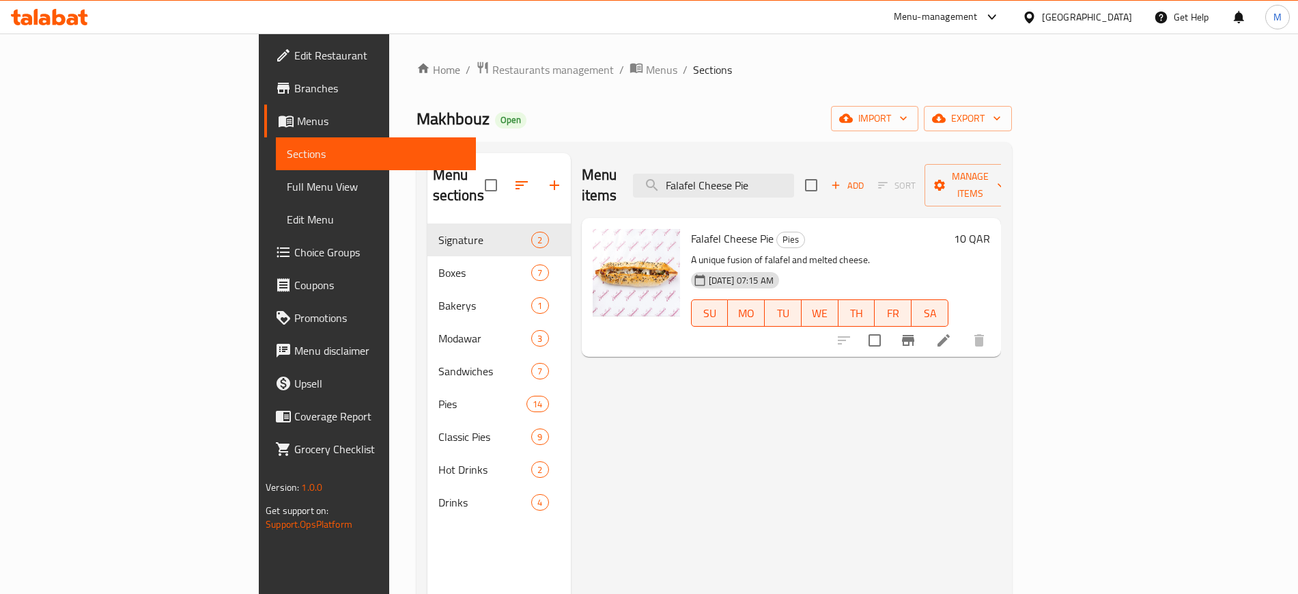
paste input "Karak"
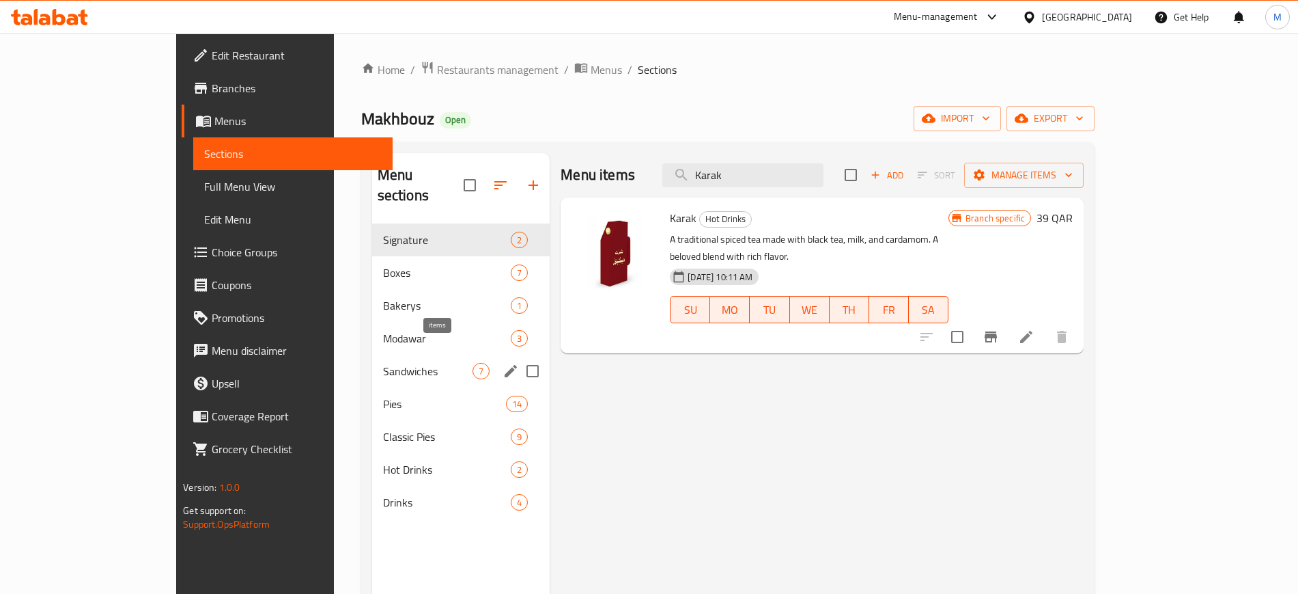
paste input "Cheese Pies"
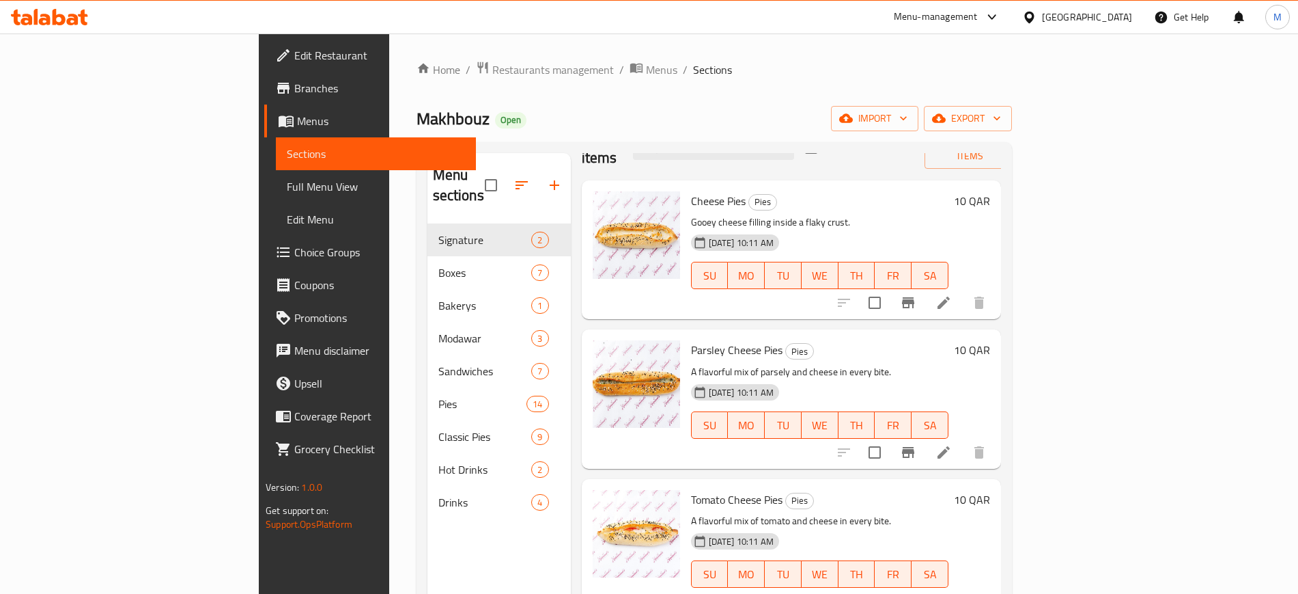
scroll to position [38, 0]
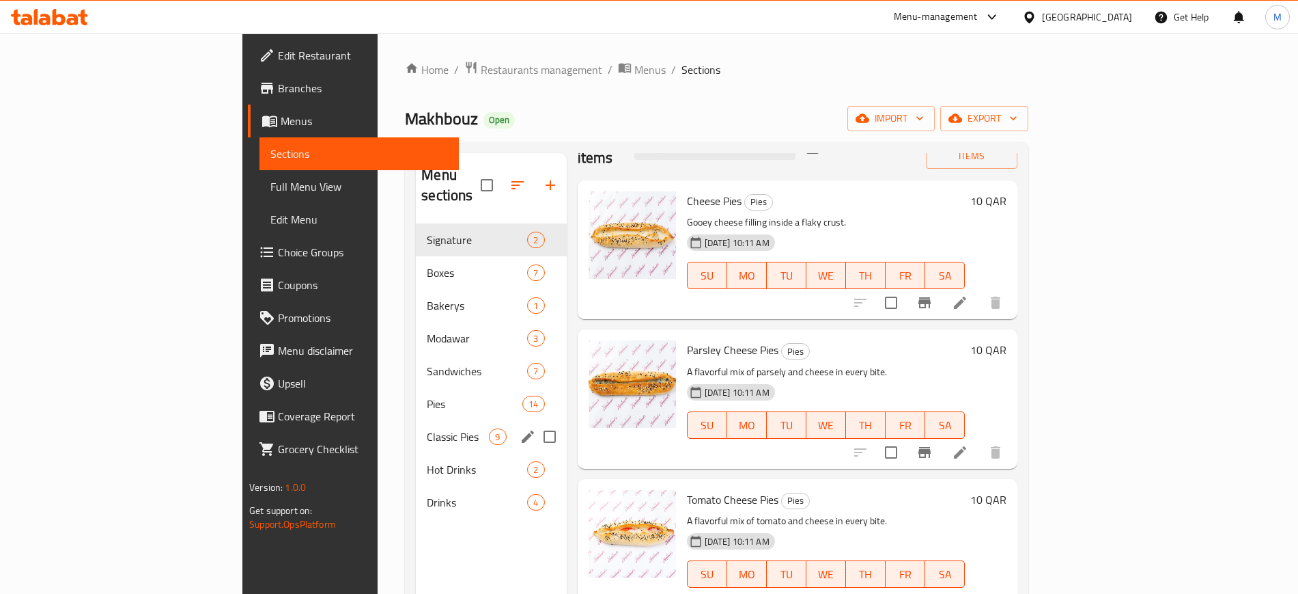
paste input "Musakhan Pie"
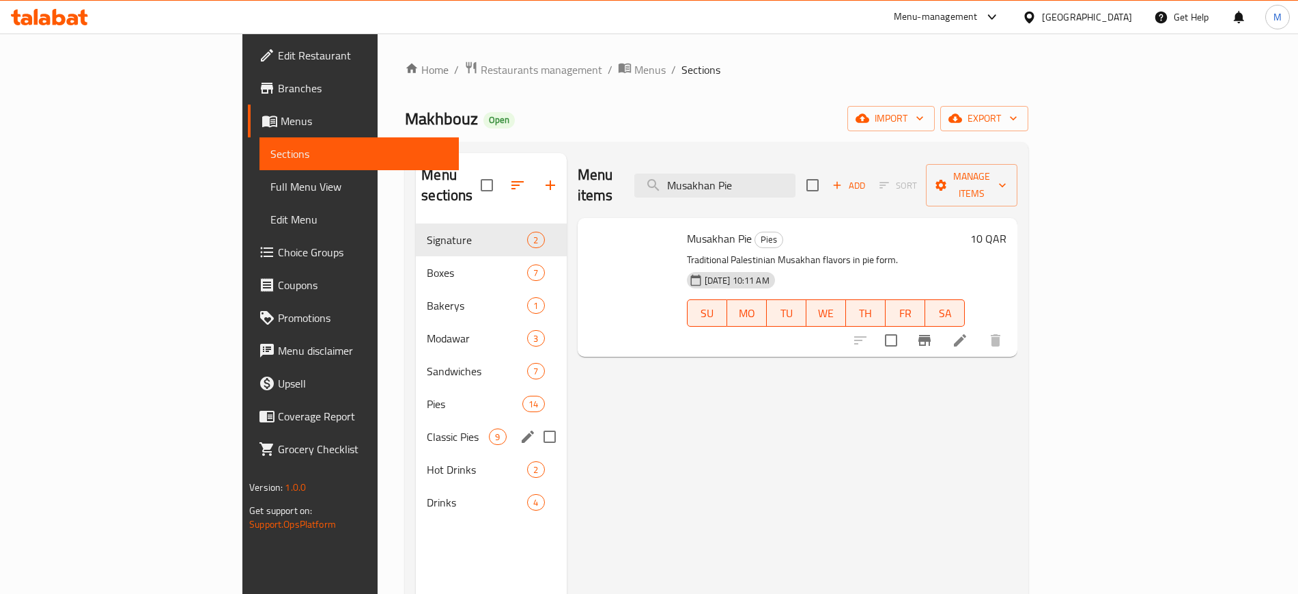
scroll to position [0, 0]
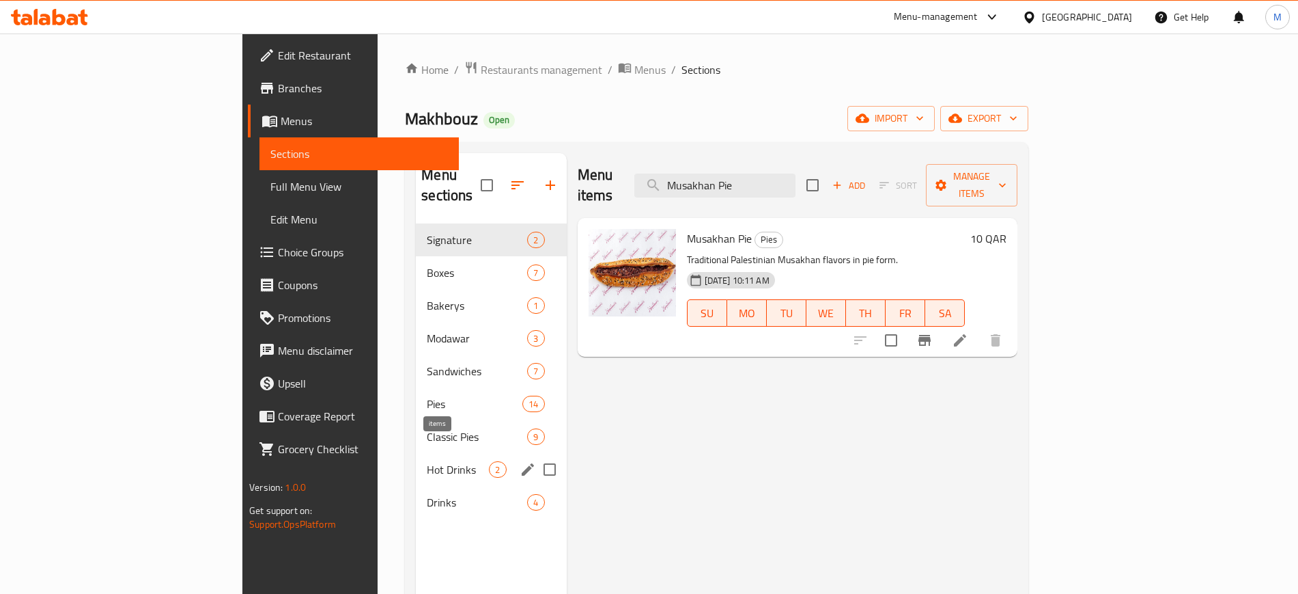
paste input "Egg Cheese"
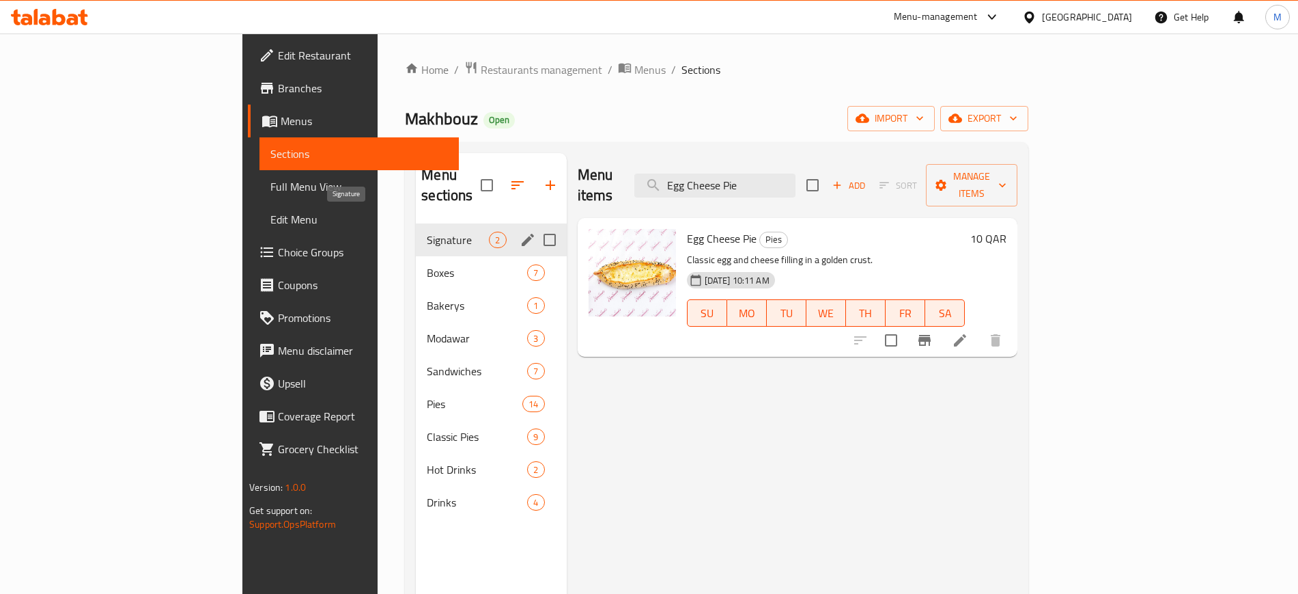
paste input "Chicken Pies"
paste input "Spinach"
paste input "hawarma Pie"
paste input "Parsley Cheese Pies"
paste input "Olive"
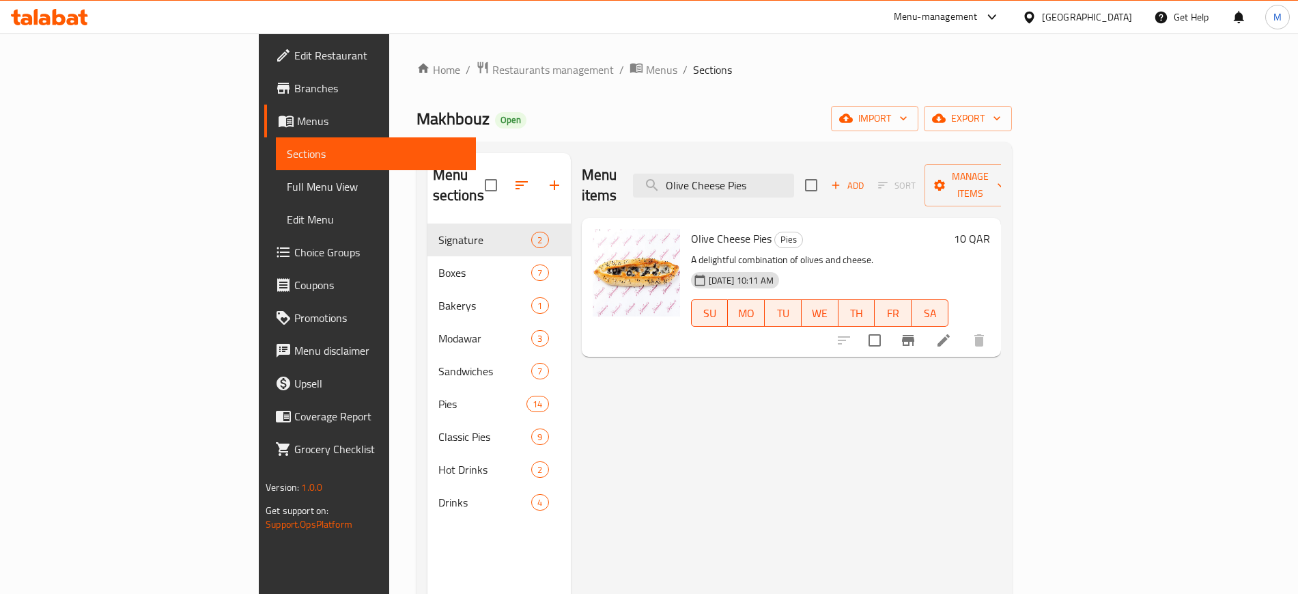
paste input "Tomato"
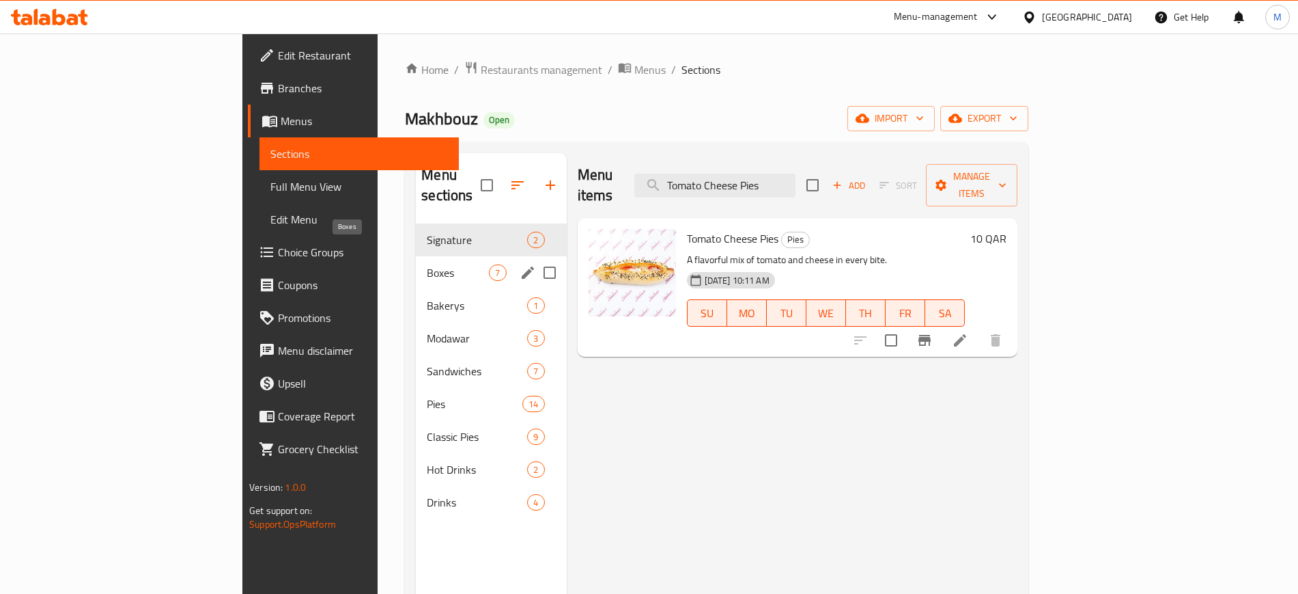
paste input "Falafel Sandwich"
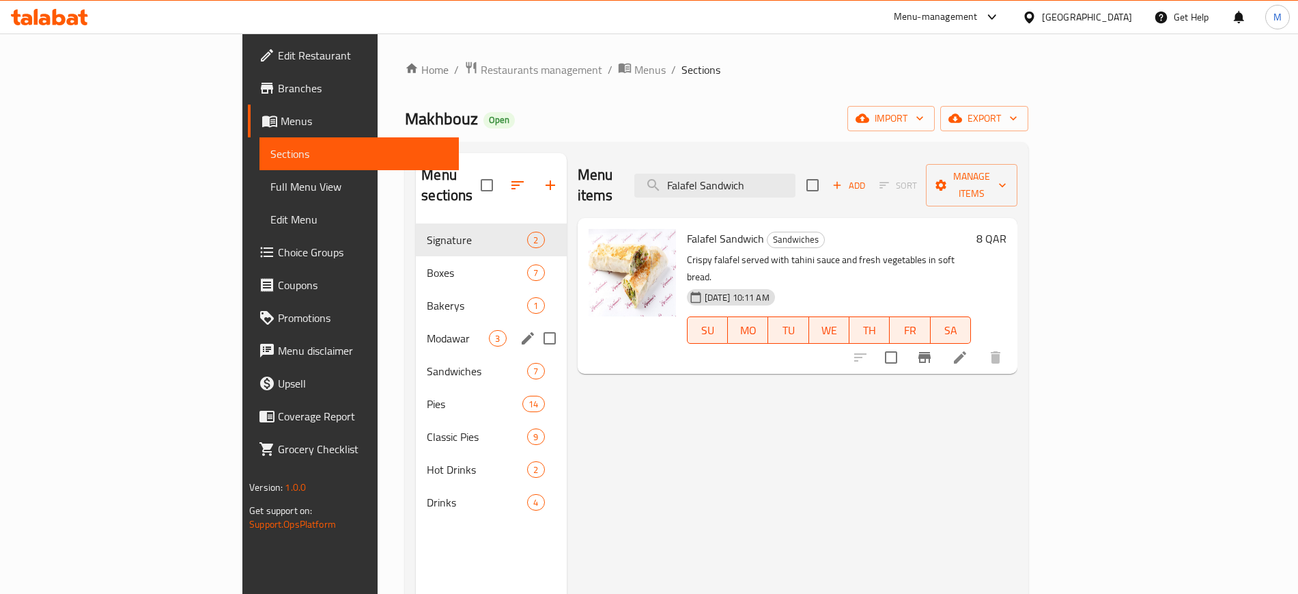
paste input "Halloum"
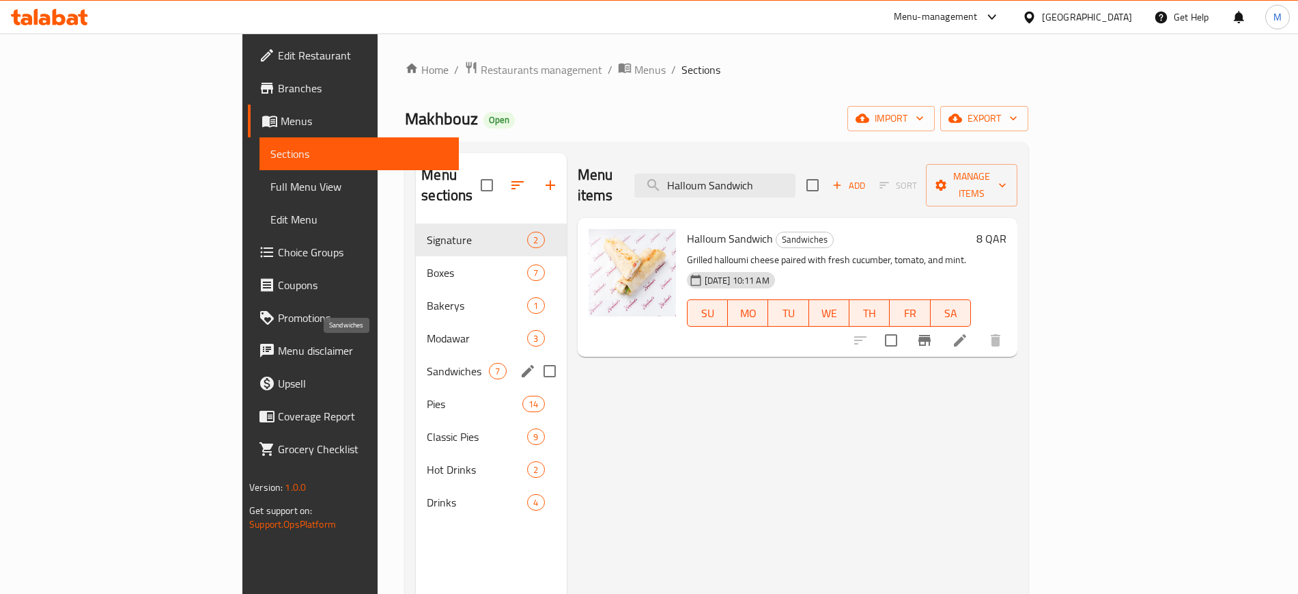
paste input "Shakshoka"
paste input "Falafel Cheese Pie"
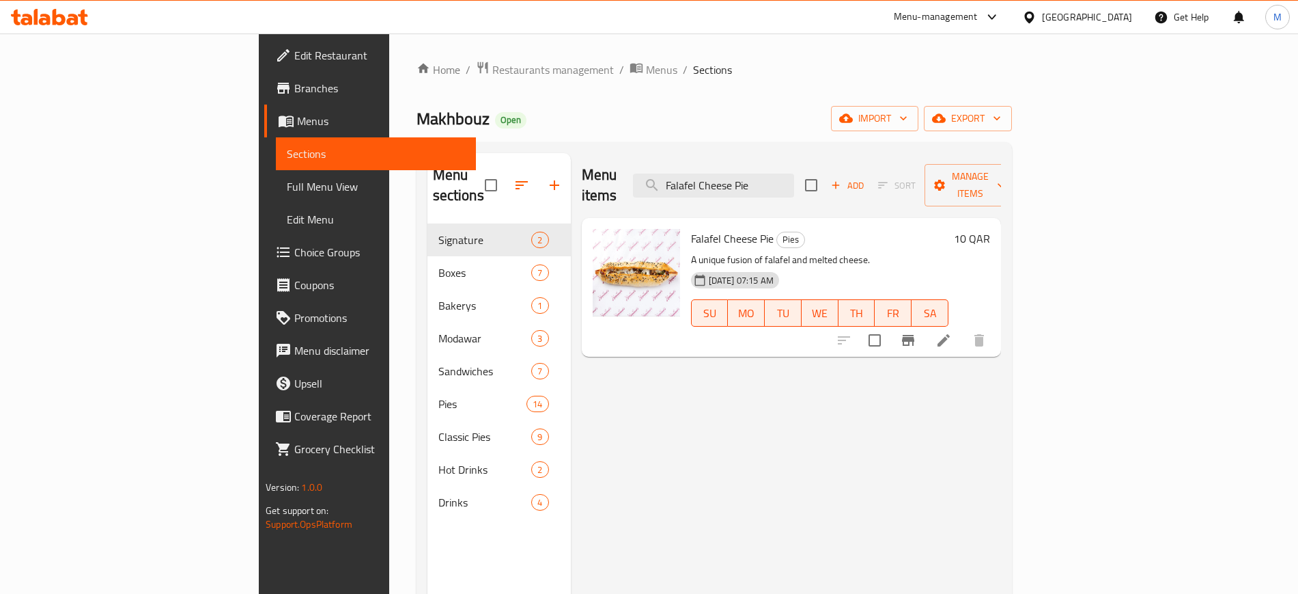
paste input "Liver Sandwich"
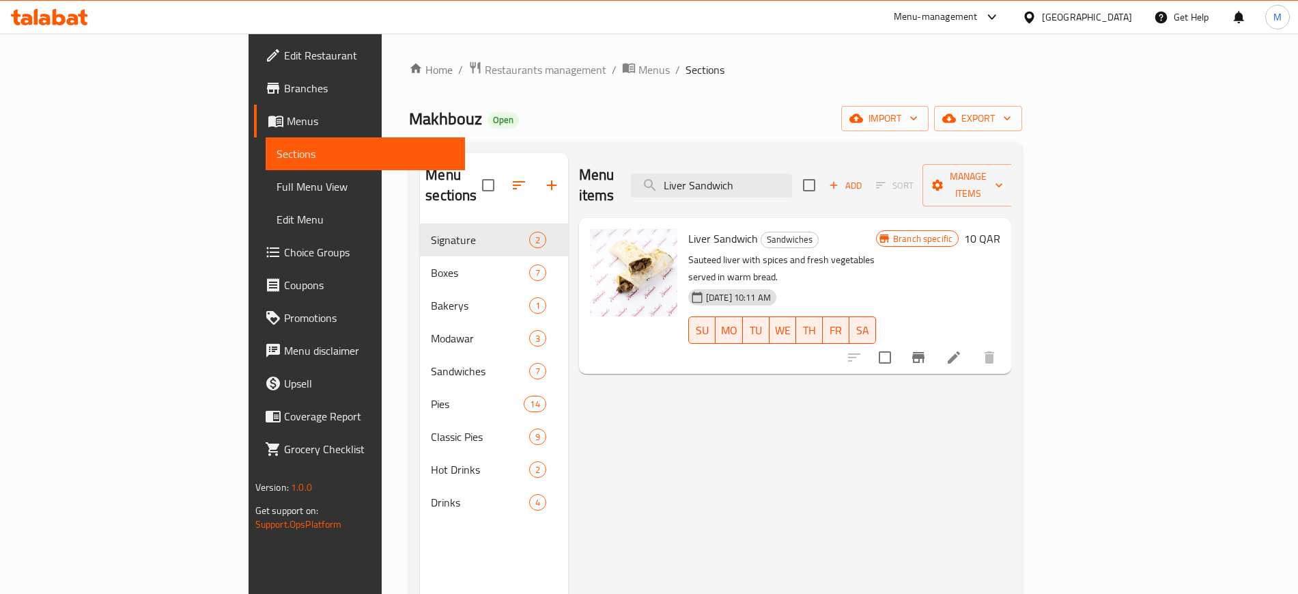
type input "Liver Sandwich"
click at [604, 372] on div "Menu items Liver Sandwich Add Sort Manage items Liver Sandwich Sandwiches Saute…" at bounding box center [789, 450] width 443 height 594
click at [277, 189] on span "Full Menu View" at bounding box center [366, 186] width 178 height 16
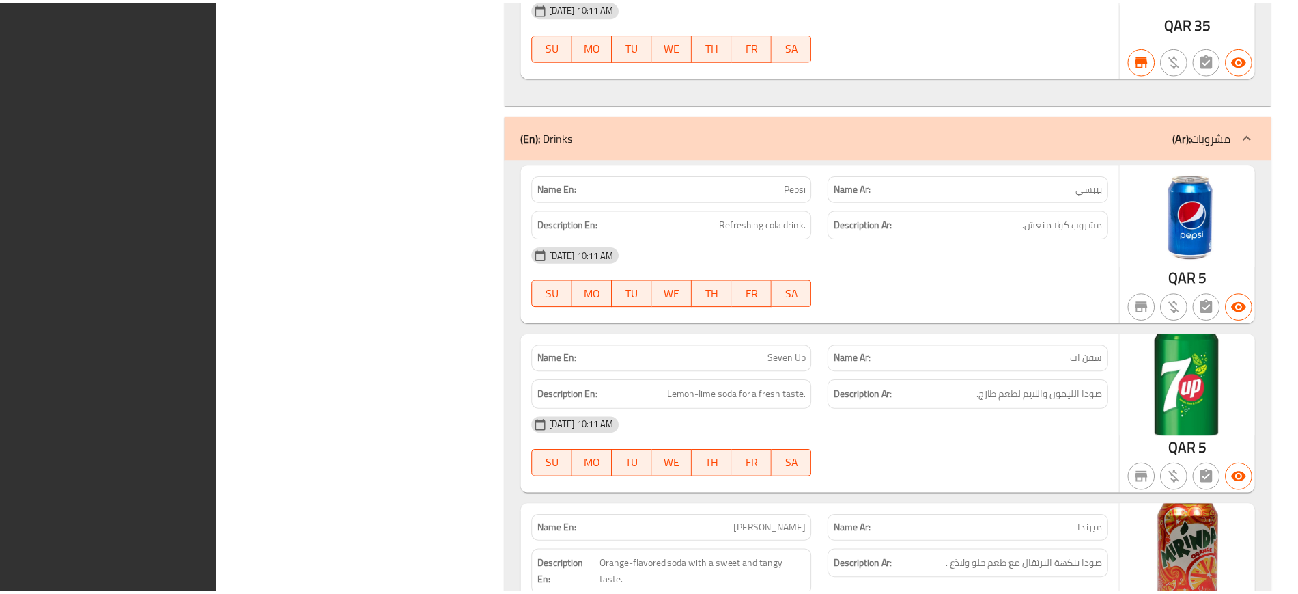
scroll to position [10300, 0]
